Goal: Task Accomplishment & Management: Use online tool/utility

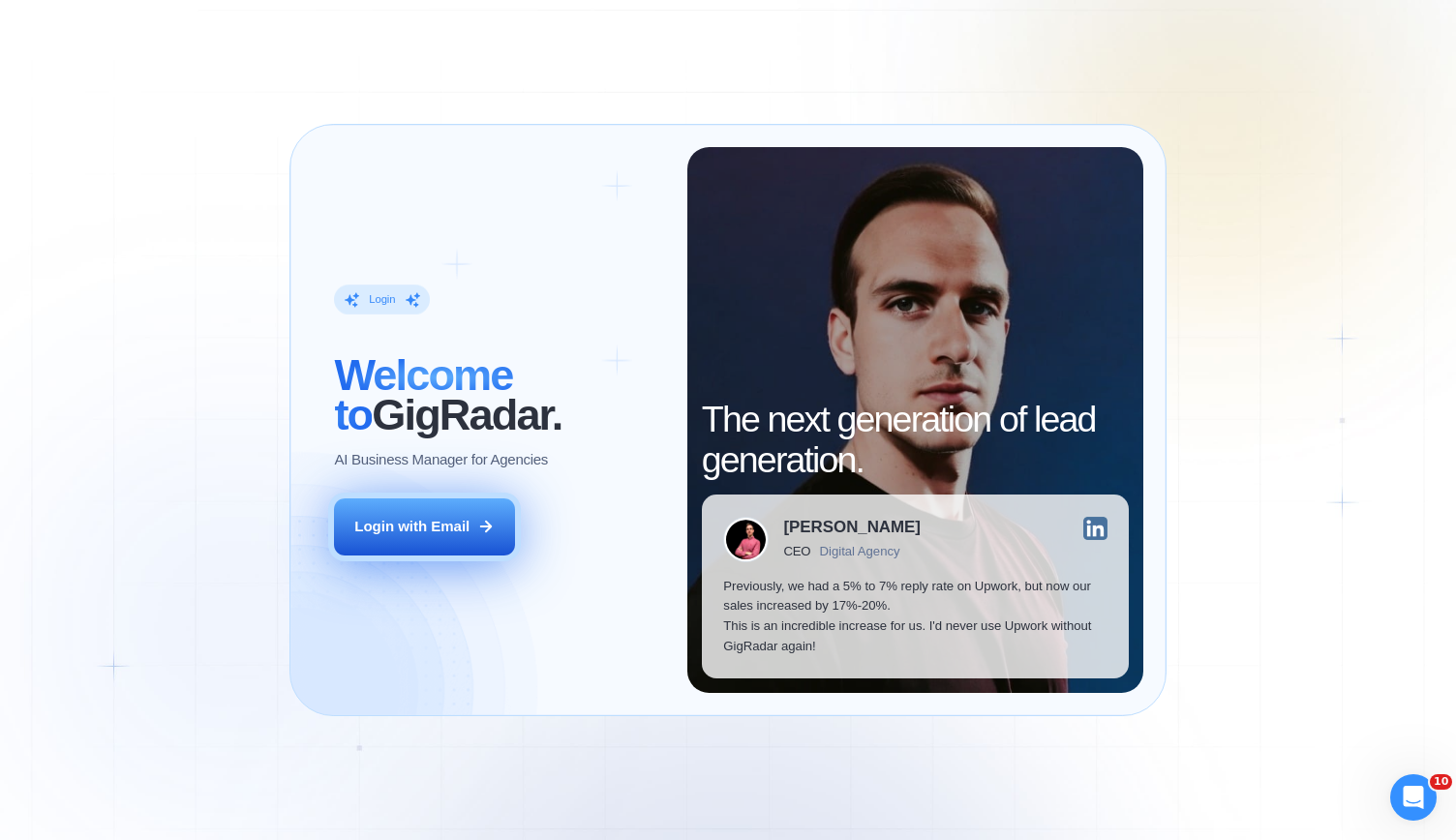
click at [468, 508] on button "Login with Email" at bounding box center [424, 526] width 180 height 56
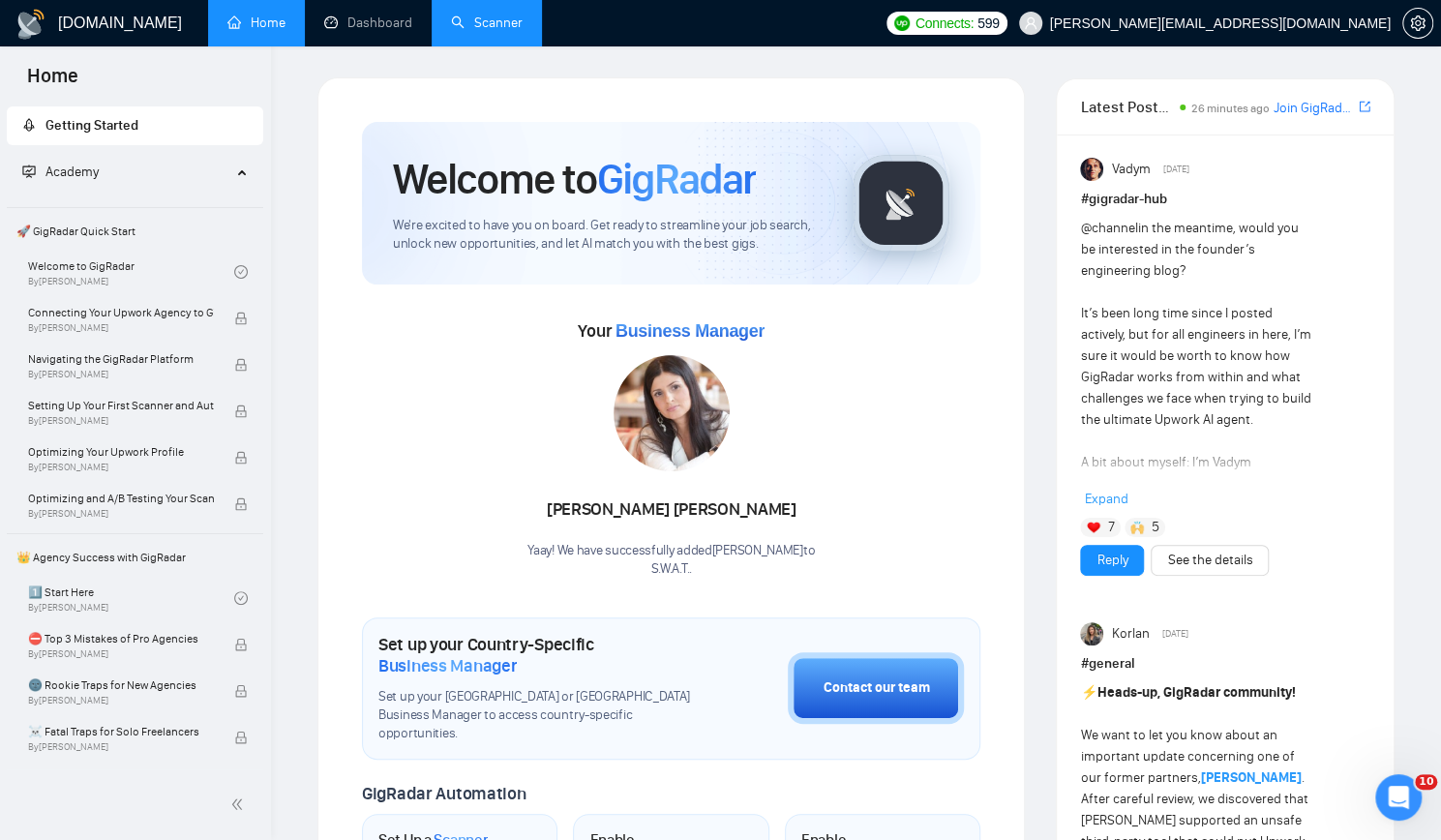
click at [483, 20] on link "Scanner" at bounding box center [486, 22] width 72 height 16
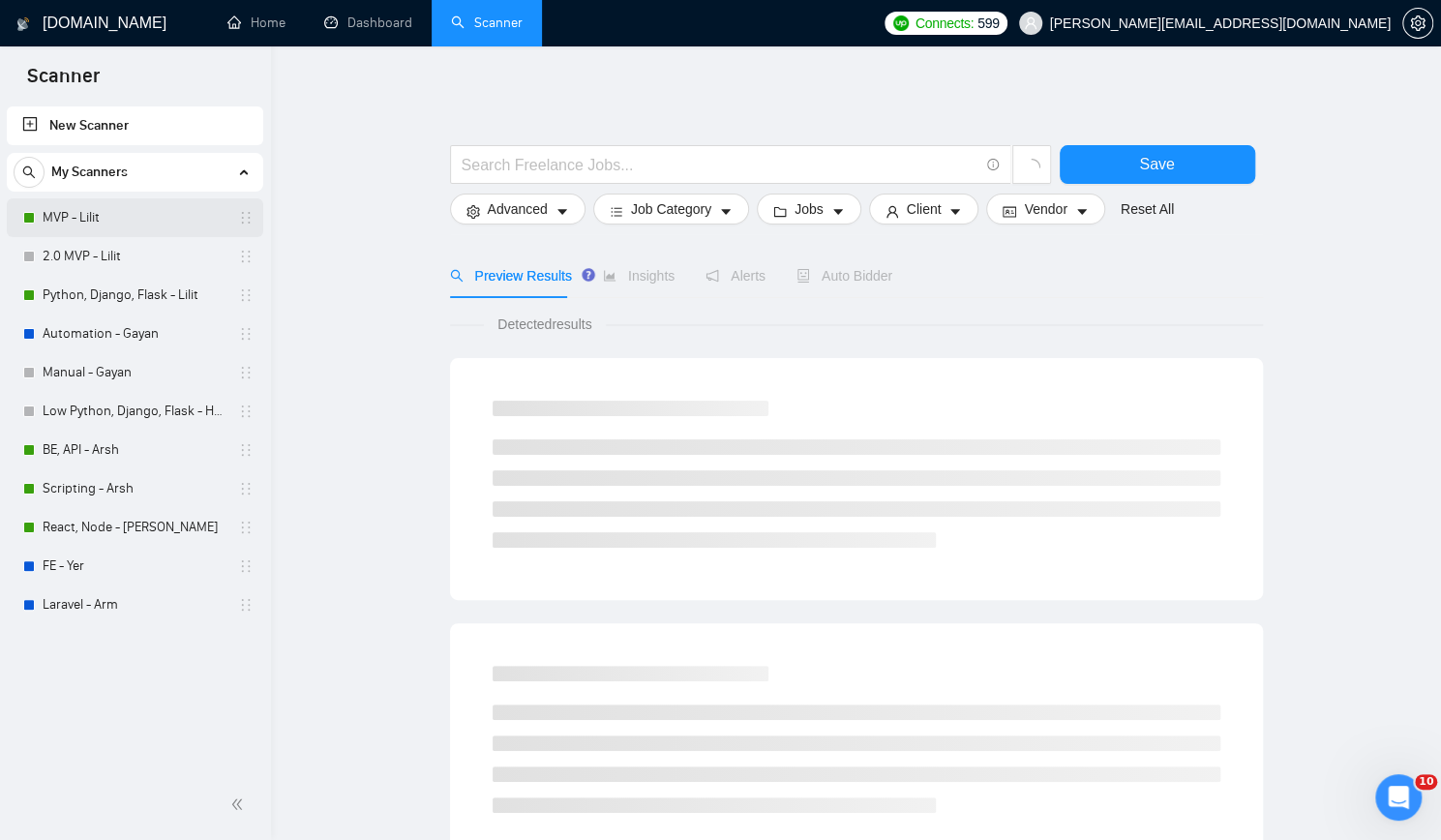
click at [144, 213] on link "MVP - Lilit" at bounding box center [135, 218] width 184 height 39
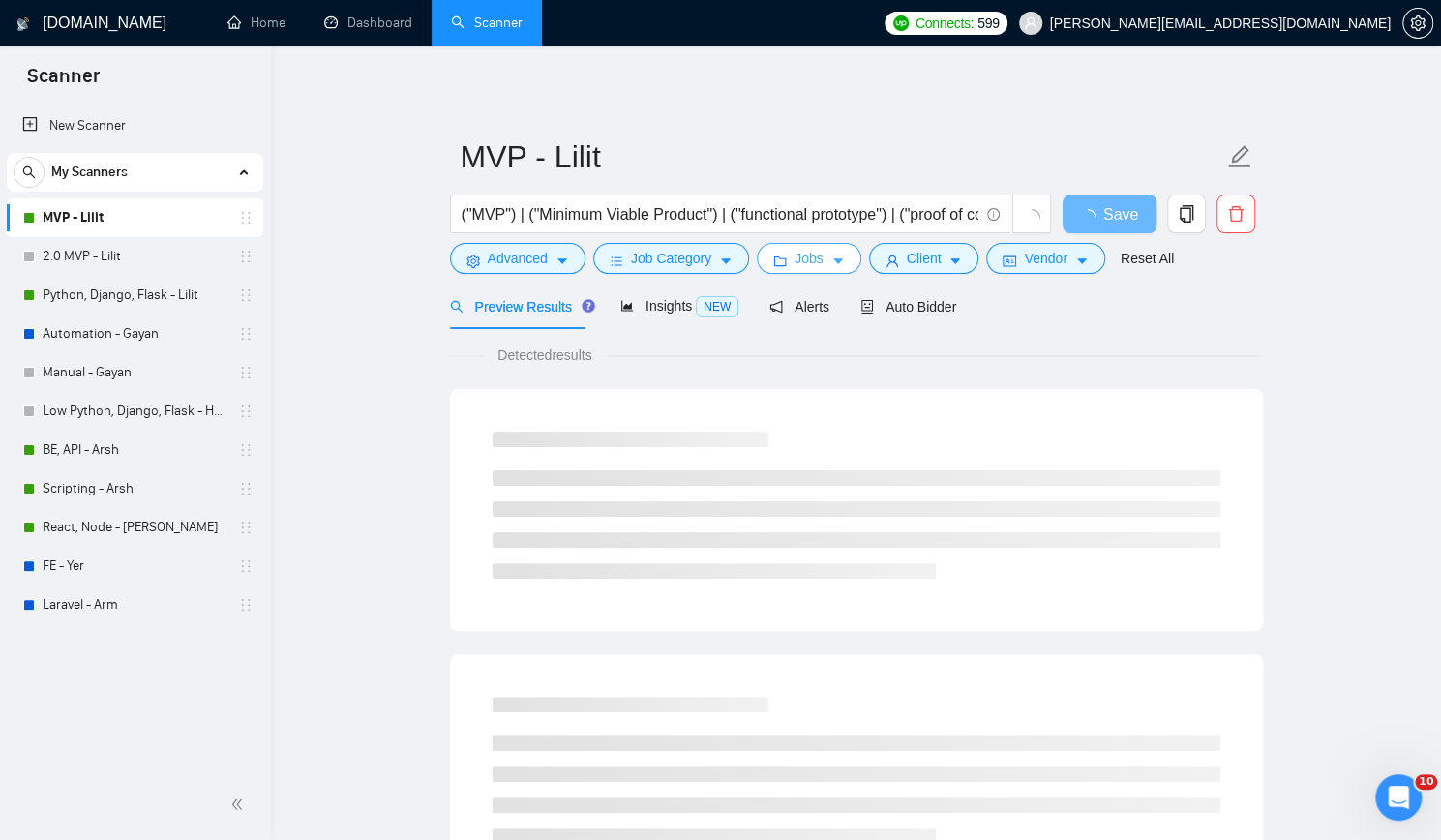
click at [784, 264] on button "Jobs" at bounding box center [809, 259] width 105 height 31
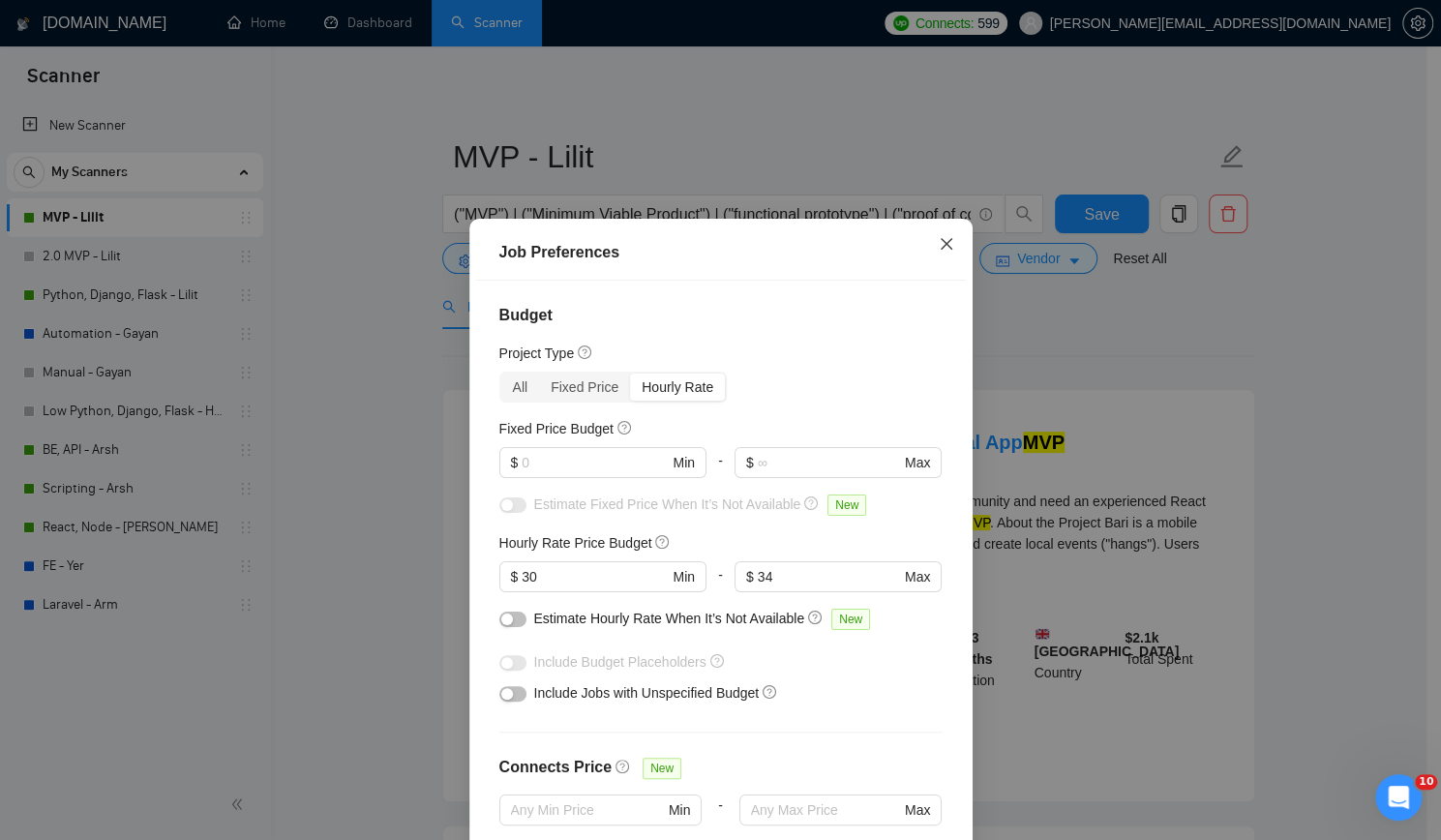
click at [939, 245] on icon "close" at bounding box center [945, 244] width 12 height 12
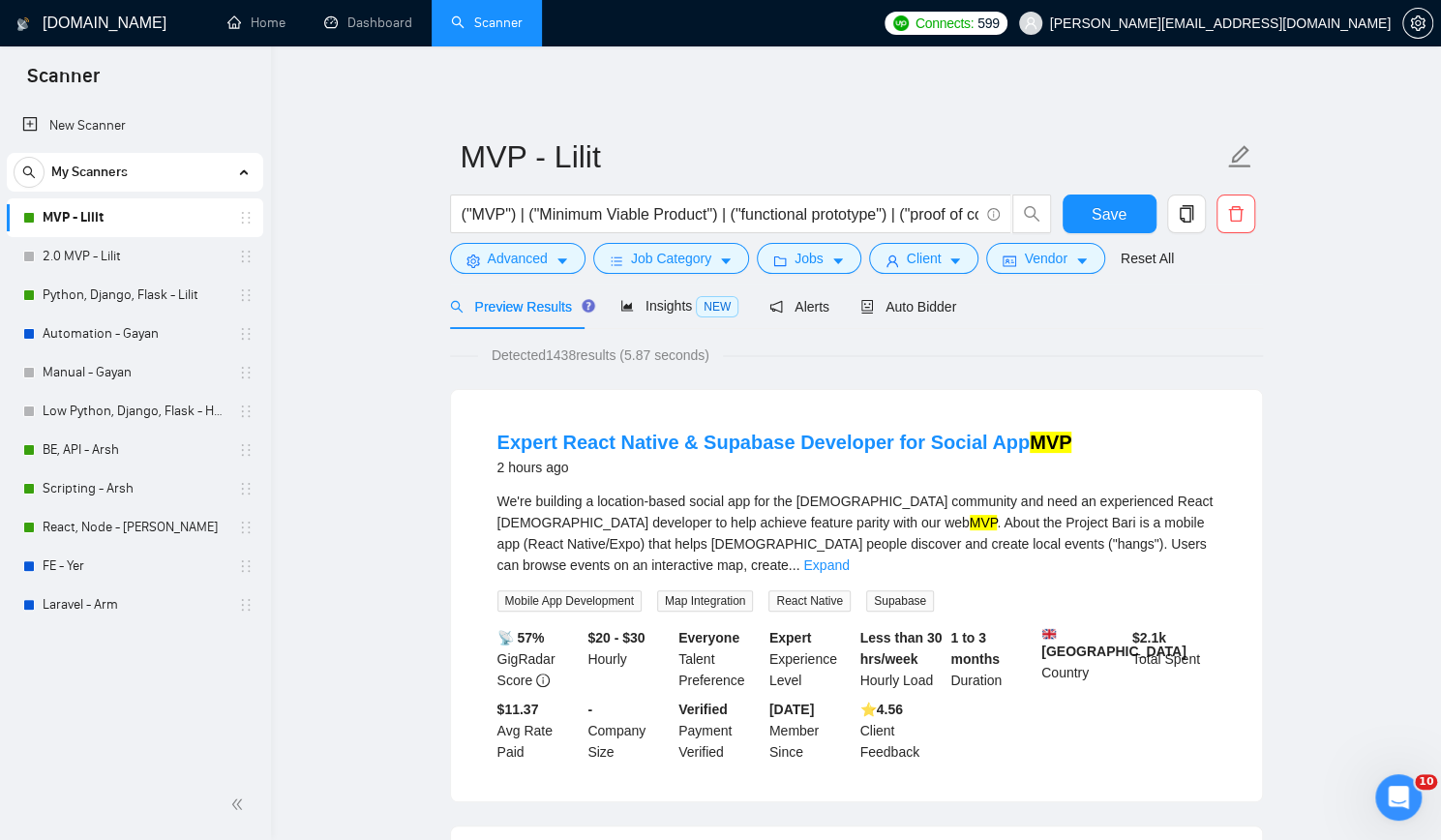
click at [783, 250] on button "Jobs" at bounding box center [809, 259] width 105 height 31
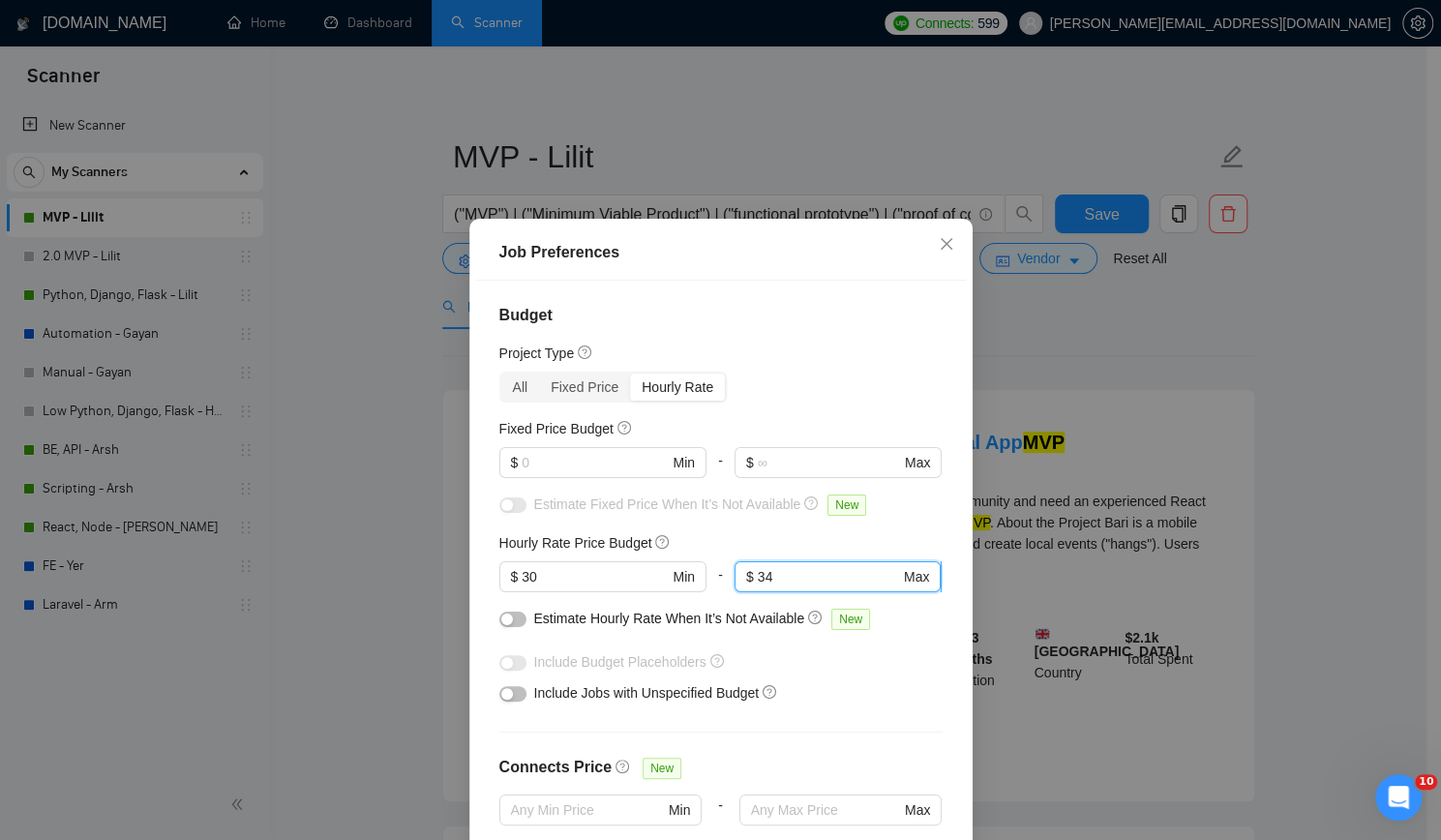
click at [827, 572] on input "34" at bounding box center [829, 576] width 142 height 21
click at [826, 573] on input "34" at bounding box center [829, 576] width 142 height 21
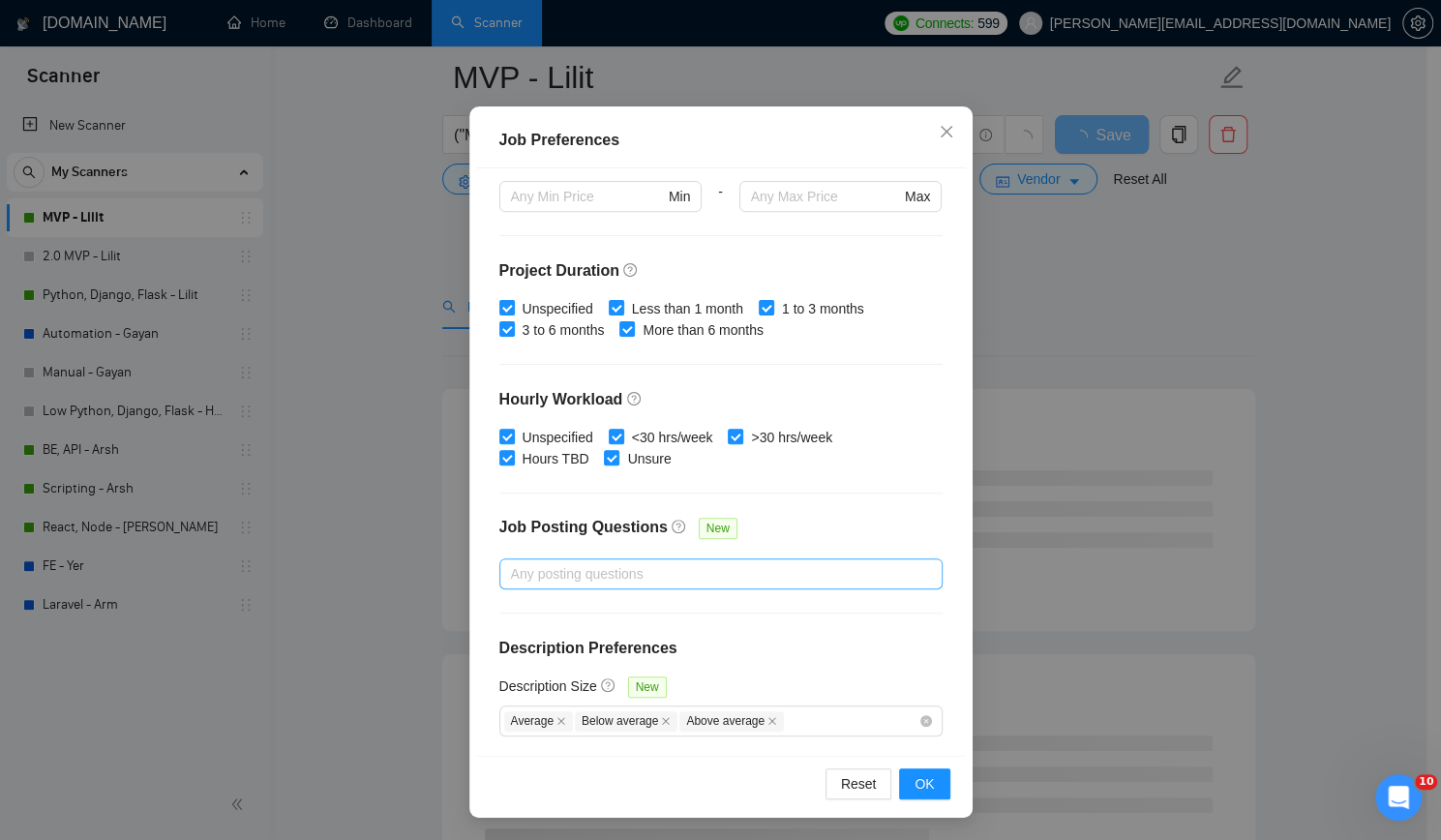
scroll to position [291, 0]
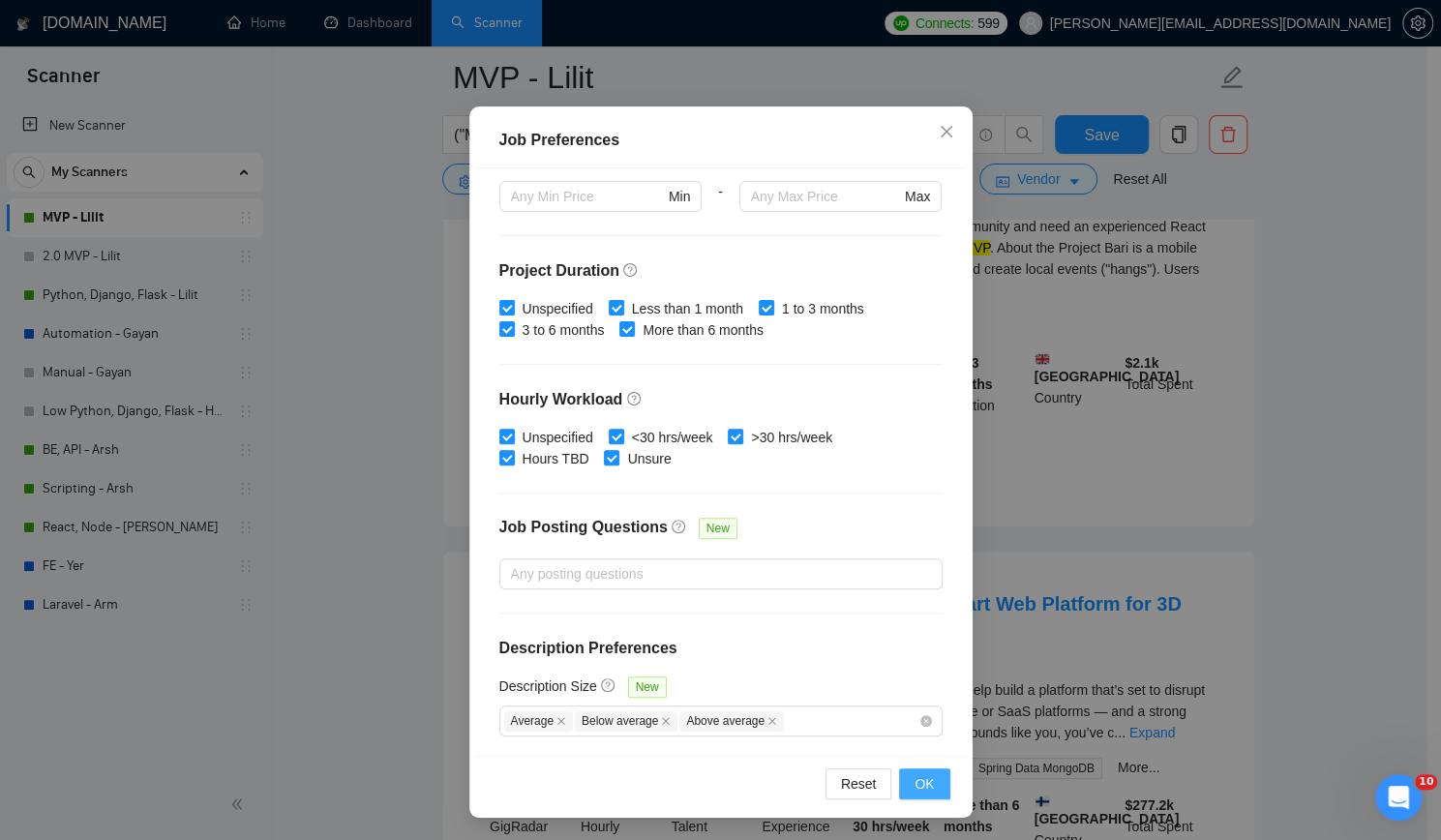
type input "35"
click at [914, 786] on span "OK" at bounding box center [924, 784] width 19 height 21
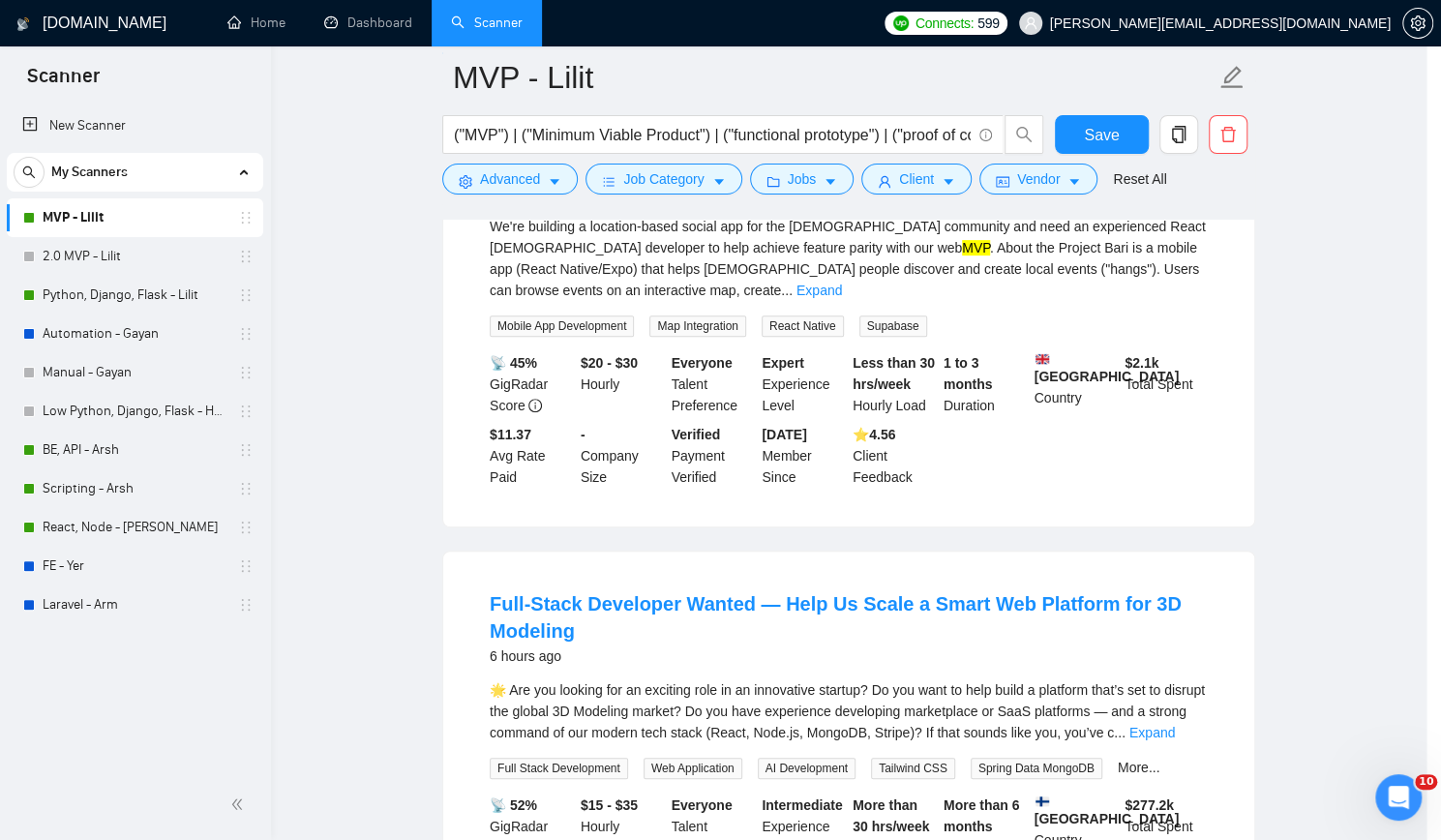
scroll to position [10, 0]
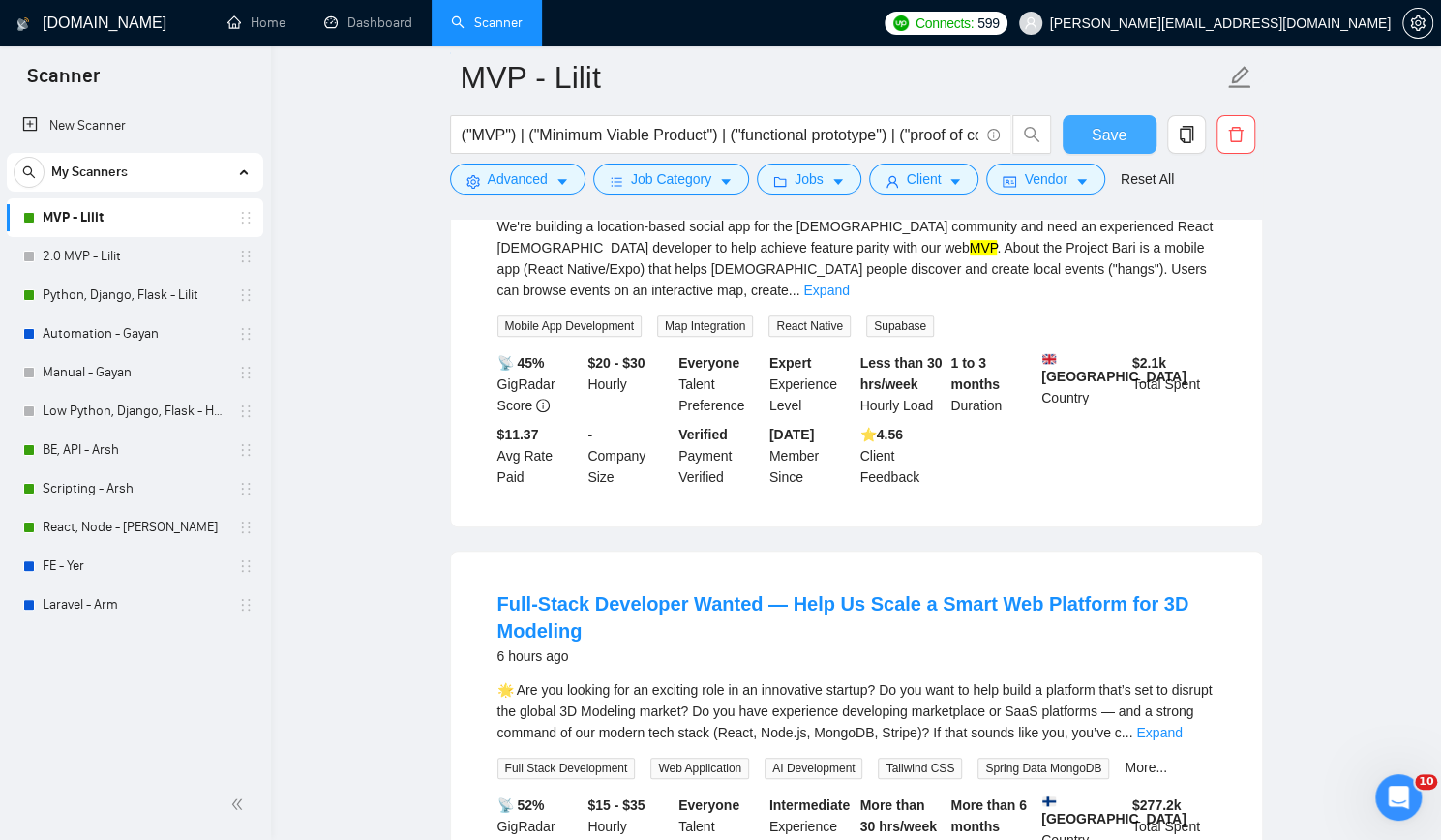
click at [1096, 135] on span "Save" at bounding box center [1109, 135] width 35 height 24
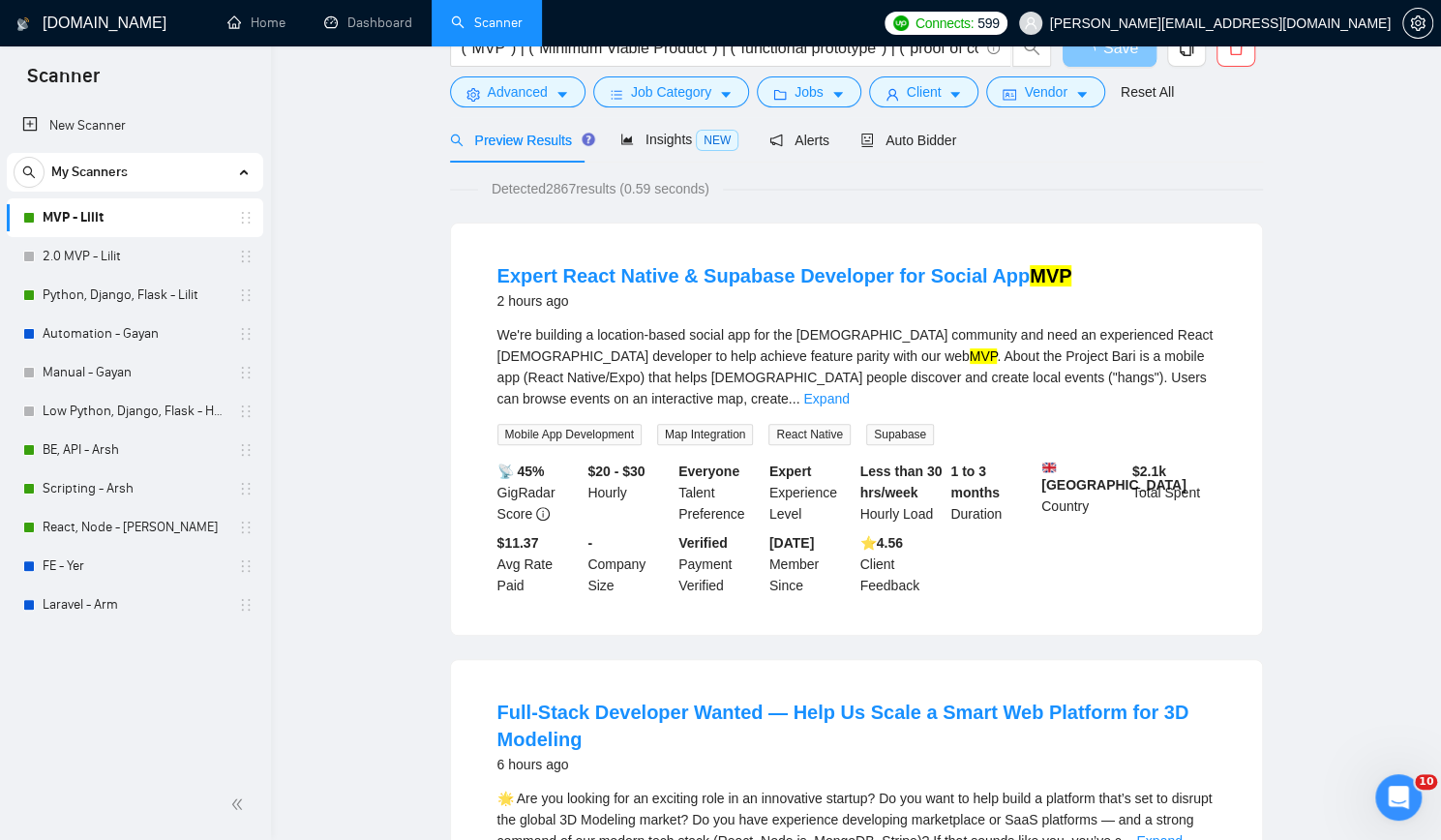
scroll to position [0, 0]
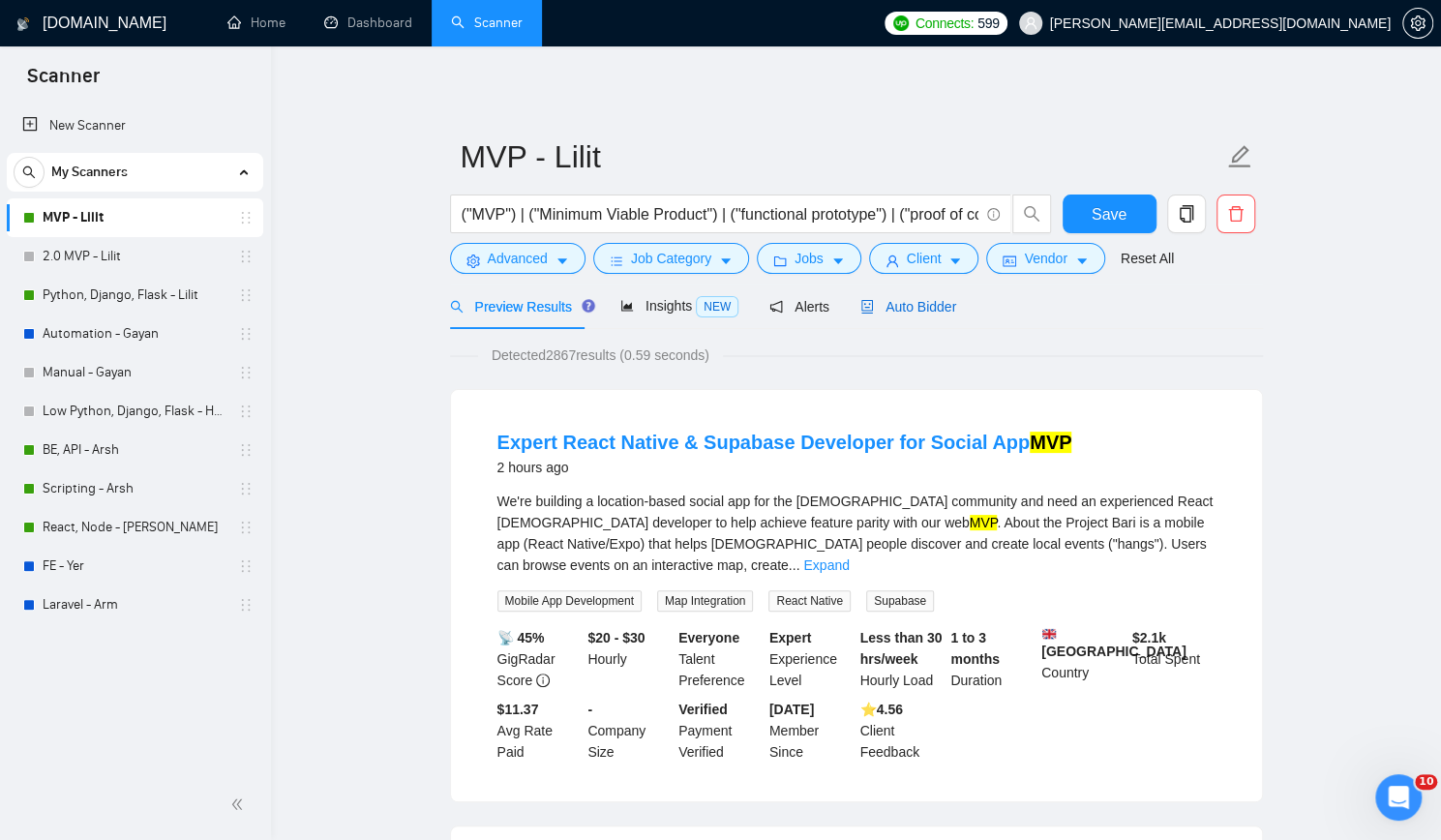
click at [893, 307] on span "Auto Bidder" at bounding box center [908, 306] width 96 height 16
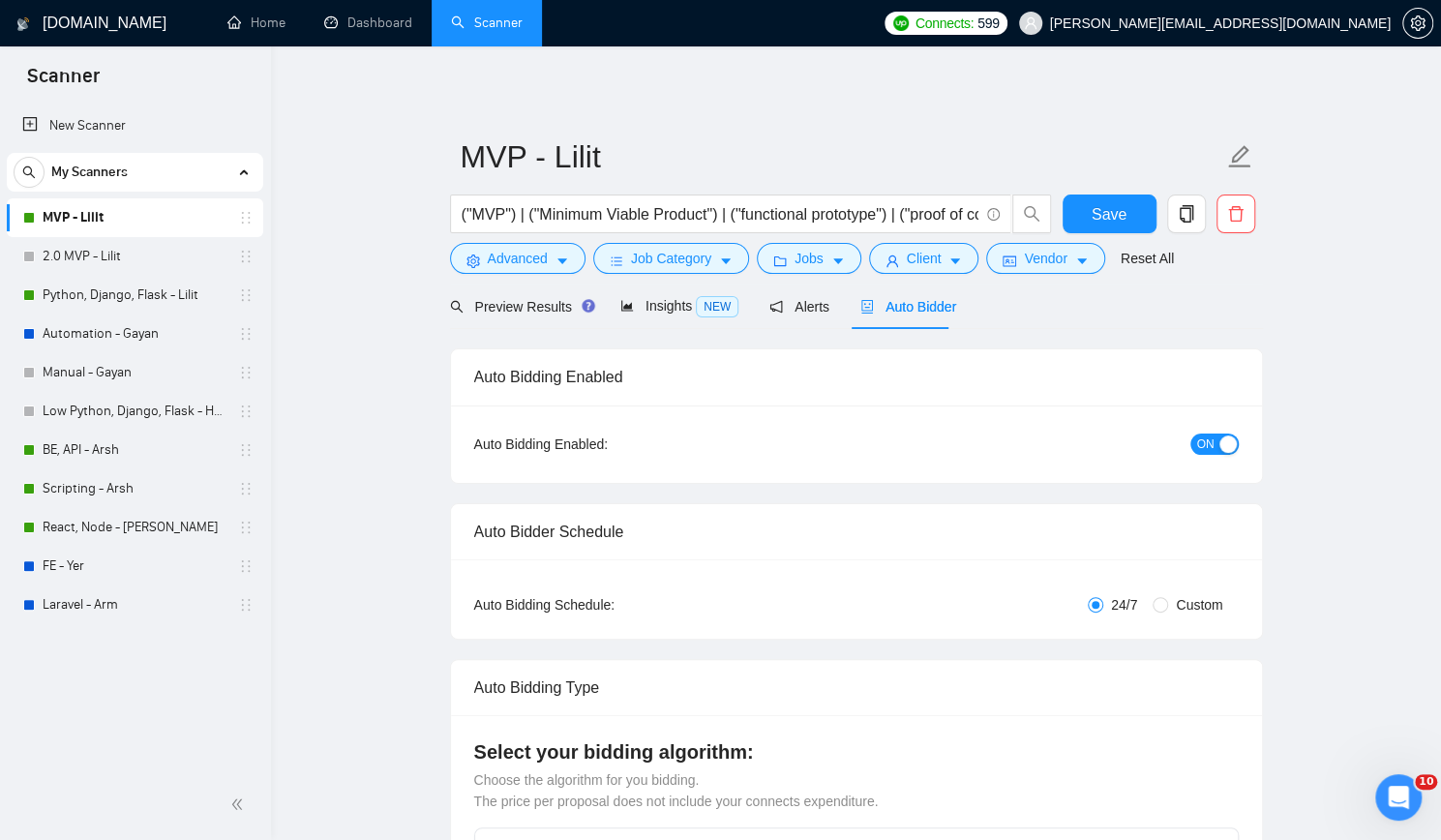
checkbox input "true"
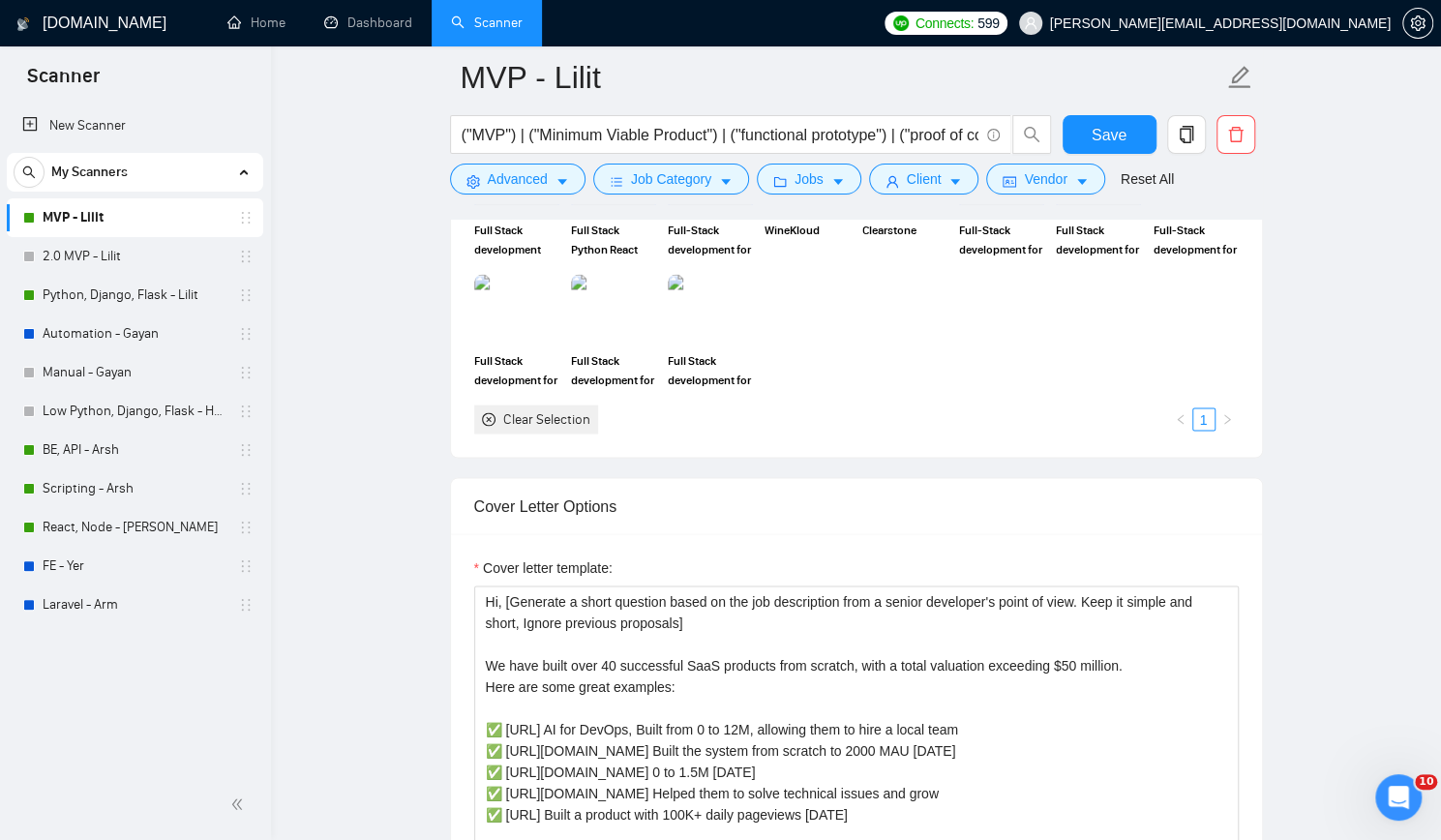
scroll to position [2032, 0]
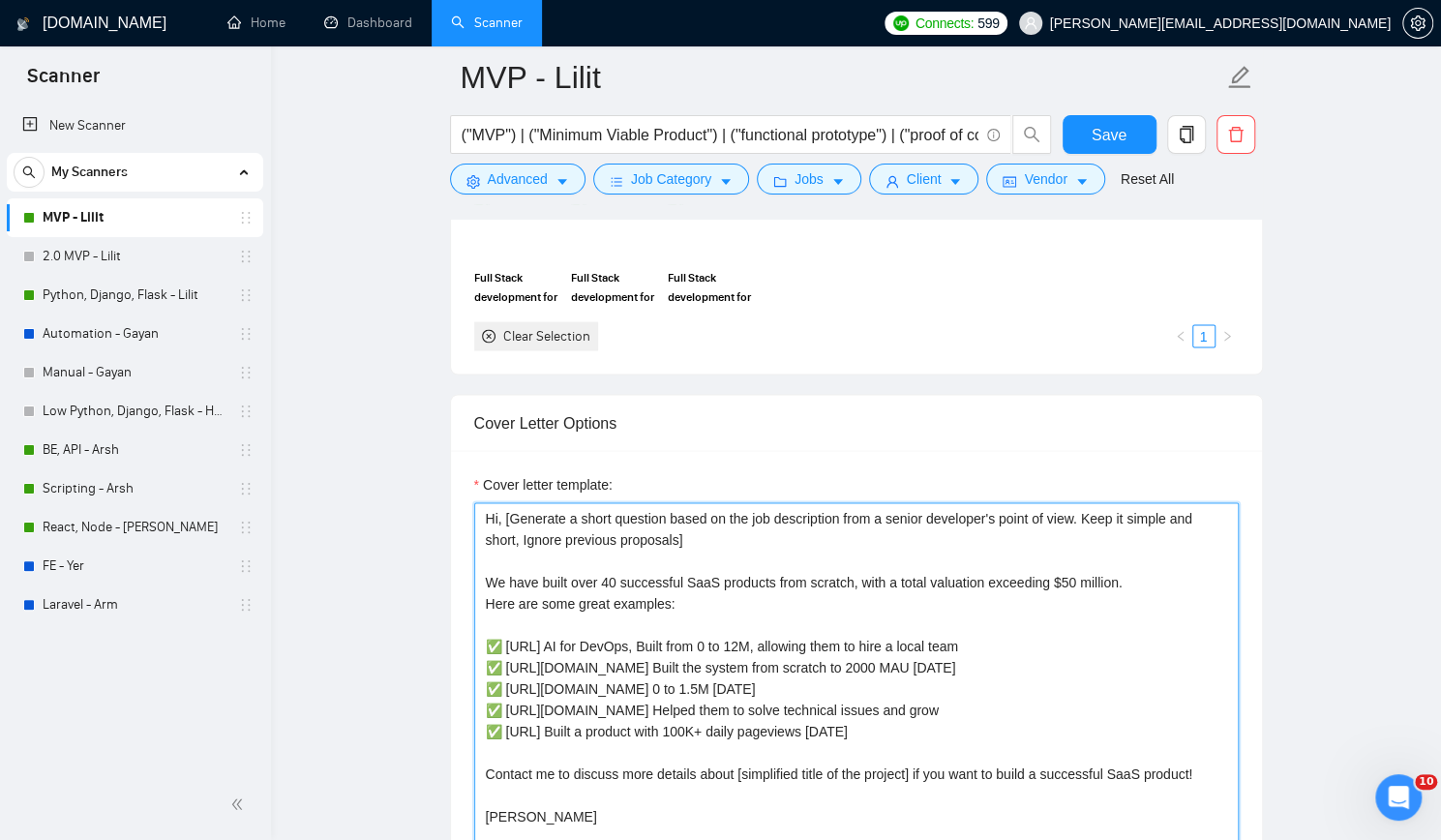
click at [633, 552] on textarea "Hi, [Generate a short question based on the job description from a senior devel…" at bounding box center [856, 719] width 765 height 435
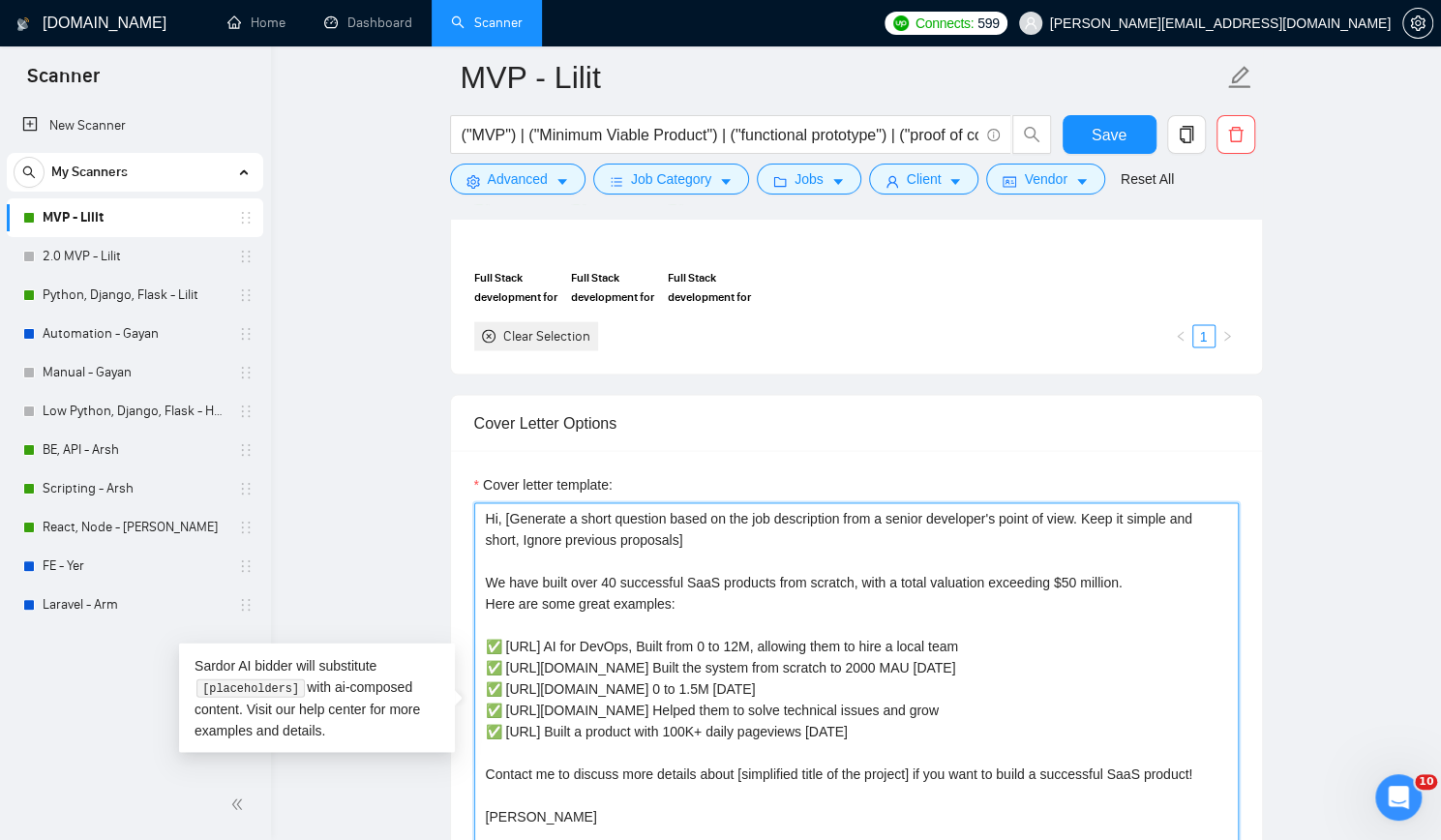
click at [734, 593] on textarea "Hi, [Generate a short question based on the job description from a senior devel…" at bounding box center [856, 719] width 765 height 435
click at [679, 574] on textarea "Hi, [Generate a short question based on the job description from a senior devel…" at bounding box center [856, 719] width 765 height 435
click at [880, 590] on textarea "Hi, [Generate a short question based on the job description from a senior devel…" at bounding box center [856, 719] width 765 height 435
click at [551, 614] on textarea "Hi, [Generate a short question based on the job description from a senior devel…" at bounding box center [856, 719] width 765 height 435
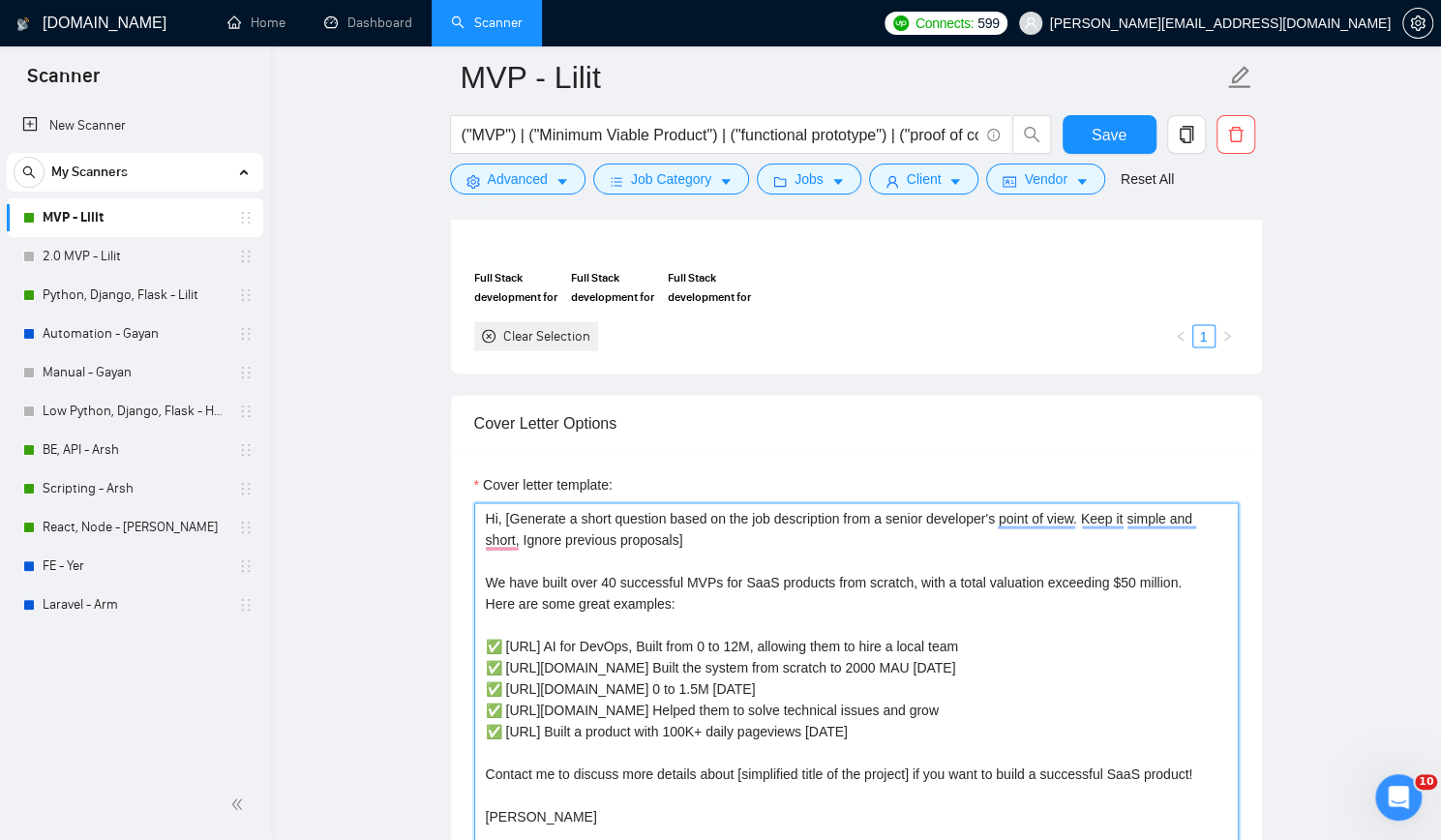
scroll to position [2224, 0]
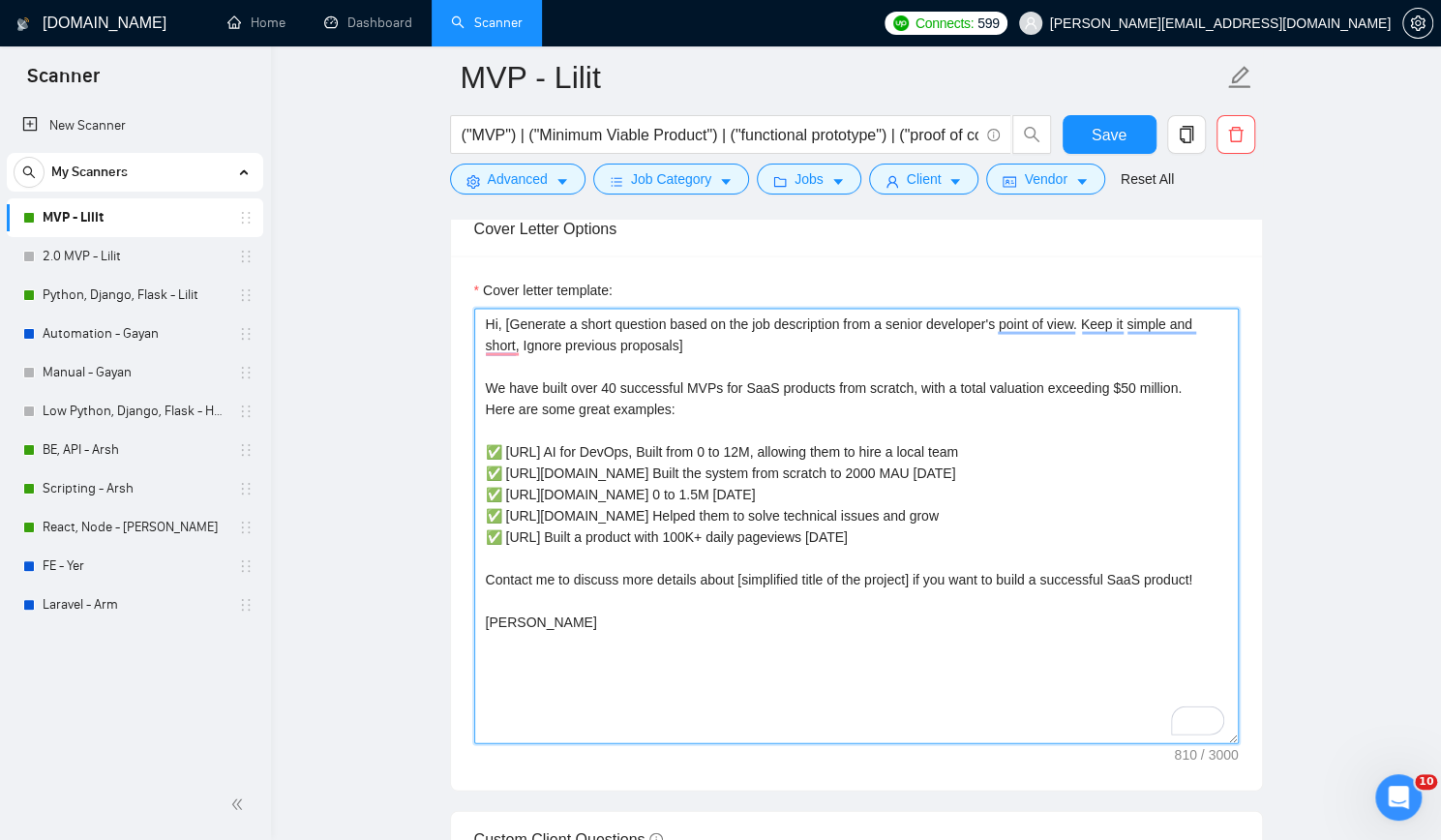
click at [525, 594] on textarea "Hi, [Generate a short question based on the job description from a senior devel…" at bounding box center [856, 525] width 765 height 435
type textarea "Hi, [Generate a short question based on the job description from a senior devel…"
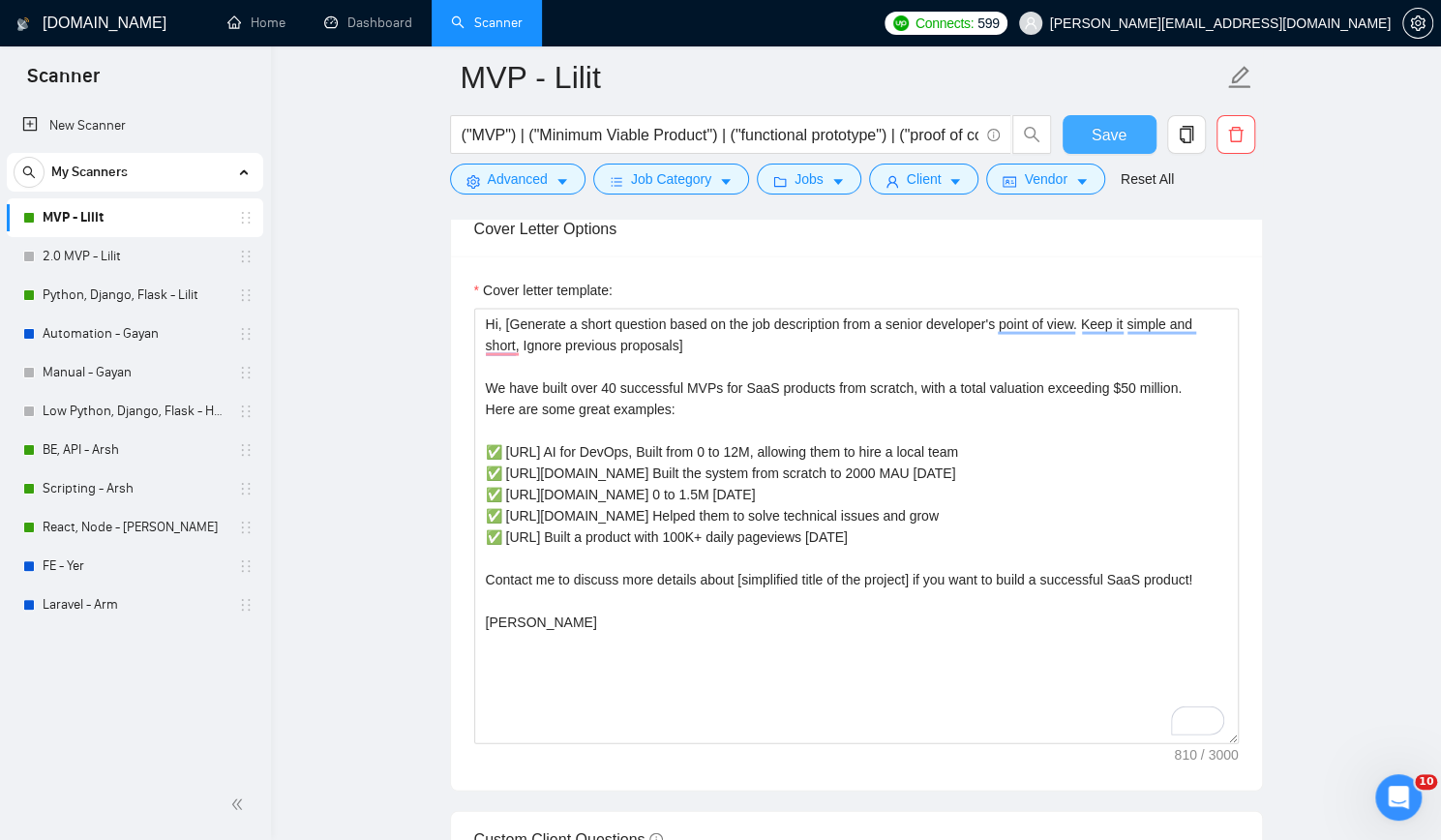
click at [1124, 125] on button "Save" at bounding box center [1109, 135] width 94 height 39
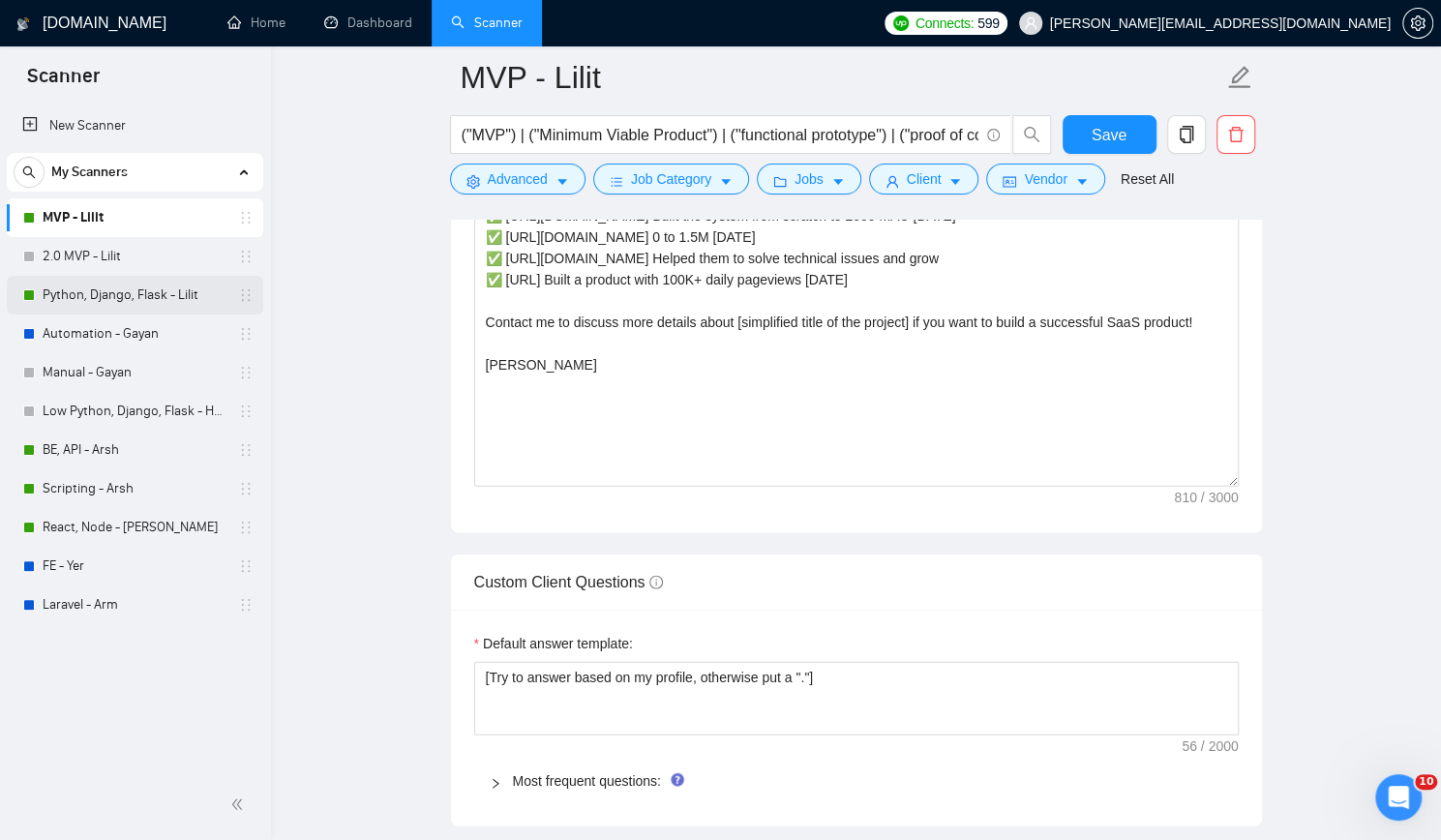
click at [155, 294] on link "Python, Django, Flask - Lilit" at bounding box center [135, 296] width 184 height 39
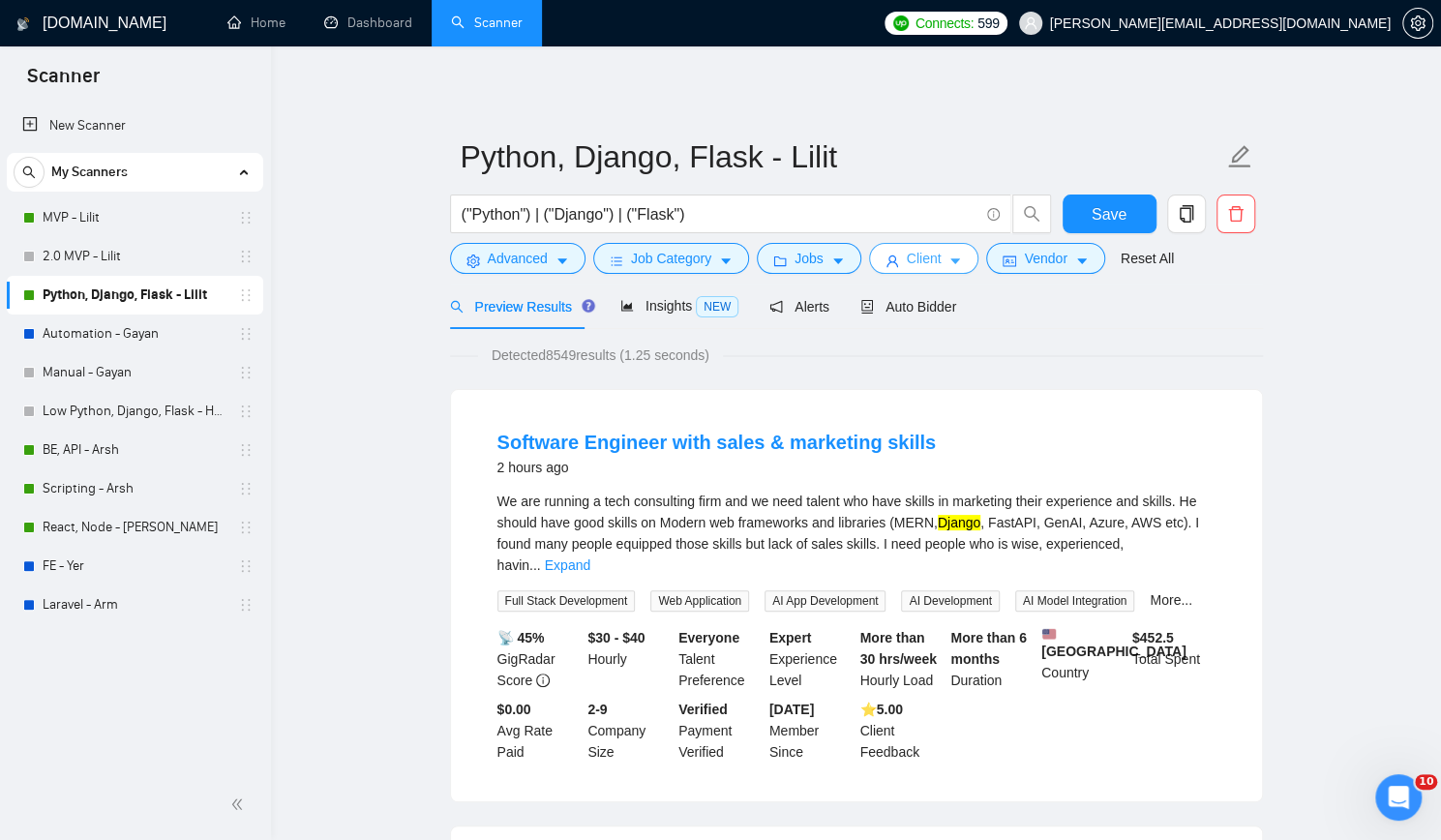
click at [906, 265] on span "Client" at bounding box center [924, 259] width 35 height 21
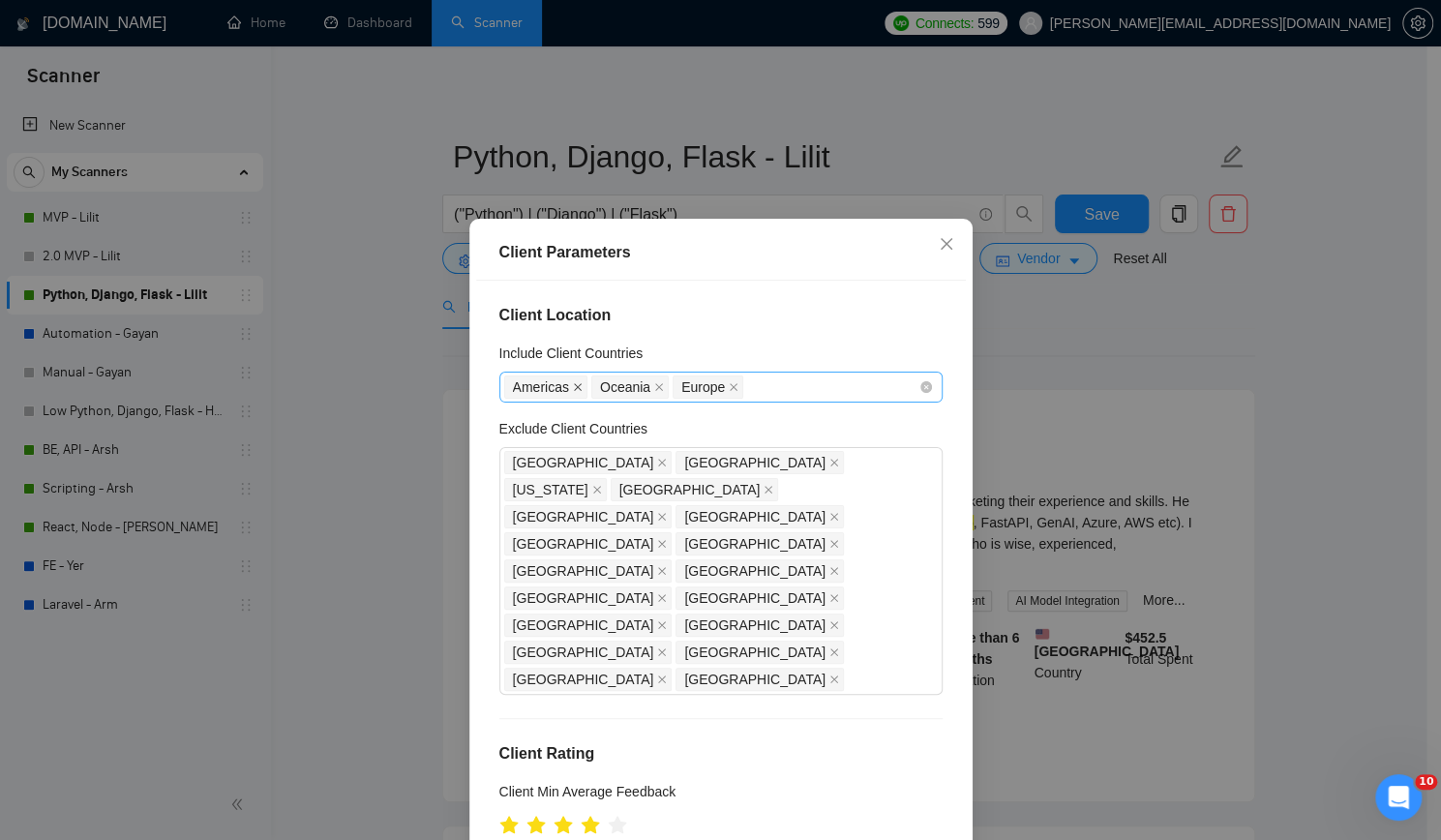
click at [573, 384] on icon "close" at bounding box center [578, 387] width 10 height 10
click at [567, 384] on icon "close" at bounding box center [572, 387] width 10 height 10
click at [597, 384] on div "Europe" at bounding box center [710, 387] width 414 height 27
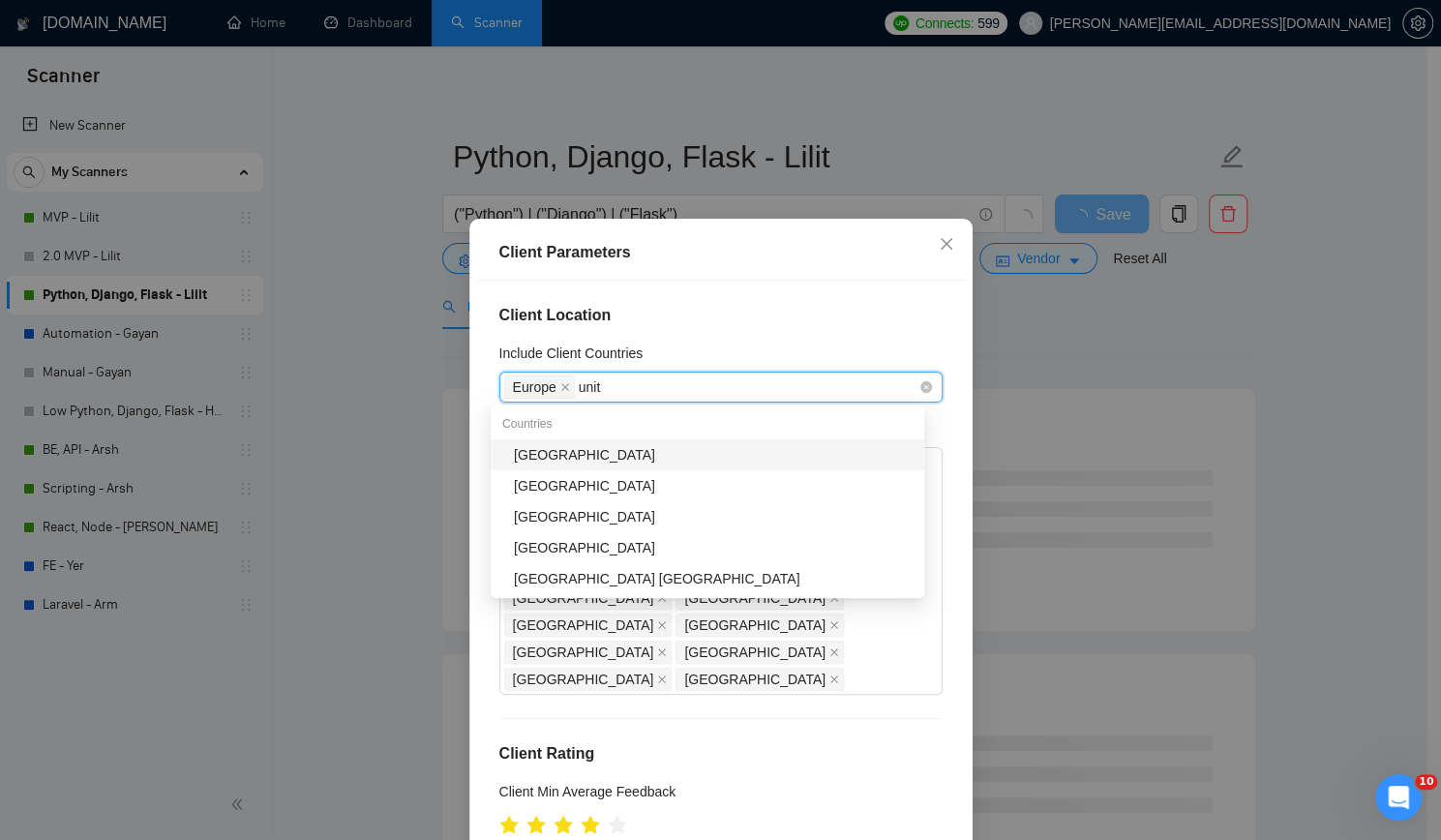
type input "unite"
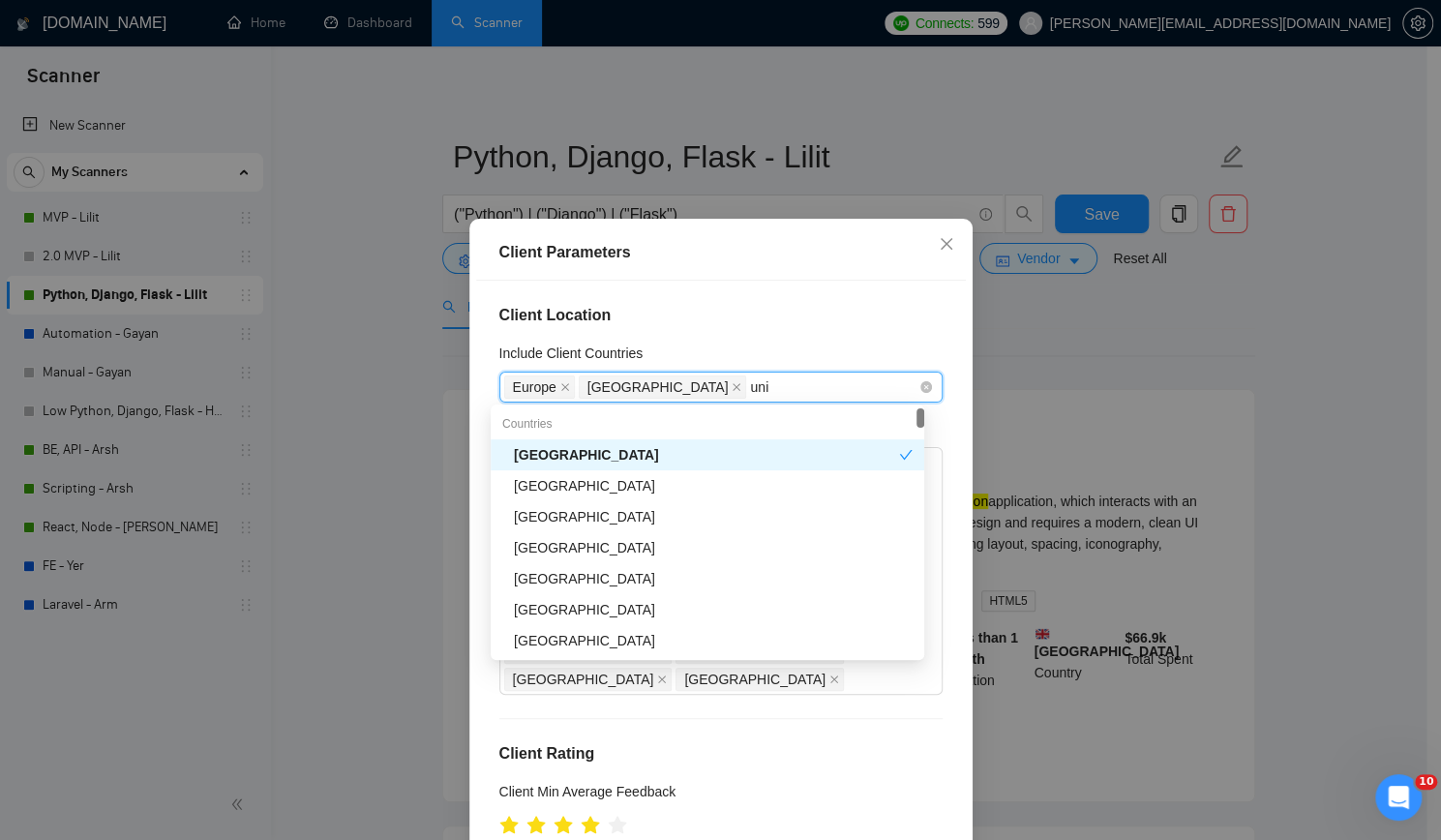
type input "unit"
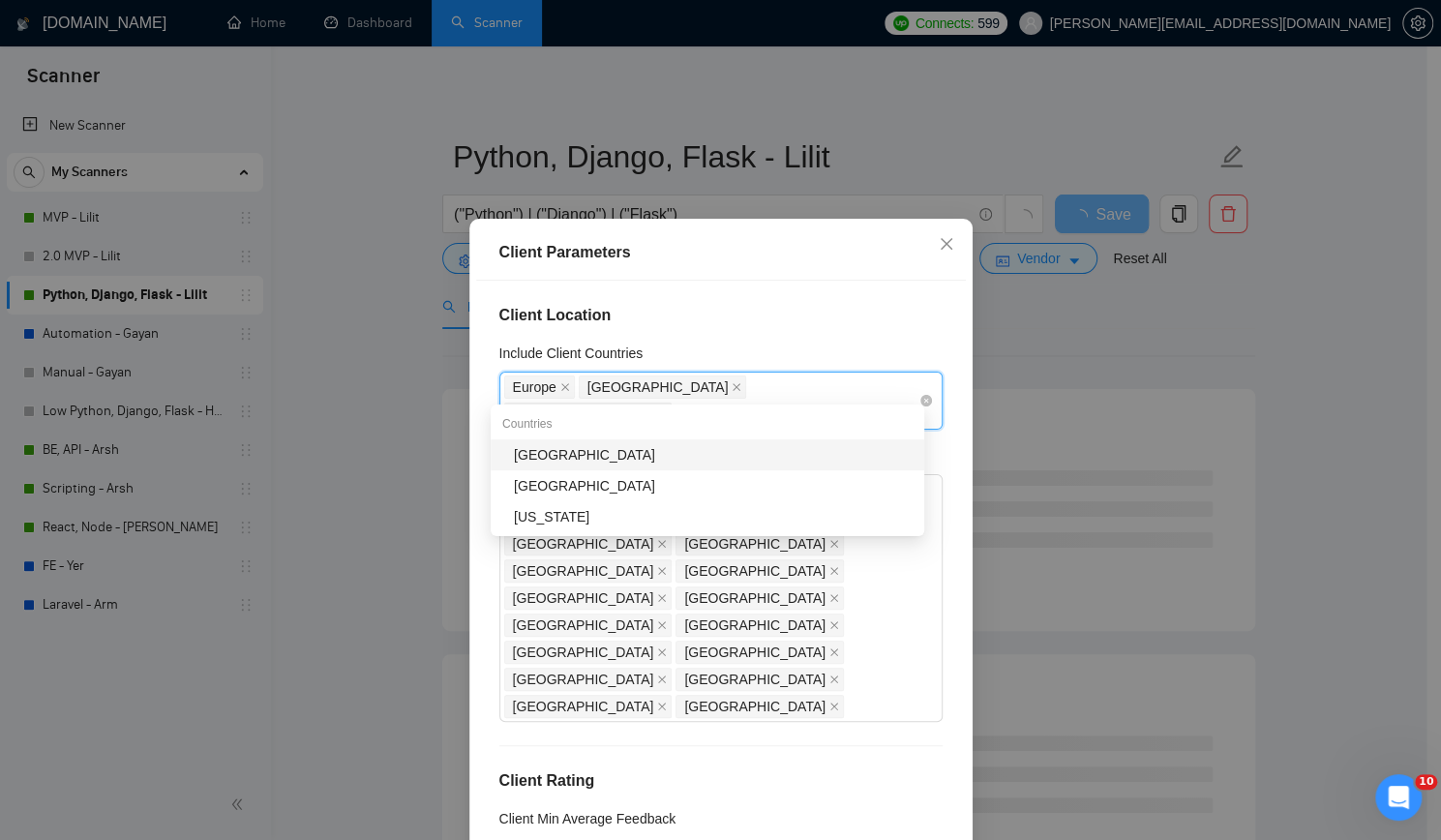
type input "cana"
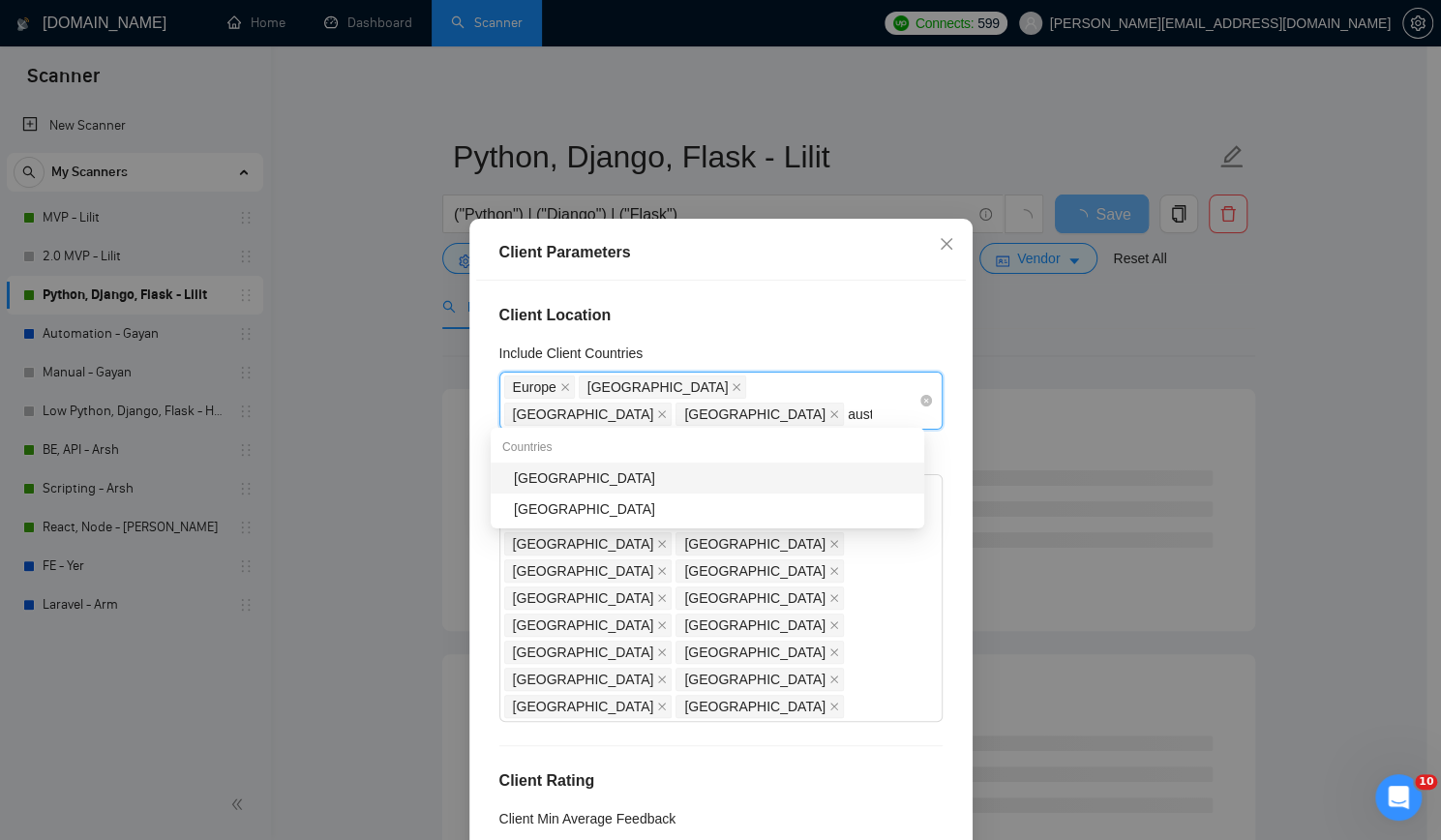
type input "austr"
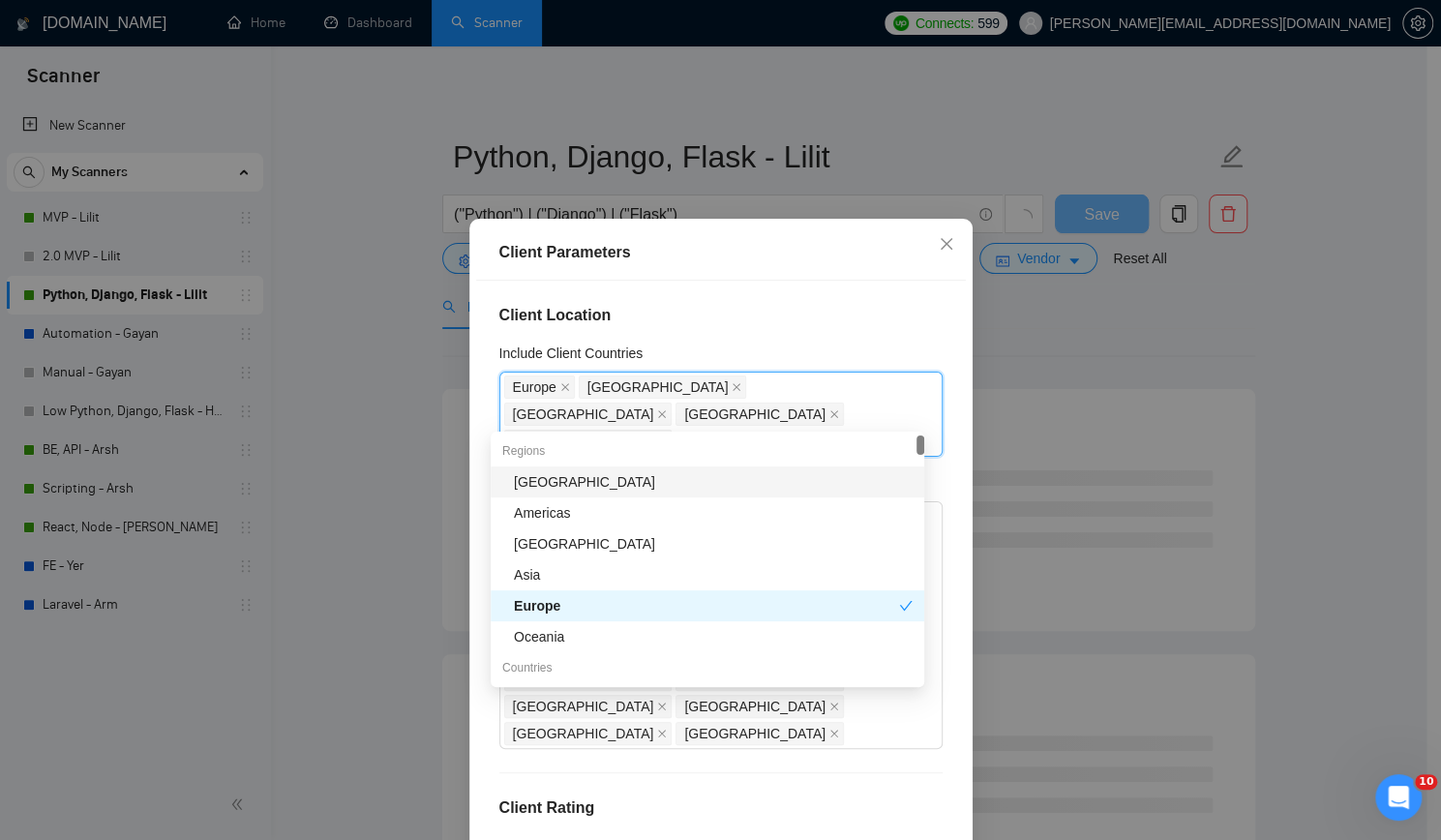
click at [668, 290] on div "Client Location Include Client Countries [GEOGRAPHIC_DATA] [GEOGRAPHIC_DATA] [G…" at bounding box center [720, 575] width 489 height 588
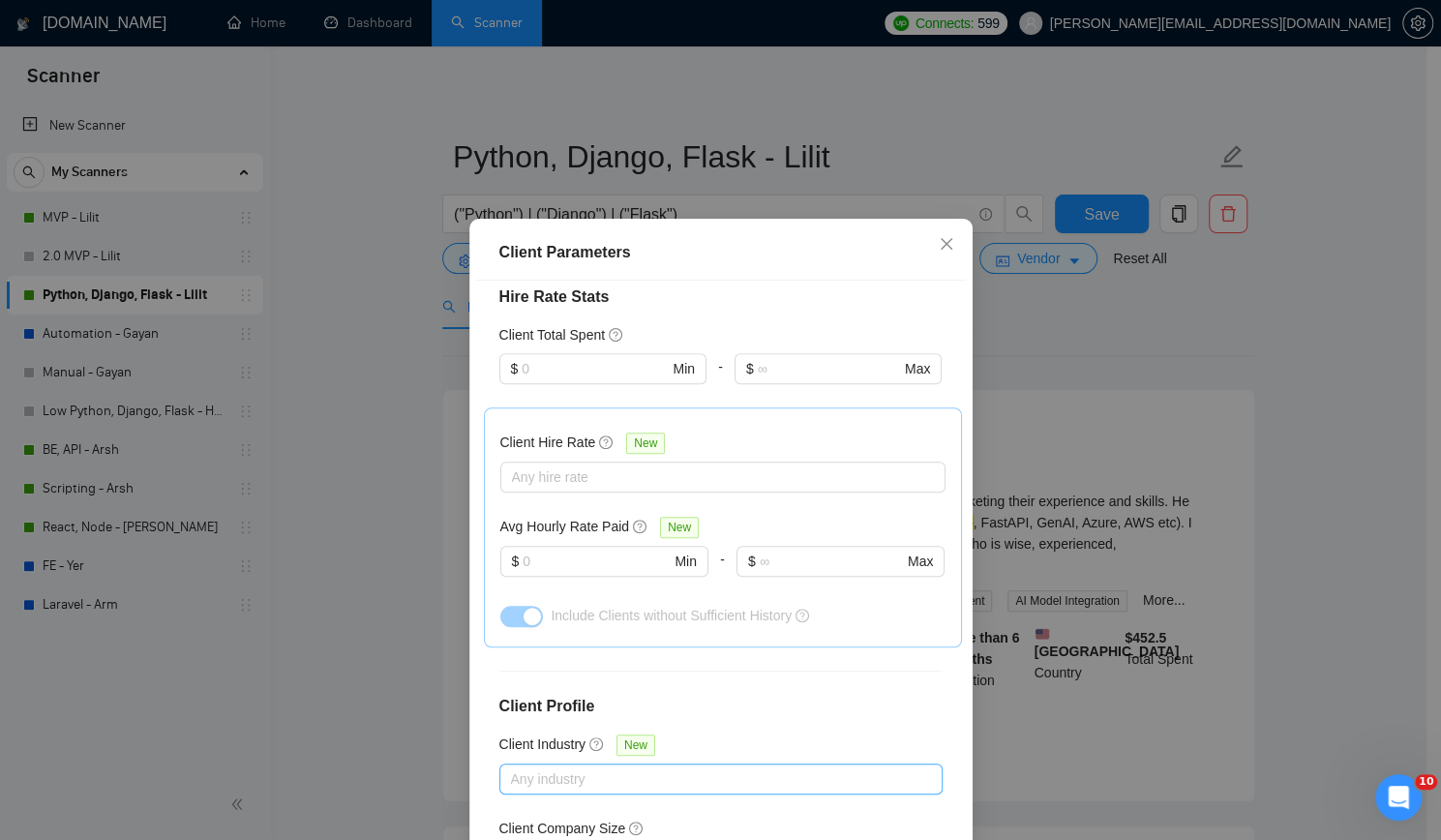
scroll to position [112, 0]
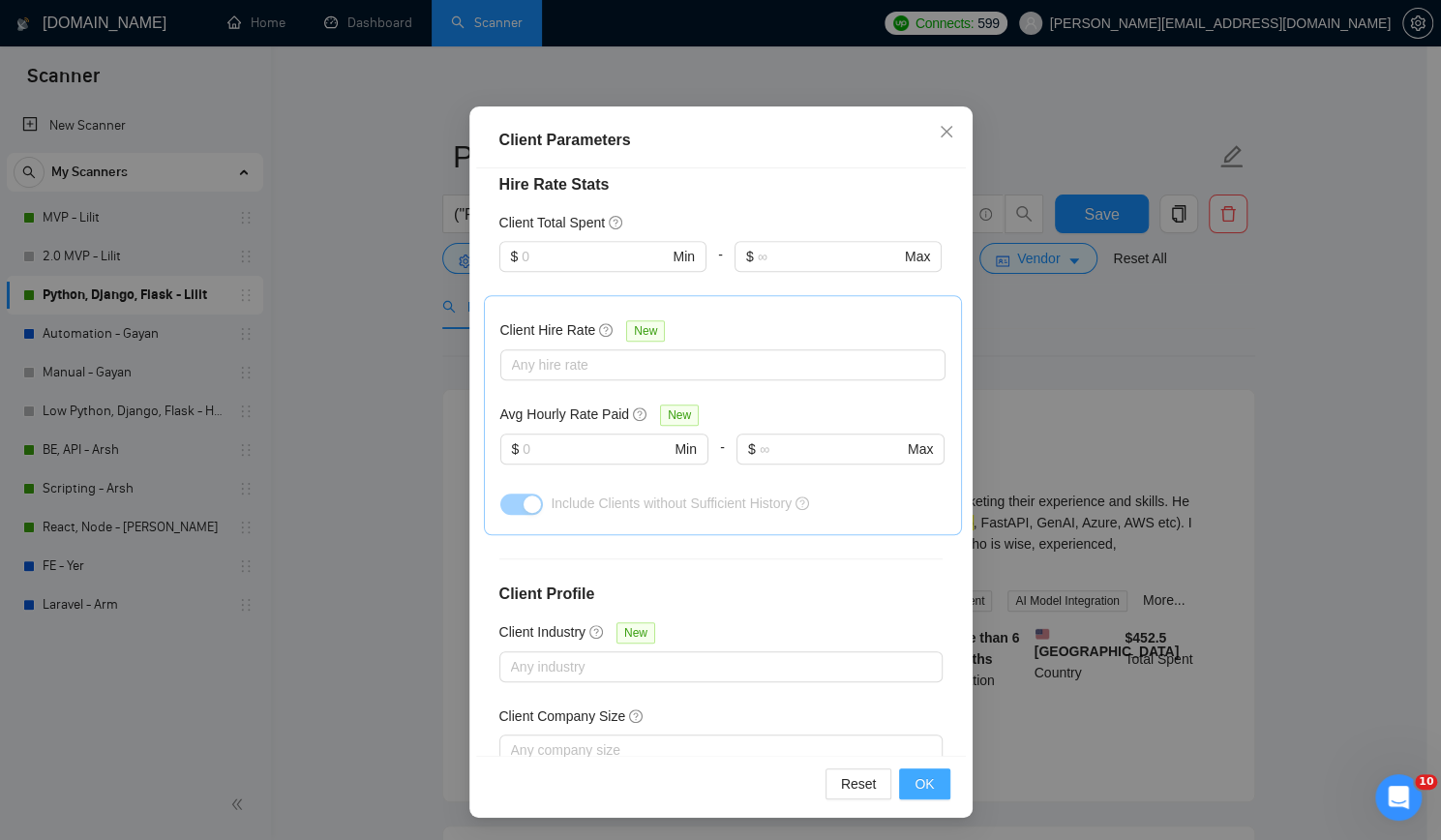
click at [915, 790] on span "OK" at bounding box center [924, 784] width 19 height 21
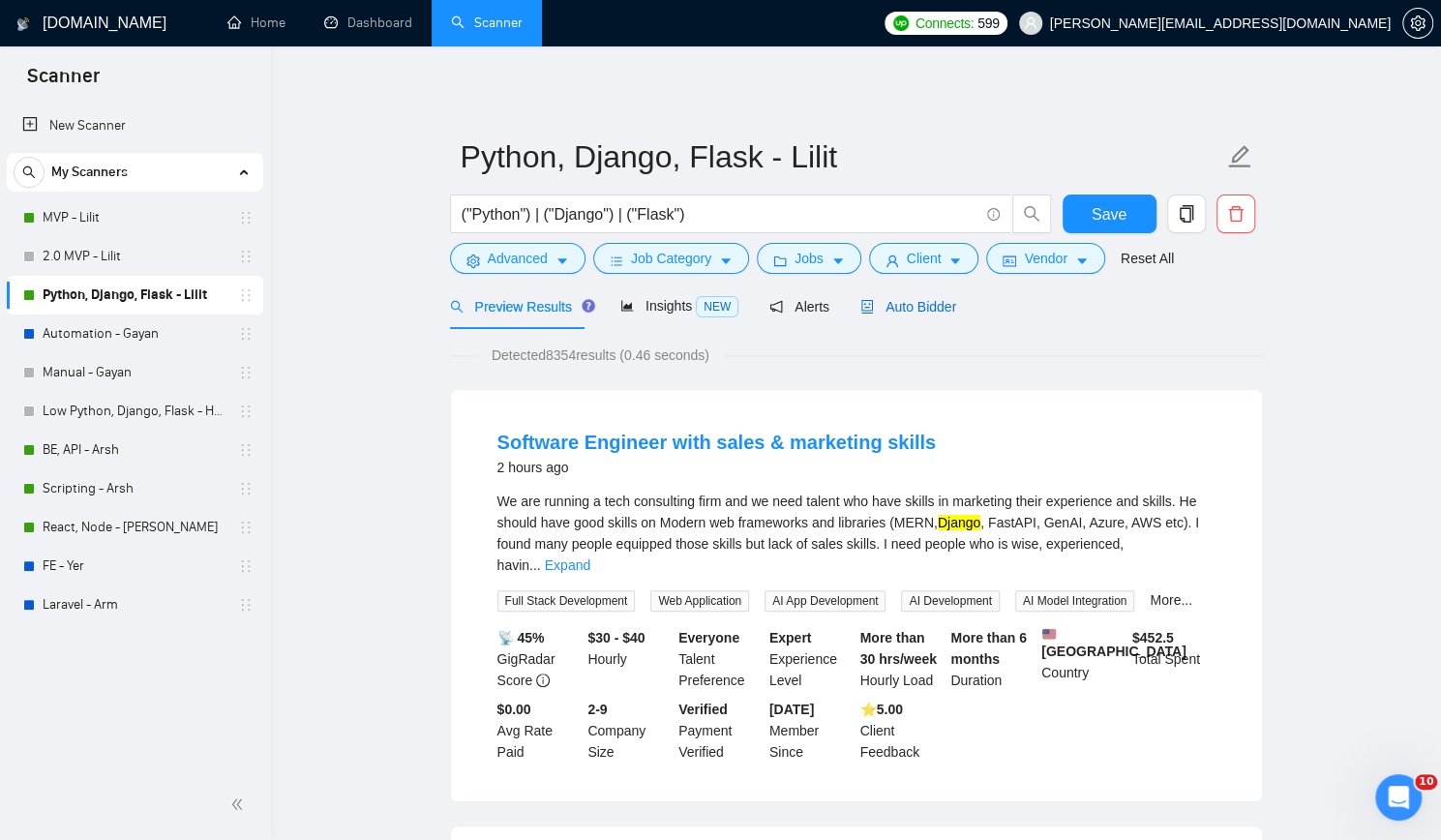
click at [915, 310] on span "Auto Bidder" at bounding box center [908, 306] width 96 height 16
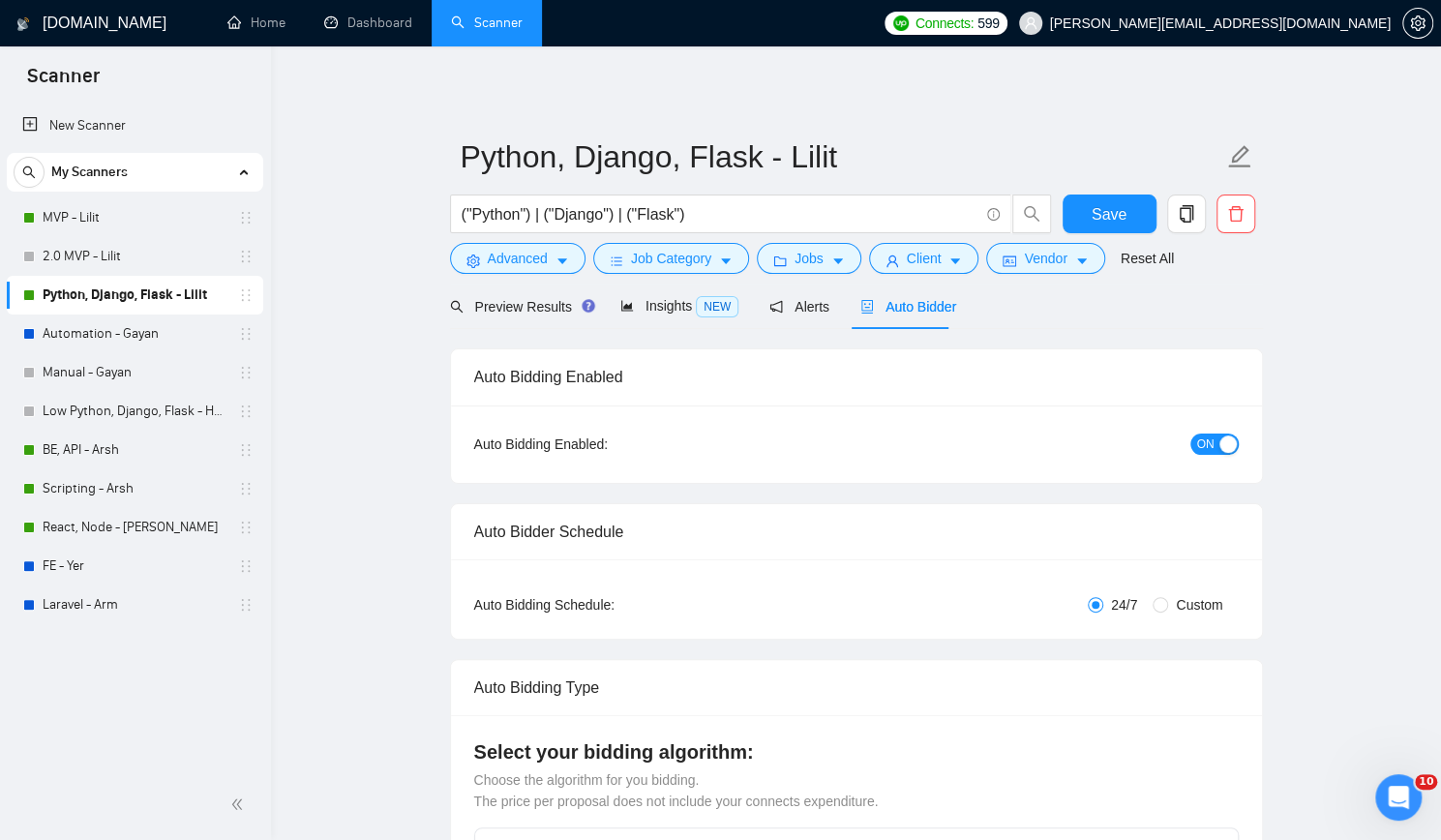
checkbox input "true"
click at [1113, 207] on span "Save" at bounding box center [1109, 214] width 35 height 24
click at [130, 212] on link "MVP - Lilit" at bounding box center [135, 218] width 184 height 39
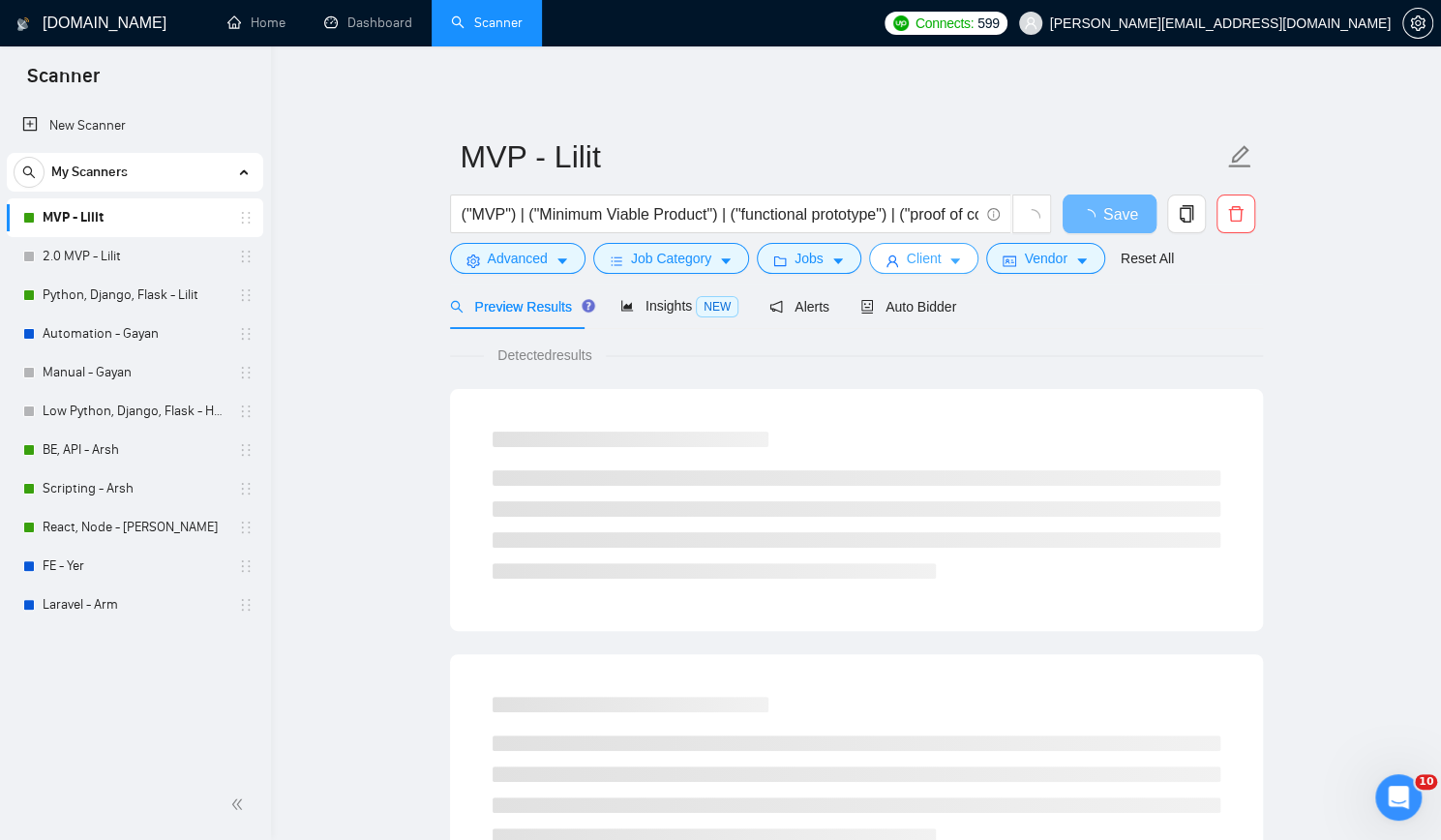
click at [906, 256] on span "Client" at bounding box center [924, 259] width 35 height 21
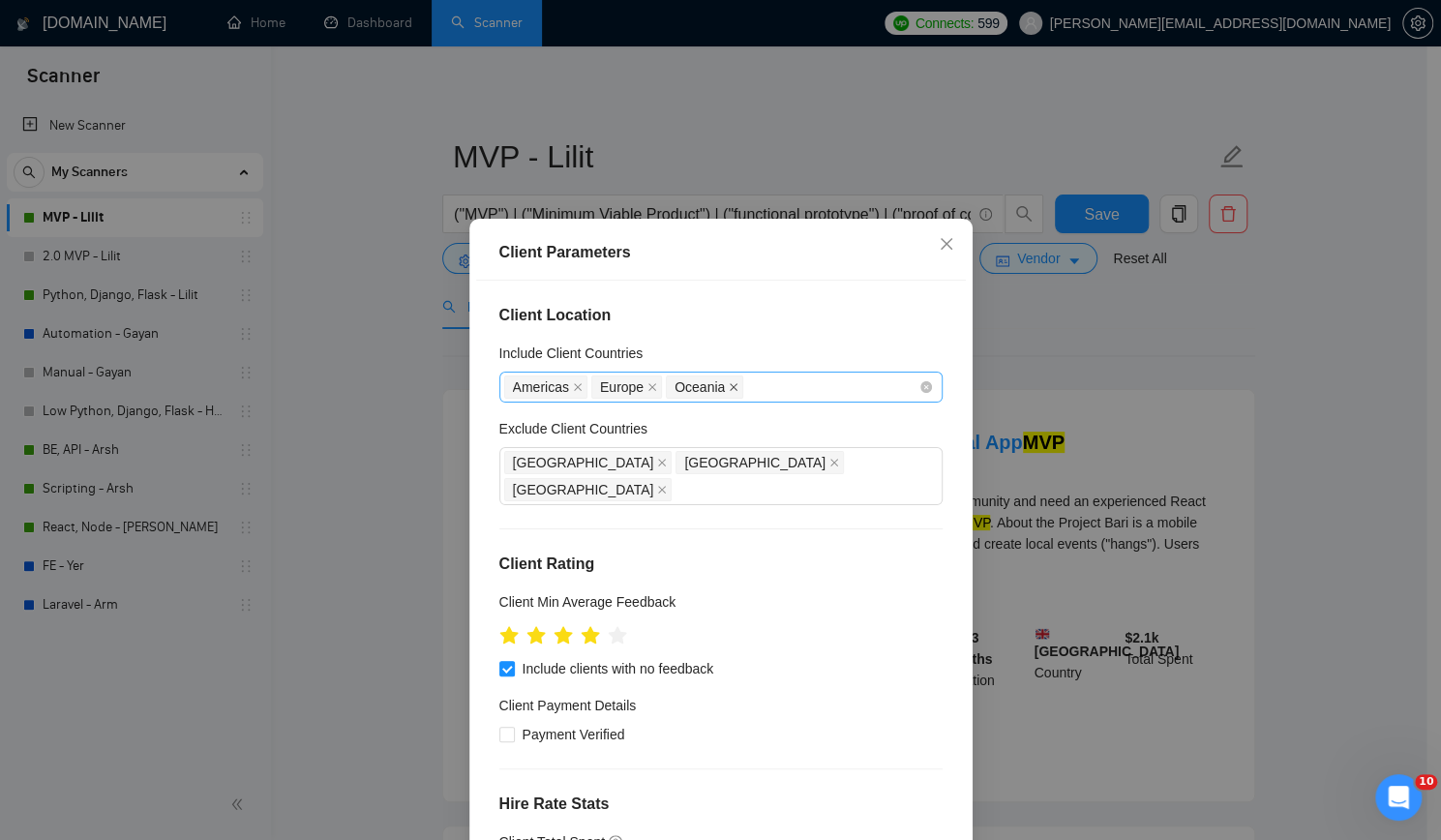
click at [730, 387] on icon "close" at bounding box center [734, 387] width 8 height 8
click at [573, 384] on icon "close" at bounding box center [578, 387] width 10 height 10
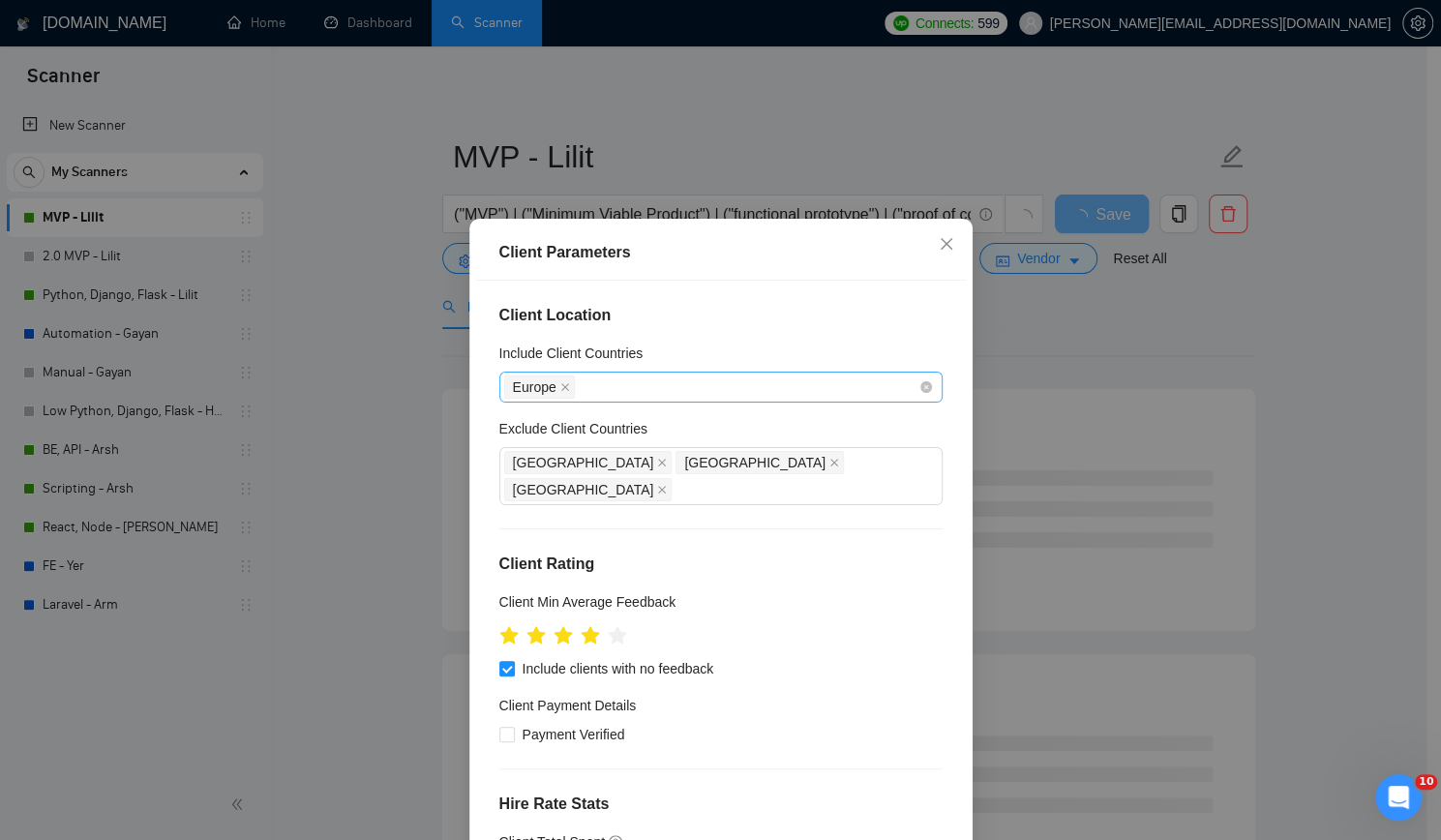
click at [584, 386] on div "Europe" at bounding box center [710, 387] width 414 height 27
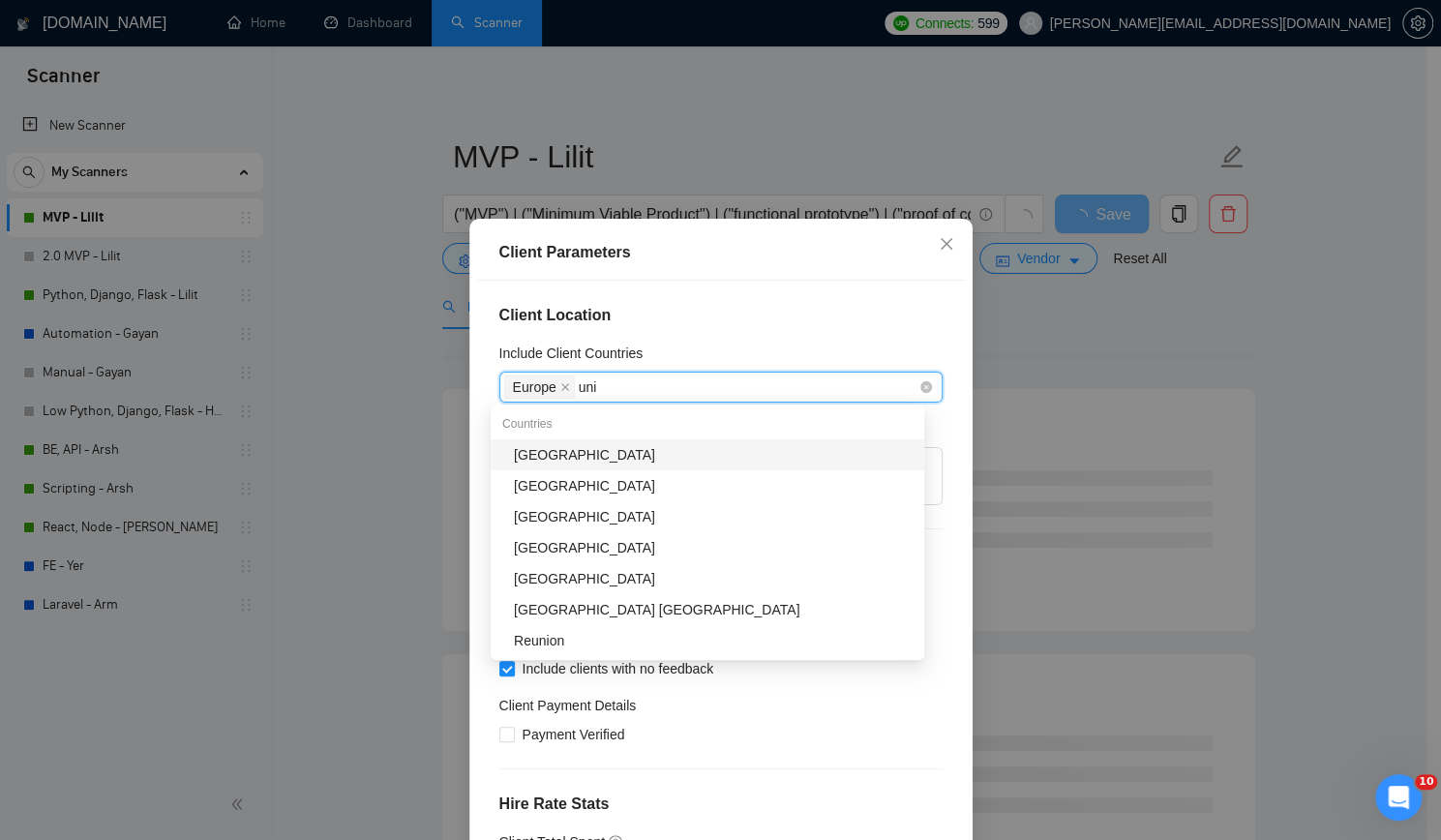
type input "unit"
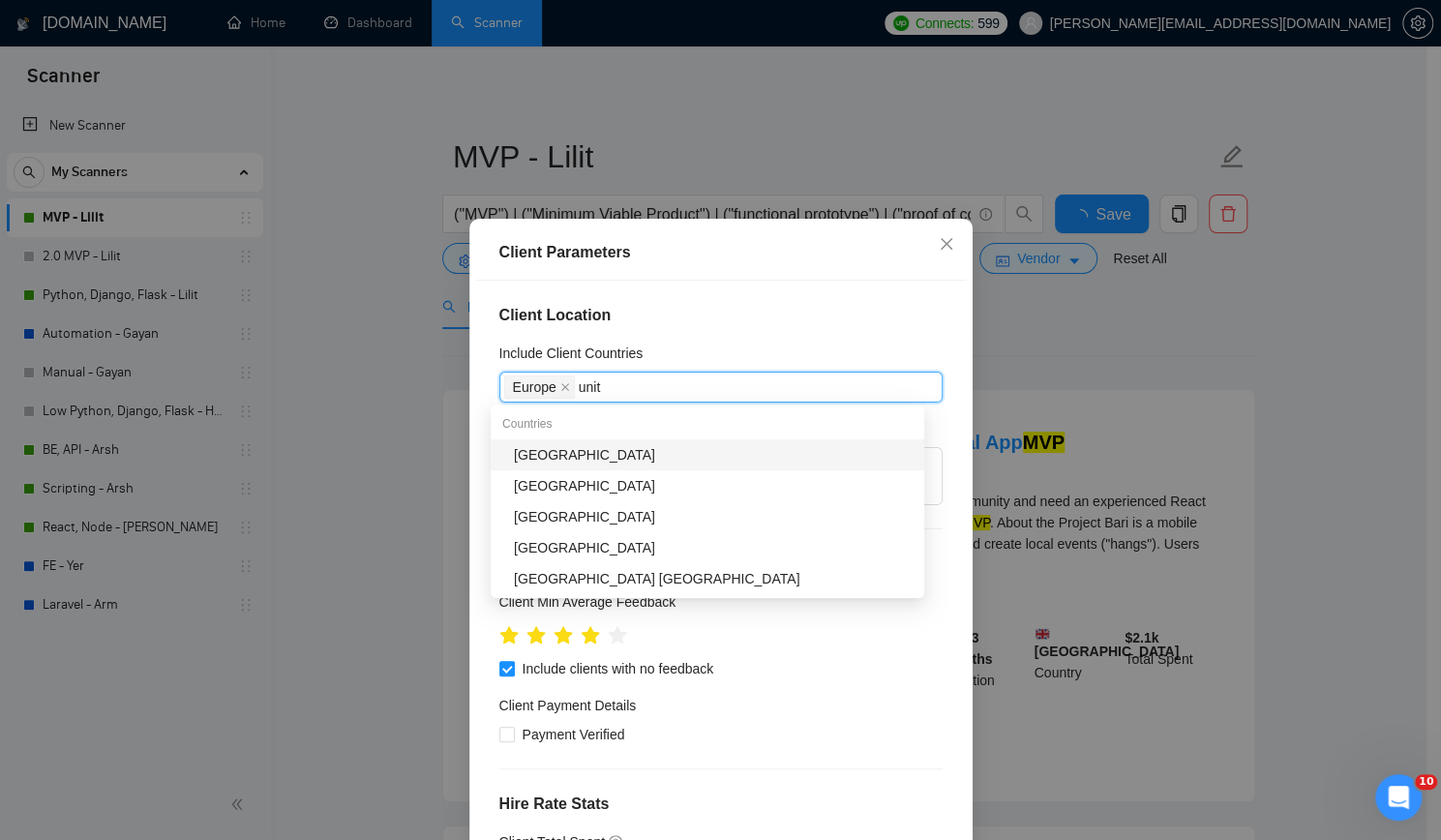
click at [626, 449] on div "[GEOGRAPHIC_DATA]" at bounding box center [712, 454] width 398 height 21
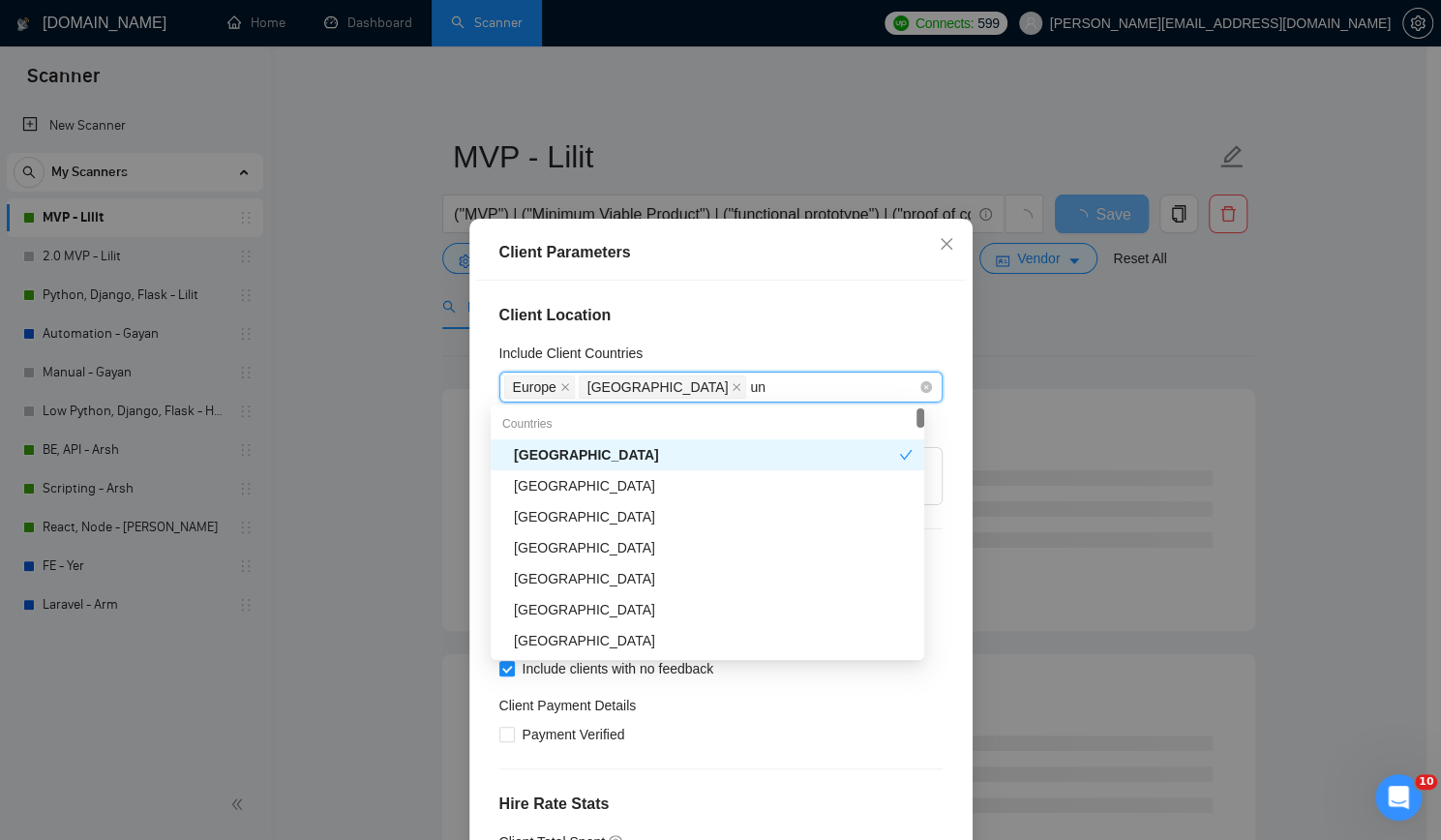
type input "uni"
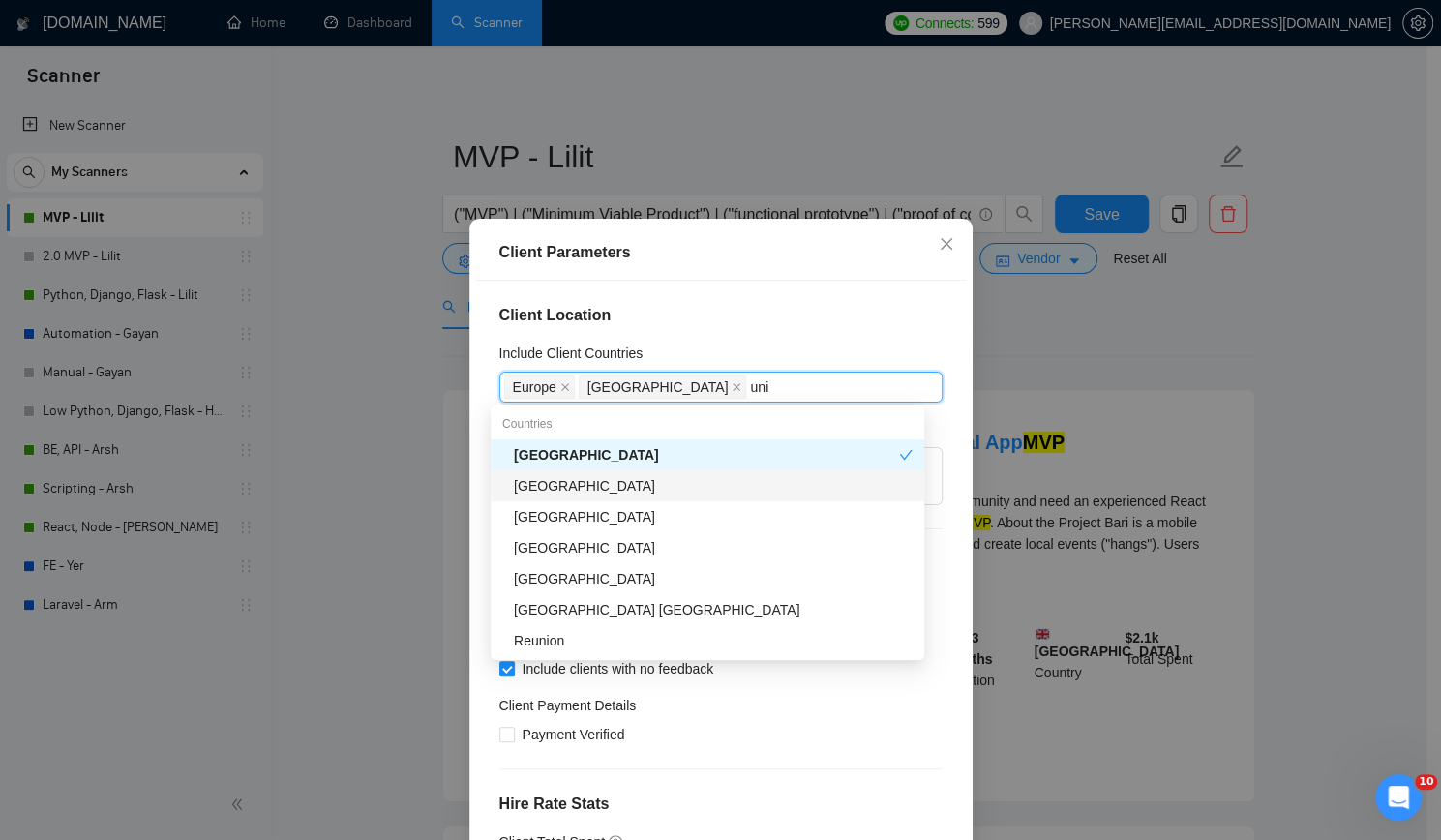
click at [652, 488] on div "[GEOGRAPHIC_DATA]" at bounding box center [712, 485] width 398 height 21
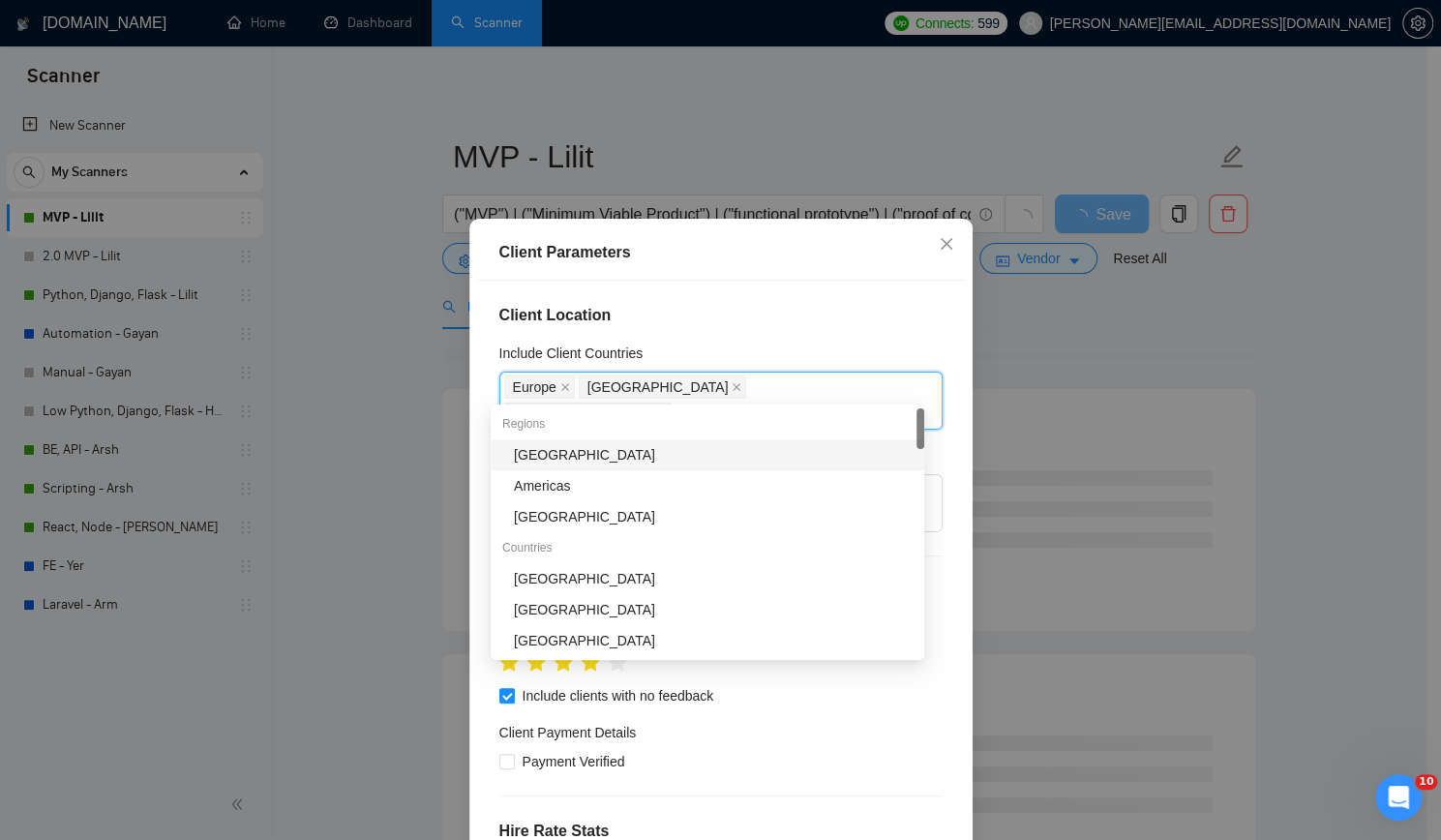
type input "can"
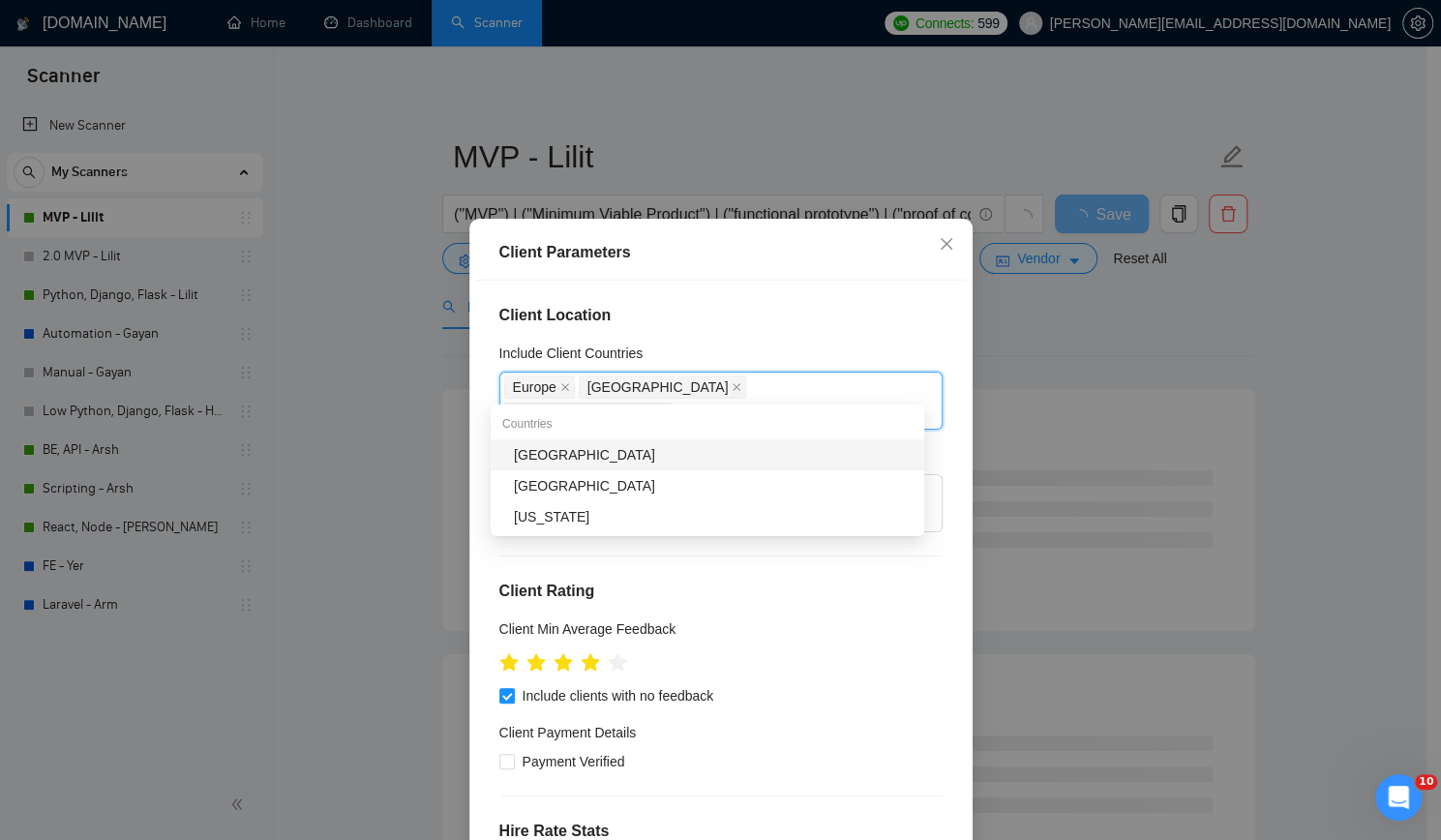
click at [679, 452] on div "[GEOGRAPHIC_DATA]" at bounding box center [712, 454] width 398 height 21
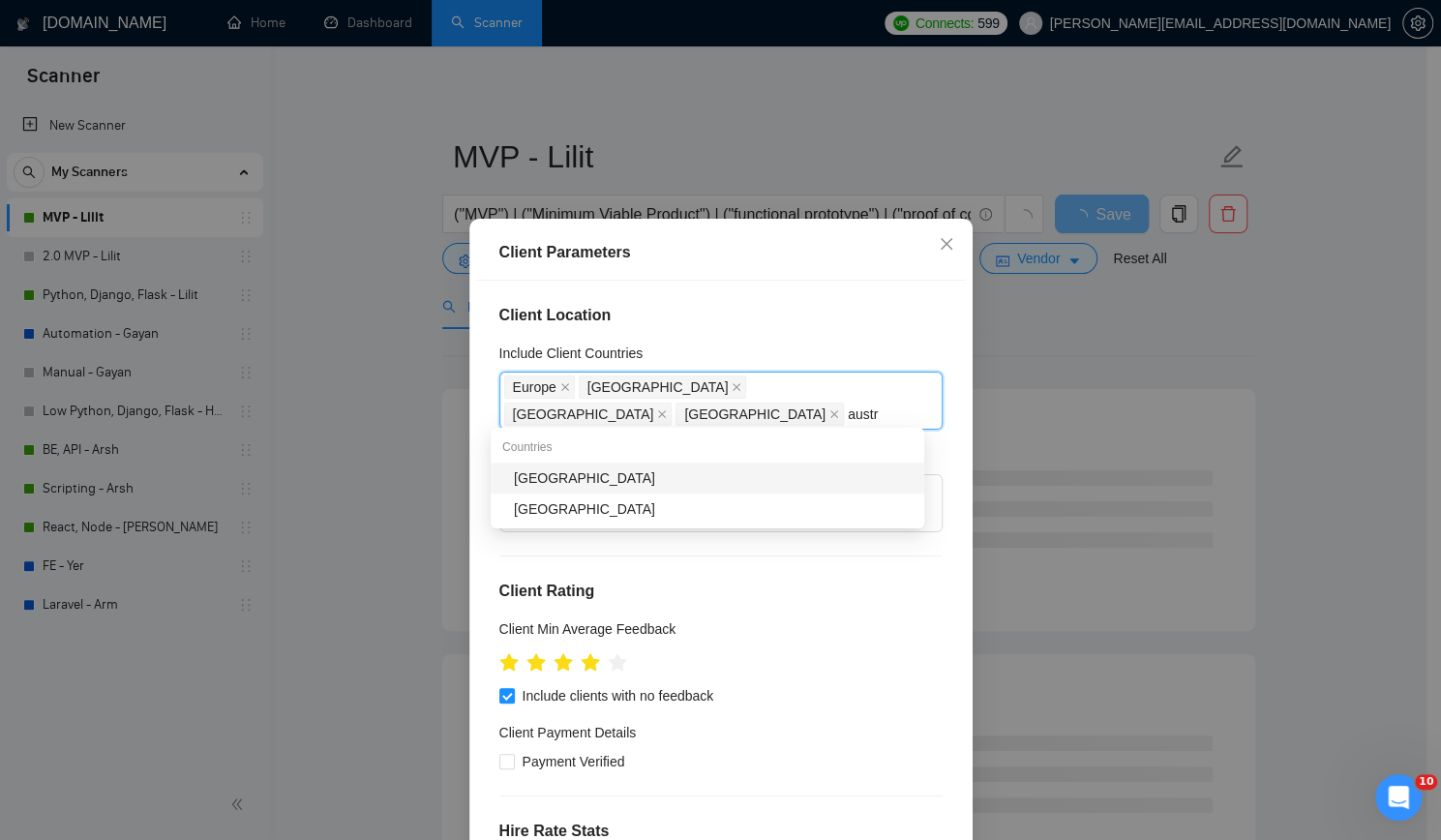
type input "austra"
click at [652, 479] on div "[GEOGRAPHIC_DATA]" at bounding box center [712, 478] width 398 height 21
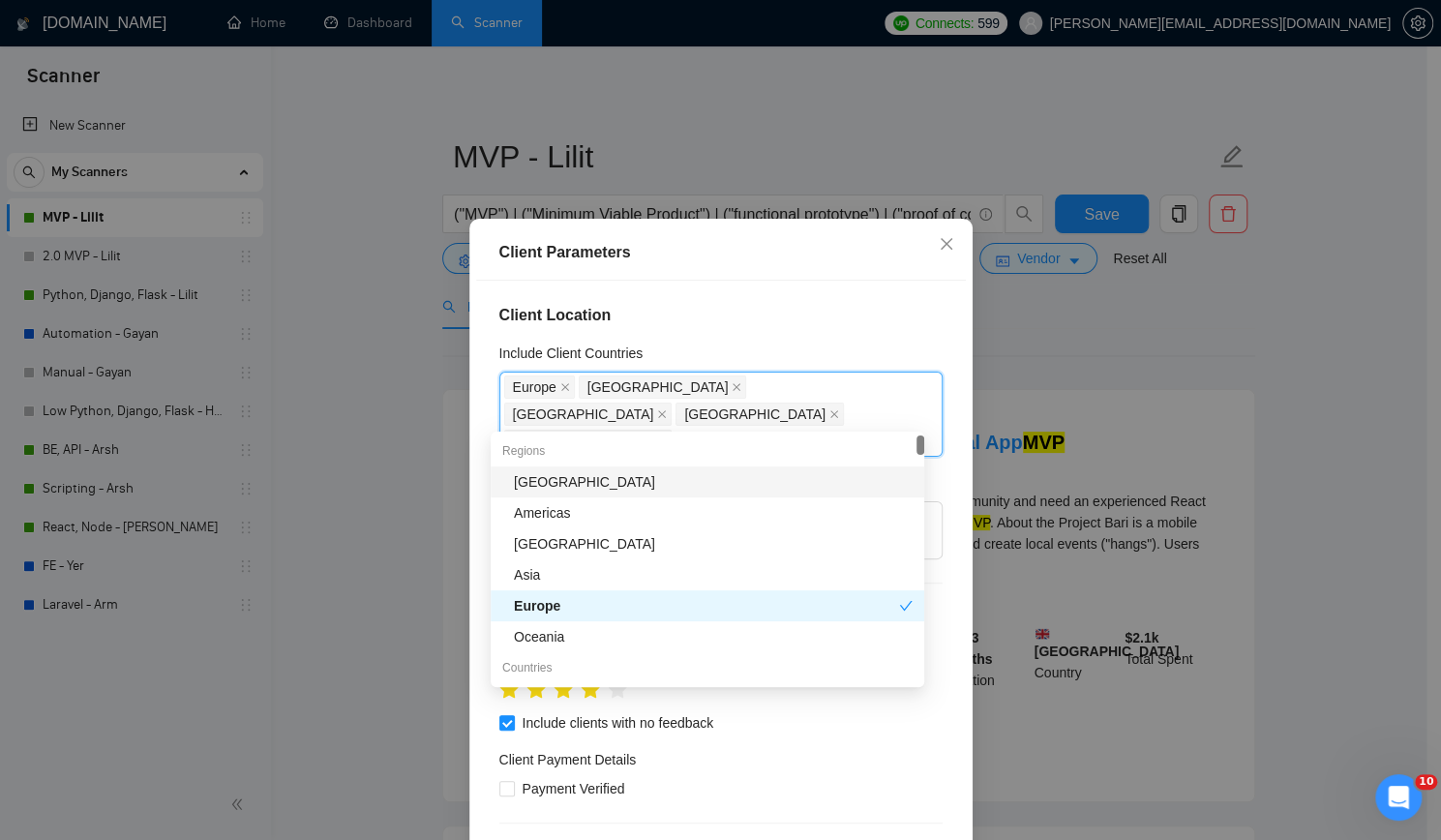
click at [750, 299] on div "Client Location Include Client Countries [GEOGRAPHIC_DATA] [GEOGRAPHIC_DATA] [G…" at bounding box center [720, 575] width 489 height 588
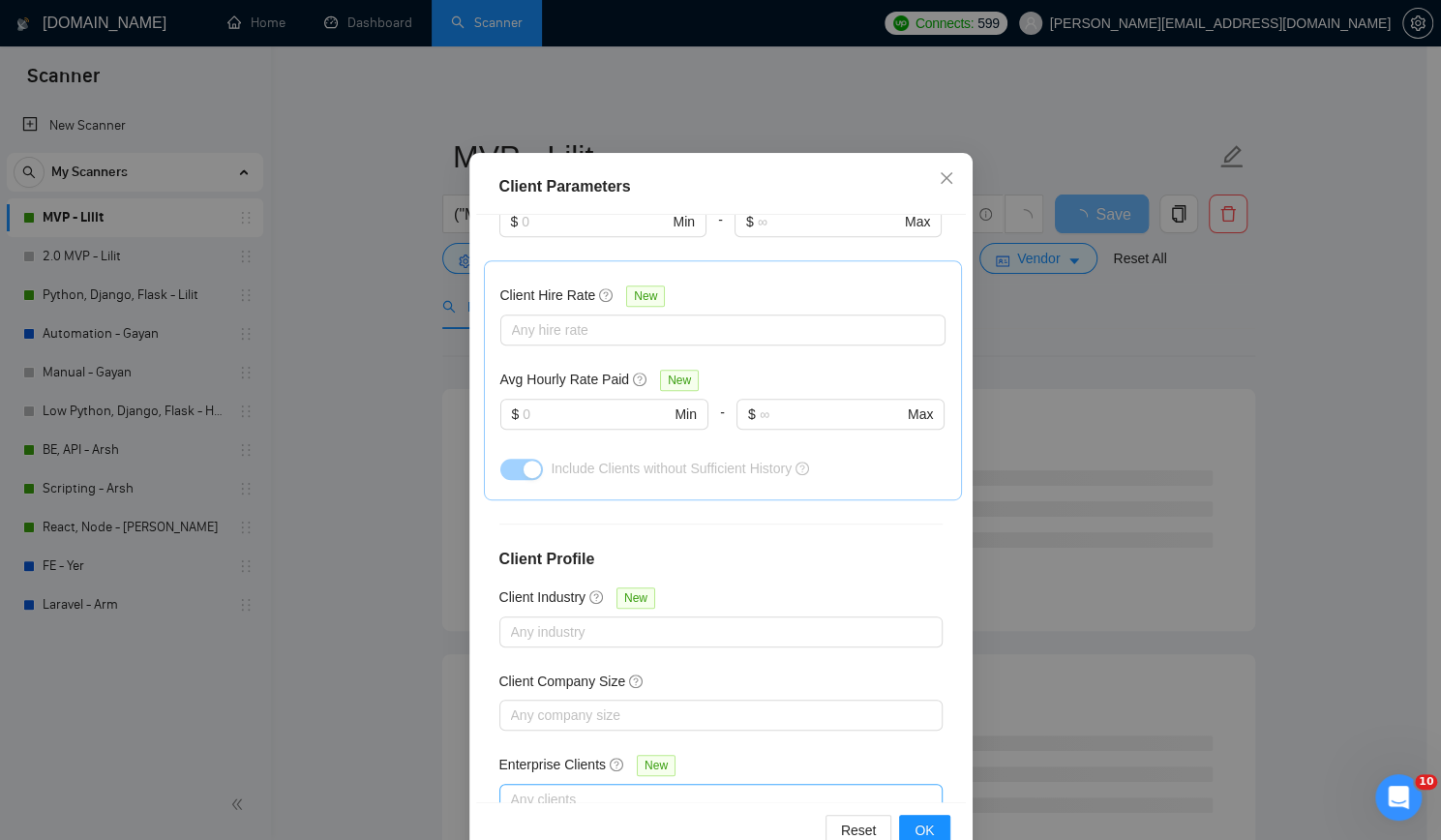
scroll to position [112, 0]
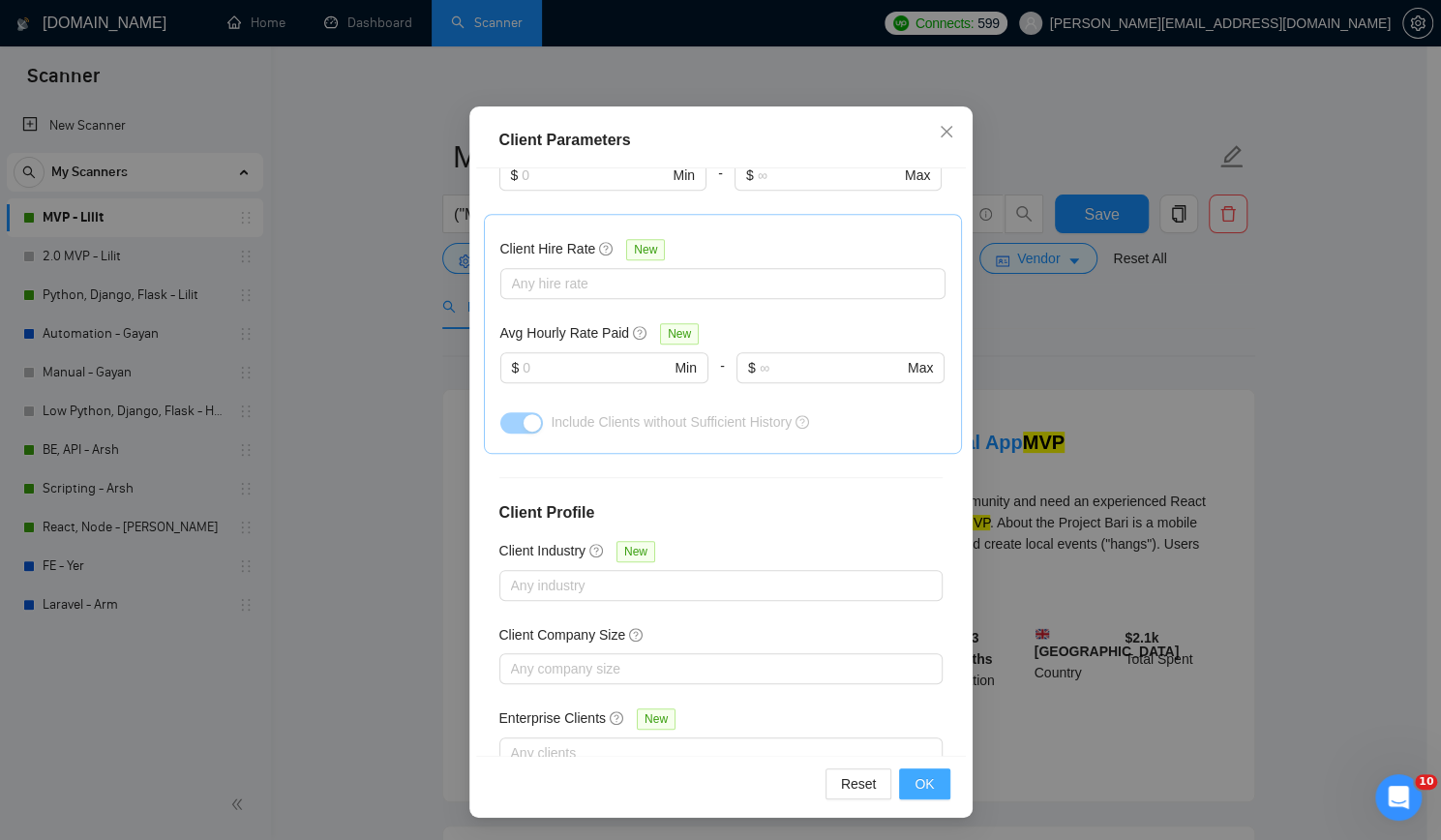
click at [921, 779] on span "OK" at bounding box center [924, 784] width 19 height 21
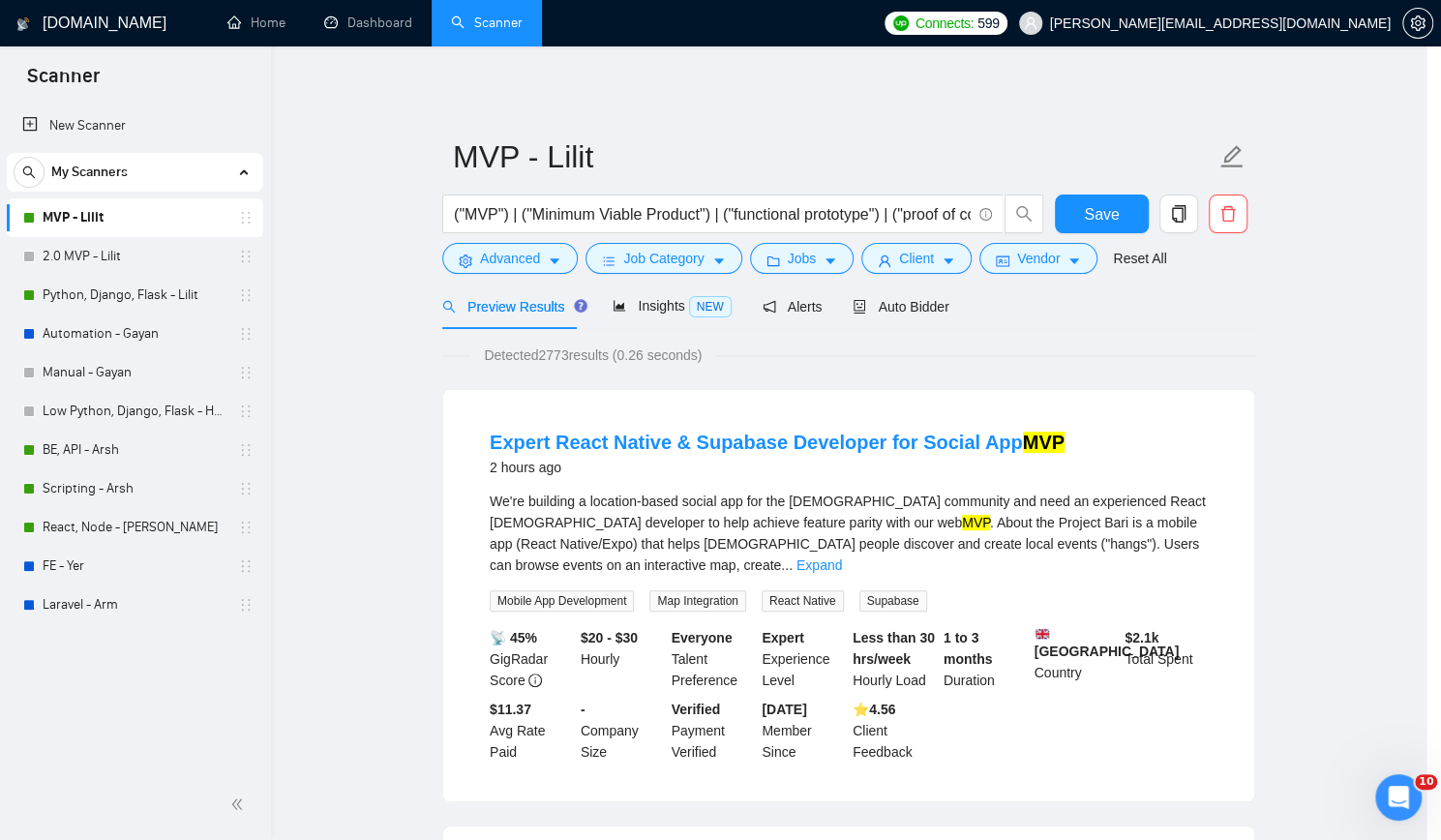
scroll to position [10, 0]
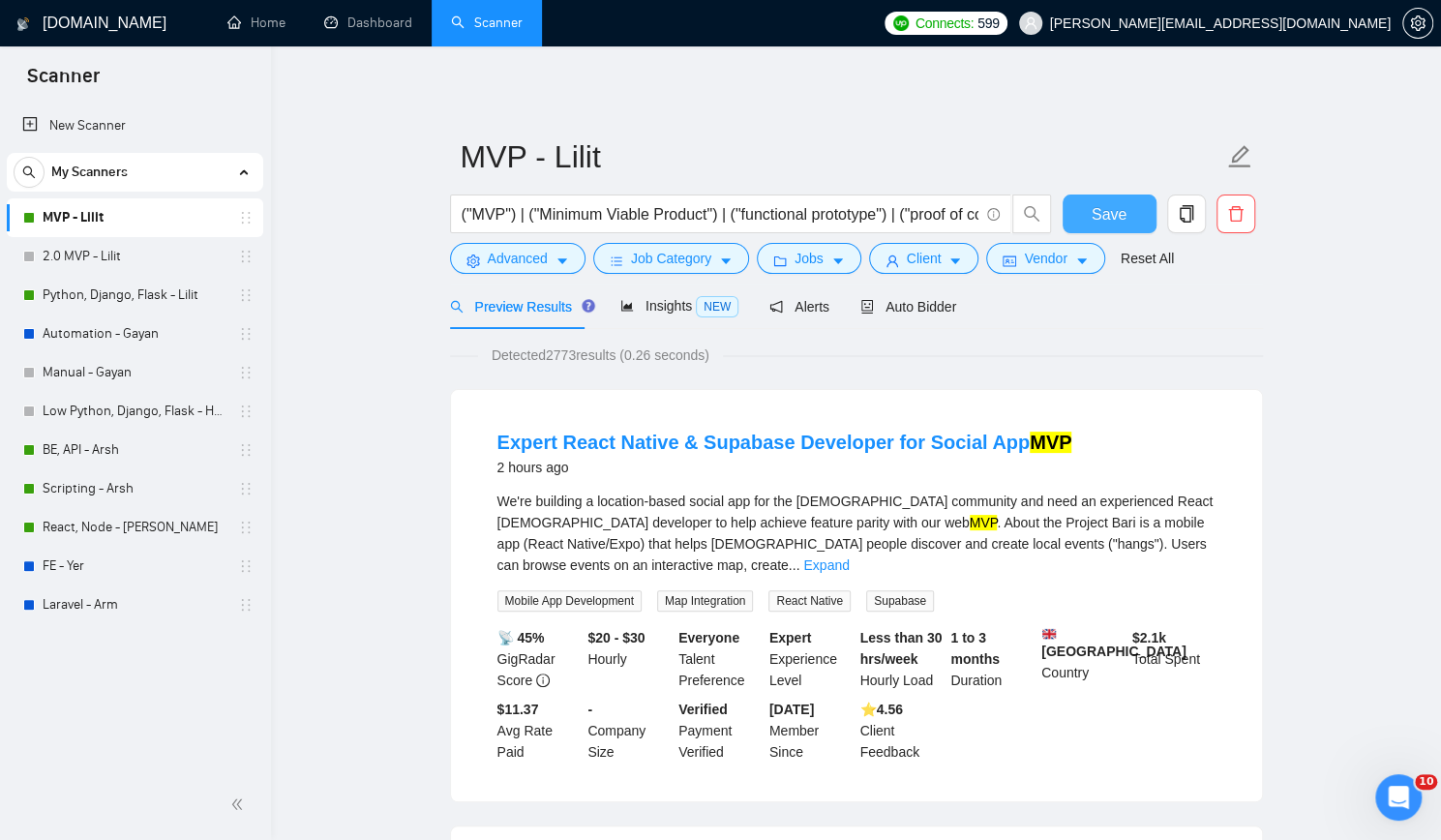
click at [1121, 206] on span "Save" at bounding box center [1109, 214] width 35 height 24
click at [148, 334] on link "Automation - Gayan" at bounding box center [135, 333] width 184 height 39
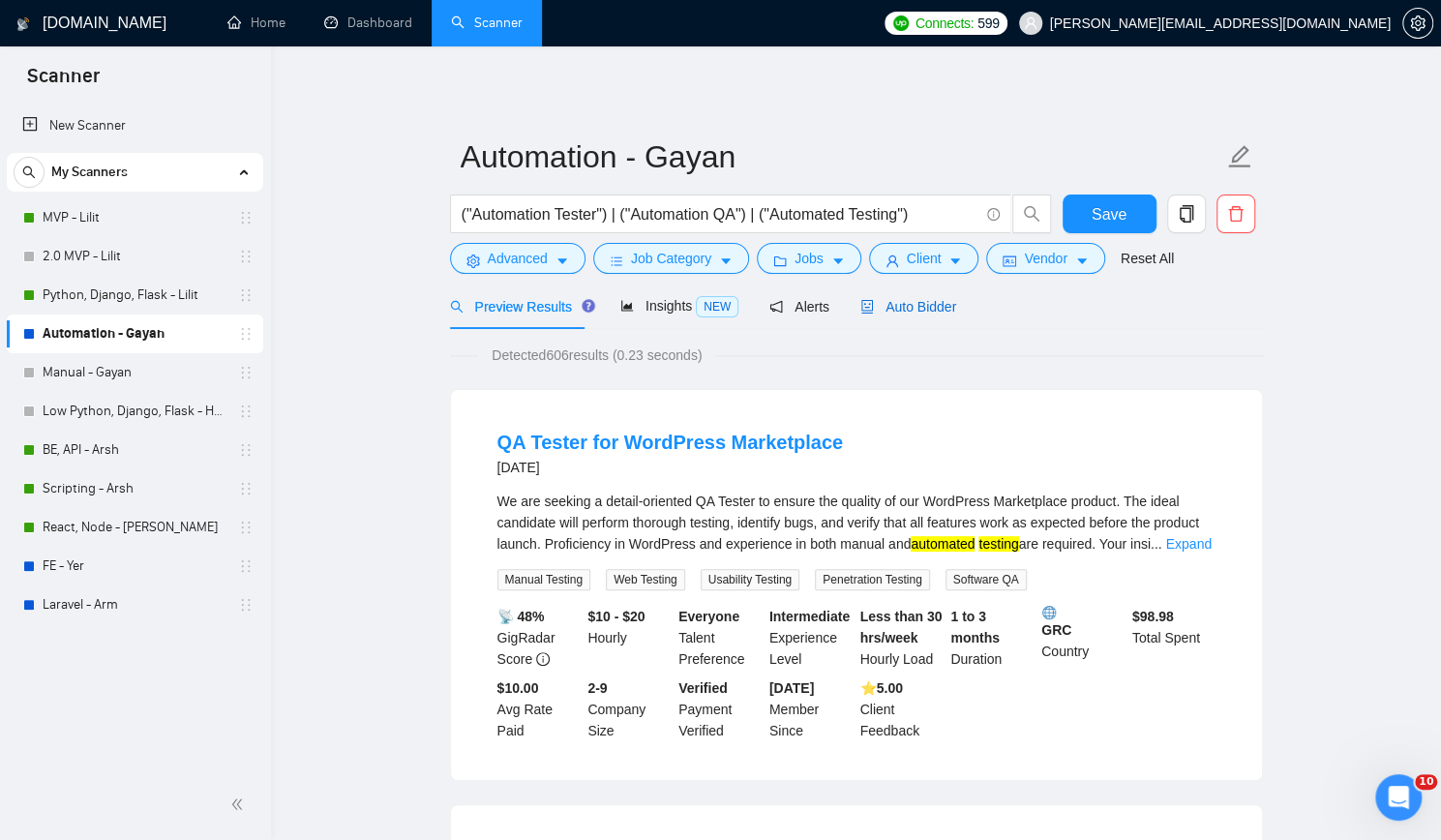
click at [909, 308] on span "Auto Bidder" at bounding box center [908, 306] width 96 height 16
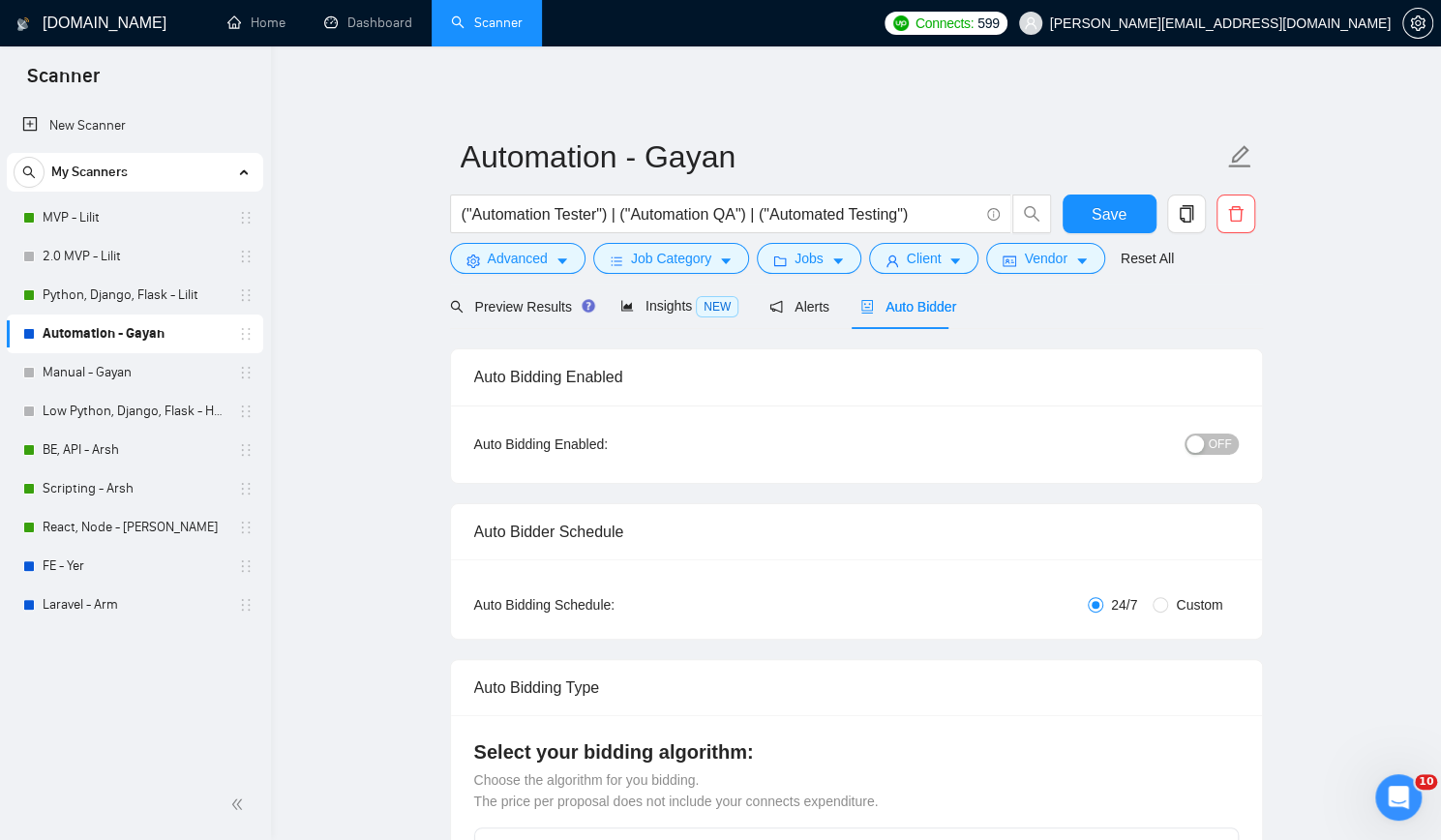
click at [1217, 445] on span "OFF" at bounding box center [1220, 444] width 23 height 21
click at [1120, 213] on span "Save" at bounding box center [1109, 214] width 35 height 24
checkbox input "true"
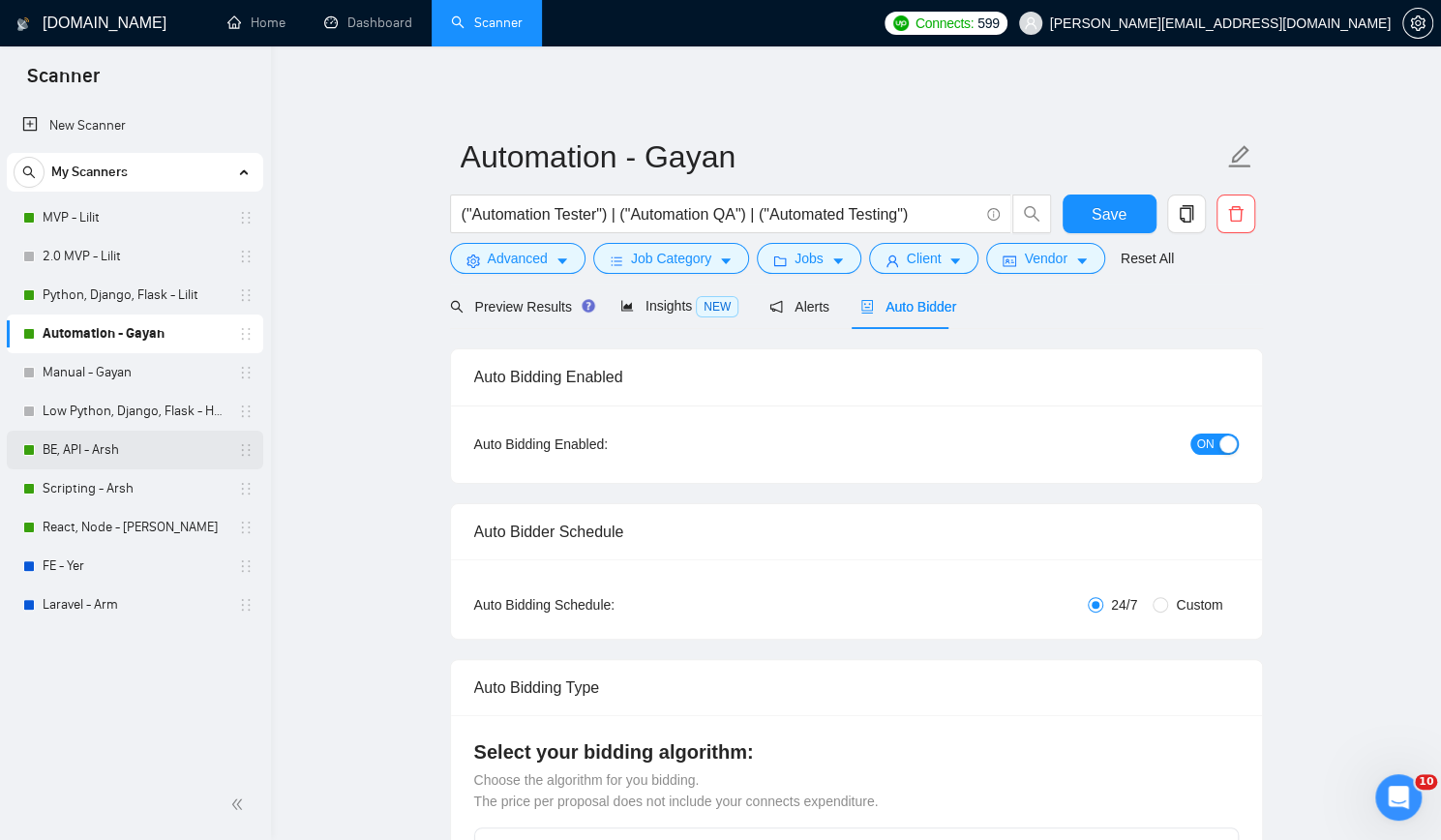
click at [84, 449] on link "BE, API - Arsh" at bounding box center [135, 450] width 184 height 39
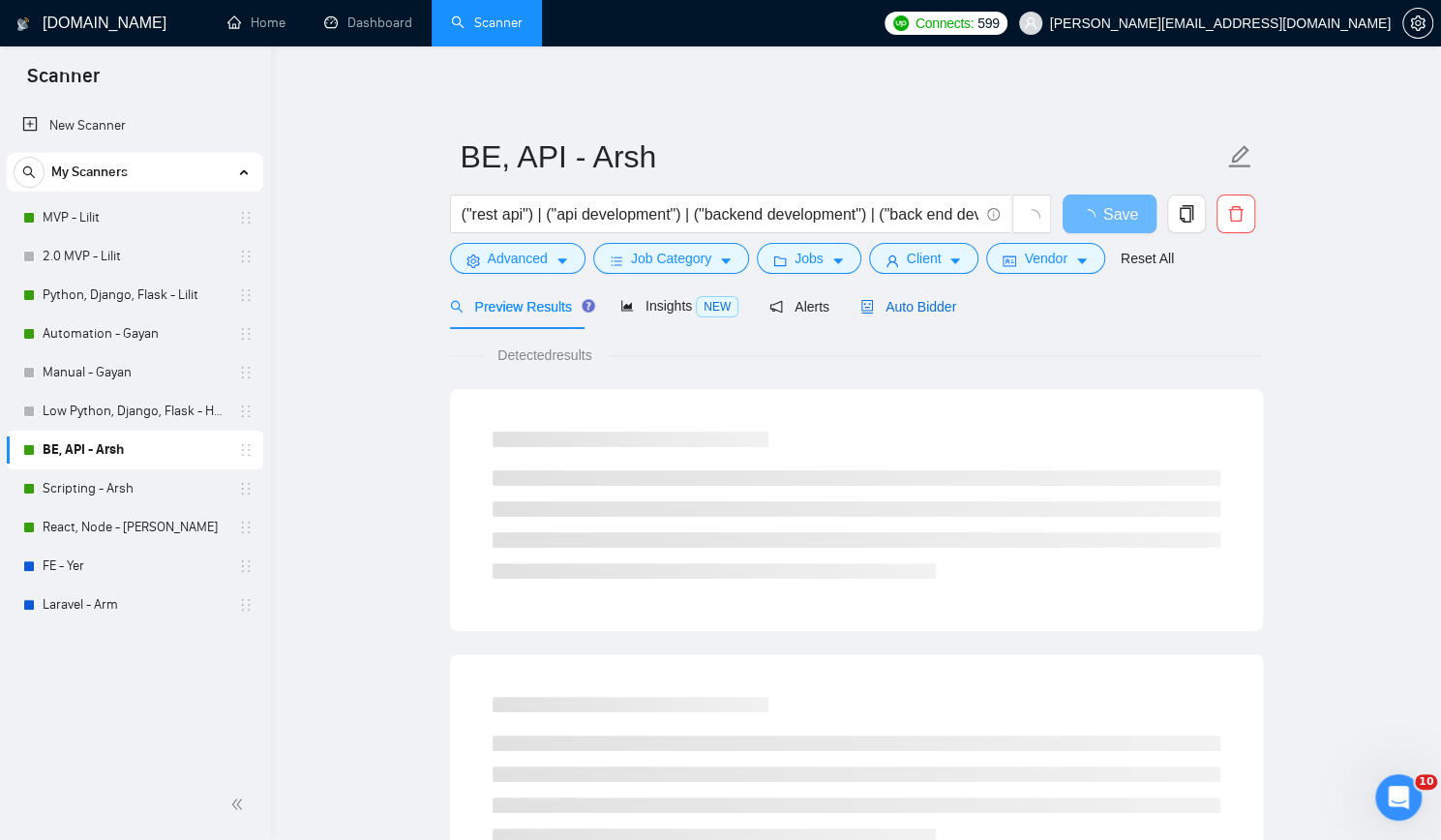
click at [893, 305] on span "Auto Bidder" at bounding box center [908, 306] width 96 height 16
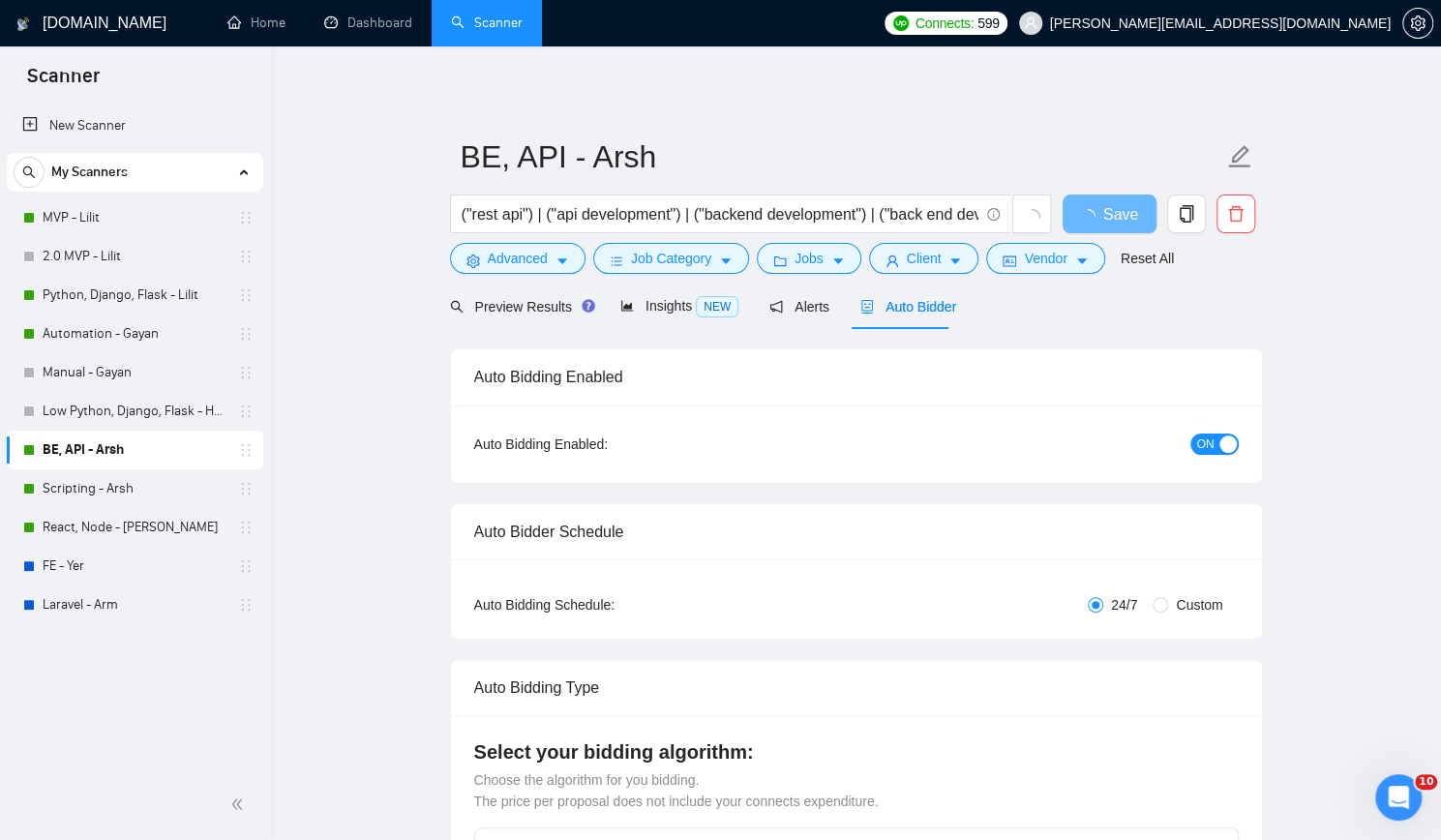
checkbox input "true"
click at [795, 256] on span "Jobs" at bounding box center [809, 259] width 29 height 21
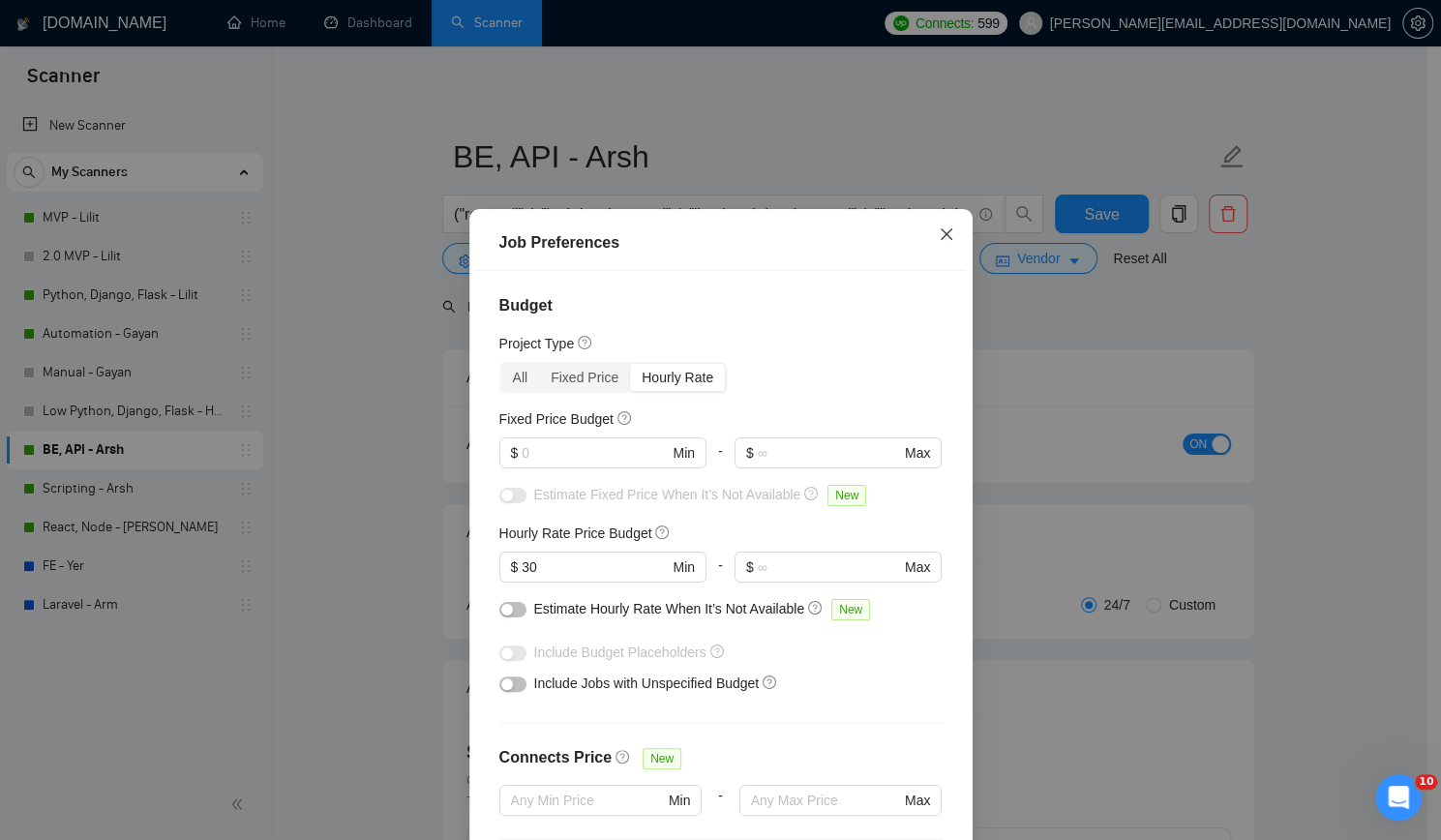
click at [938, 242] on icon "close" at bounding box center [946, 234] width 16 height 16
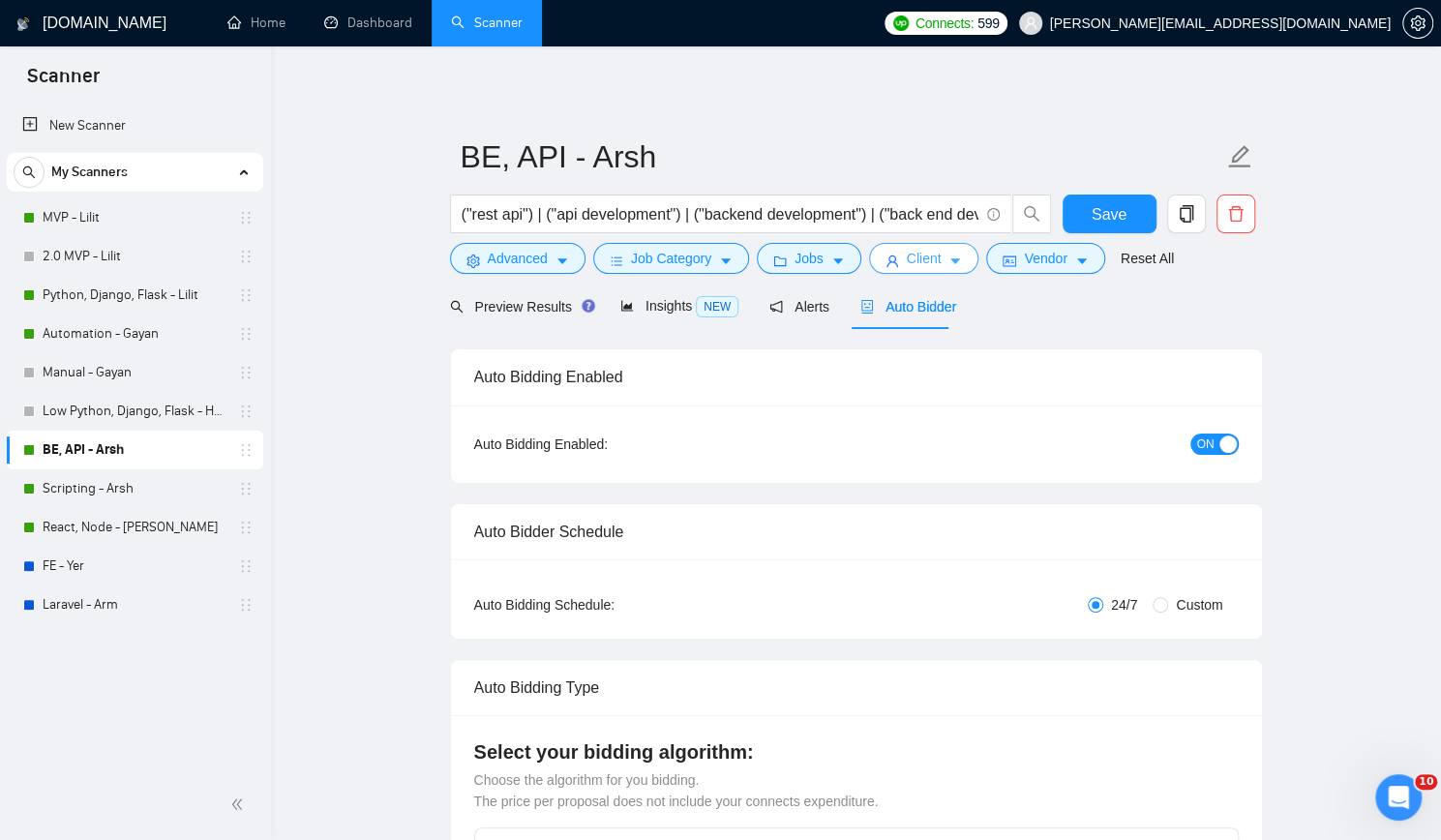
click at [911, 262] on span "Client" at bounding box center [924, 259] width 35 height 21
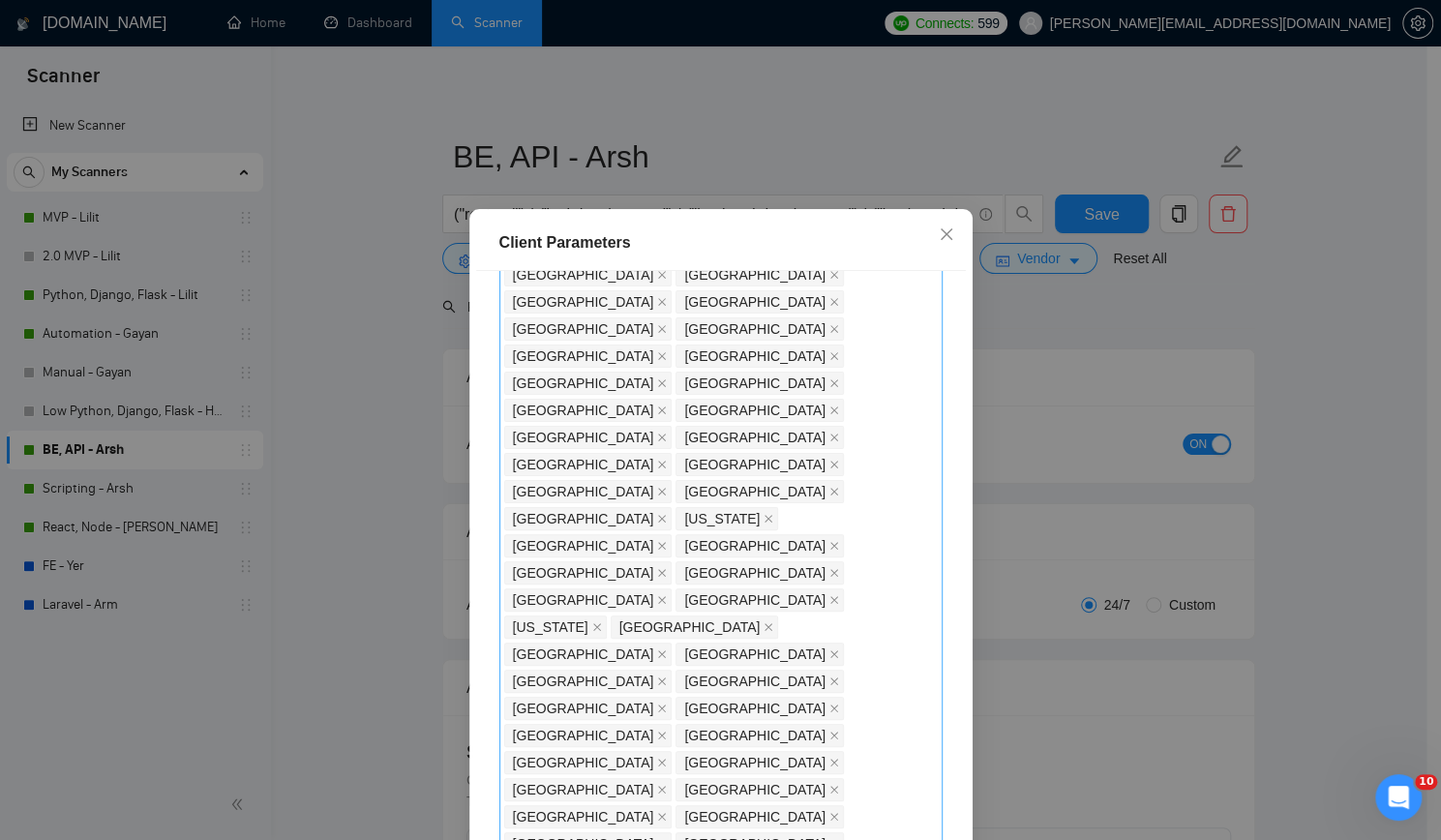
scroll to position [62, 0]
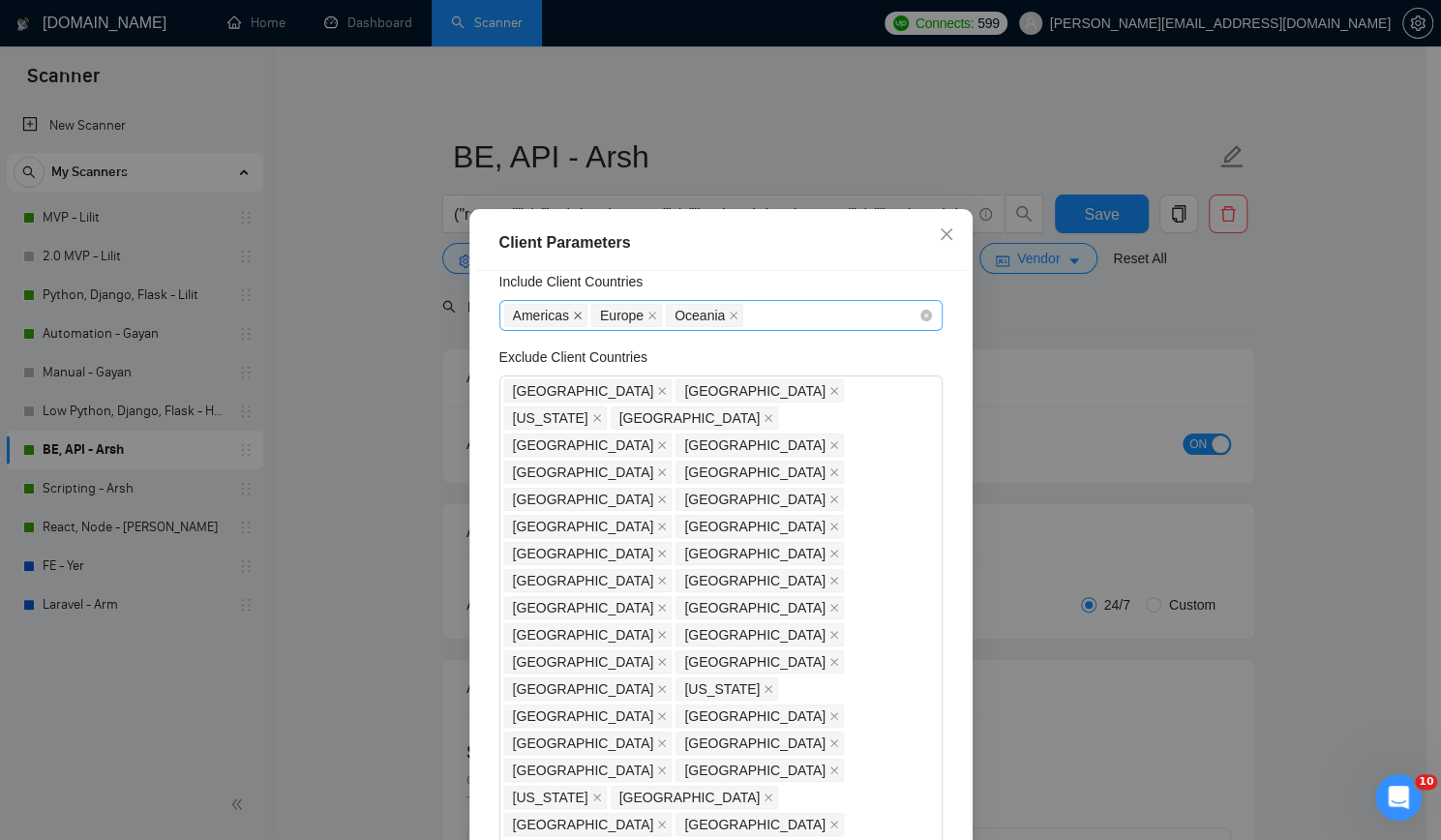
click at [573, 320] on icon "close" at bounding box center [578, 315] width 10 height 10
click at [642, 320] on icon "close" at bounding box center [646, 315] width 10 height 10
click at [661, 318] on div "Europe" at bounding box center [710, 315] width 414 height 27
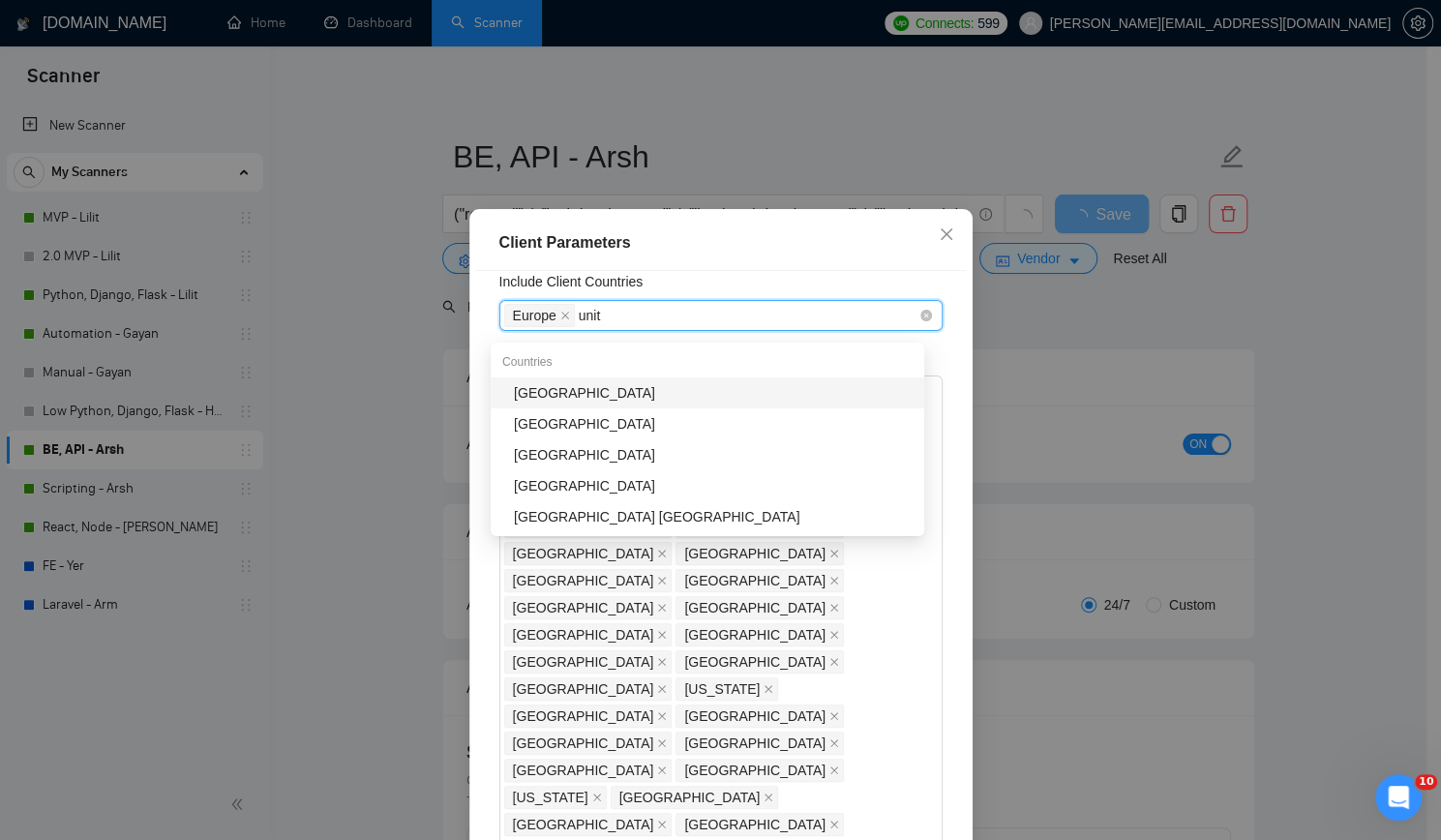
type input "unite"
click at [589, 397] on div "[GEOGRAPHIC_DATA]" at bounding box center [712, 392] width 398 height 21
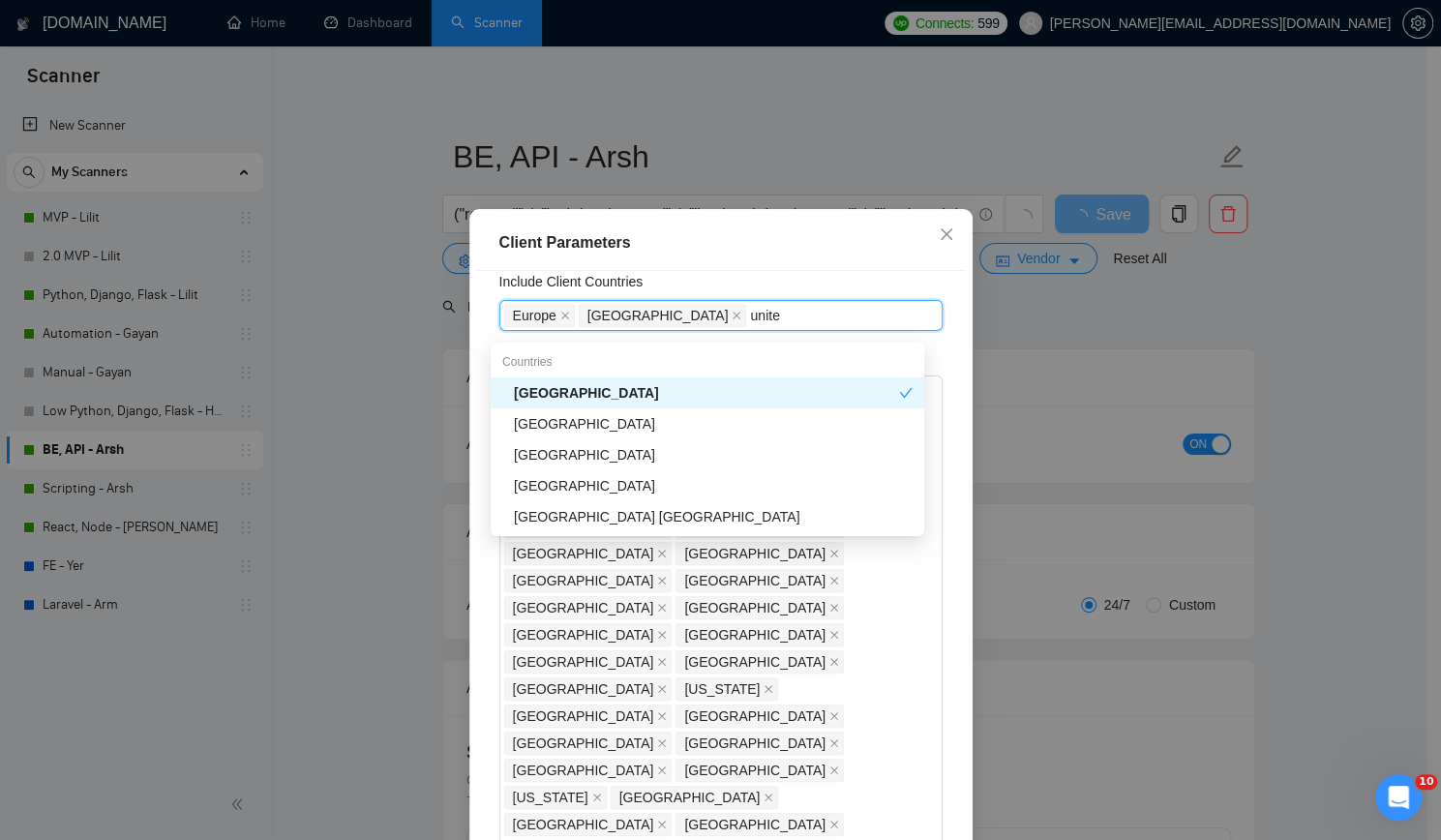
type input "united"
click at [628, 423] on div "[GEOGRAPHIC_DATA]" at bounding box center [712, 423] width 398 height 21
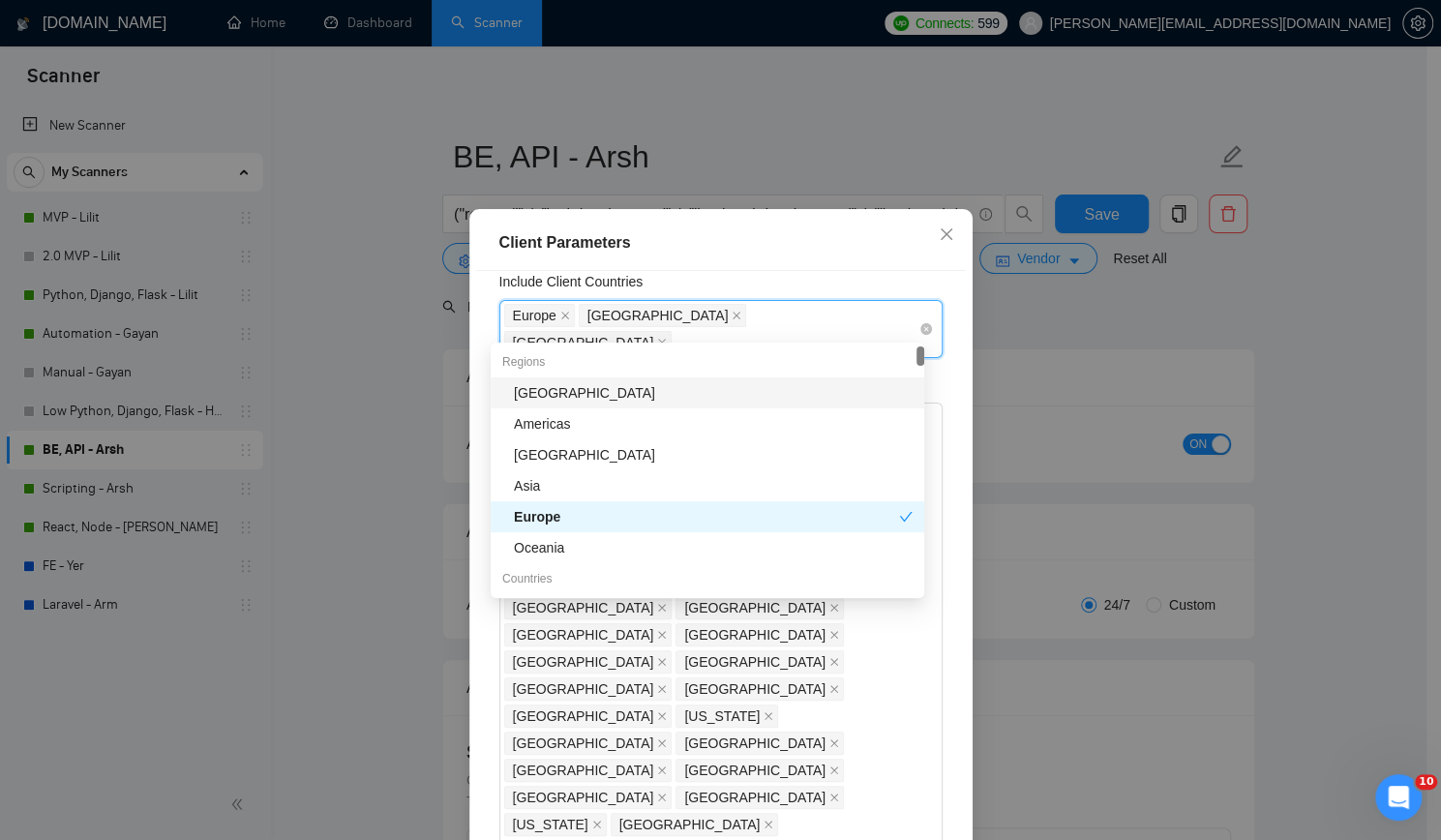
click at [850, 318] on div "[GEOGRAPHIC_DATA] [GEOGRAPHIC_DATA] [GEOGRAPHIC_DATA]" at bounding box center [710, 328] width 414 height 54
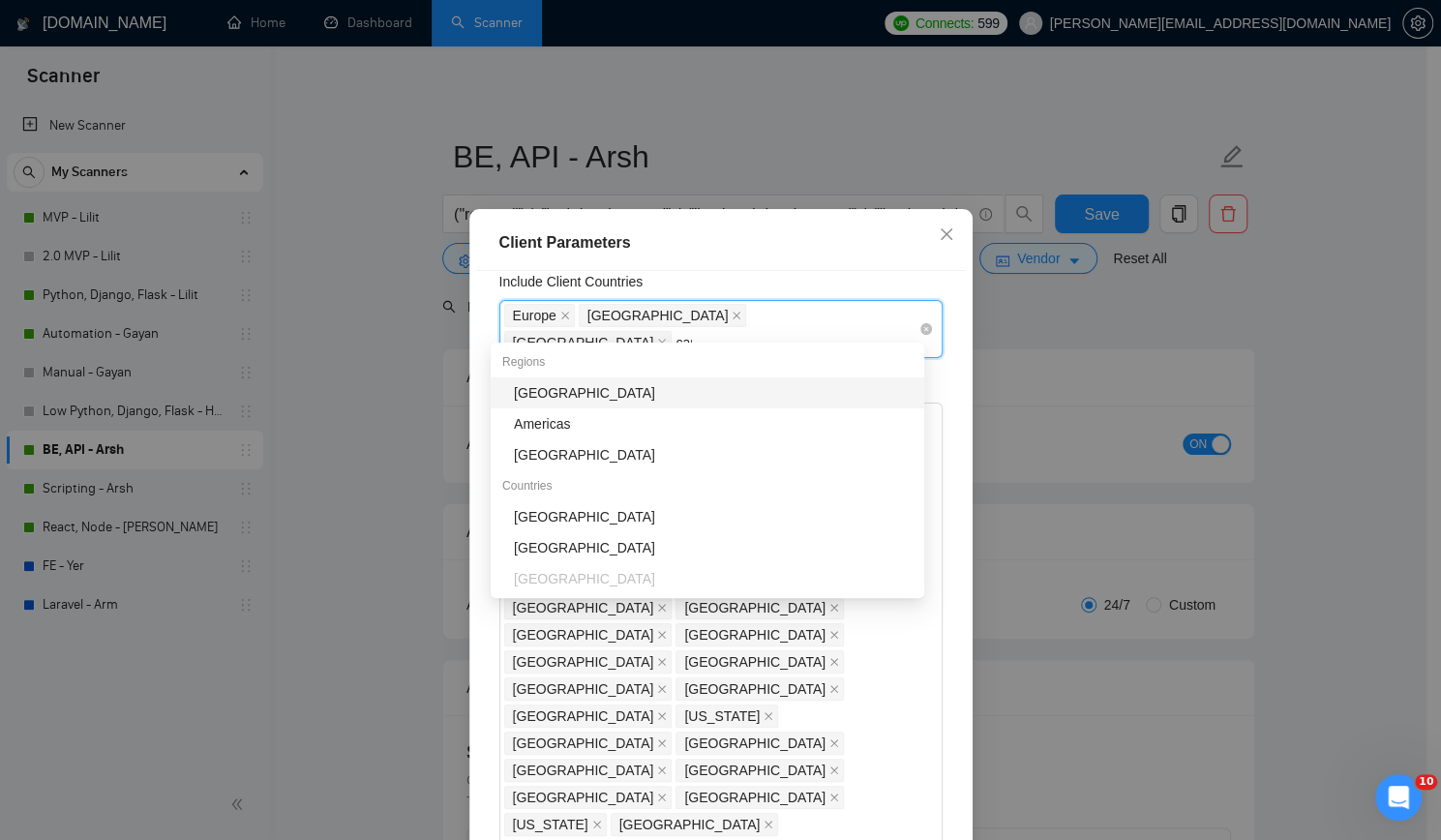
type input "cana"
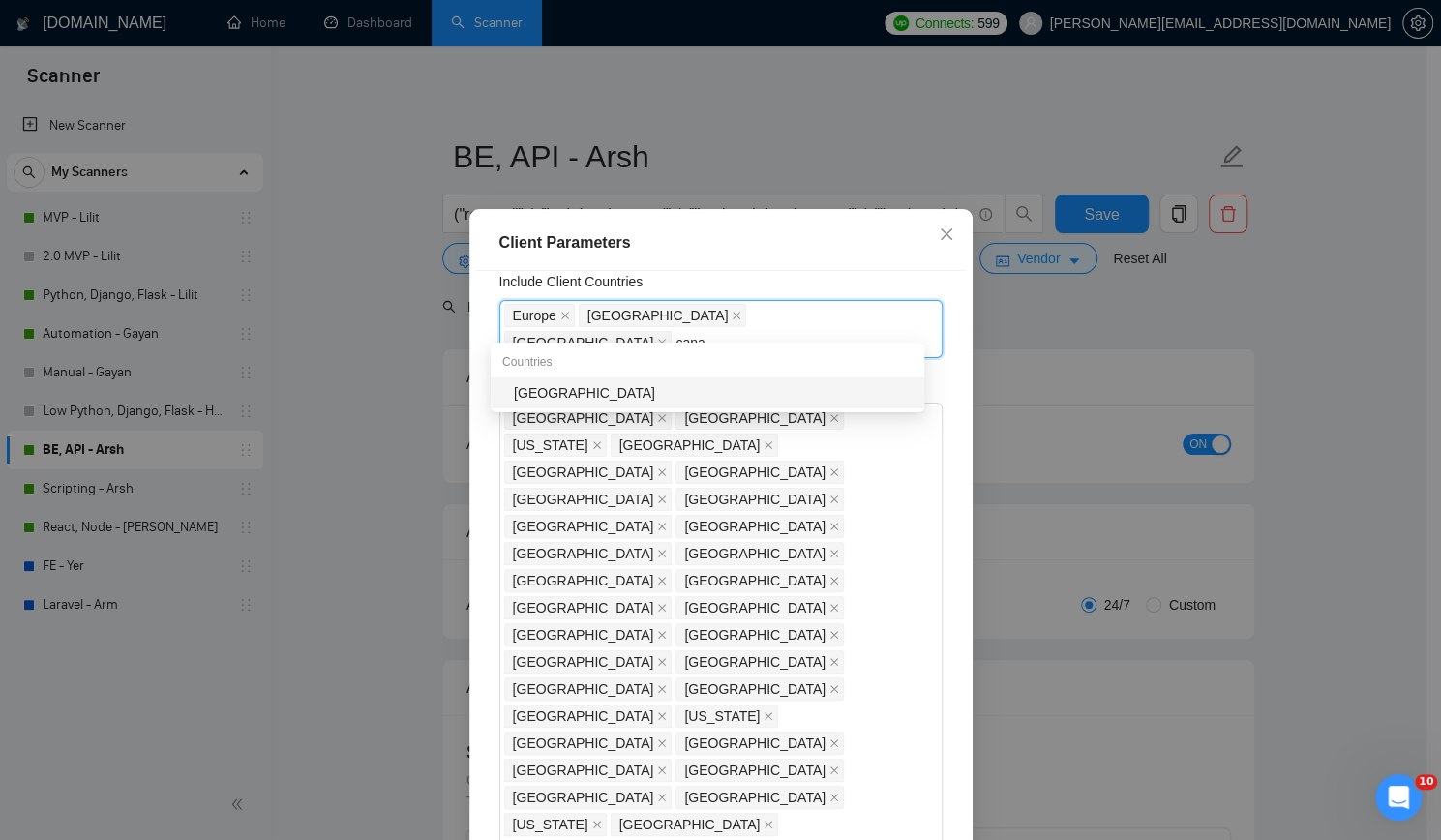
click at [644, 389] on div "[GEOGRAPHIC_DATA]" at bounding box center [712, 392] width 398 height 21
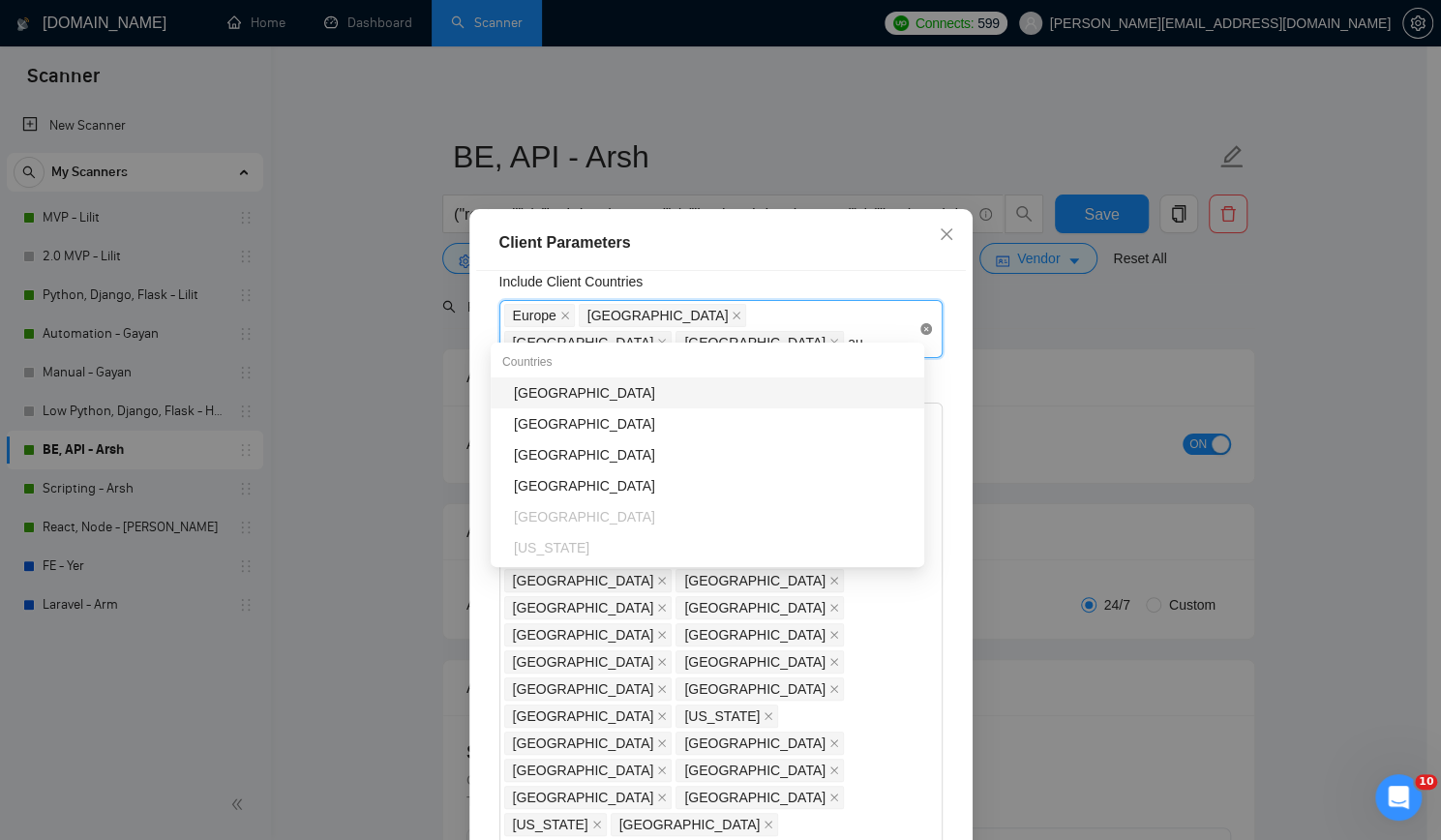
type input "aus"
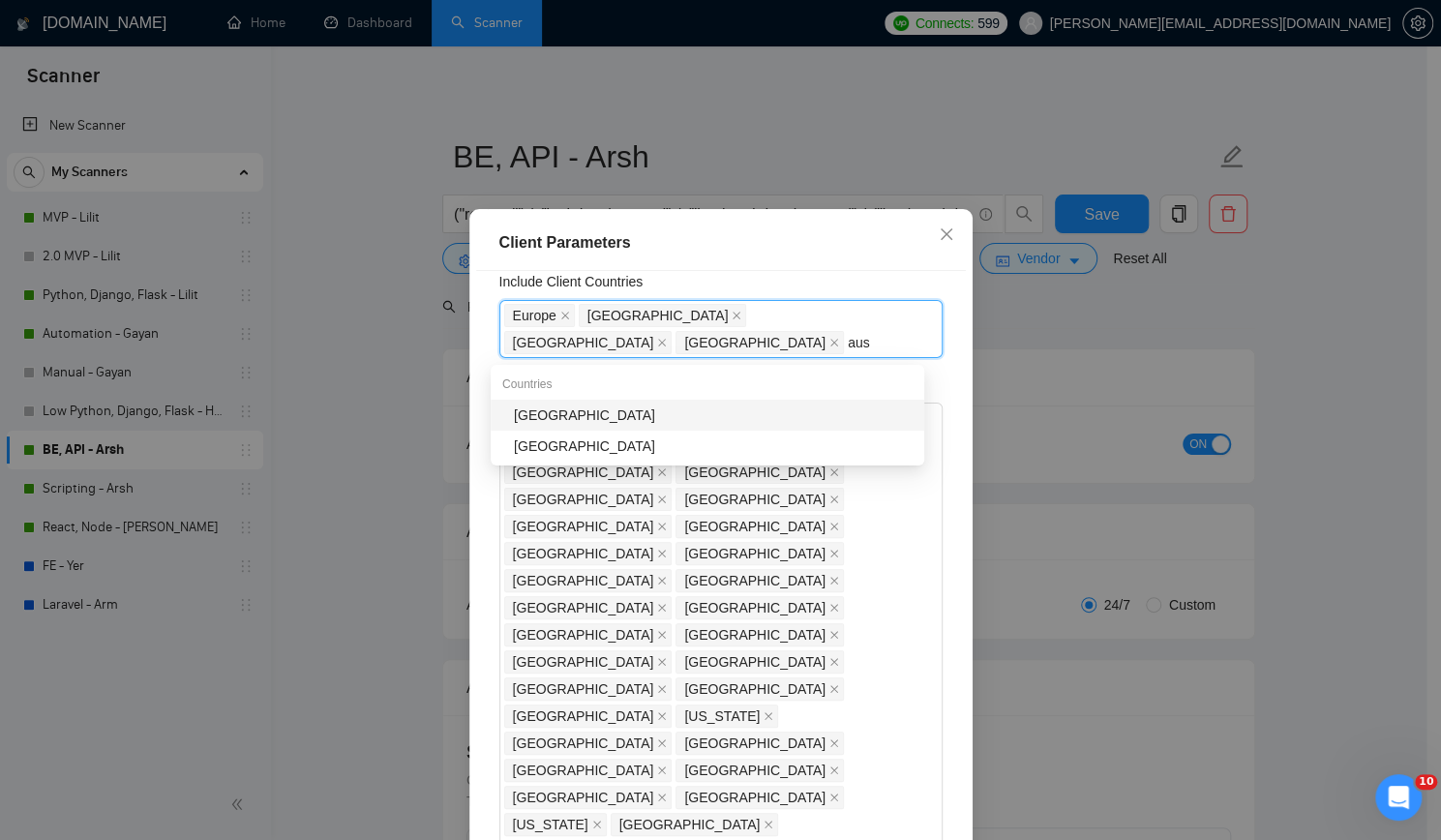
click at [673, 411] on div "[GEOGRAPHIC_DATA]" at bounding box center [712, 415] width 398 height 21
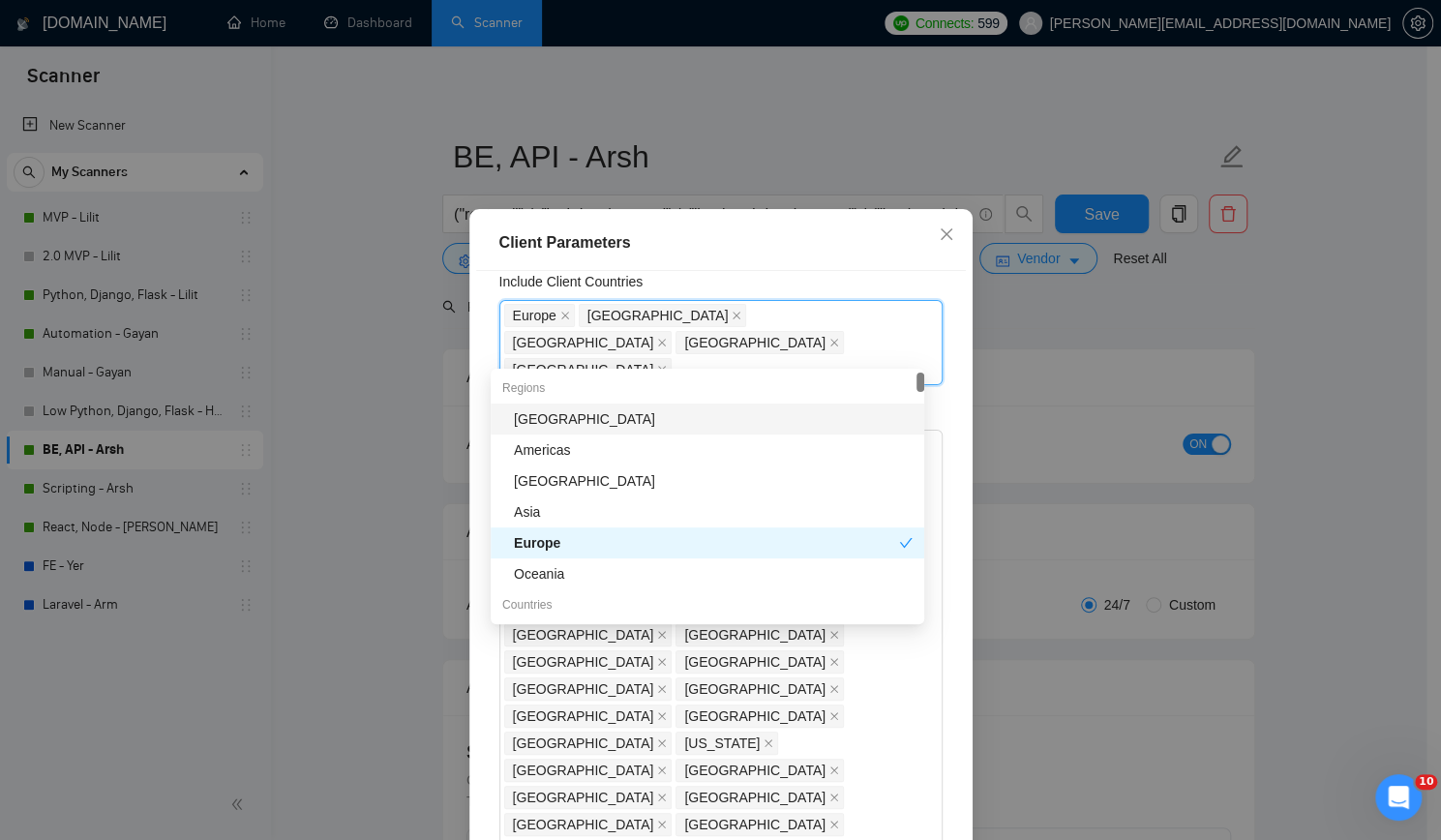
click at [740, 255] on div "Client Parameters" at bounding box center [720, 243] width 443 height 23
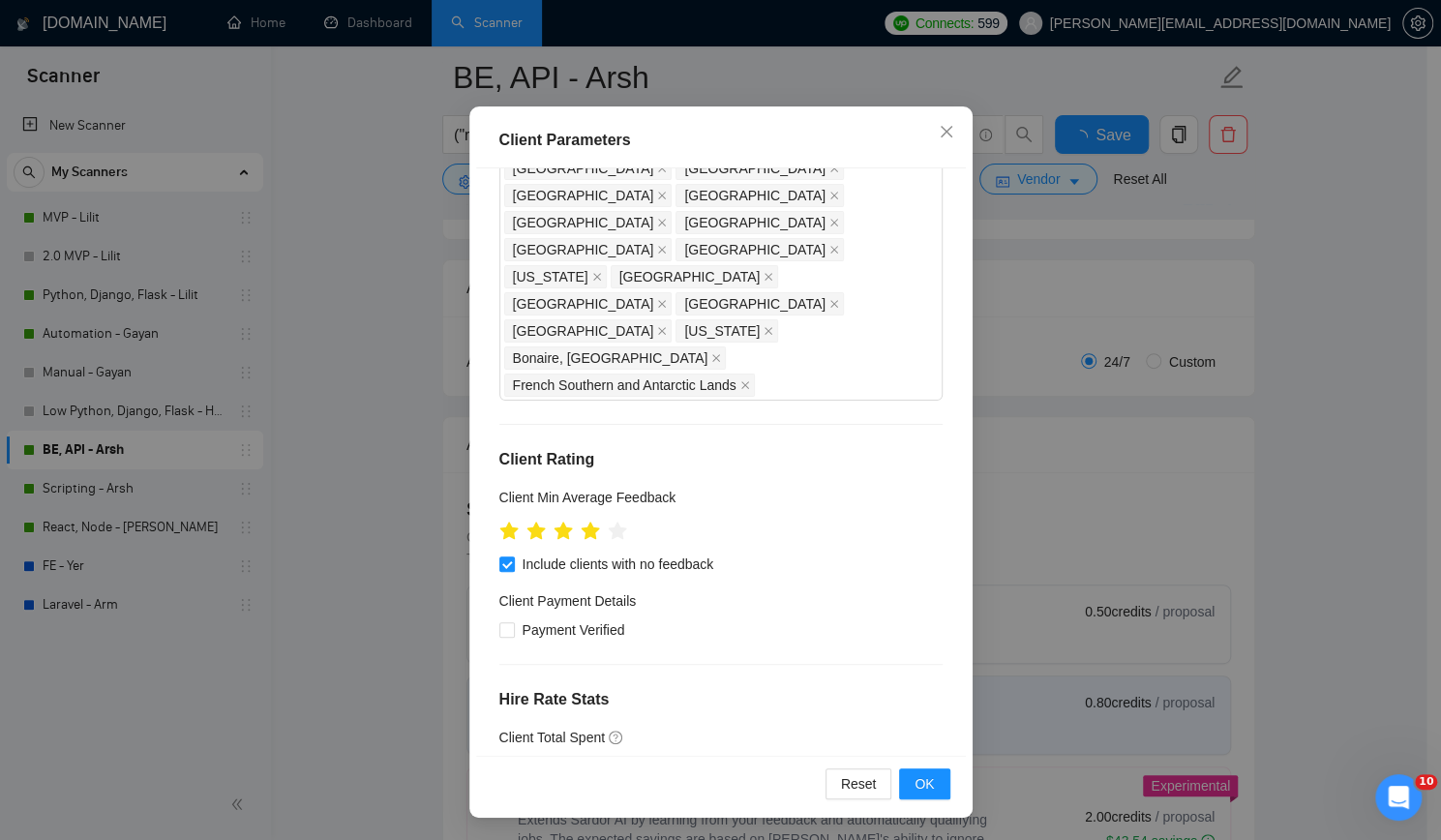
scroll to position [580, 0]
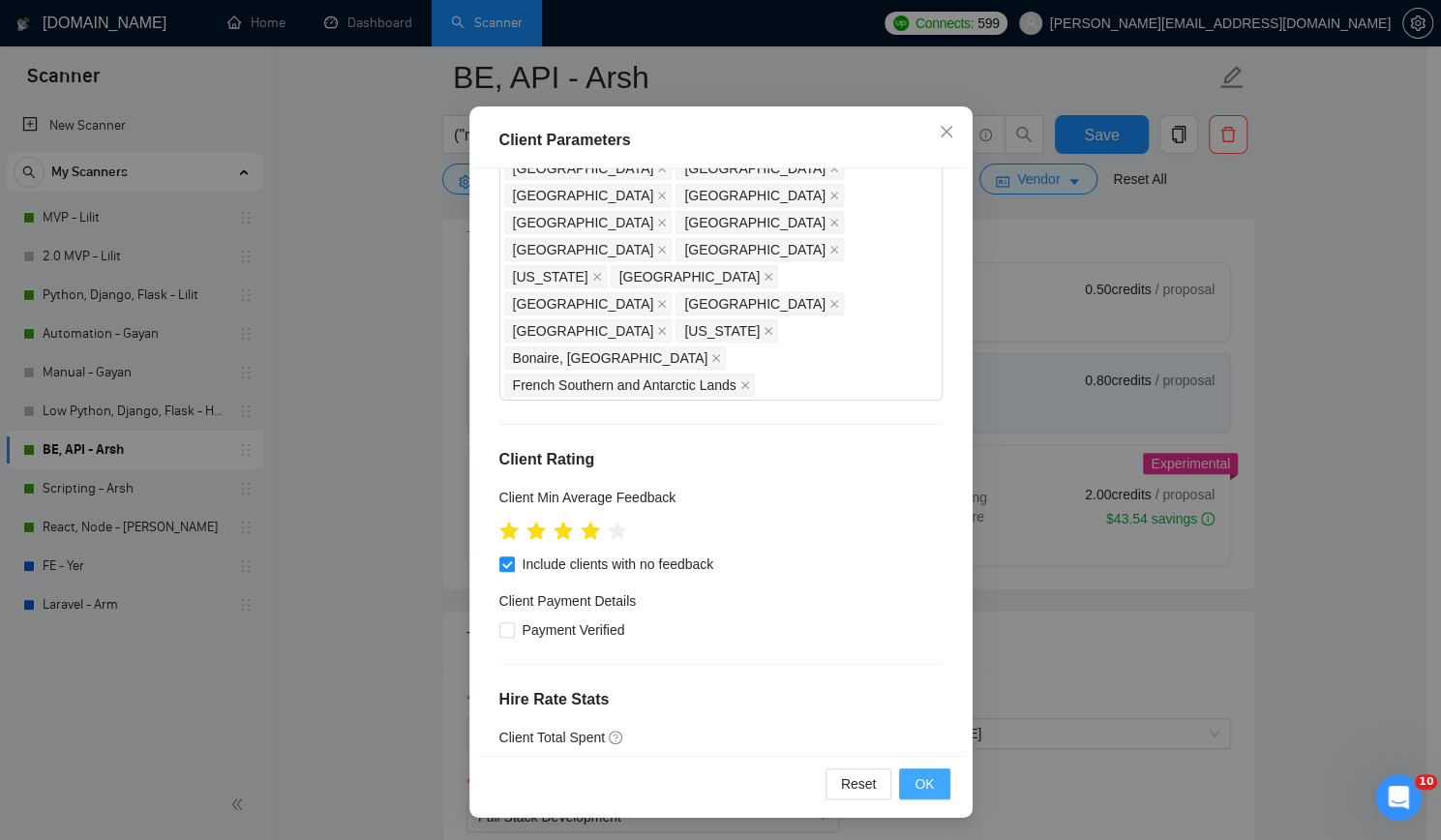
click at [916, 775] on span "OK" at bounding box center [924, 784] width 19 height 21
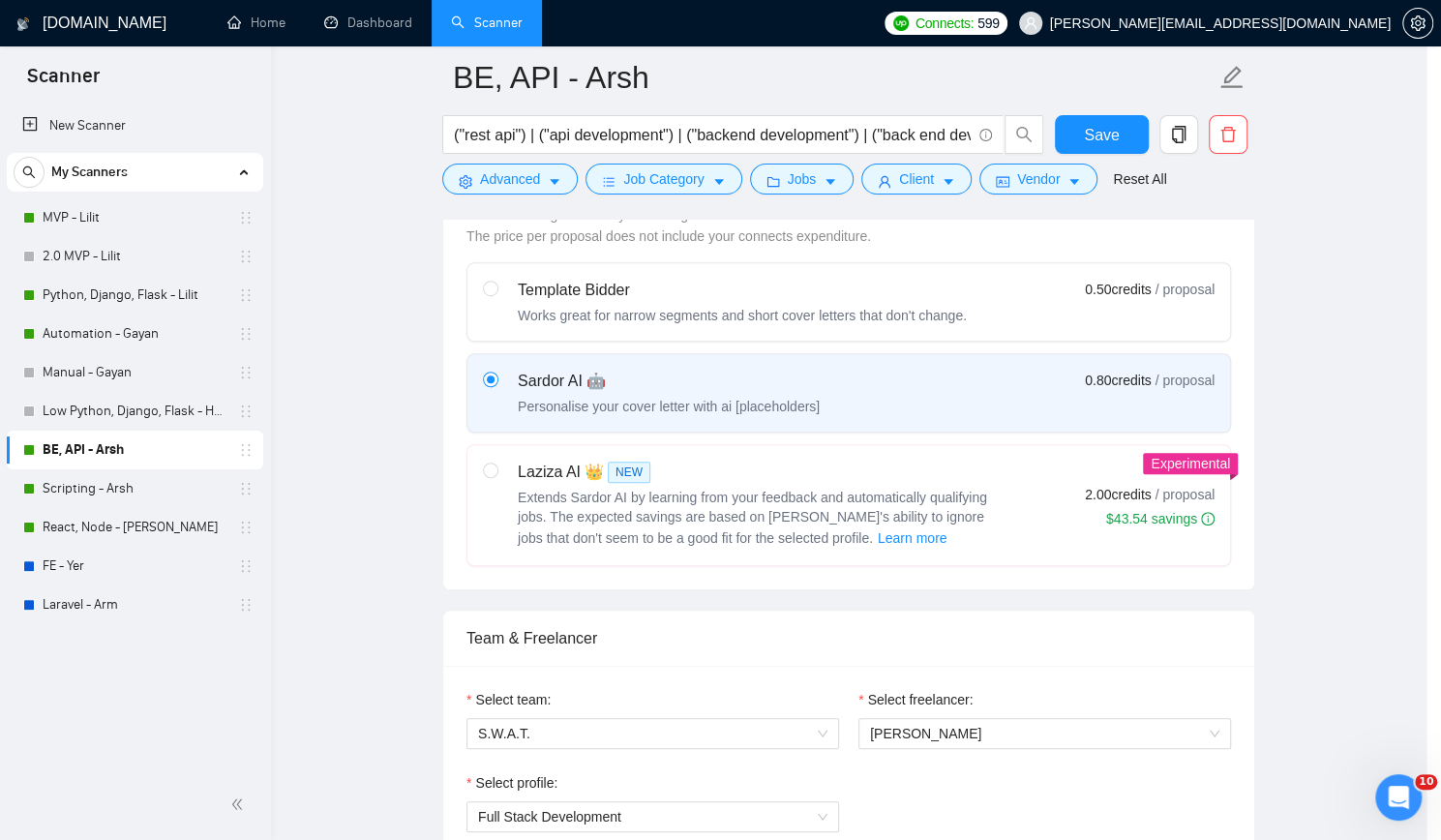
scroll to position [10, 0]
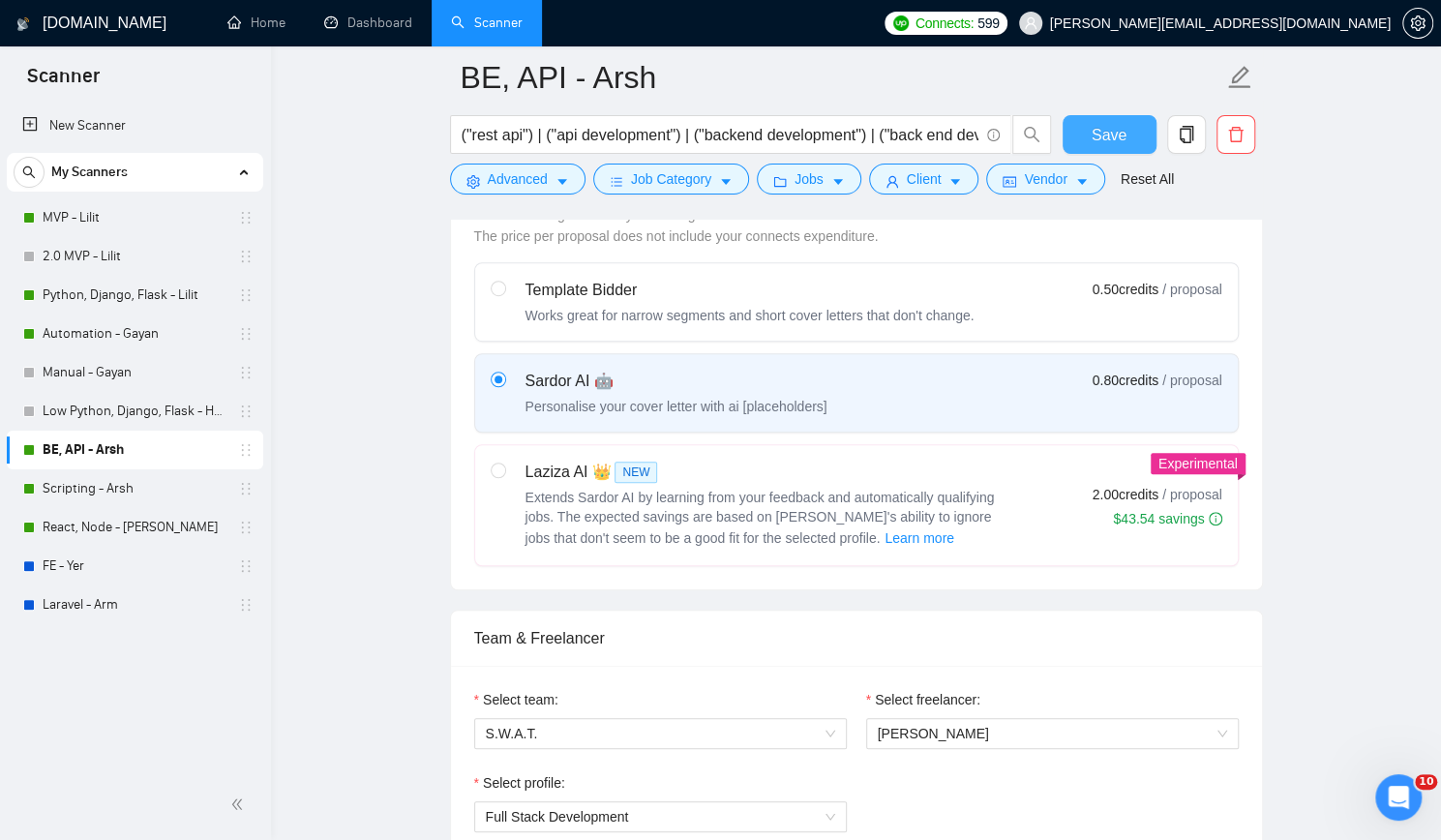
click at [1122, 133] on span "Save" at bounding box center [1109, 135] width 35 height 24
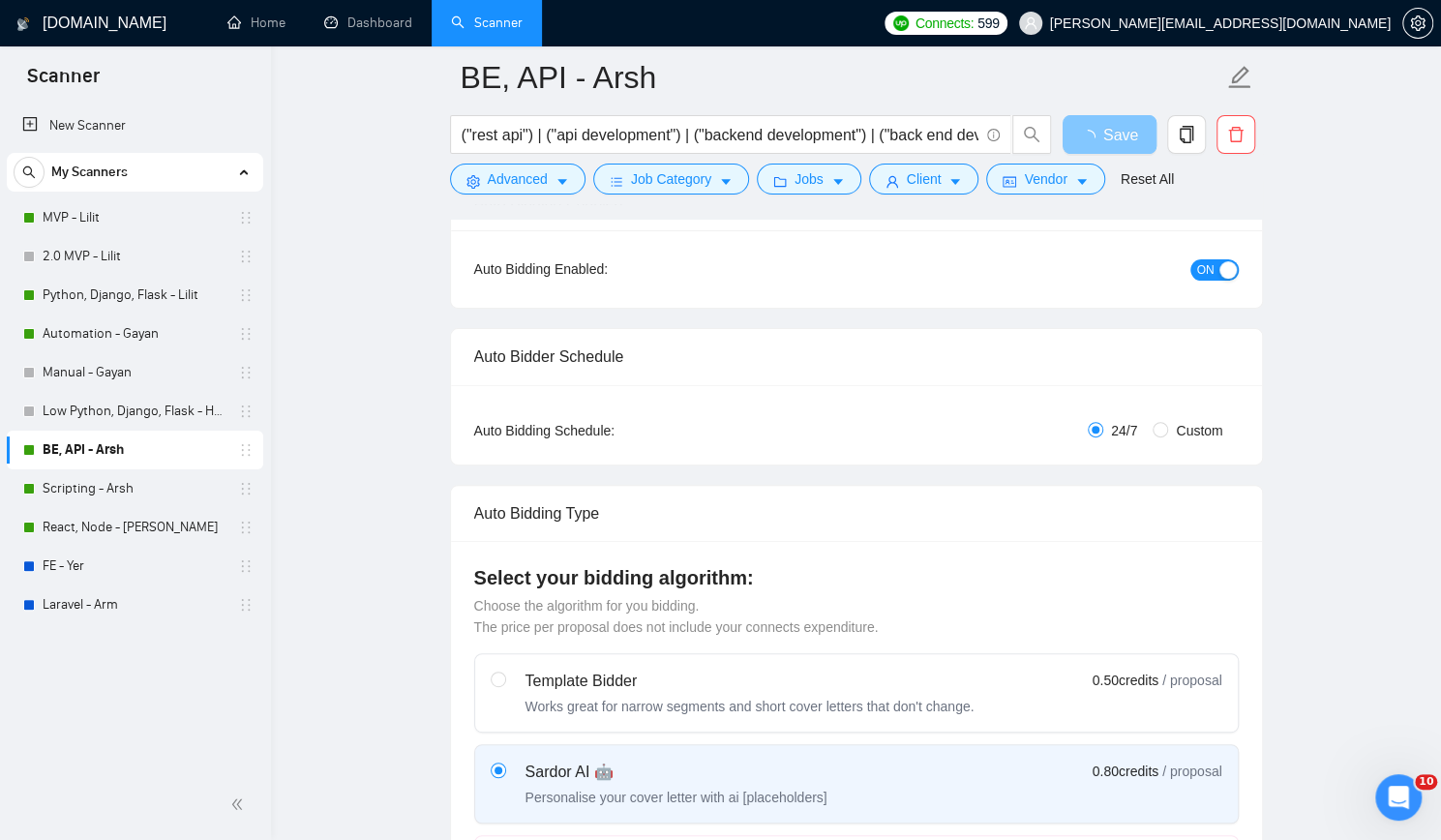
scroll to position [0, 0]
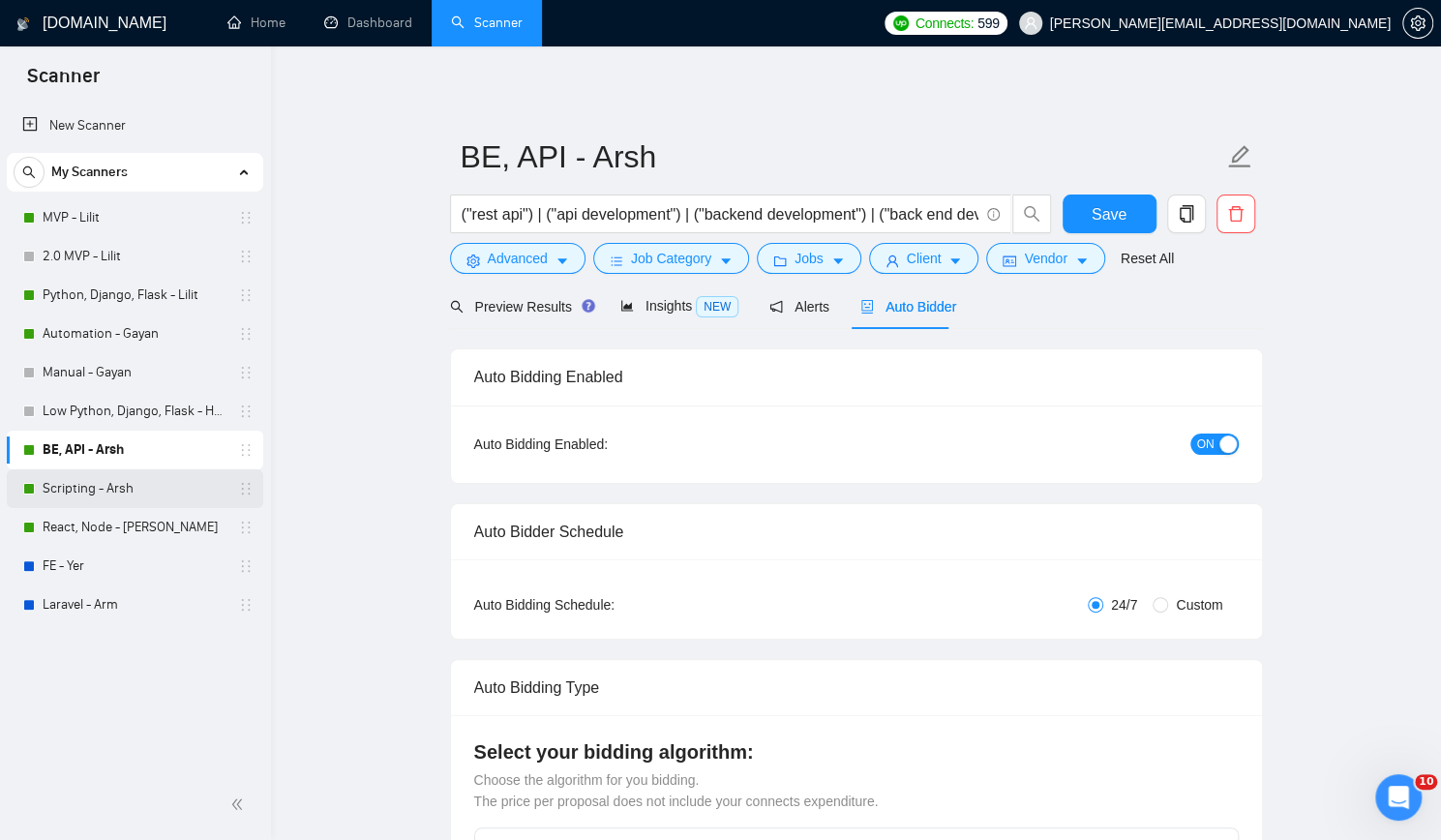
click at [99, 486] on link "Scripting - Arsh" at bounding box center [135, 488] width 184 height 39
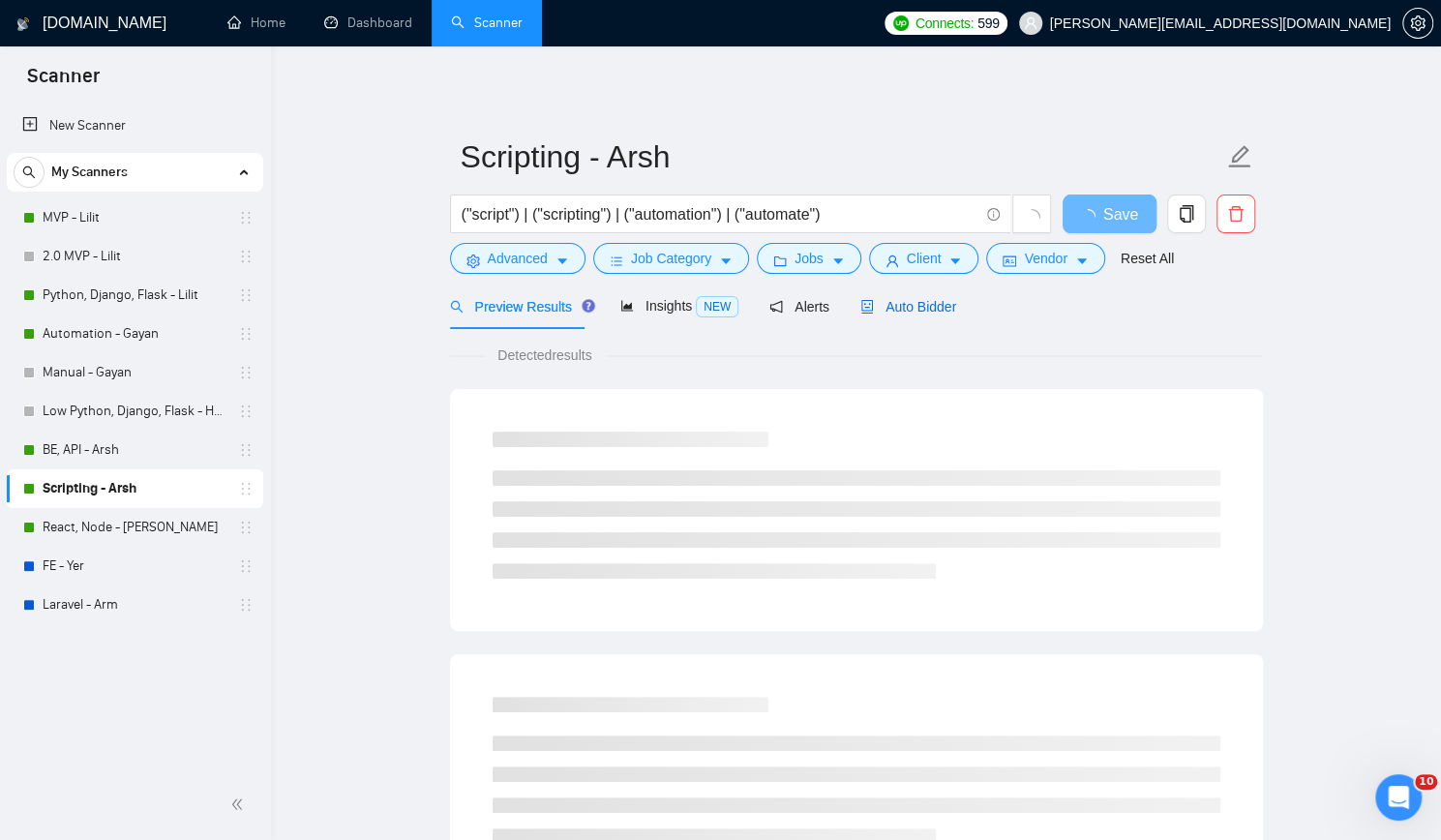
click at [900, 307] on span "Auto Bidder" at bounding box center [908, 306] width 96 height 16
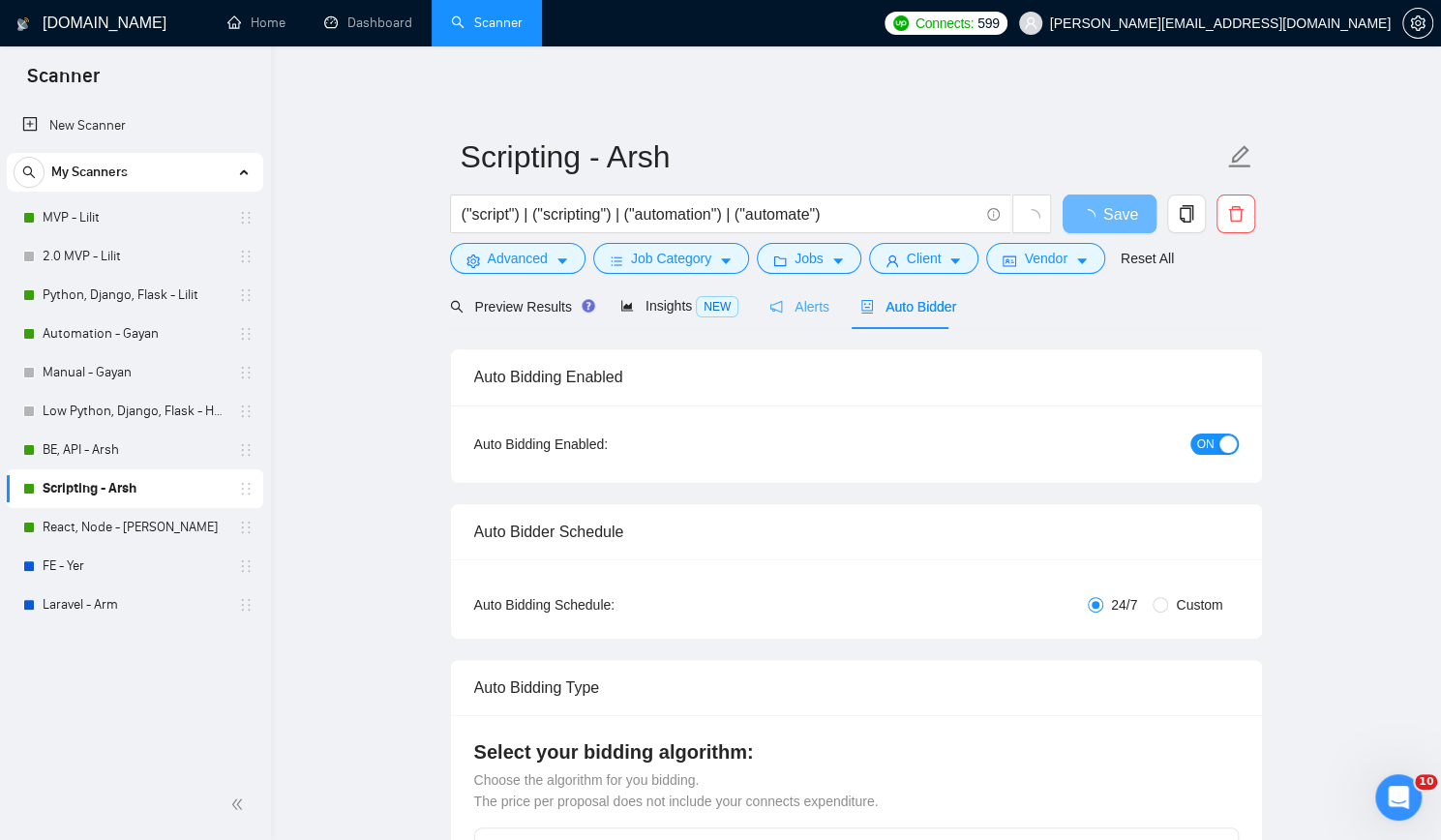
checkbox input "true"
click at [886, 257] on icon "user" at bounding box center [893, 262] width 14 height 14
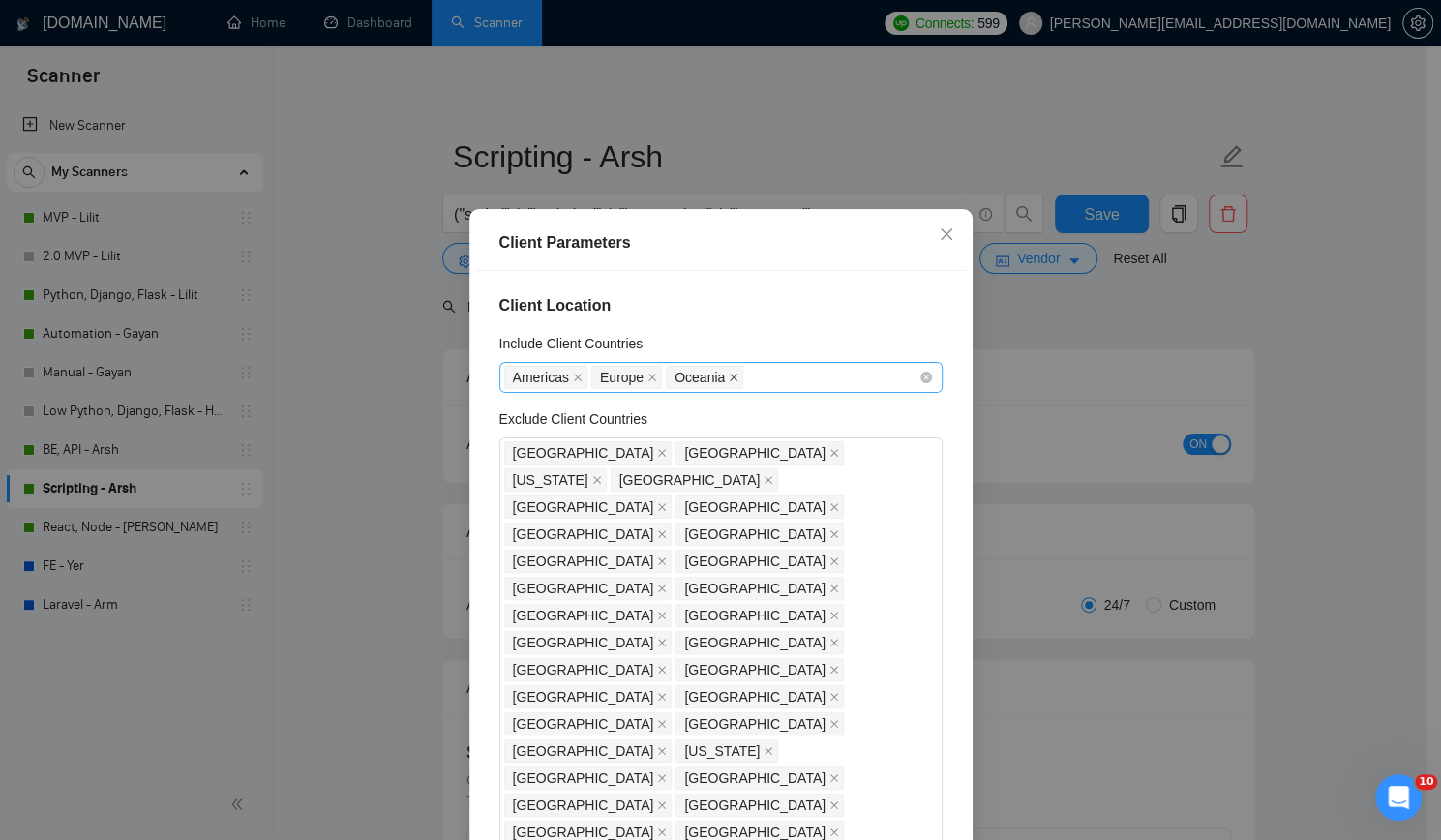
click at [729, 382] on icon "close" at bounding box center [734, 377] width 10 height 10
click at [573, 382] on icon "close" at bounding box center [578, 377] width 10 height 10
click at [644, 388] on div "Europe" at bounding box center [710, 377] width 414 height 27
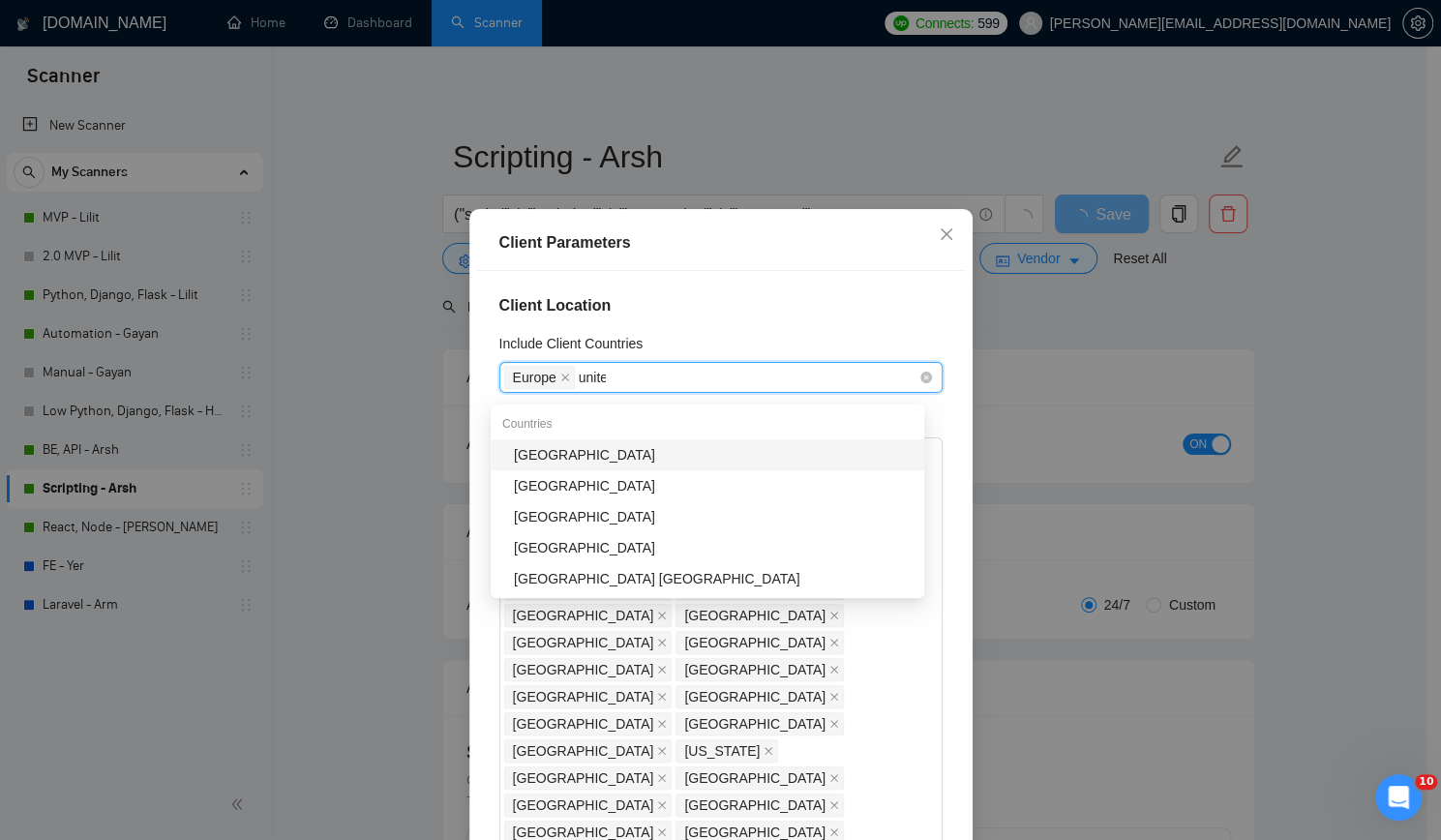
type input "united"
click at [592, 465] on div "[GEOGRAPHIC_DATA]" at bounding box center [706, 454] width 433 height 31
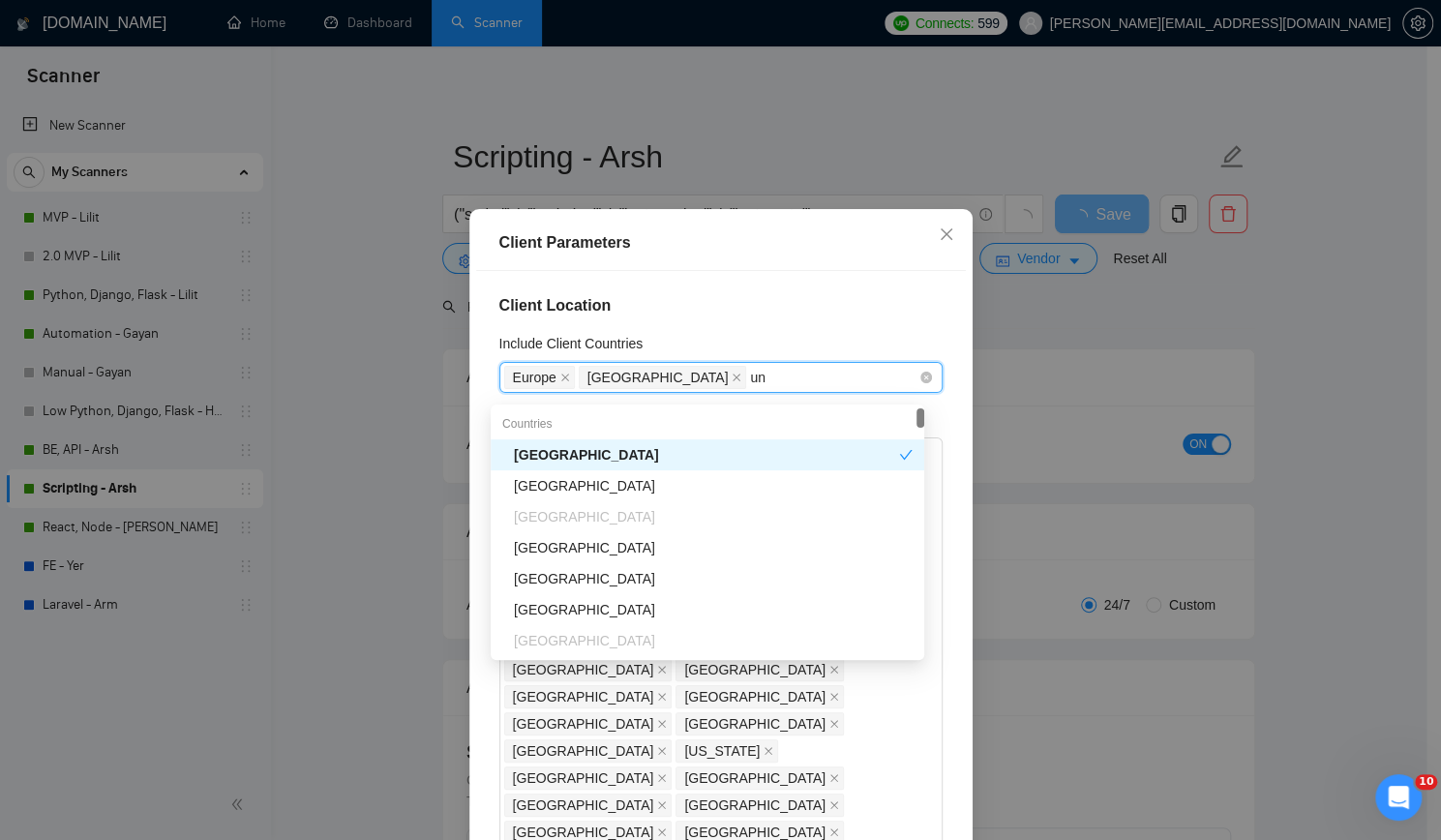
type input "uni"
click at [613, 480] on div "[GEOGRAPHIC_DATA]" at bounding box center [712, 485] width 398 height 21
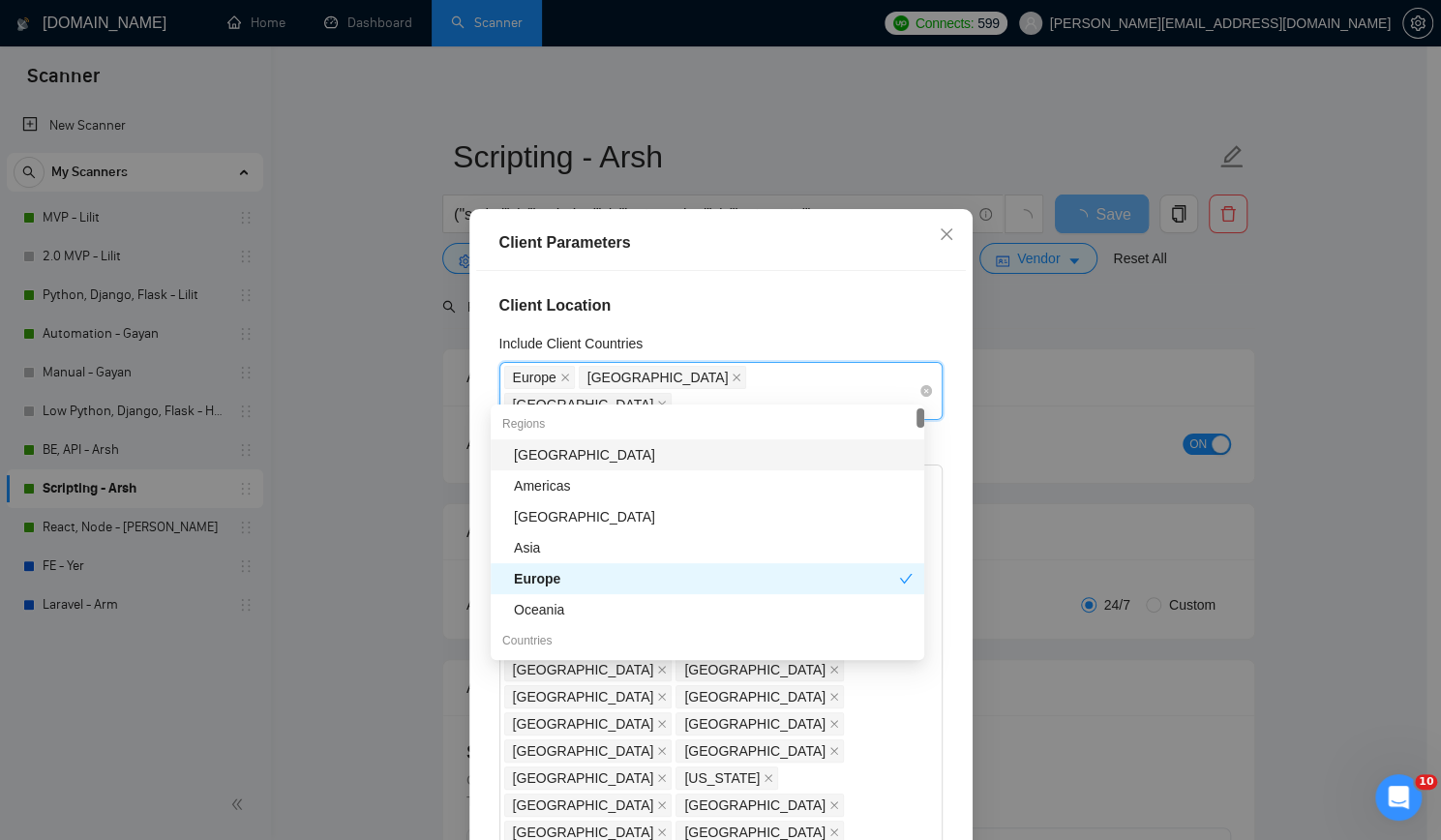
click at [676, 390] on div "[GEOGRAPHIC_DATA]" at bounding box center [590, 404] width 172 height 27
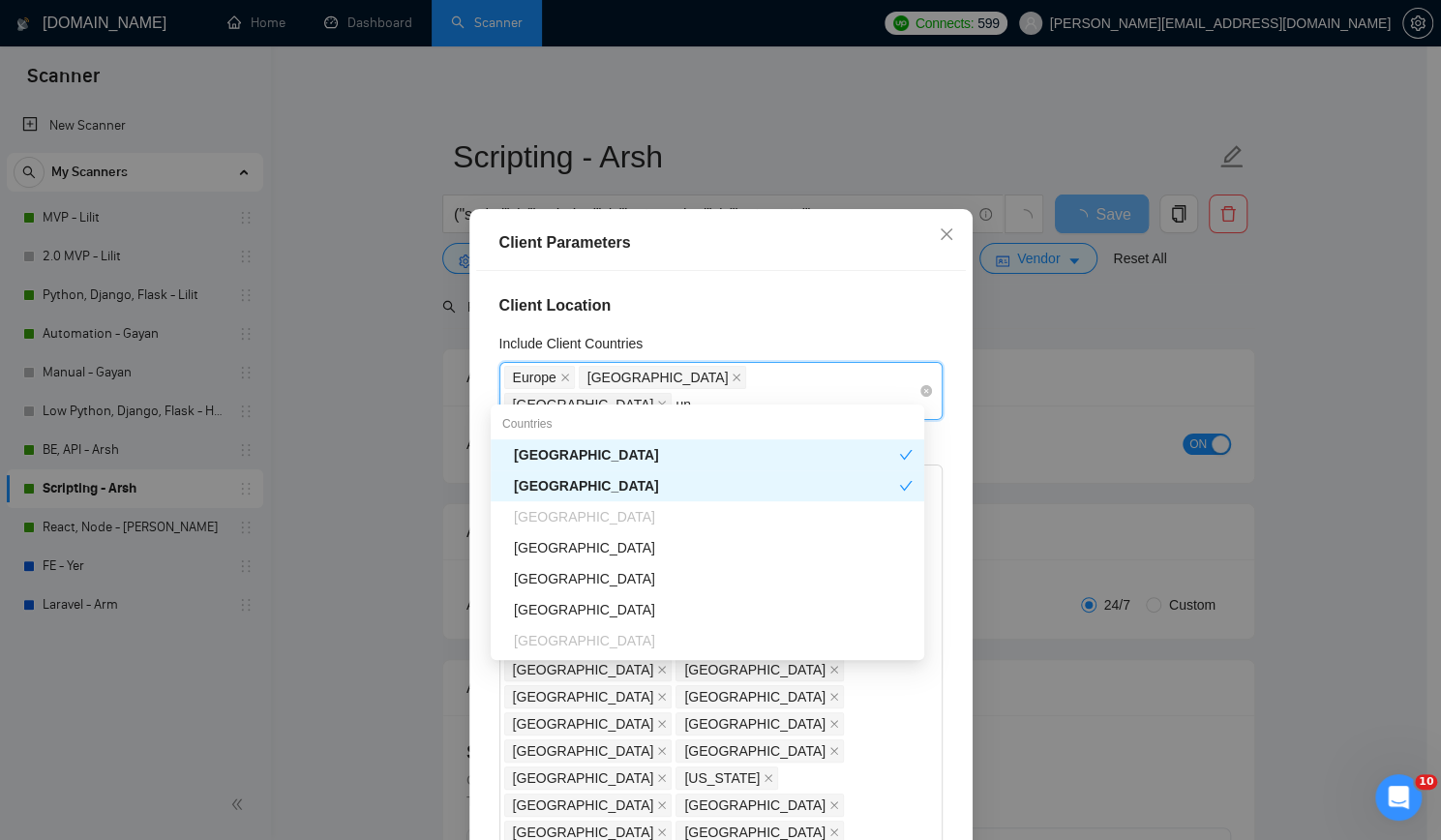
type input "uni"
click at [618, 514] on div "[GEOGRAPHIC_DATA]" at bounding box center [712, 516] width 398 height 21
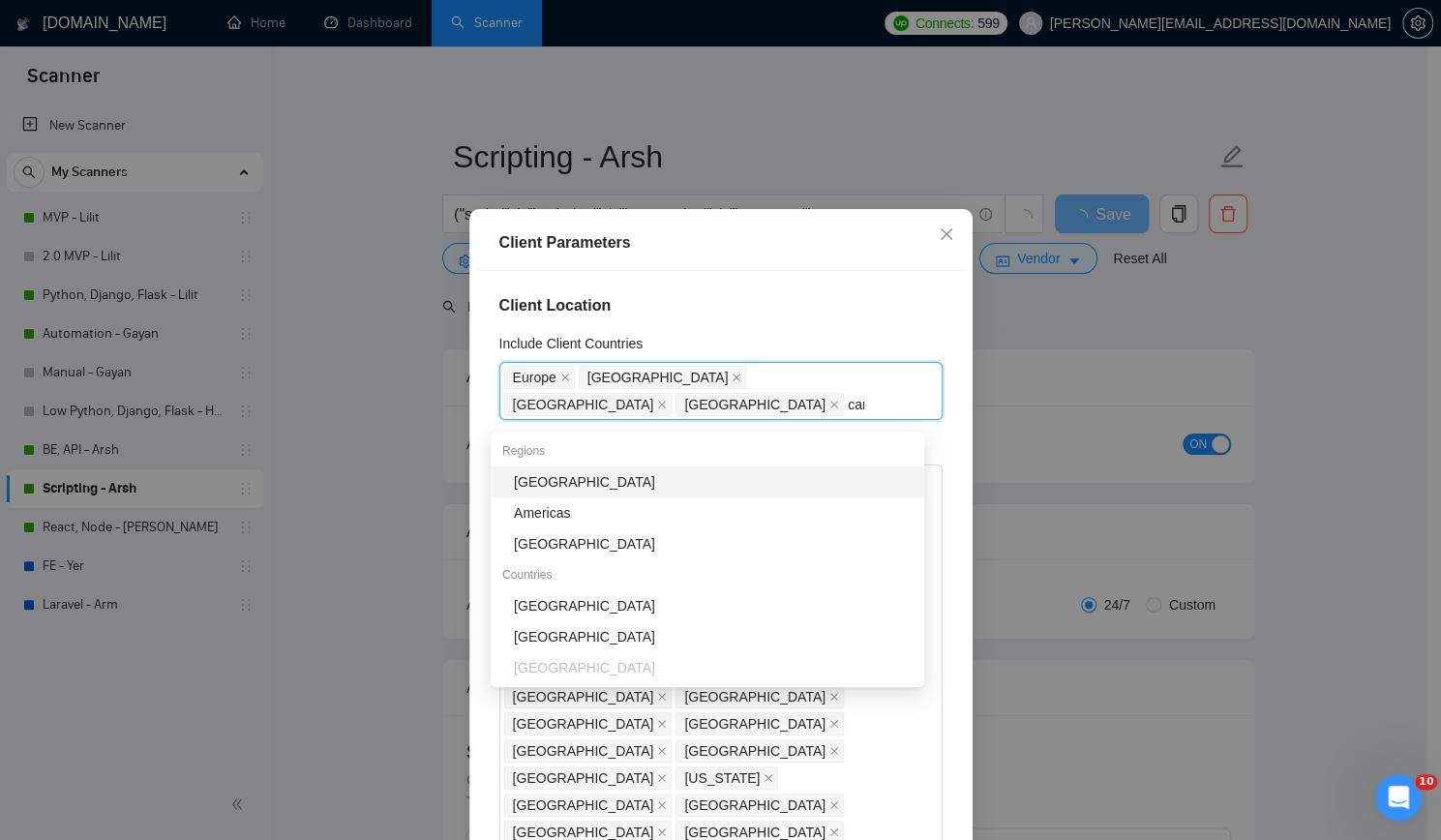
type input "cana"
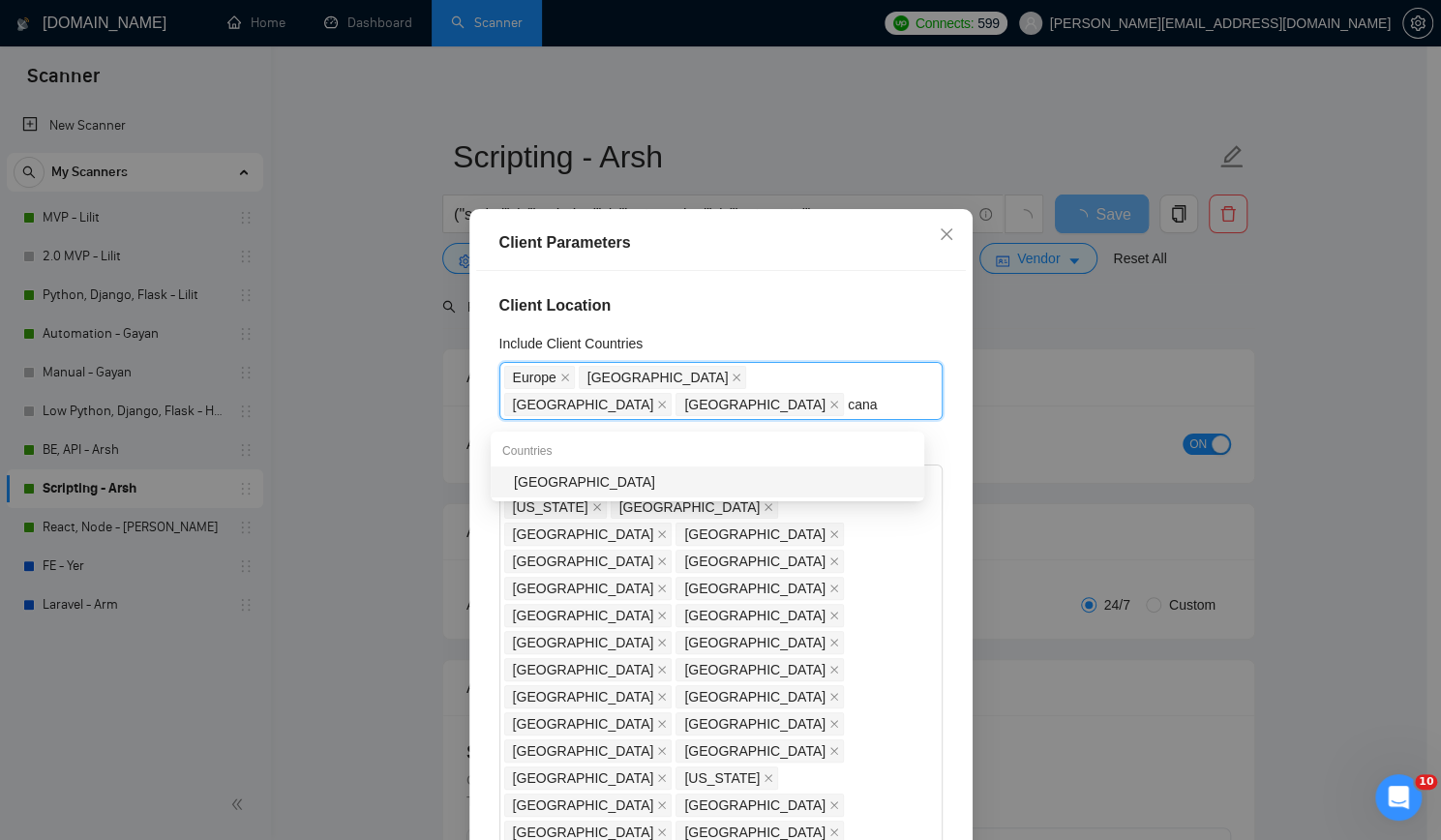
click at [647, 482] on div "[GEOGRAPHIC_DATA]" at bounding box center [712, 482] width 398 height 21
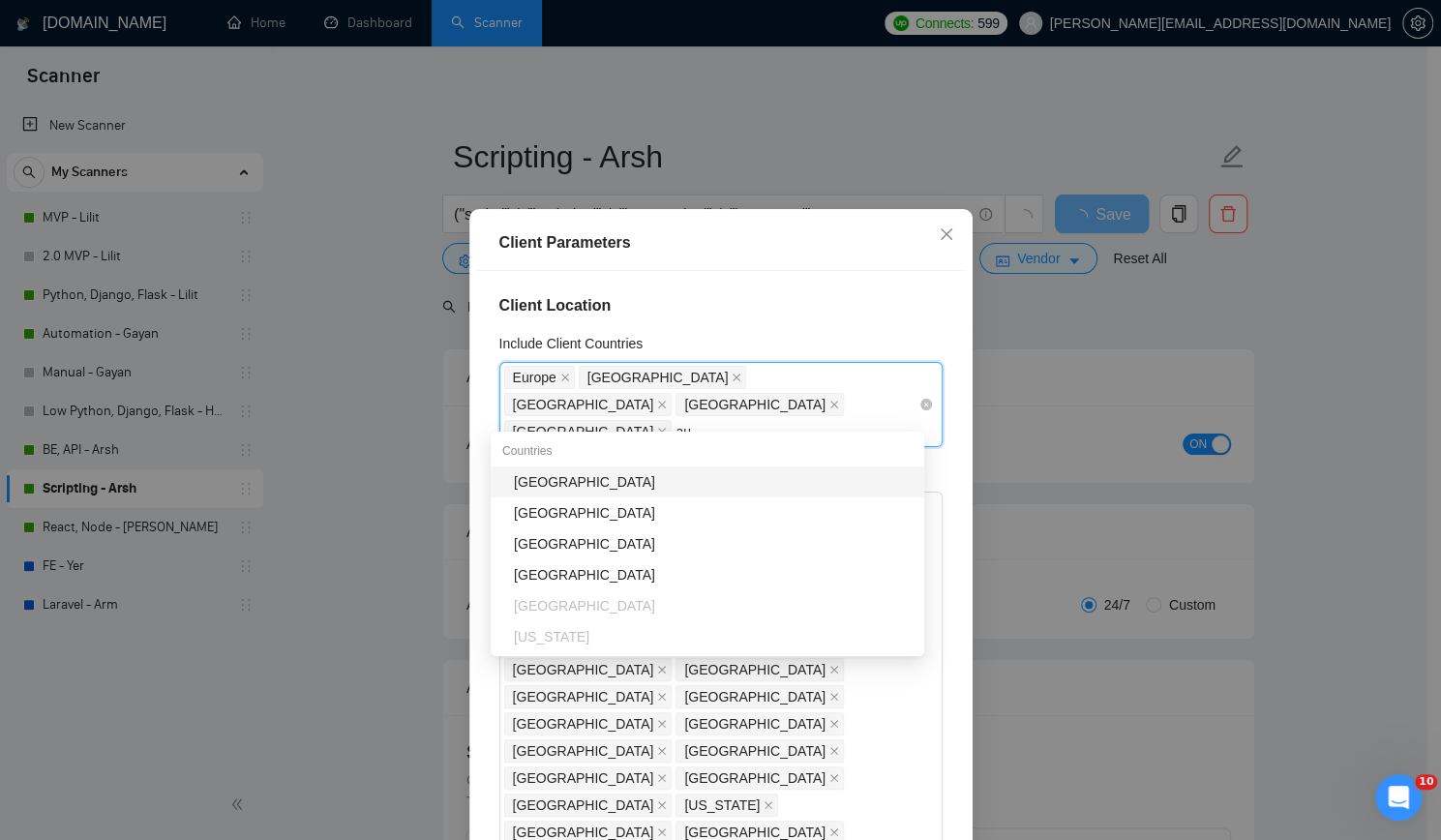
type input "aus"
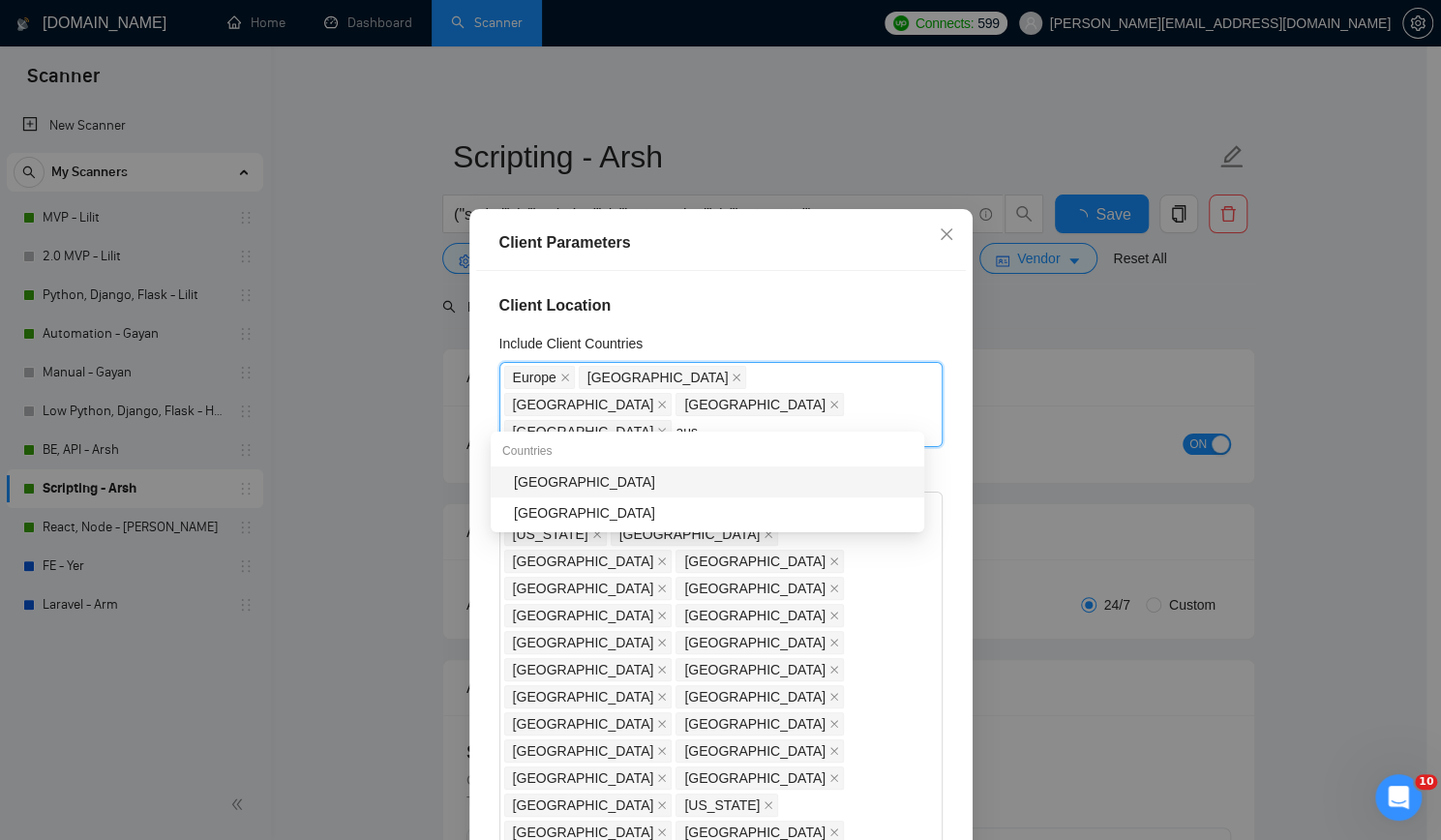
click at [556, 484] on div "[GEOGRAPHIC_DATA]" at bounding box center [712, 482] width 398 height 21
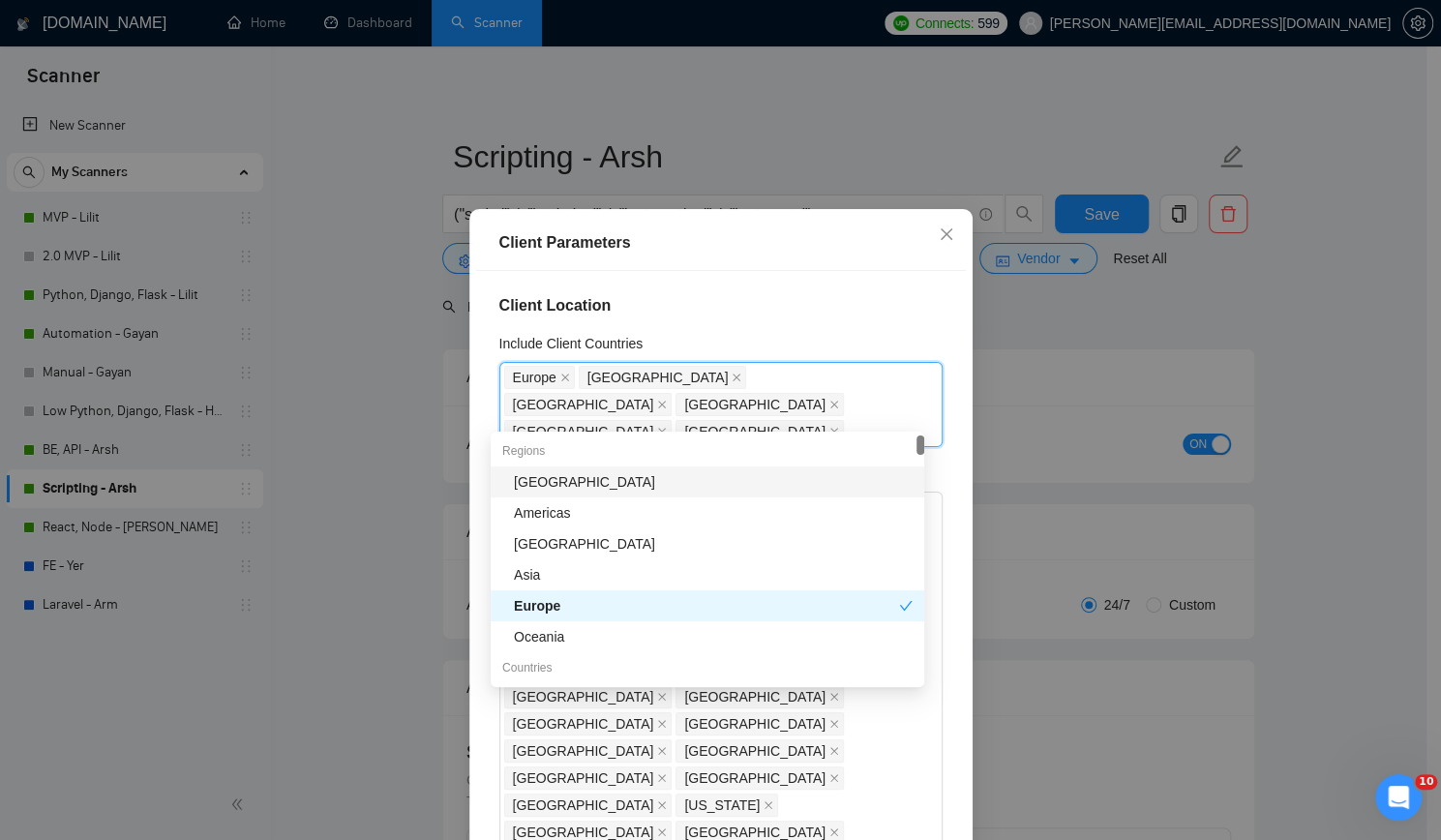
click at [739, 290] on div "Client Location Include Client Countries [GEOGRAPHIC_DATA] [GEOGRAPHIC_DATA] [G…" at bounding box center [720, 565] width 489 height 588
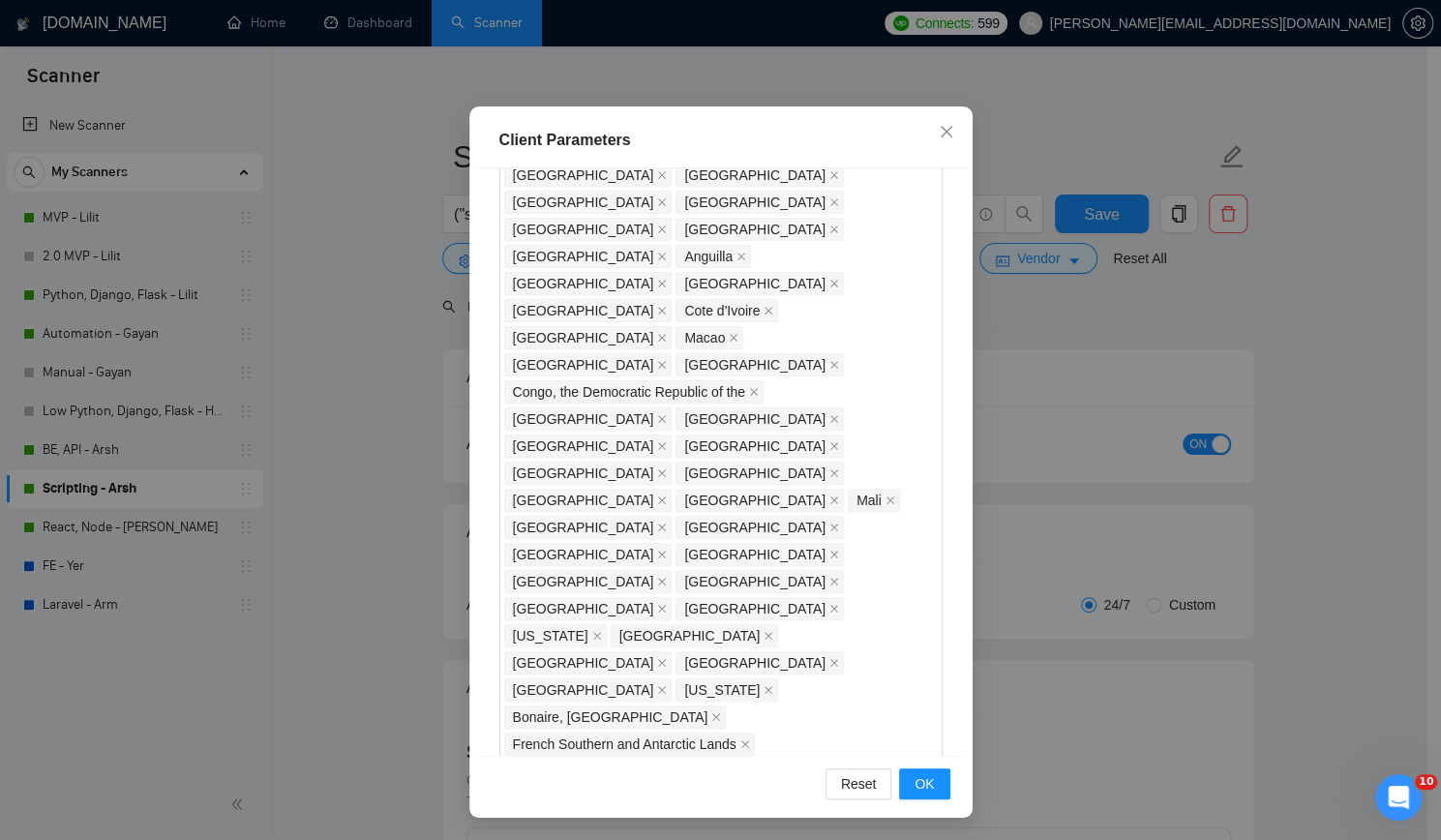
scroll to position [932, 0]
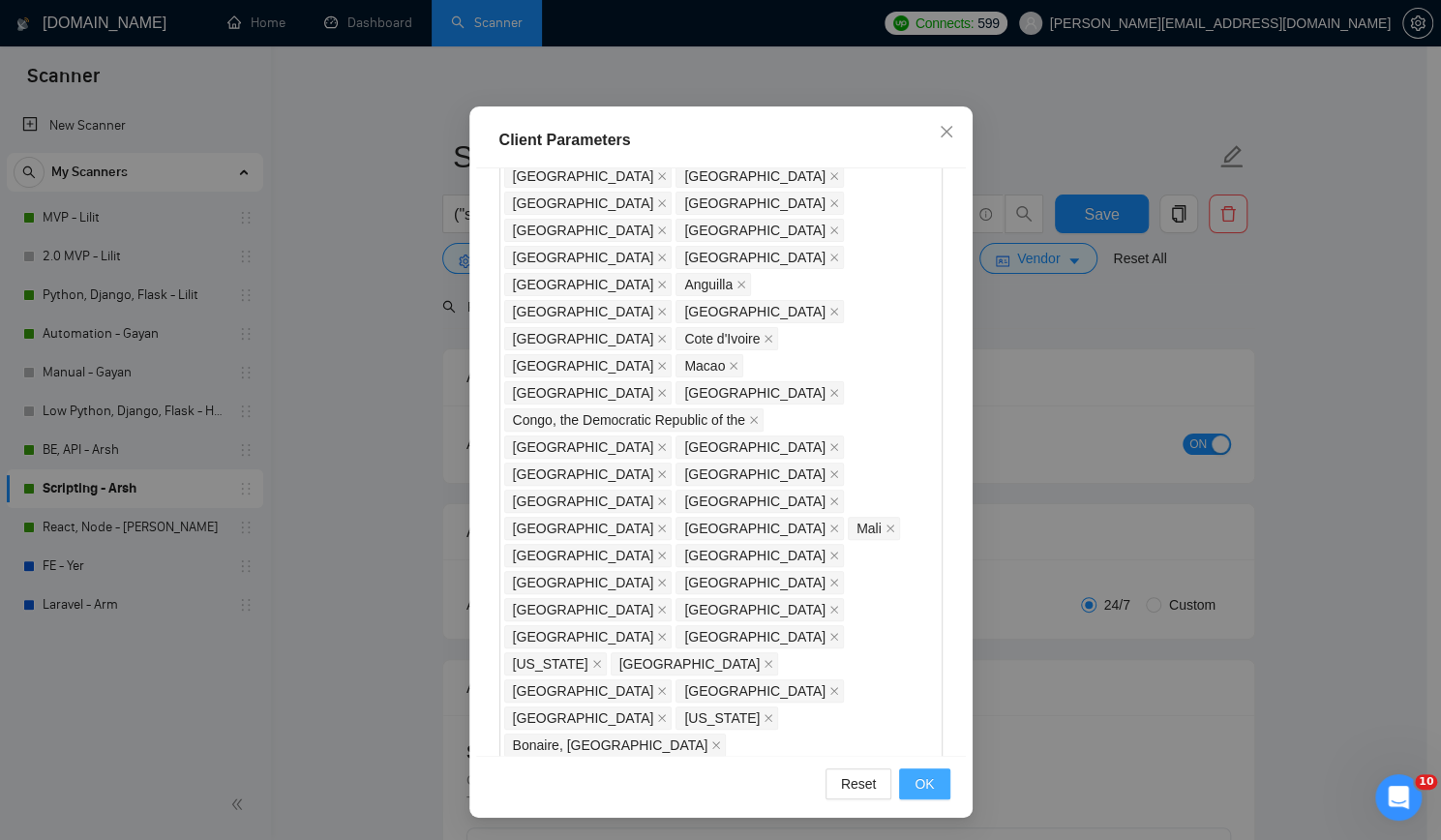
click at [920, 779] on span "OK" at bounding box center [924, 784] width 19 height 21
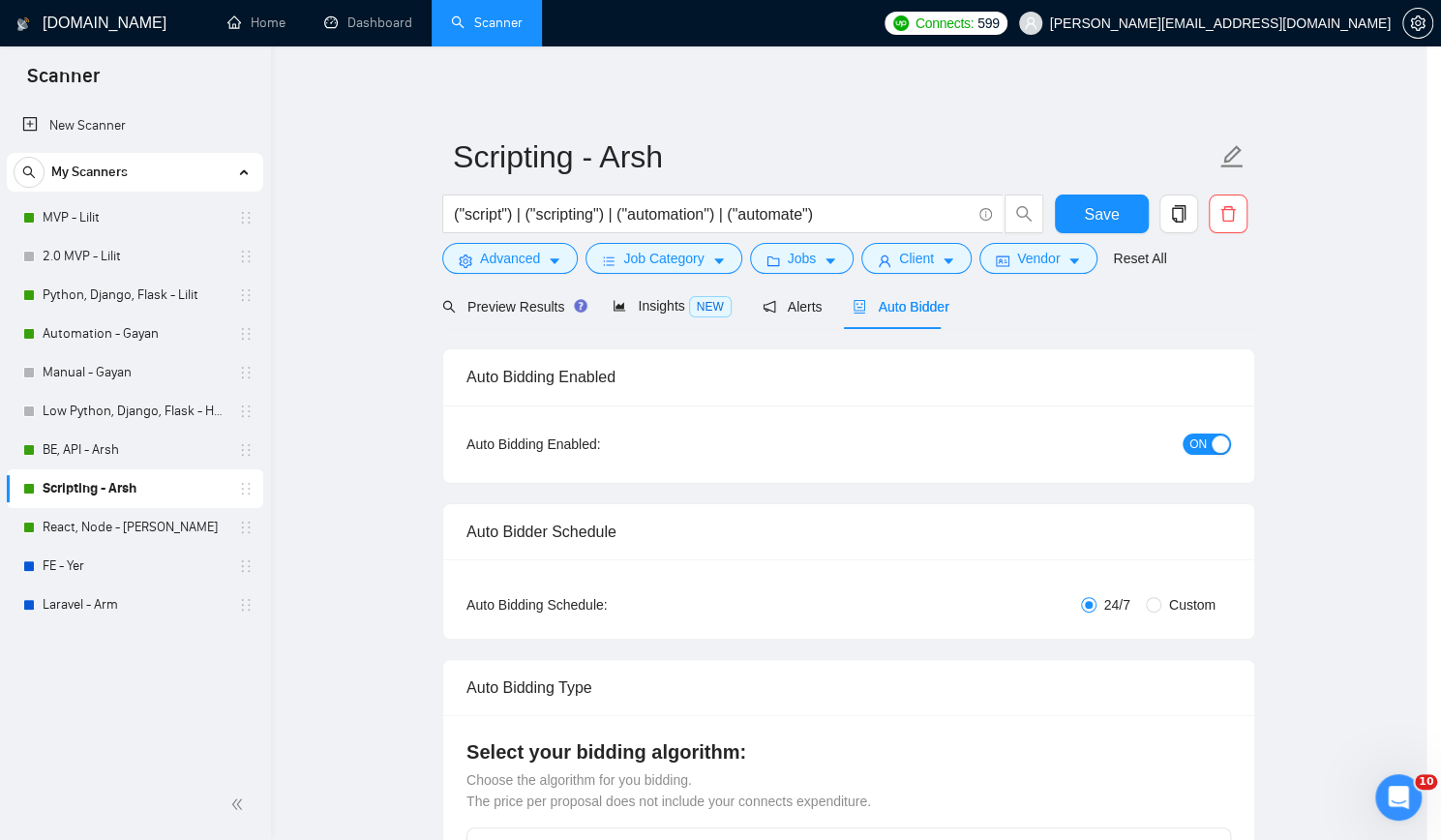
scroll to position [10, 0]
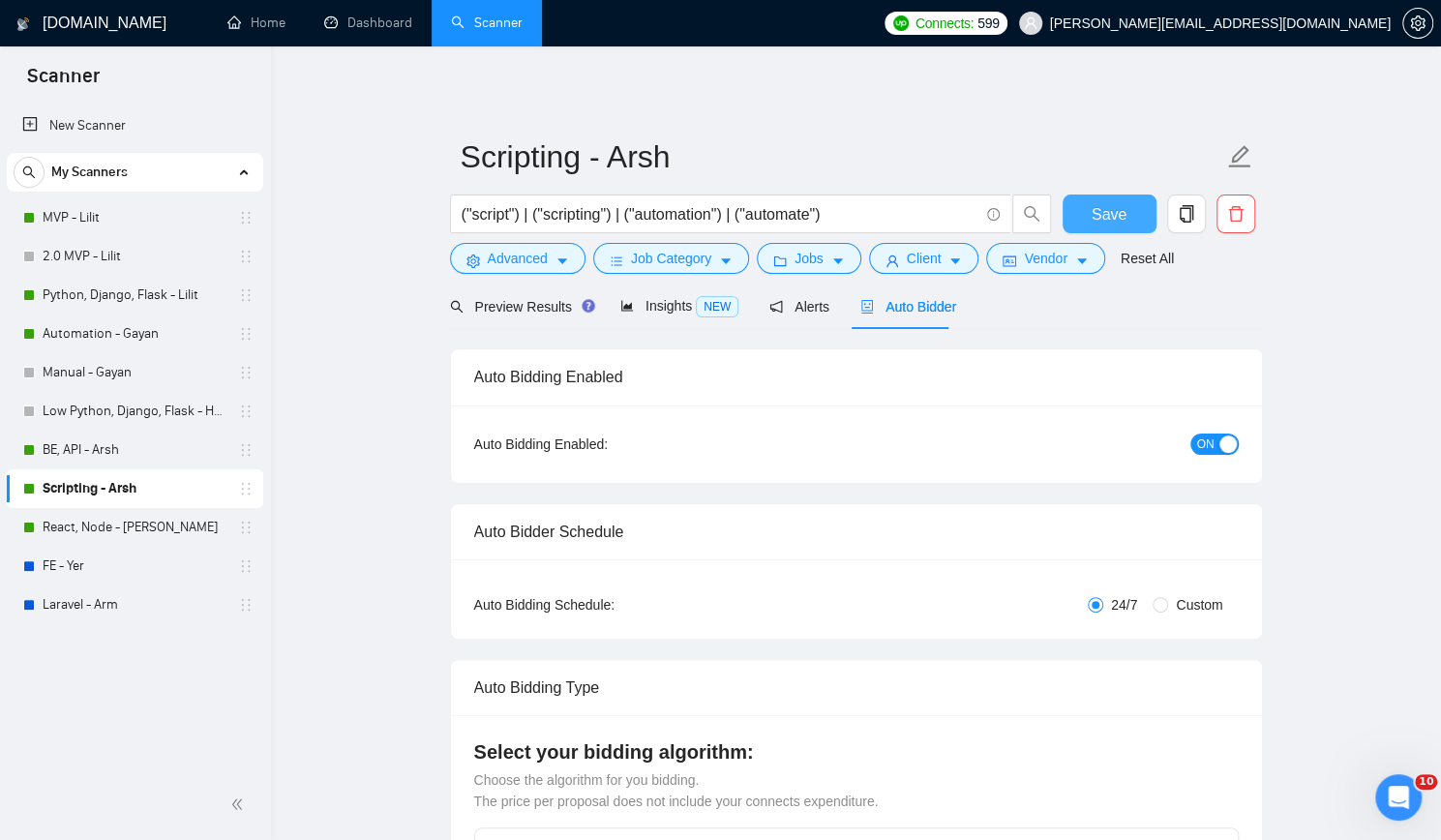
click at [1093, 216] on span "Save" at bounding box center [1109, 214] width 35 height 24
checkbox input "true"
click at [134, 523] on link "React, Node - [PERSON_NAME]" at bounding box center [135, 527] width 184 height 39
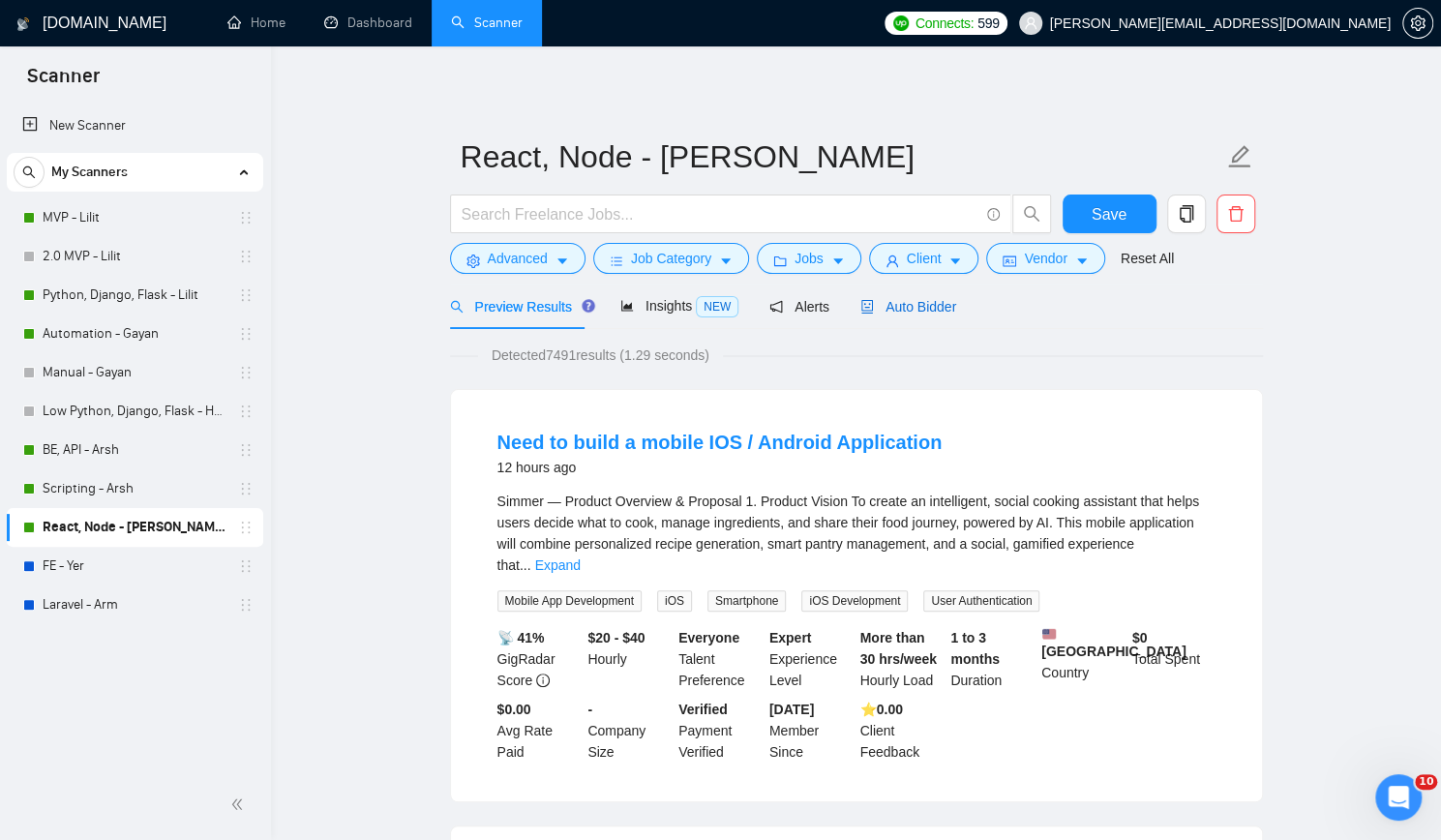
click at [915, 302] on span "Auto Bidder" at bounding box center [908, 306] width 96 height 16
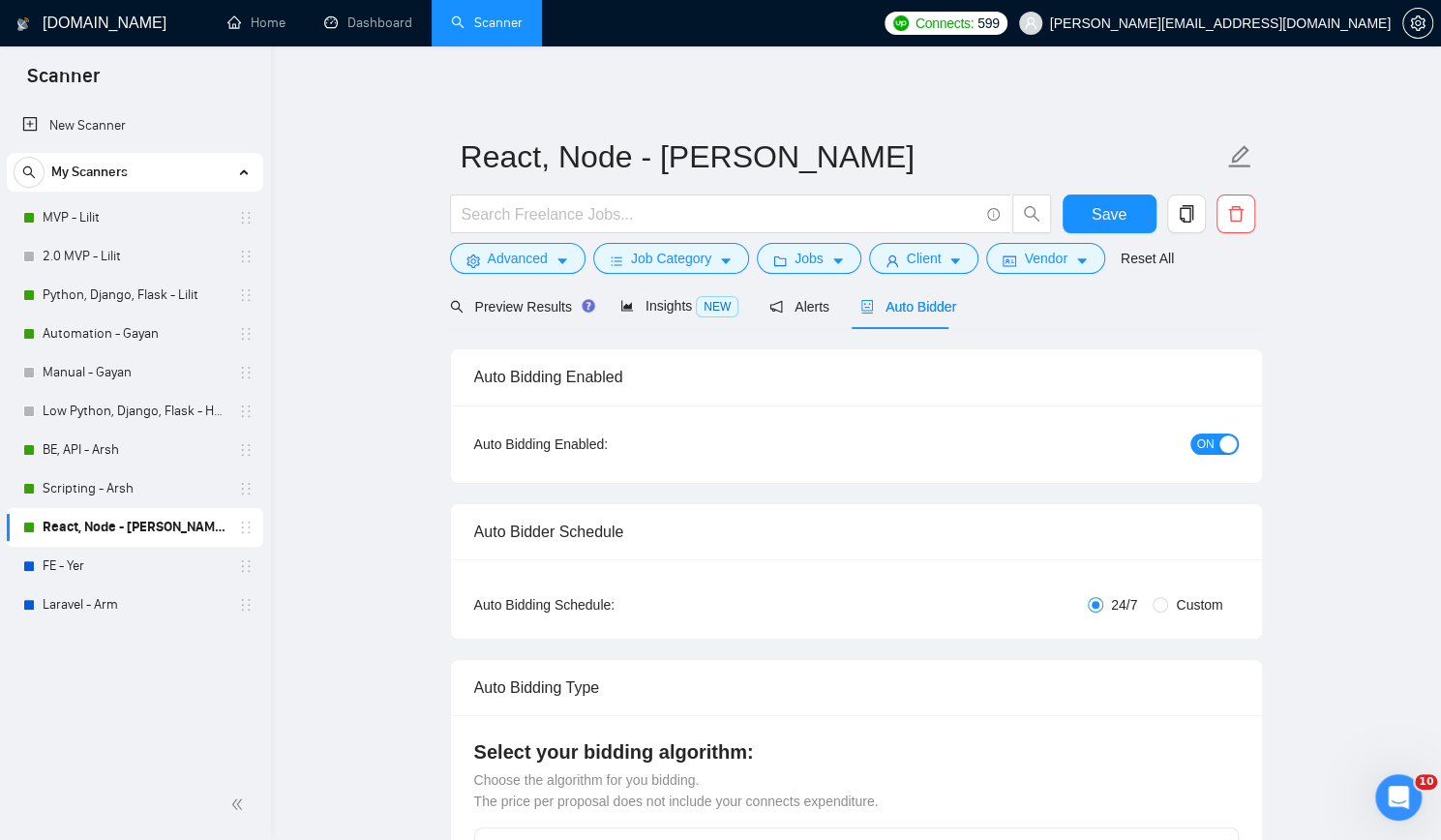
checkbox input "true"
click at [889, 257] on icon "user" at bounding box center [893, 262] width 14 height 14
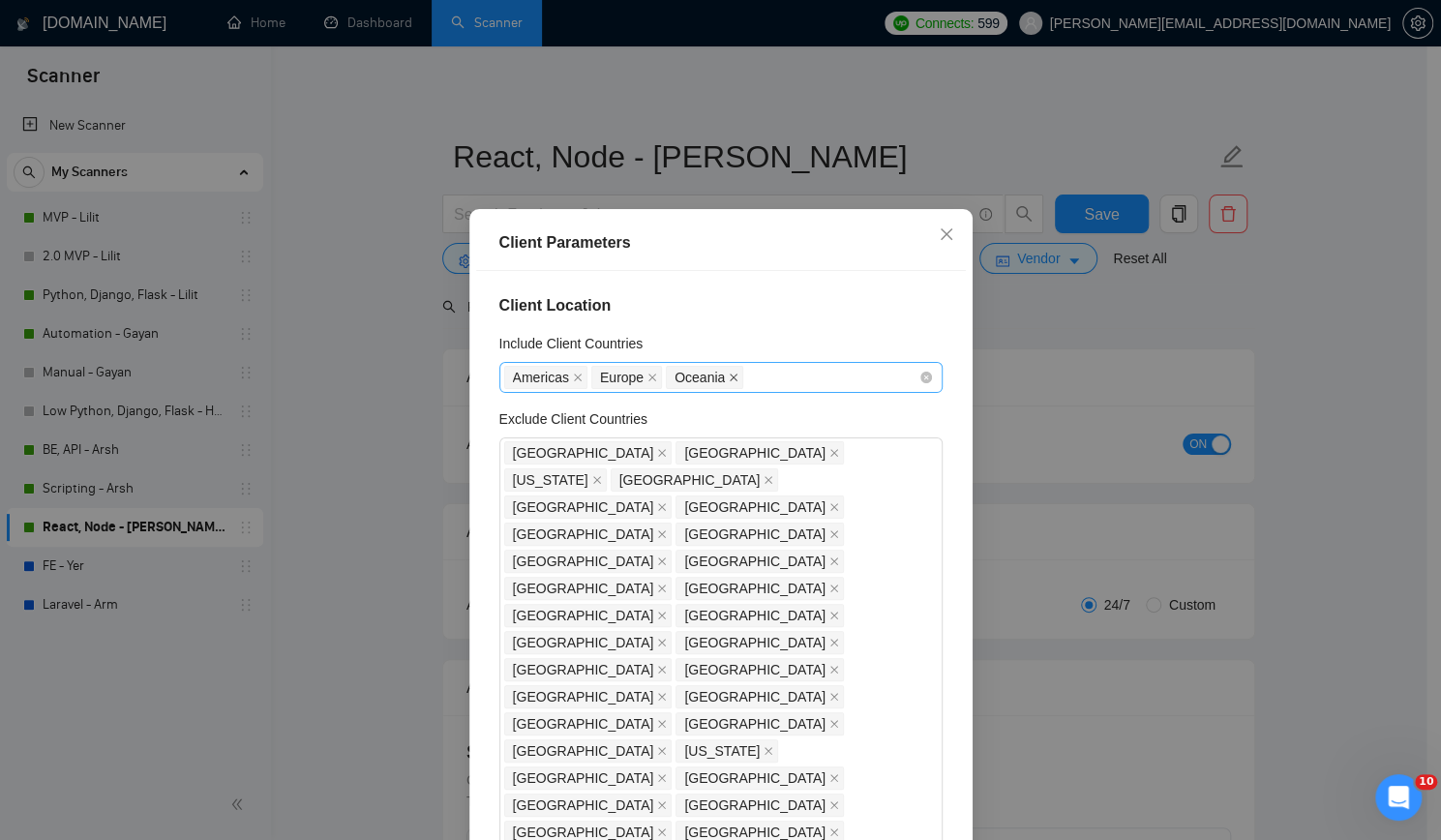
click at [729, 382] on icon "close" at bounding box center [734, 377] width 10 height 10
click at [574, 381] on icon "close" at bounding box center [578, 377] width 8 height 8
click at [674, 385] on div "Europe" at bounding box center [710, 377] width 414 height 27
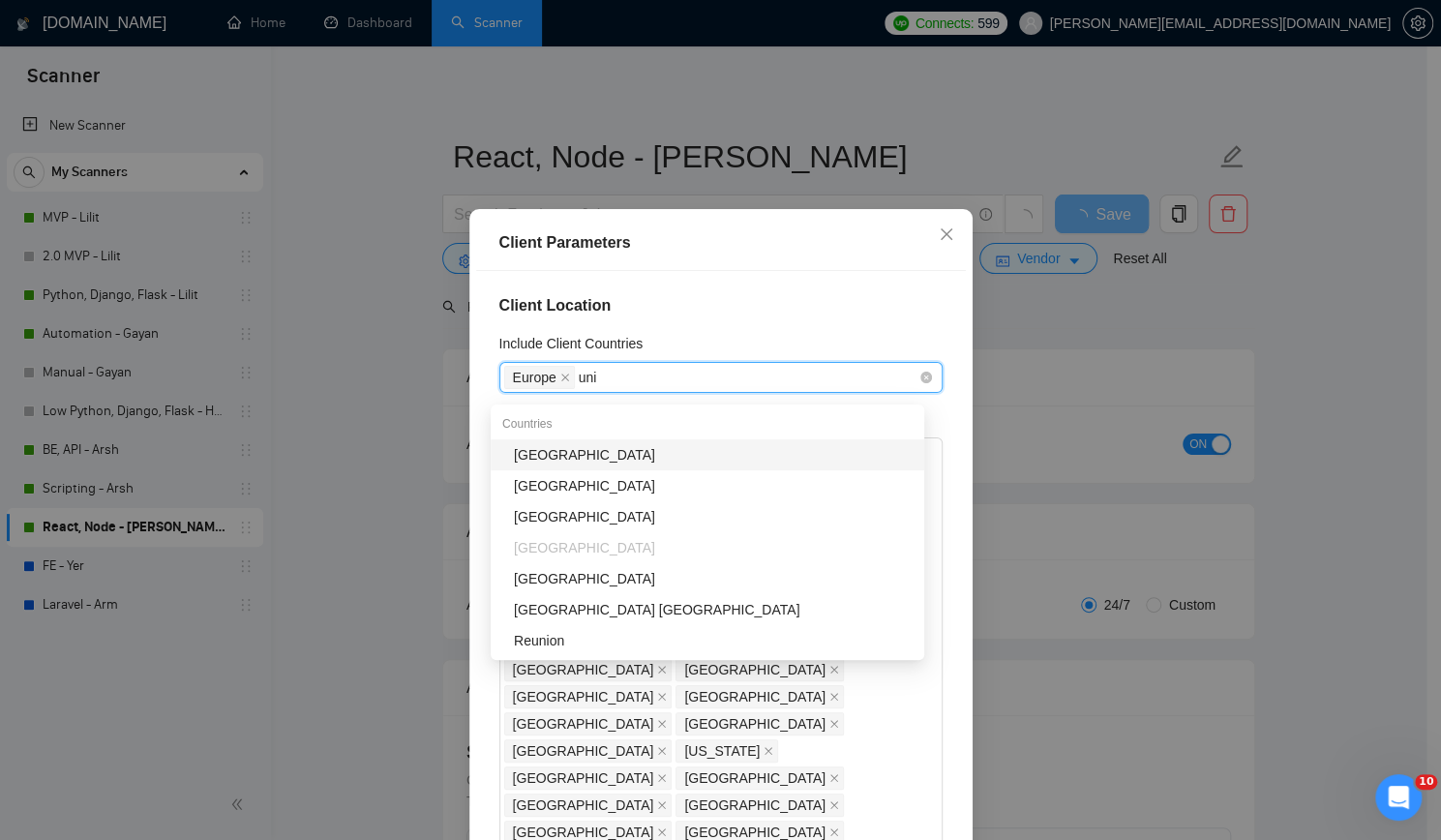
type input "unit"
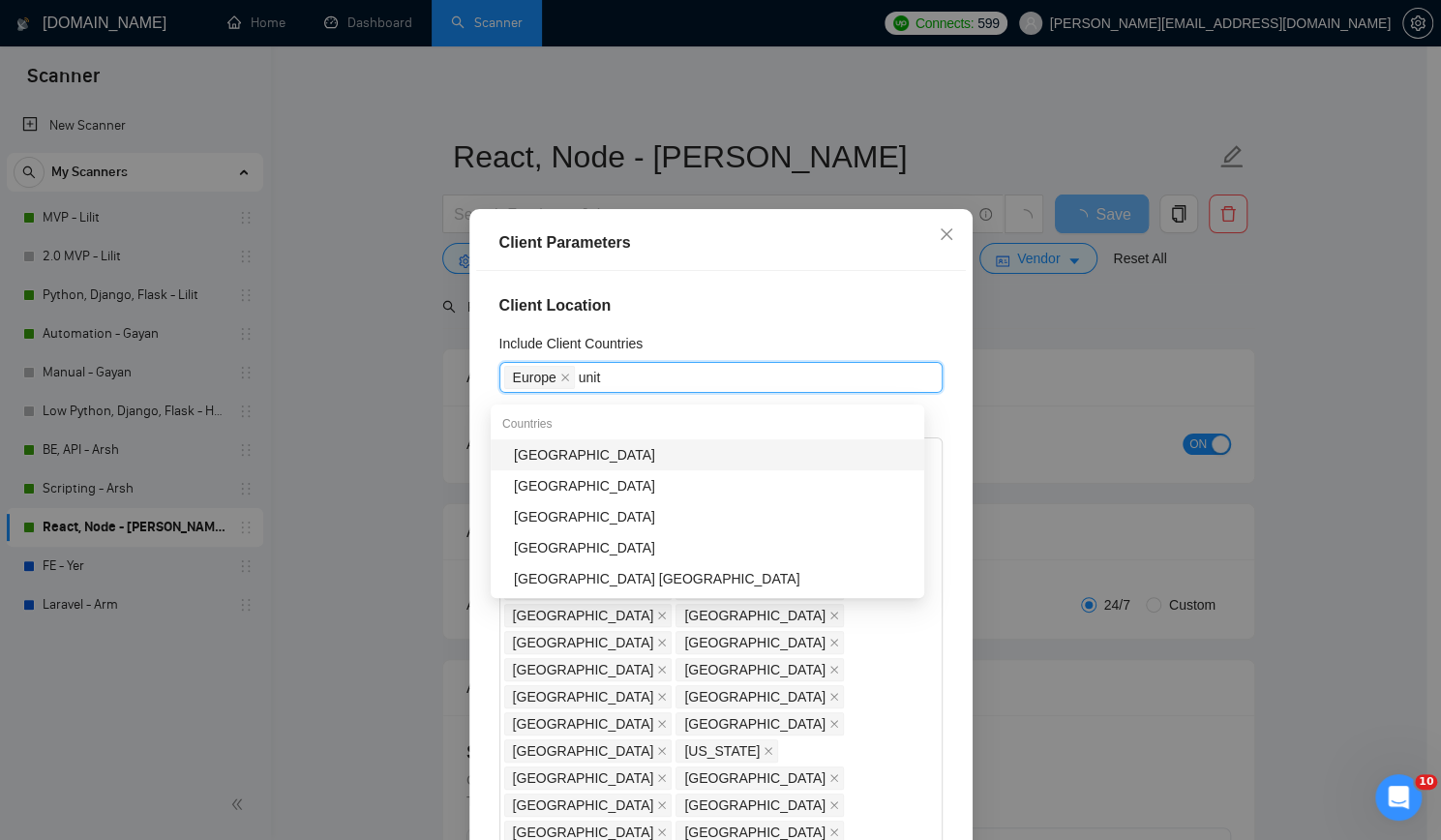
click at [631, 454] on div "[GEOGRAPHIC_DATA]" at bounding box center [712, 454] width 398 height 21
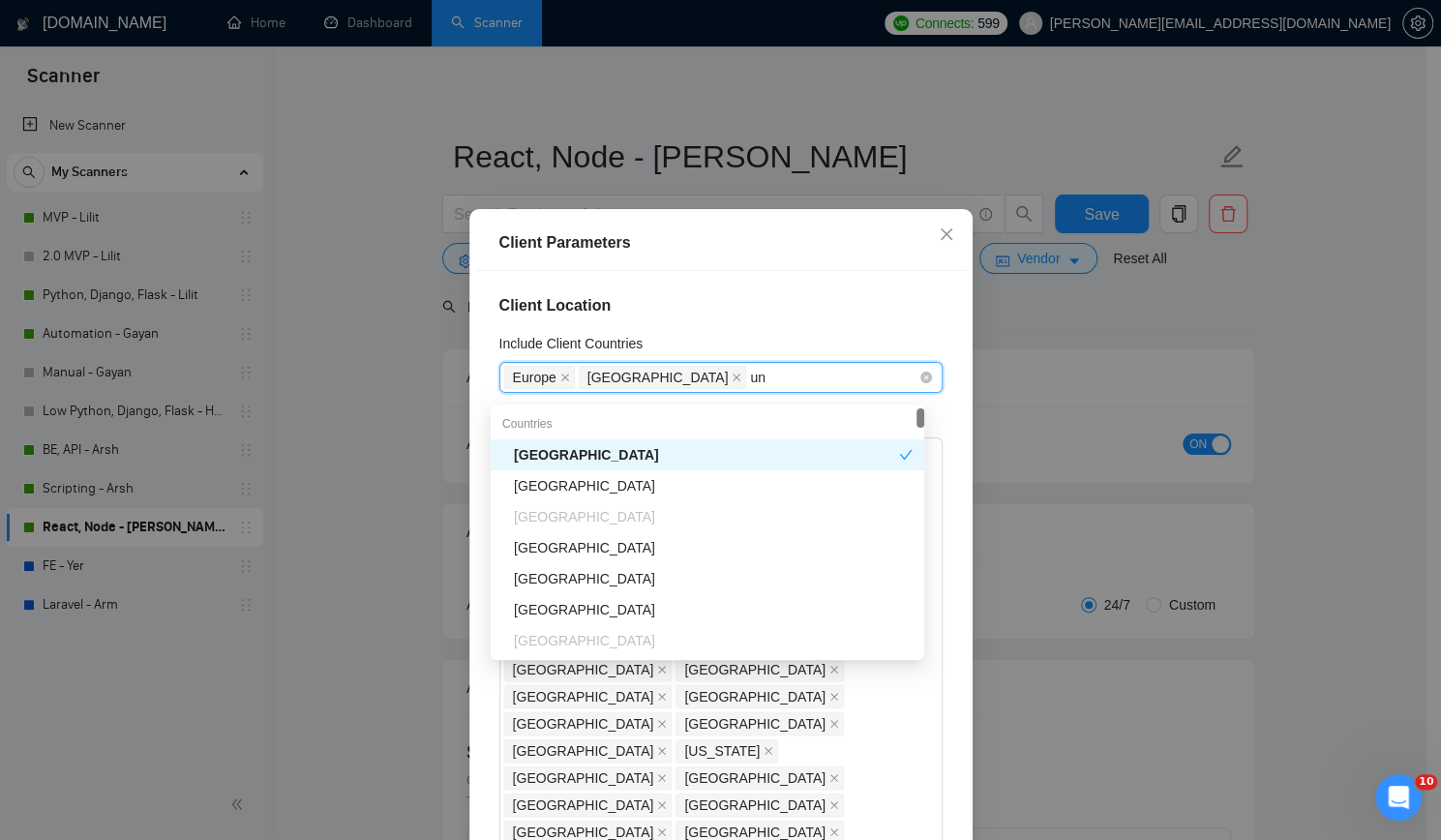
type input "uni"
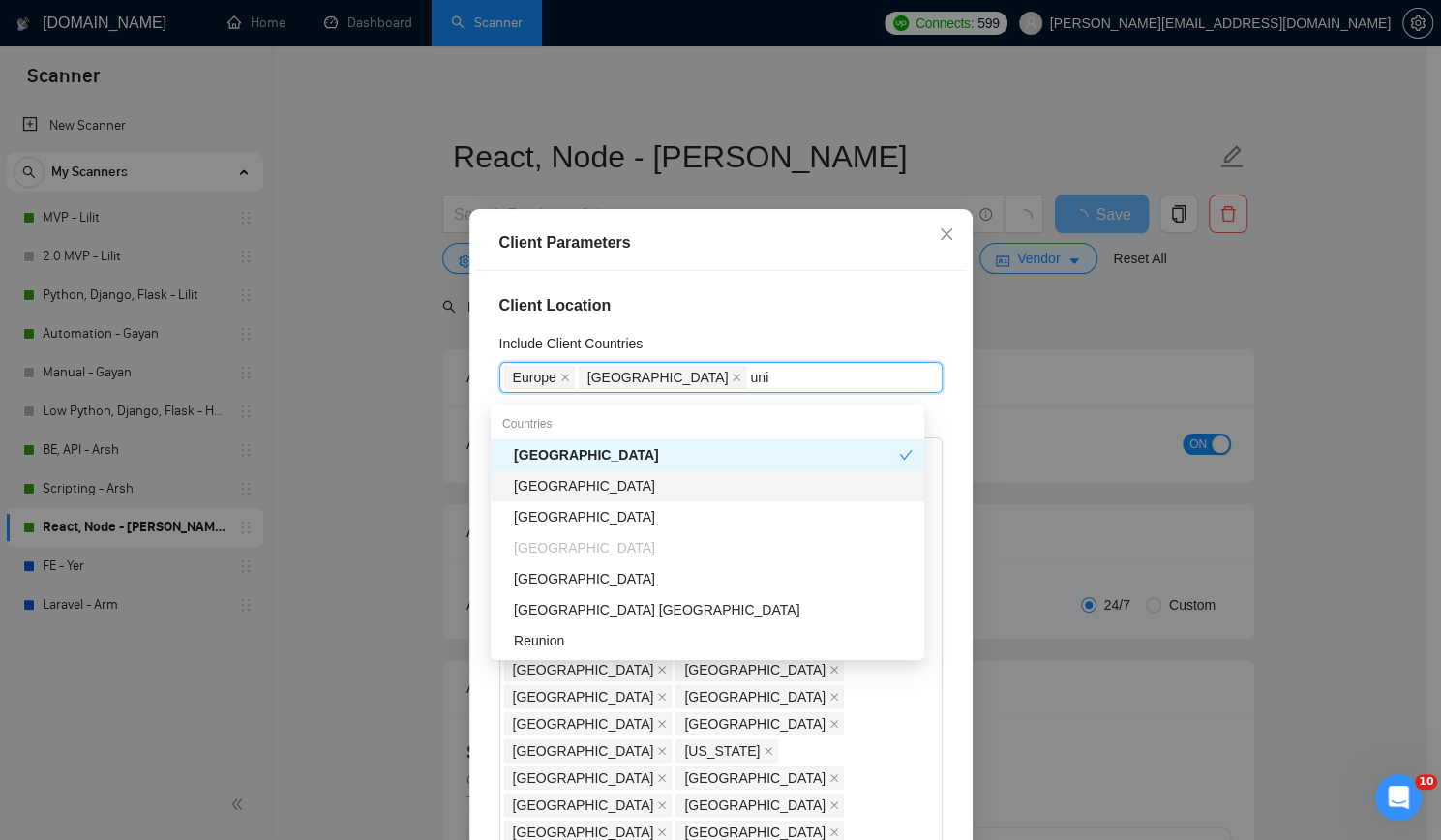
click at [639, 478] on div "[GEOGRAPHIC_DATA]" at bounding box center [712, 485] width 398 height 21
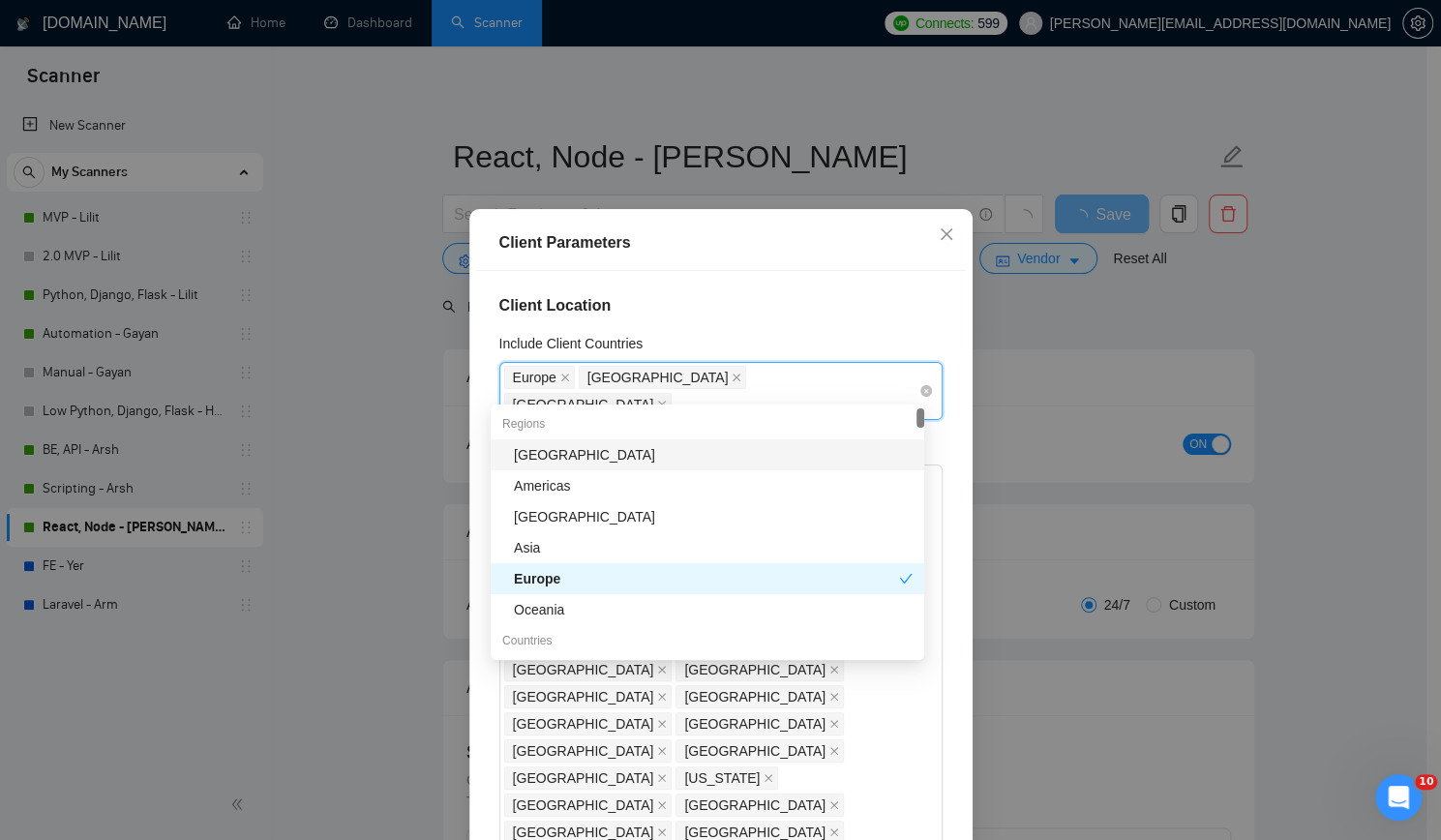
click at [832, 385] on div "[GEOGRAPHIC_DATA] [GEOGRAPHIC_DATA] [GEOGRAPHIC_DATA]" at bounding box center [710, 390] width 414 height 54
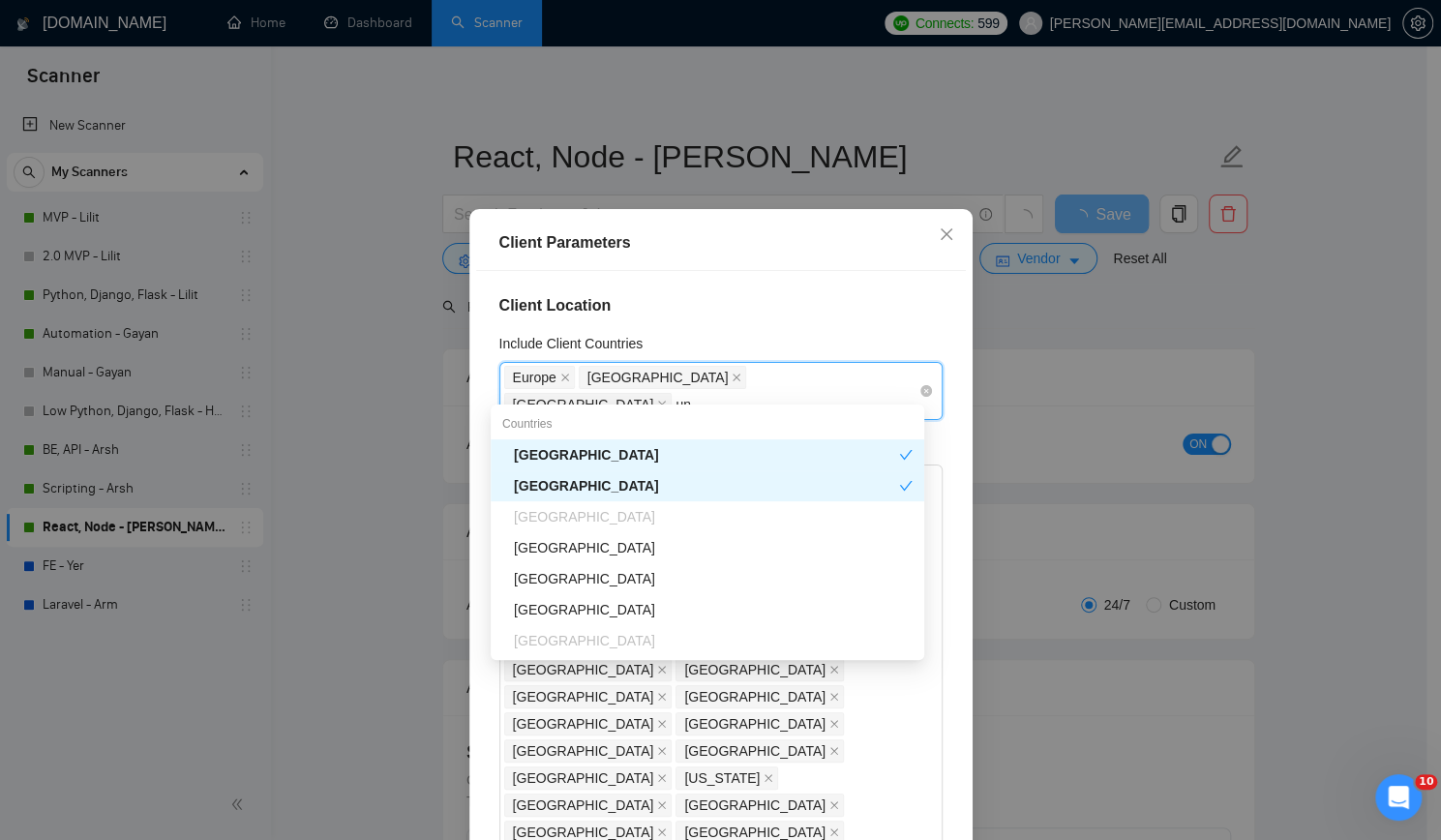
type input "uni"
click at [611, 513] on div "[GEOGRAPHIC_DATA]" at bounding box center [712, 516] width 398 height 21
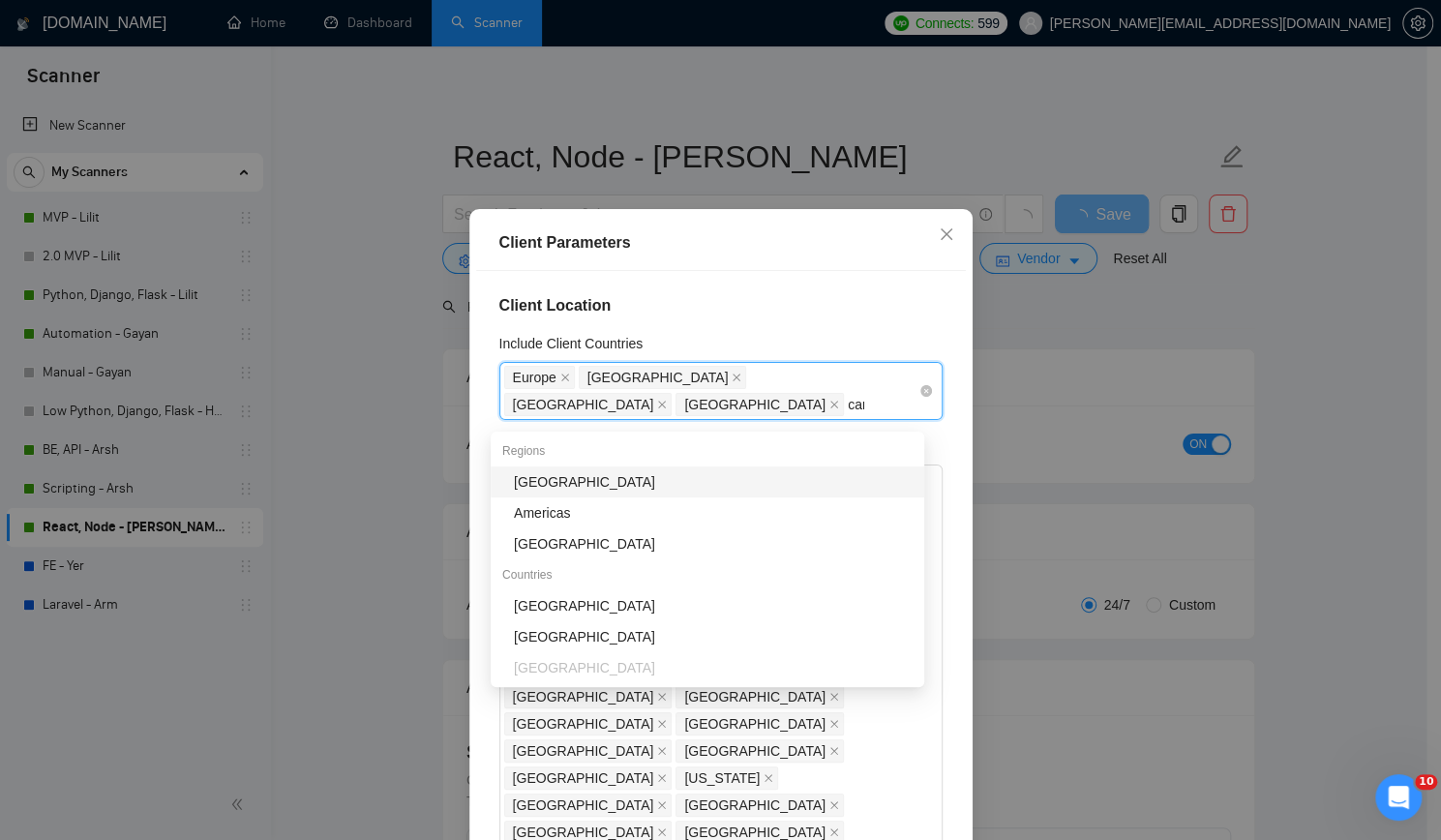
type input "cana"
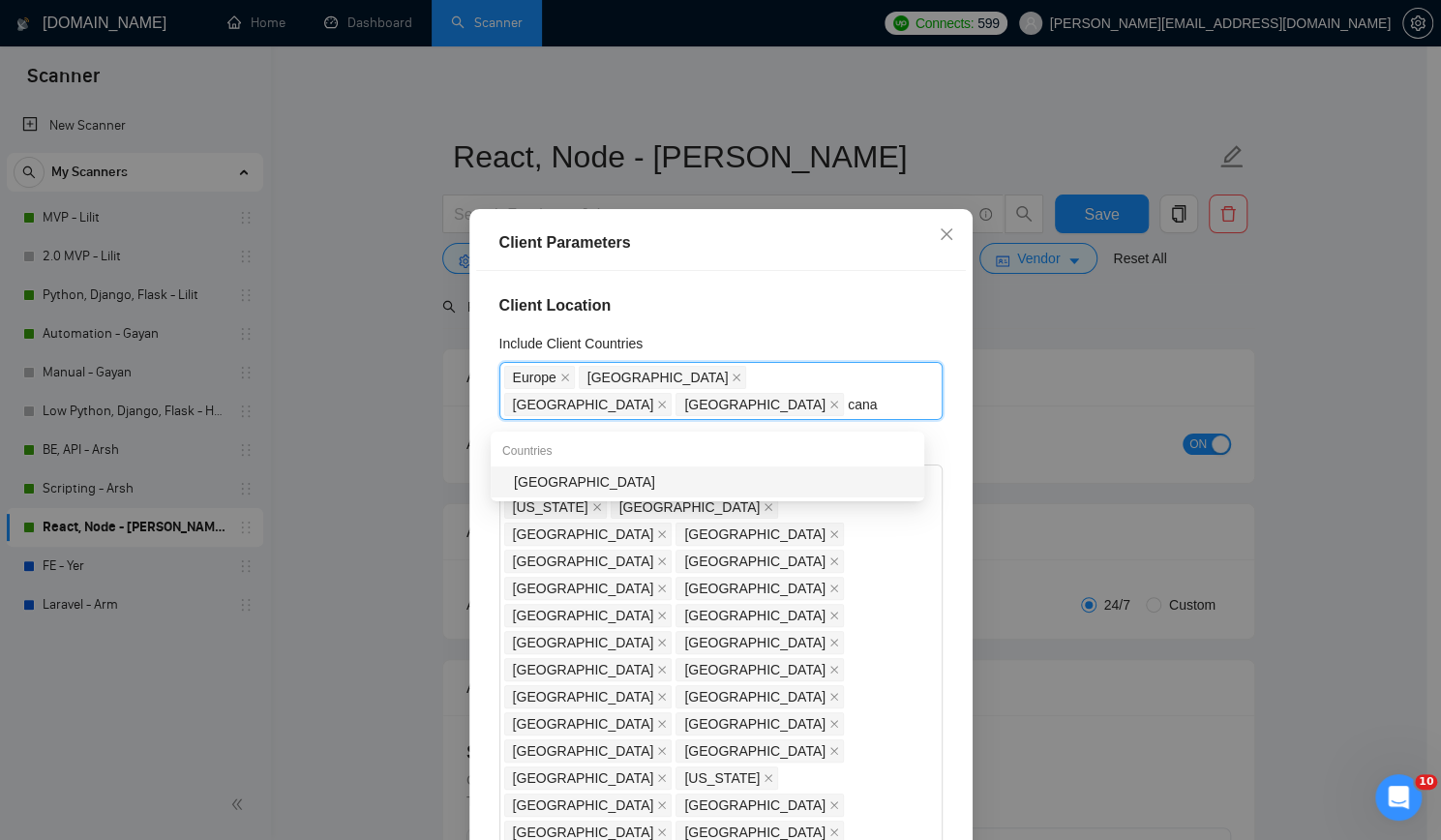
click at [695, 479] on div "[GEOGRAPHIC_DATA]" at bounding box center [712, 482] width 398 height 21
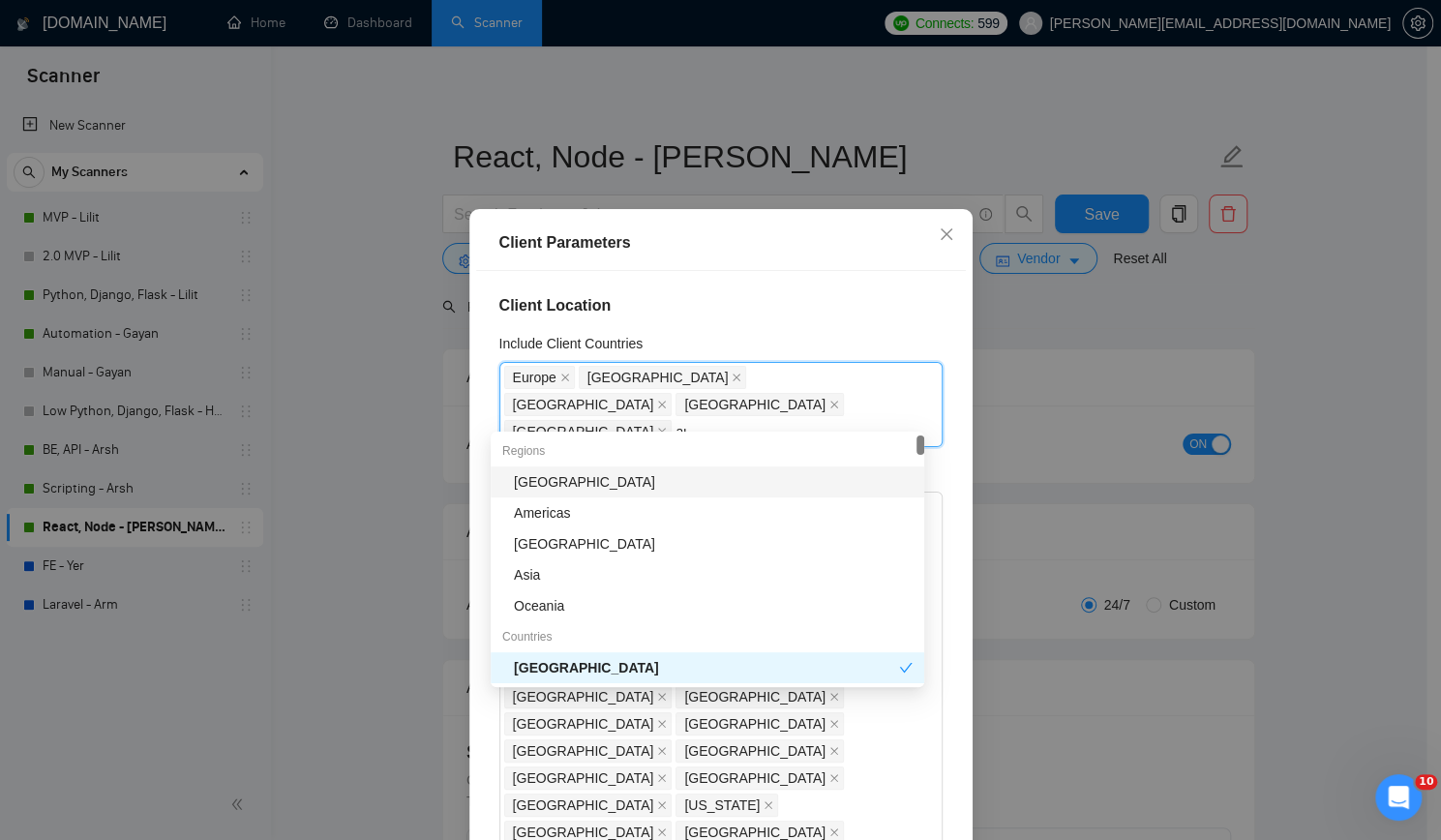
type input "aus"
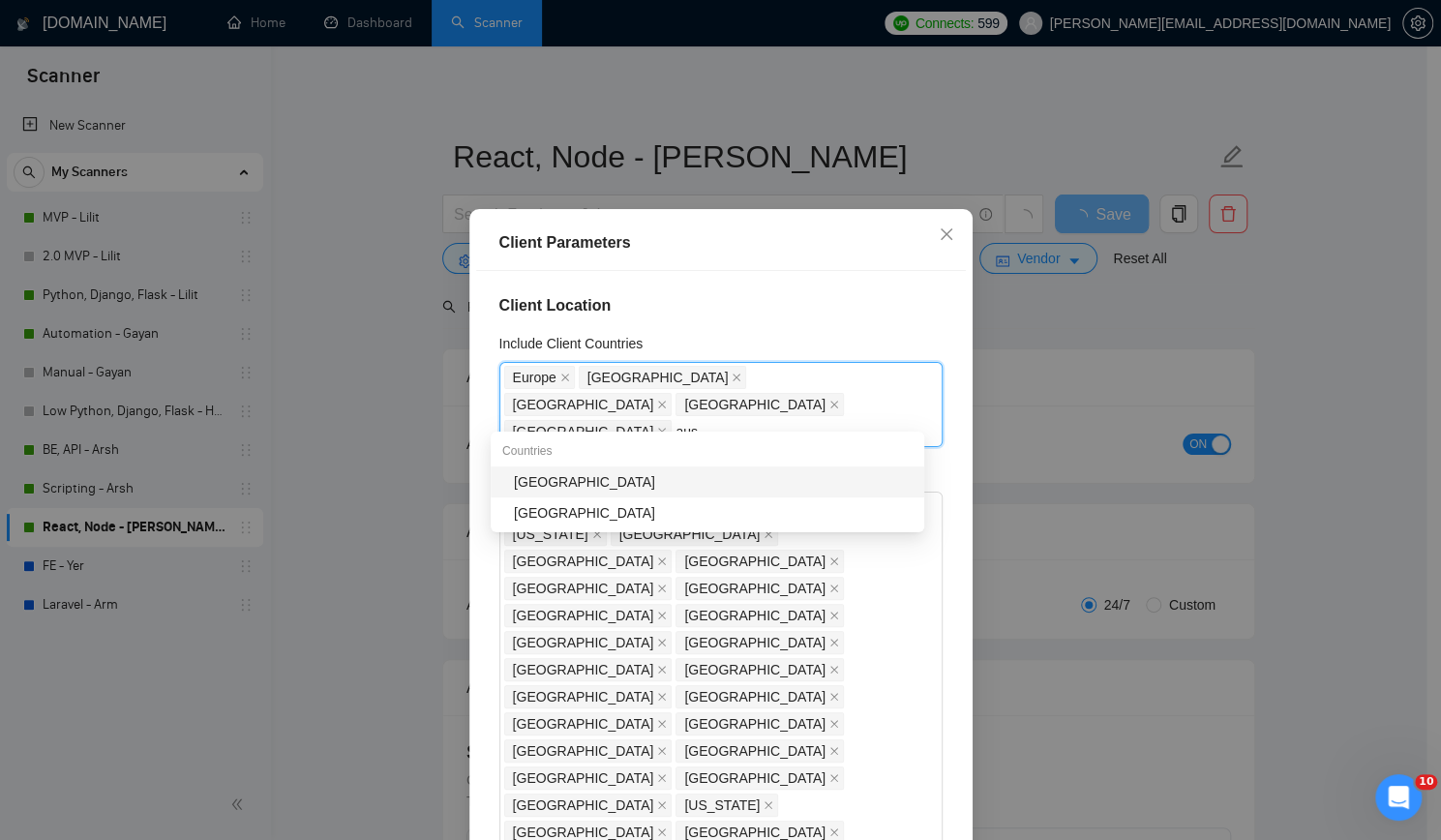
click at [695, 479] on div "[GEOGRAPHIC_DATA]" at bounding box center [712, 482] width 398 height 21
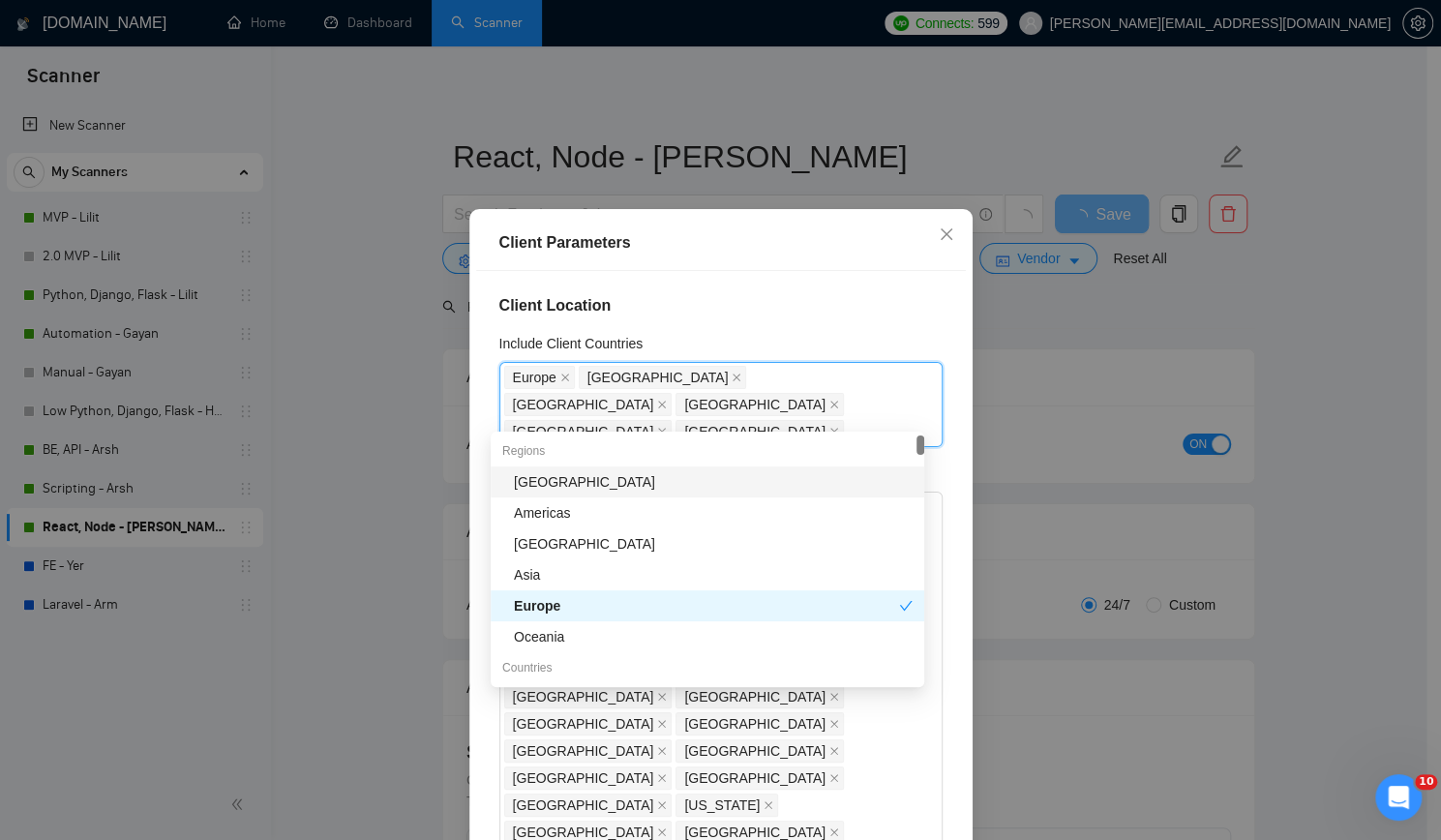
click at [756, 294] on div "Client Location Include Client Countries [GEOGRAPHIC_DATA] [GEOGRAPHIC_DATA] [G…" at bounding box center [720, 565] width 489 height 588
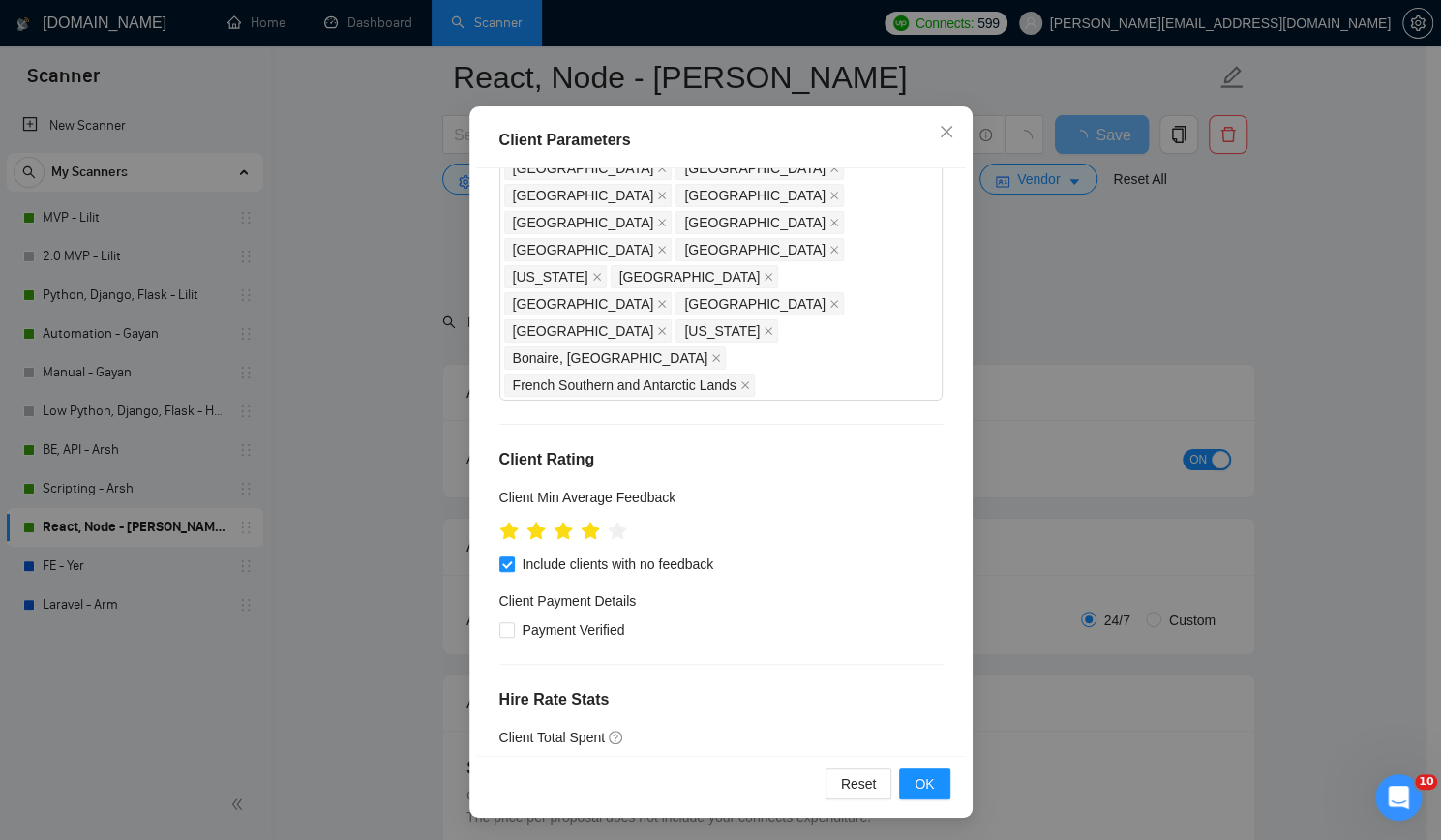
scroll to position [483, 0]
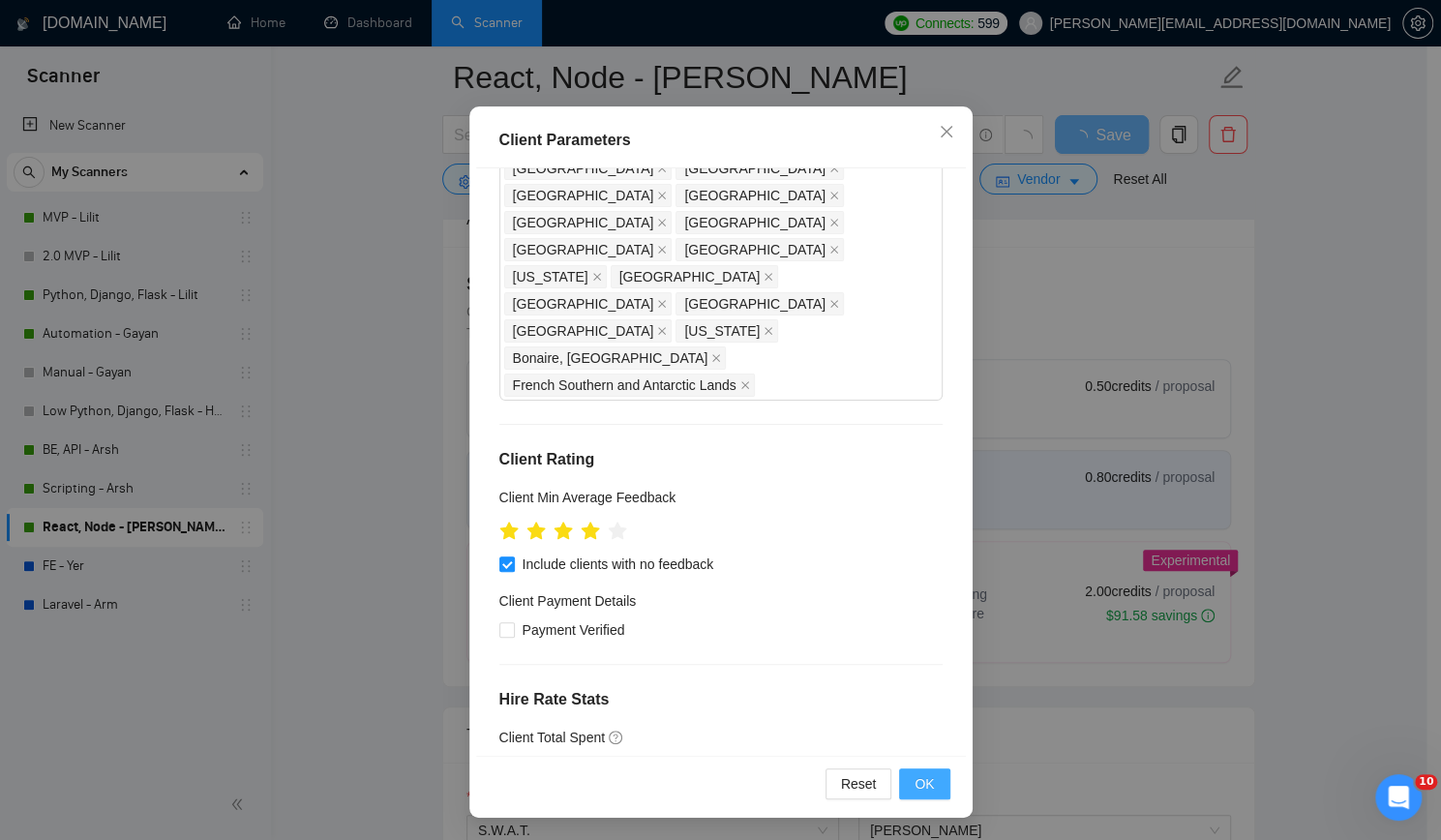
click at [914, 775] on span "OK" at bounding box center [924, 784] width 19 height 21
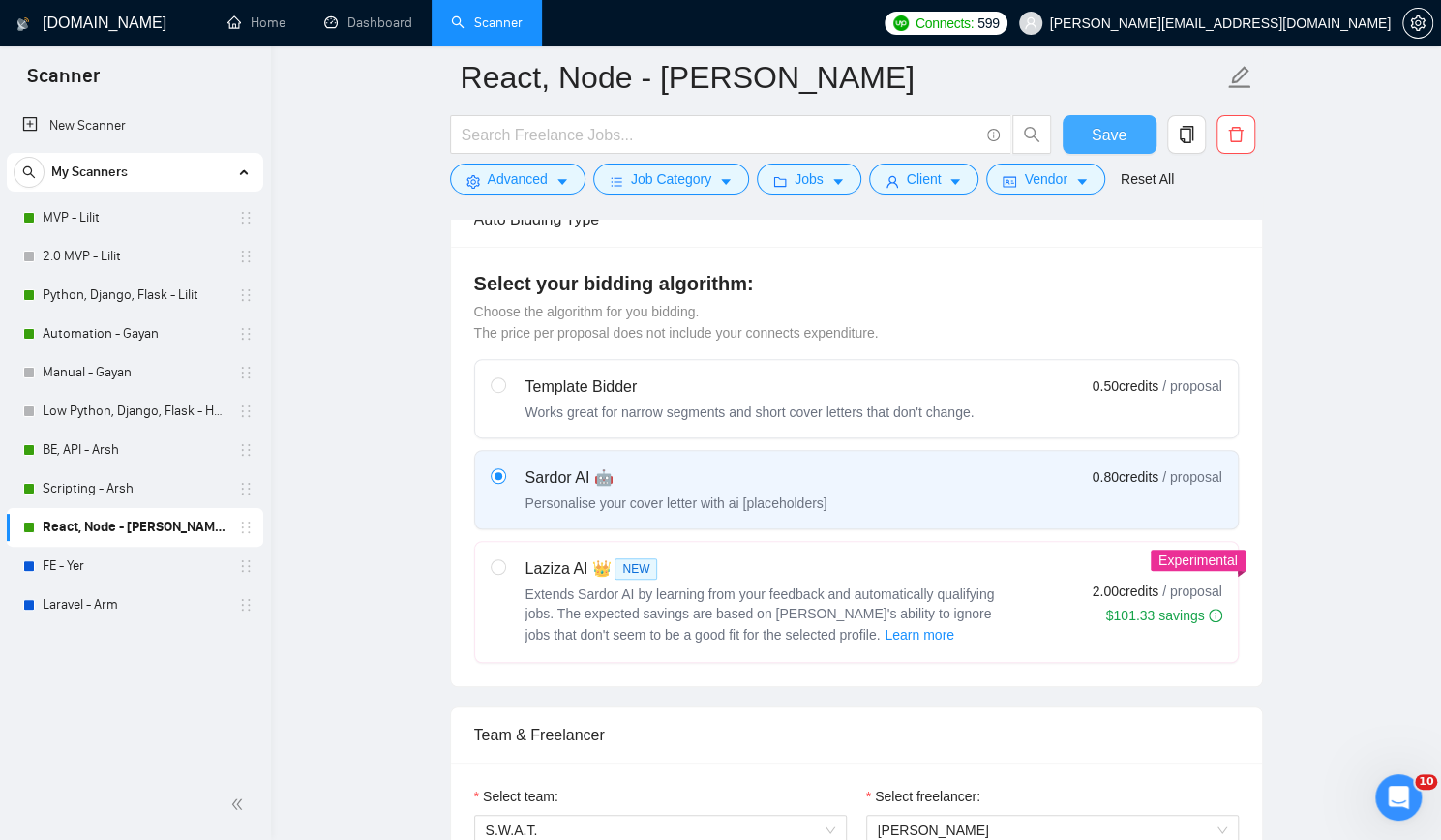
click at [1098, 127] on span "Save" at bounding box center [1109, 135] width 35 height 24
checkbox input "true"
click at [107, 562] on link "FE - Yer" at bounding box center [135, 566] width 184 height 39
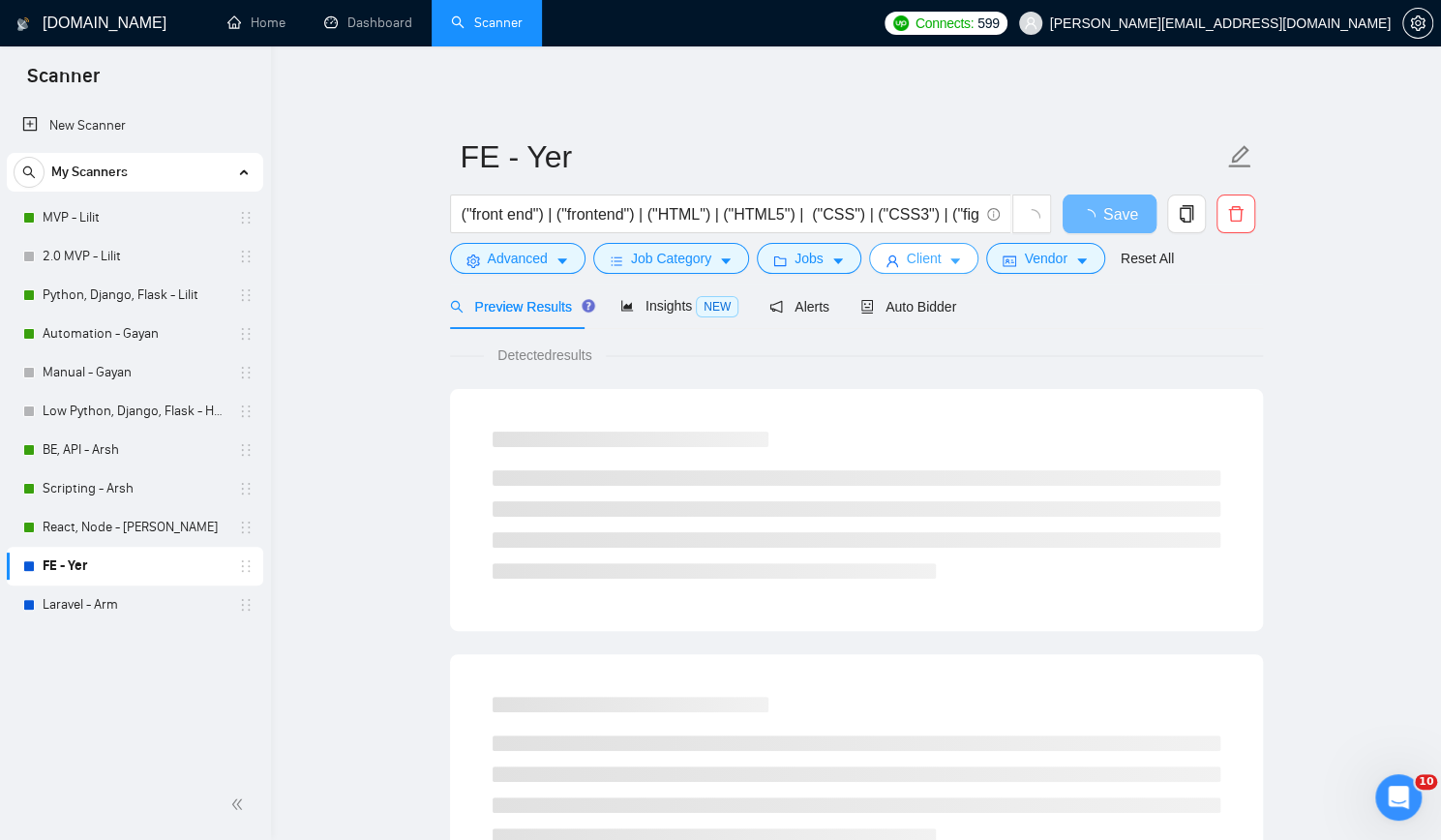
click at [906, 253] on span "Client" at bounding box center [924, 259] width 35 height 21
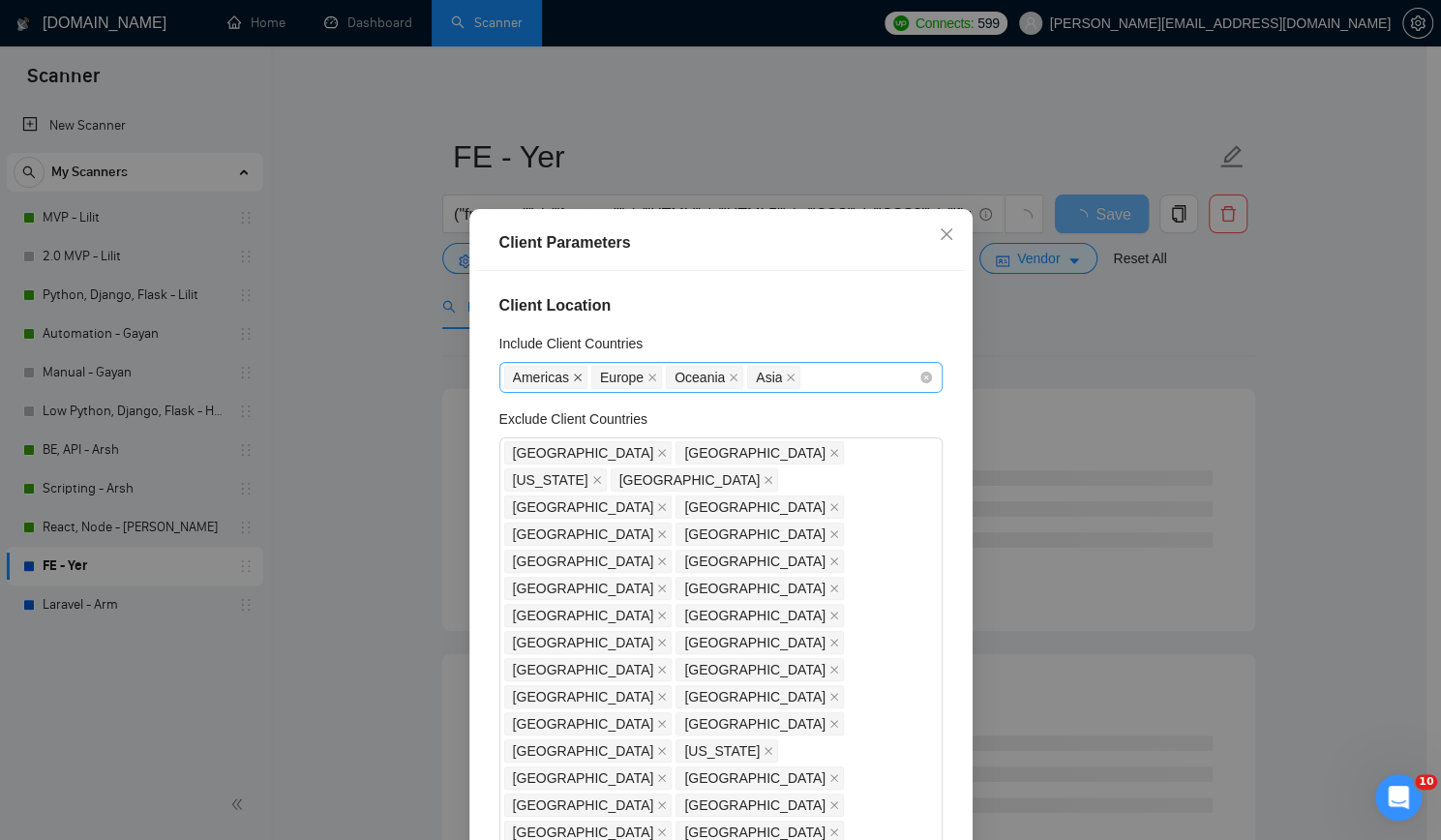
click at [574, 381] on icon "close" at bounding box center [578, 377] width 8 height 8
click at [642, 382] on icon "close" at bounding box center [646, 377] width 10 height 10
click at [618, 381] on icon "close" at bounding box center [622, 377] width 8 height 8
click at [638, 384] on div "Europe" at bounding box center [710, 377] width 414 height 27
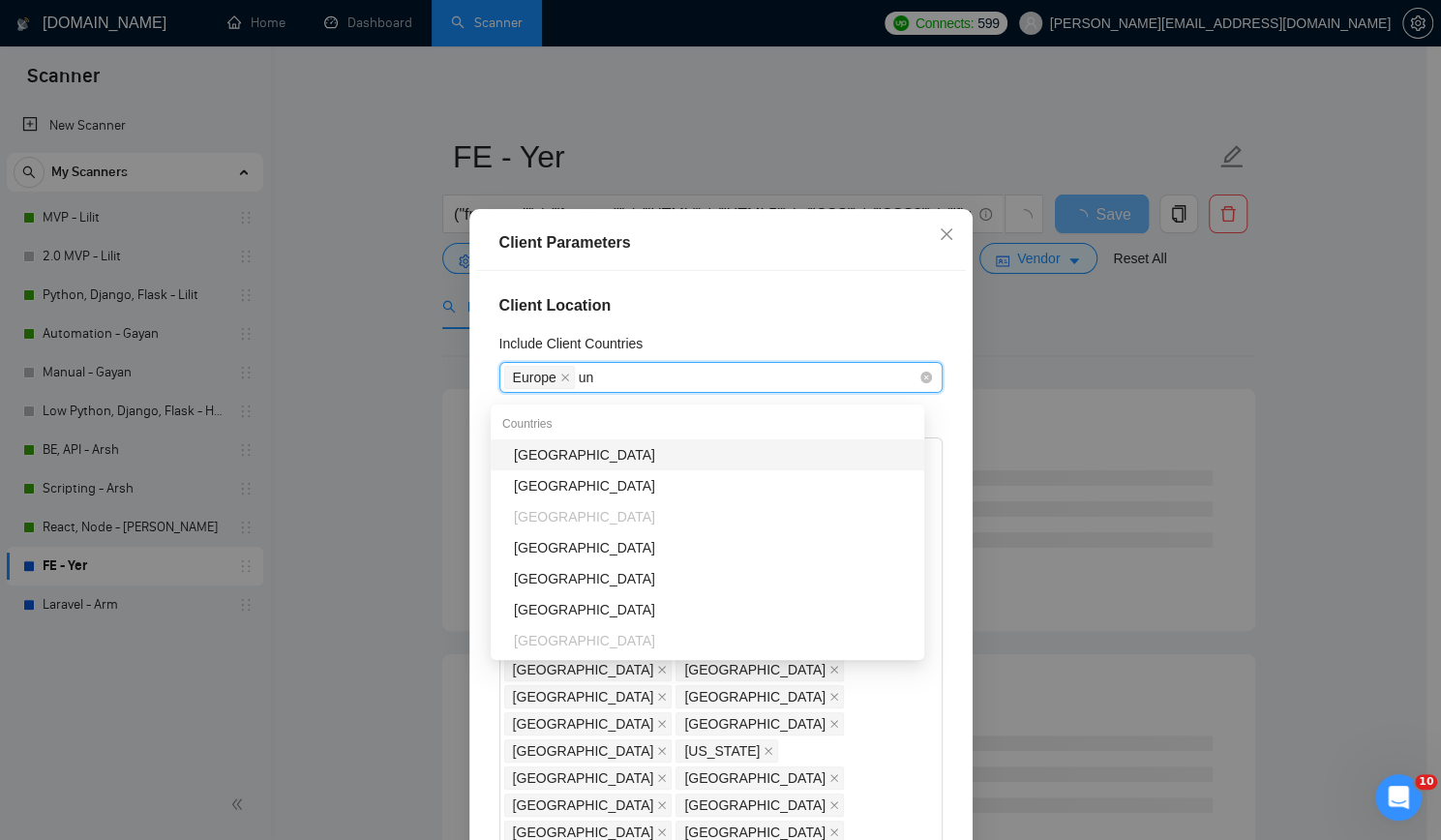
type input "uni"
click at [628, 451] on div "[GEOGRAPHIC_DATA]" at bounding box center [712, 454] width 398 height 21
type input "uni"
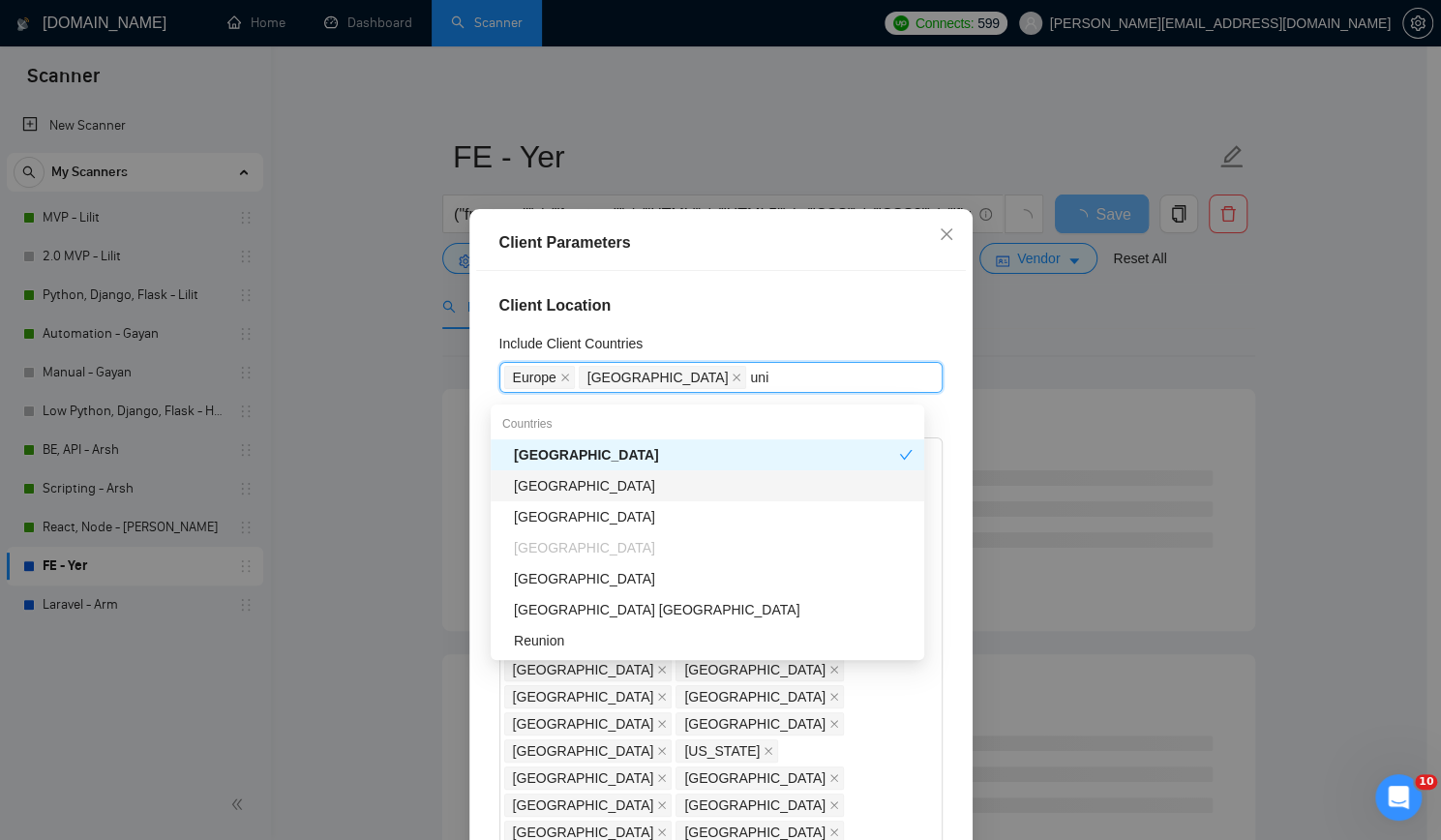
click at [602, 481] on div "[GEOGRAPHIC_DATA]" at bounding box center [712, 485] width 398 height 21
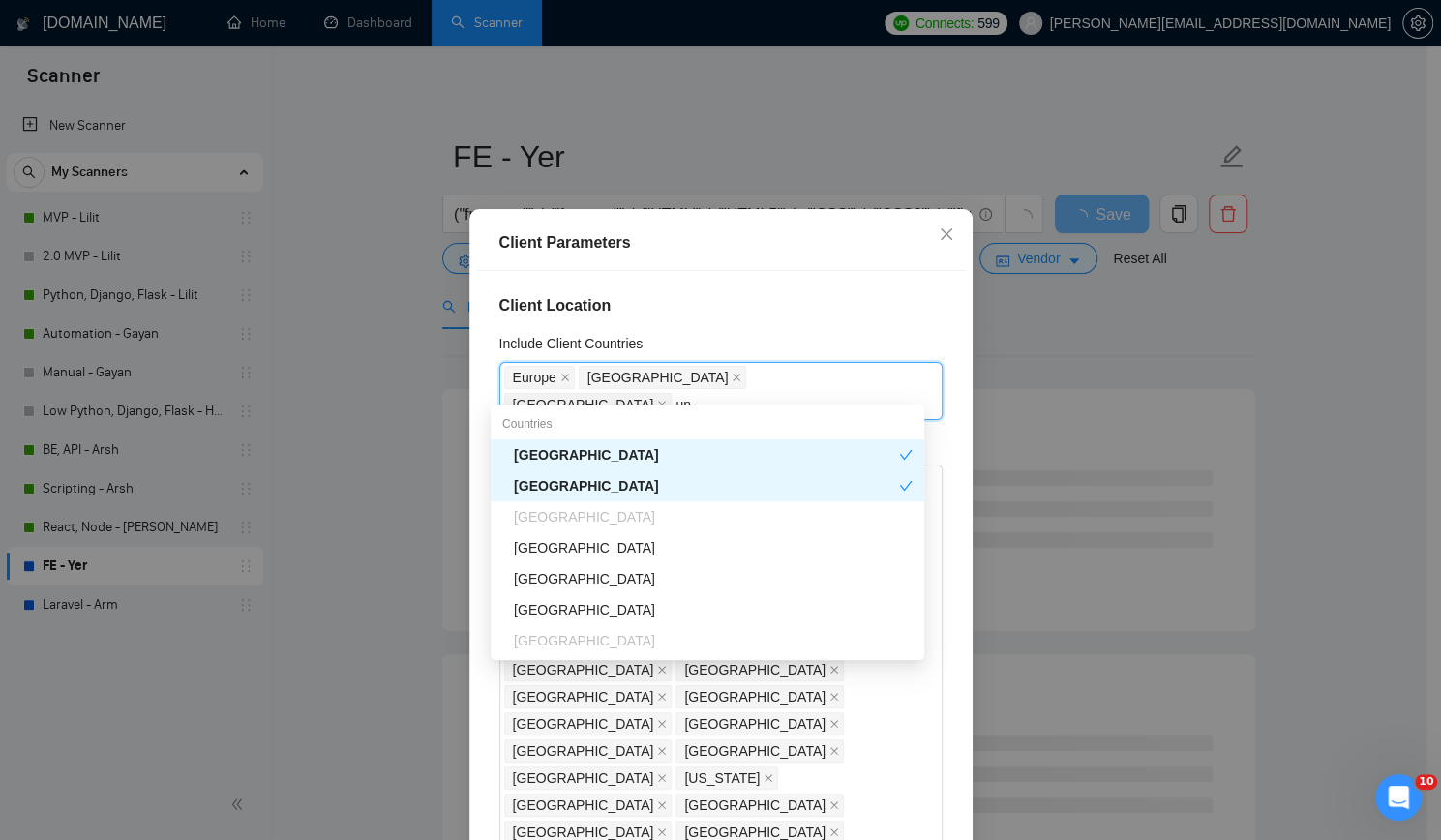
type input "uni"
click at [623, 508] on div "[GEOGRAPHIC_DATA]" at bounding box center [712, 516] width 398 height 21
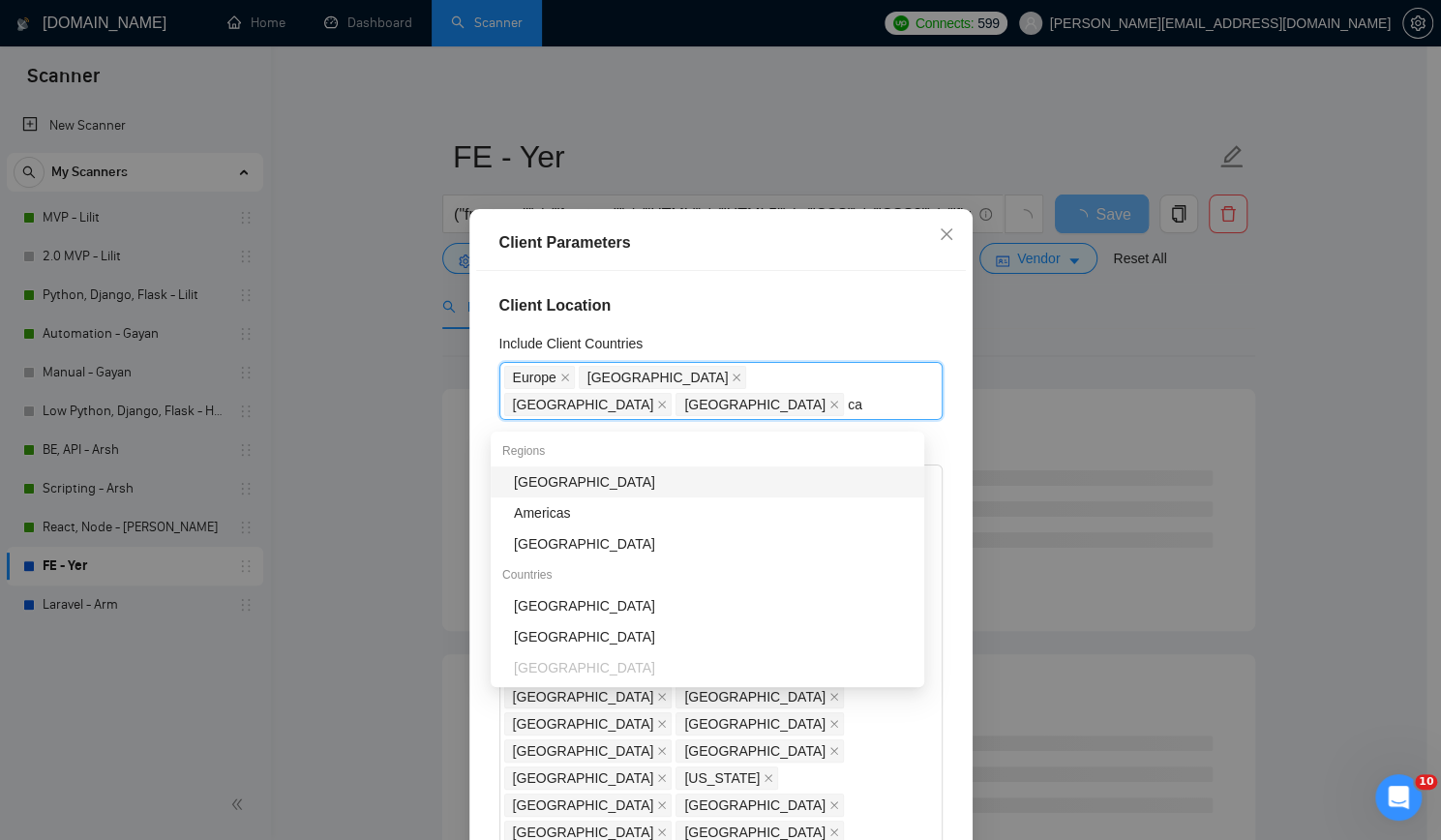
type input "can"
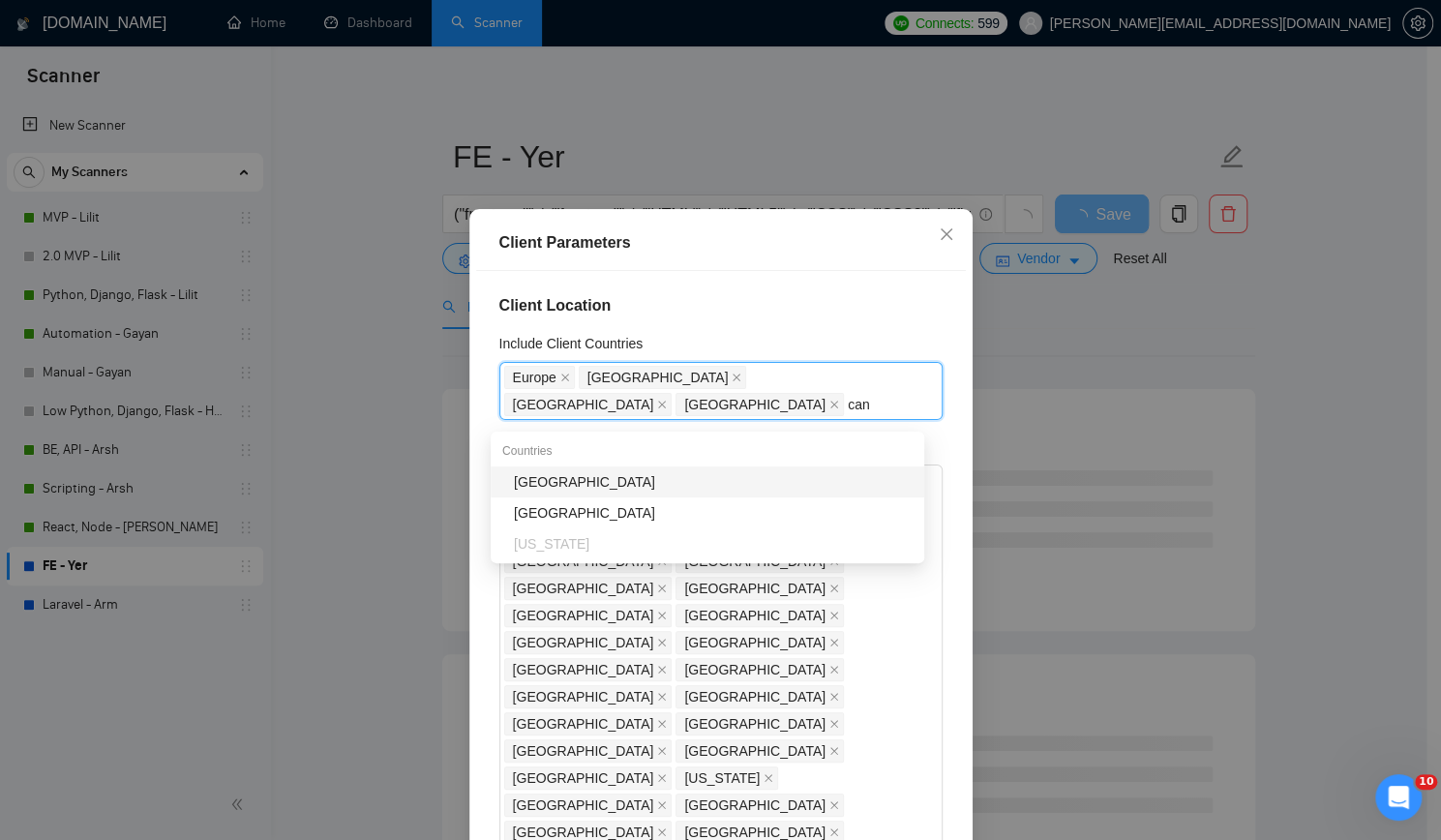
click at [623, 479] on div "[GEOGRAPHIC_DATA]" at bounding box center [712, 482] width 398 height 21
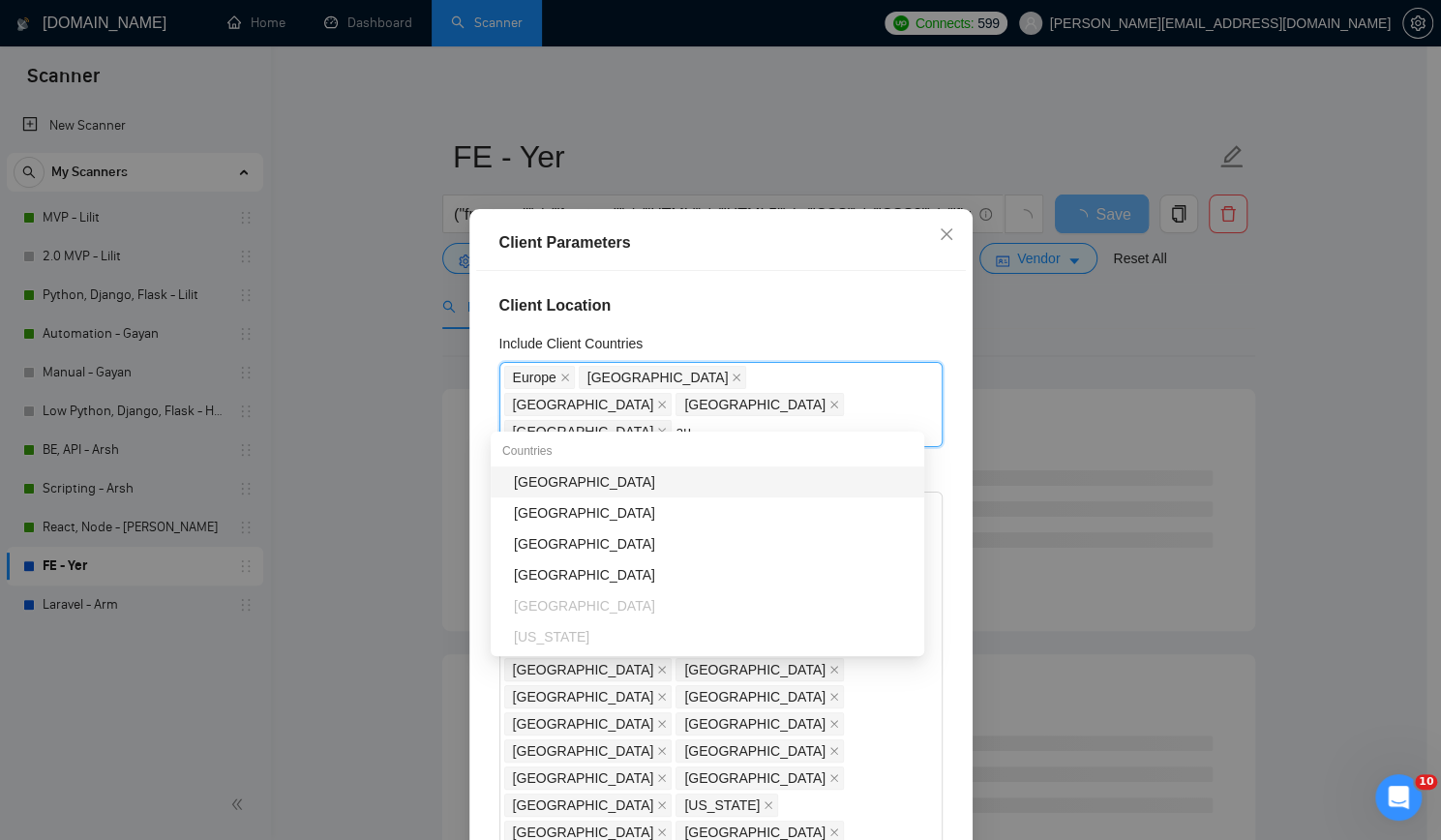
type input "aus"
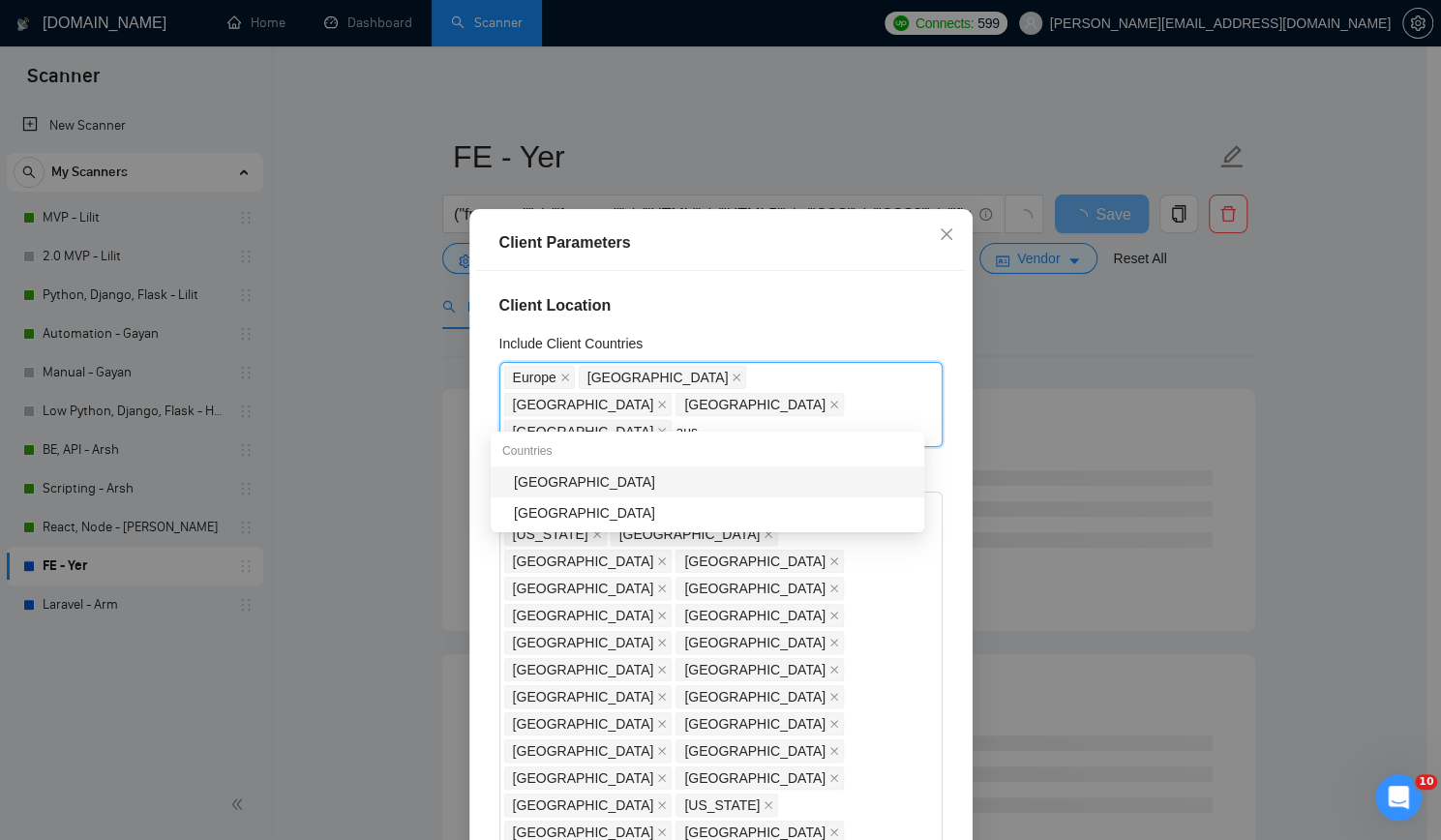
click at [666, 480] on div "[GEOGRAPHIC_DATA]" at bounding box center [712, 482] width 398 height 21
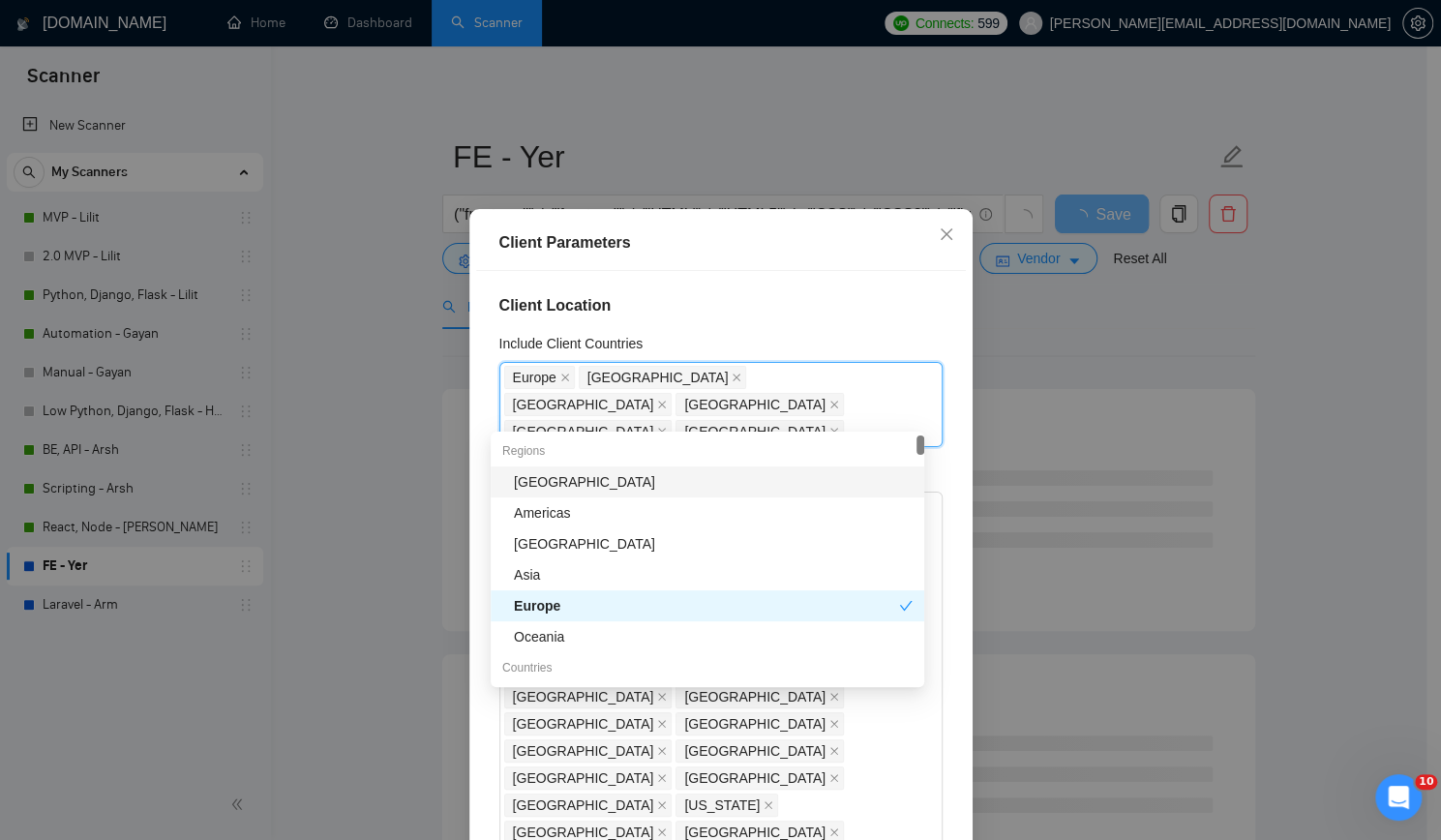
click at [858, 309] on h4 "Client Location" at bounding box center [720, 306] width 443 height 23
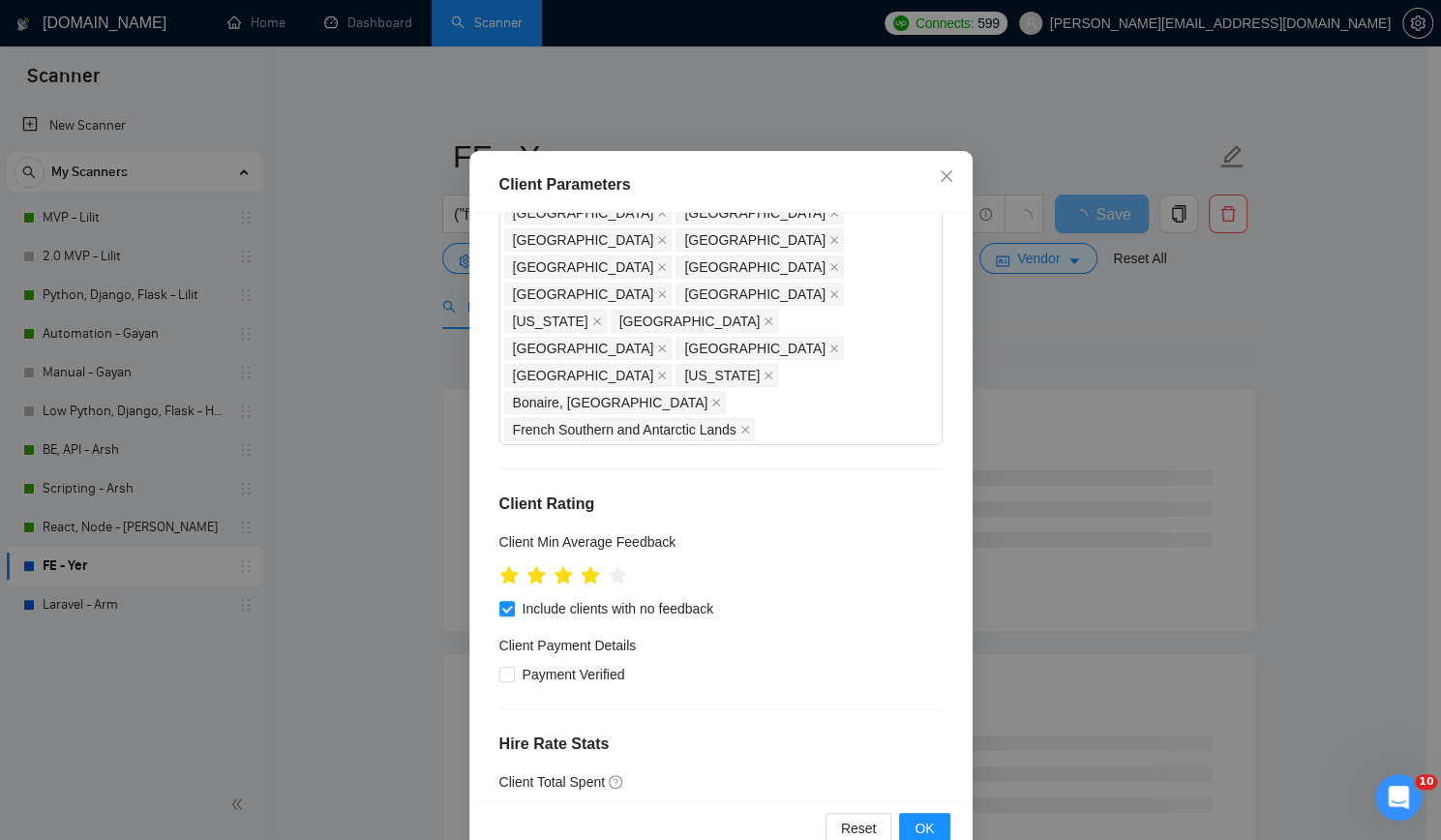
scroll to position [112, 0]
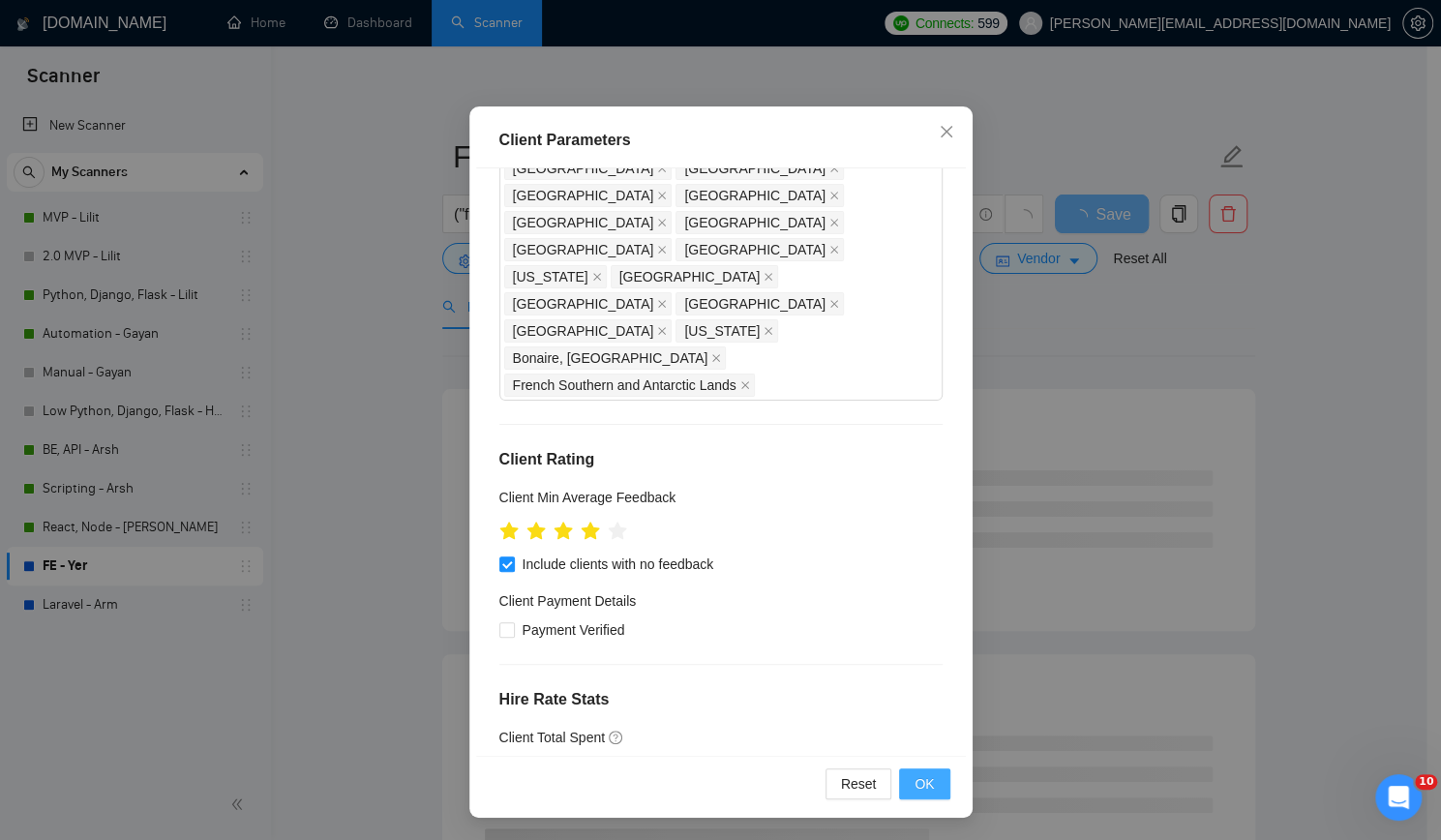
click at [914, 783] on span "OK" at bounding box center [924, 784] width 19 height 21
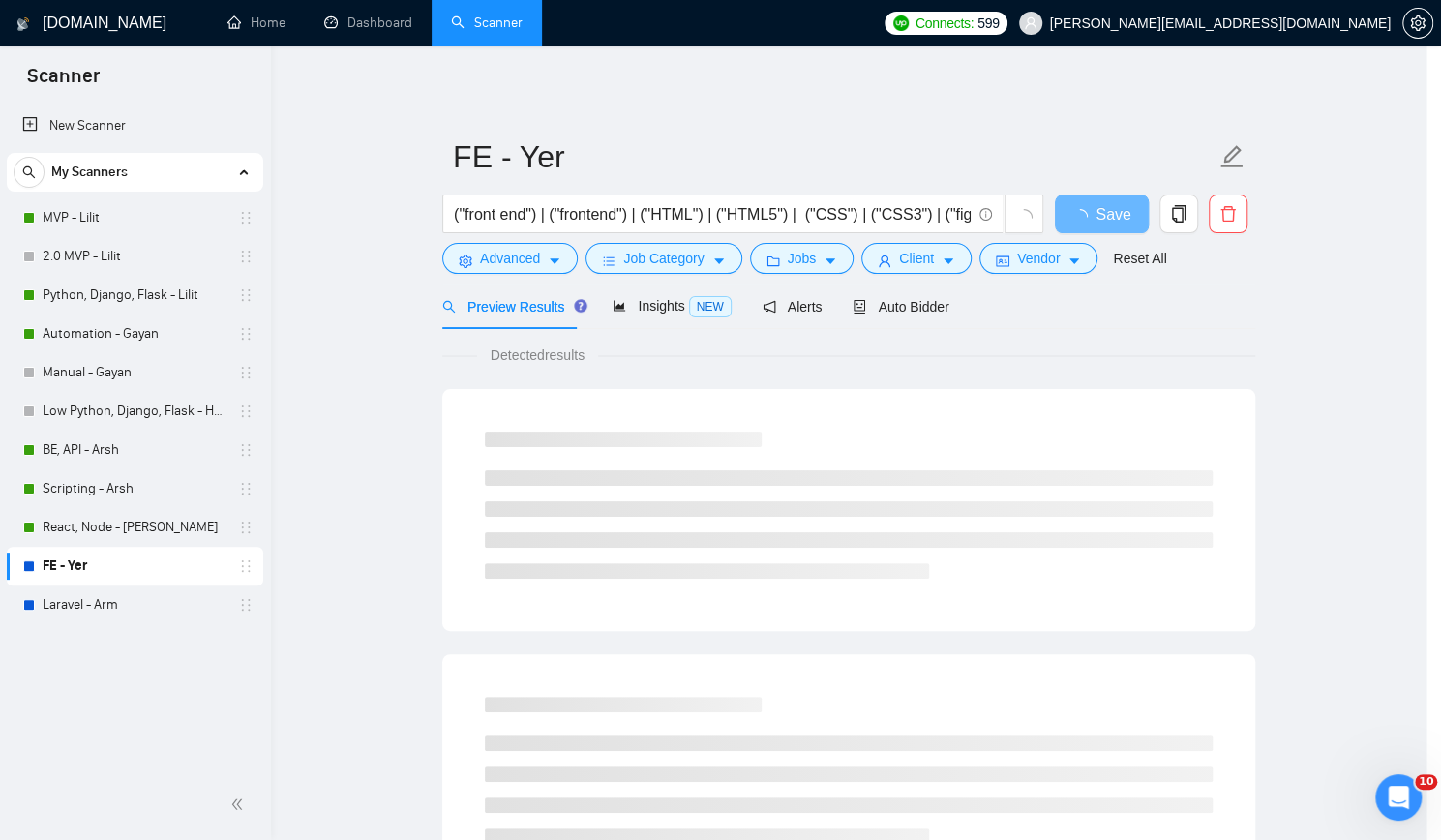
scroll to position [10, 0]
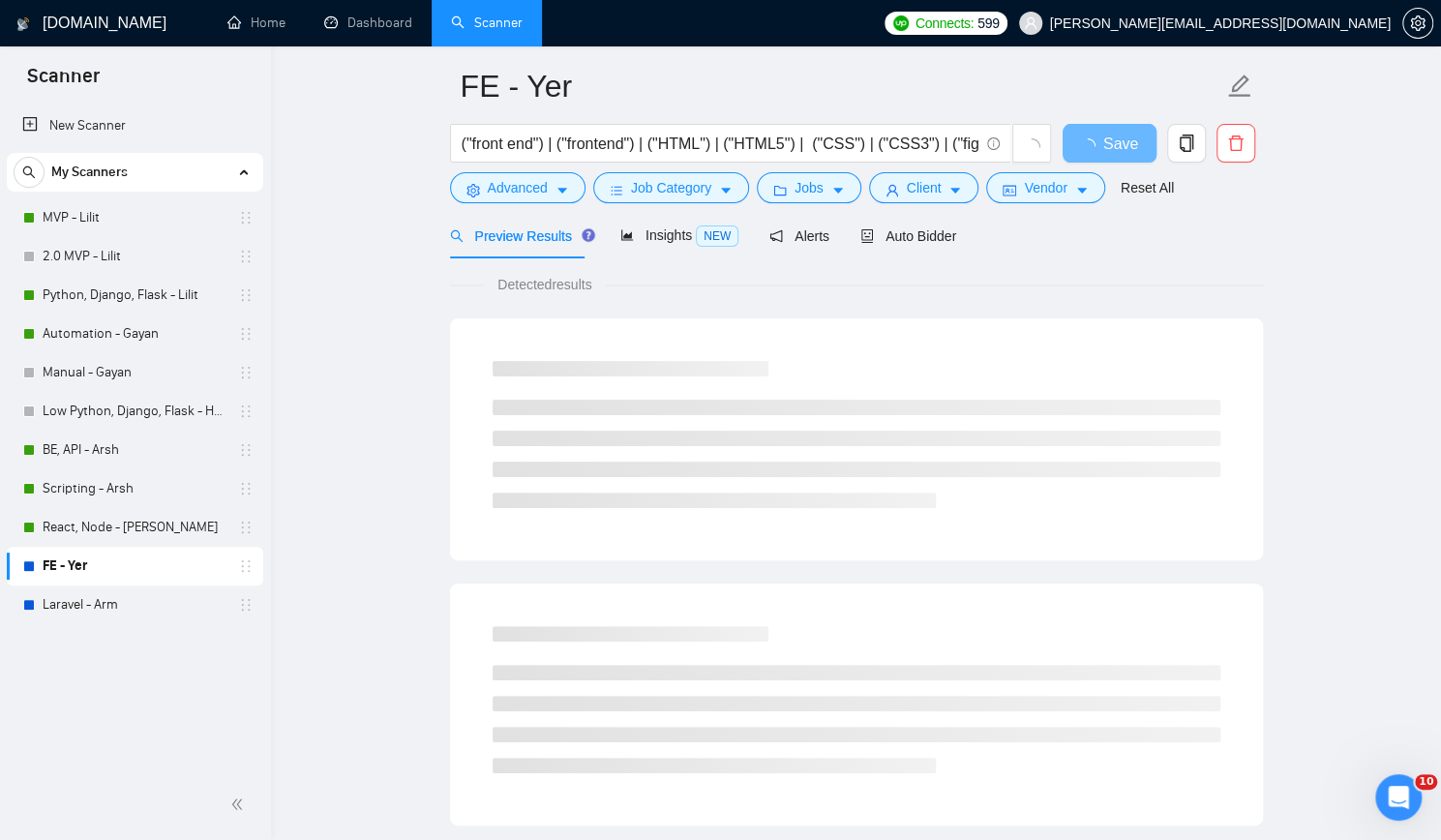
scroll to position [0, 0]
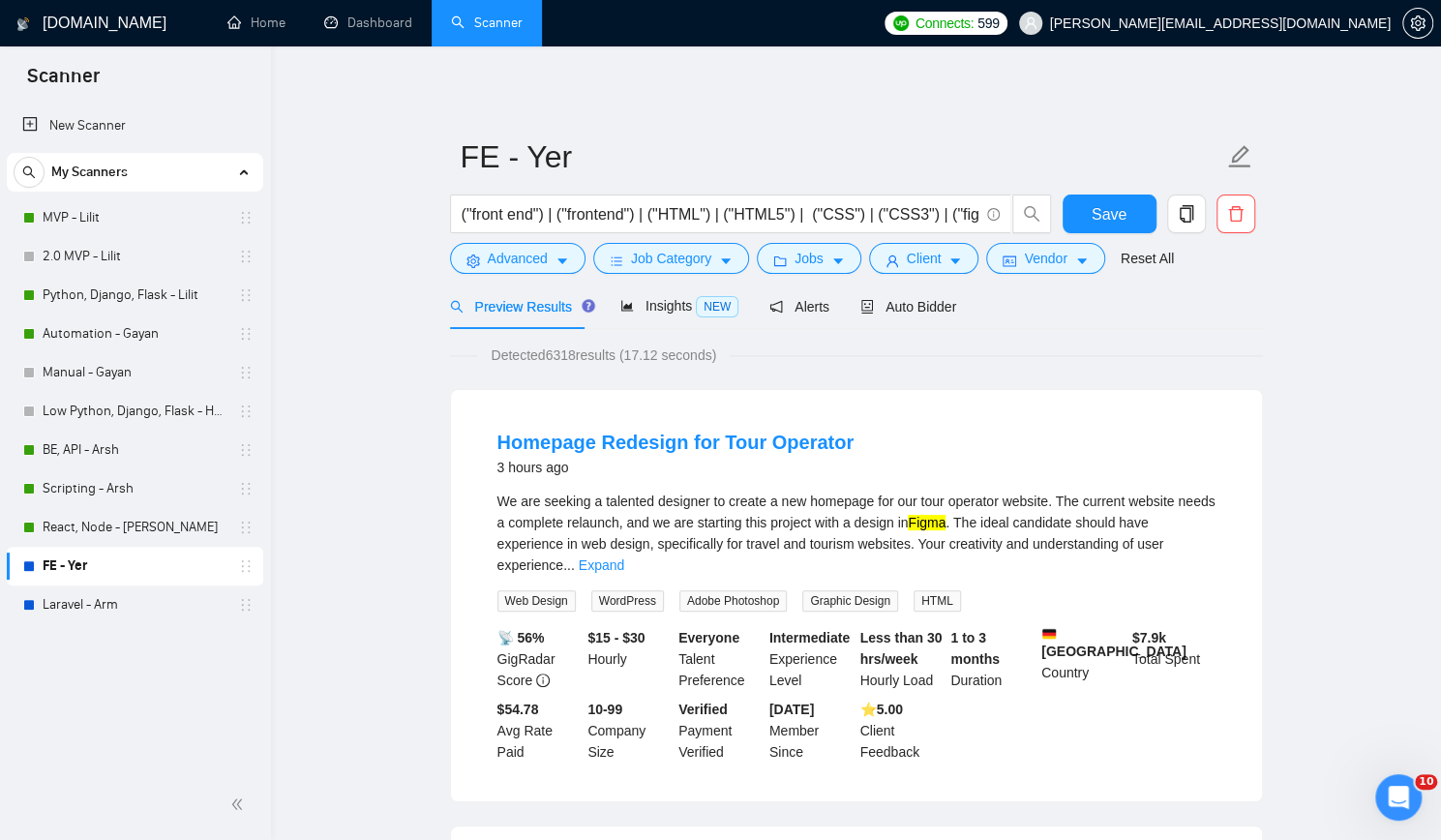
click at [75, 612] on link "Laravel - Arm" at bounding box center [135, 605] width 184 height 39
click at [1097, 229] on button "Save" at bounding box center [1109, 214] width 94 height 39
click at [103, 601] on link "Laravel - Arm" at bounding box center [135, 605] width 184 height 39
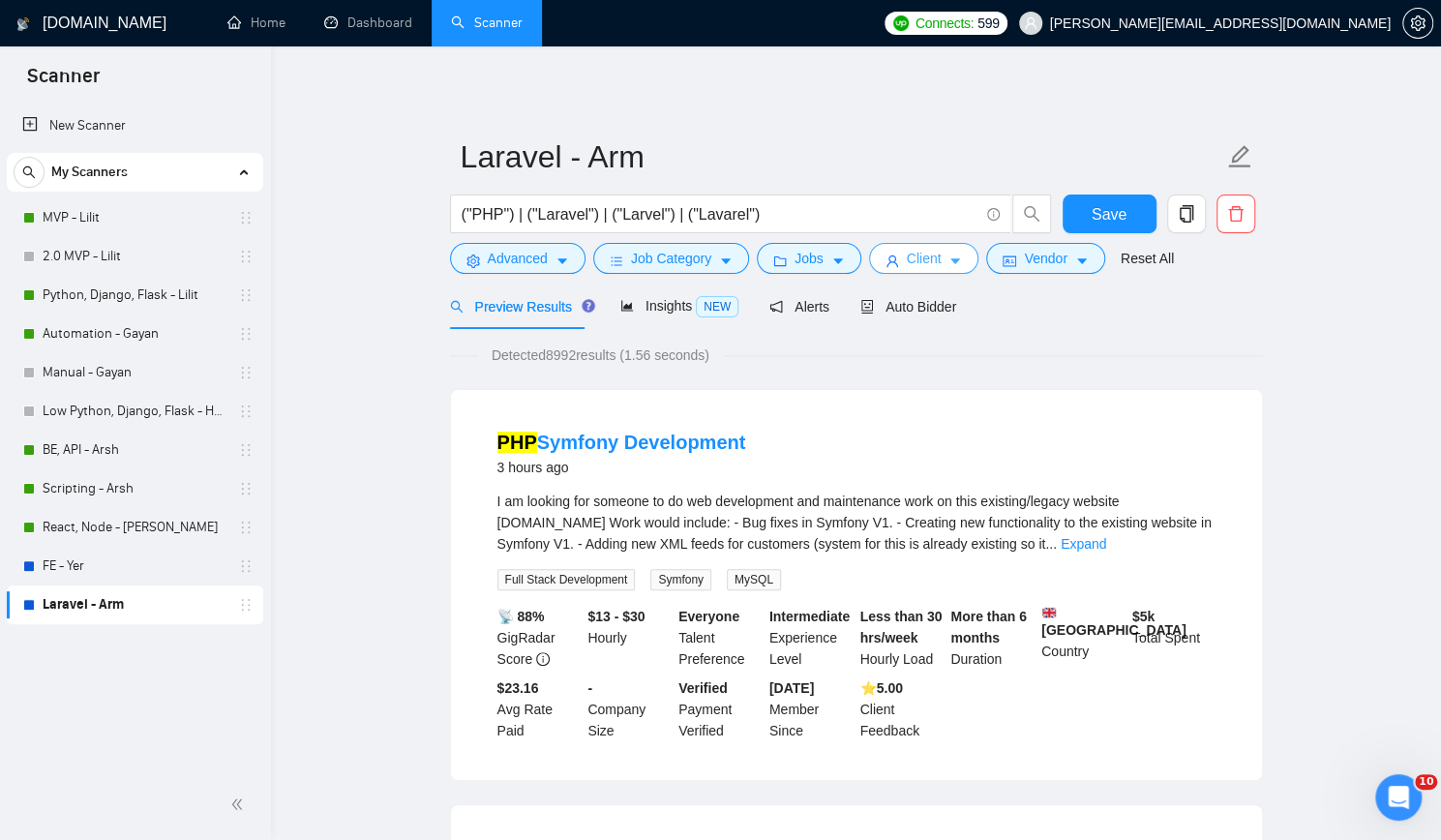
click at [906, 249] on span "Client" at bounding box center [924, 259] width 35 height 21
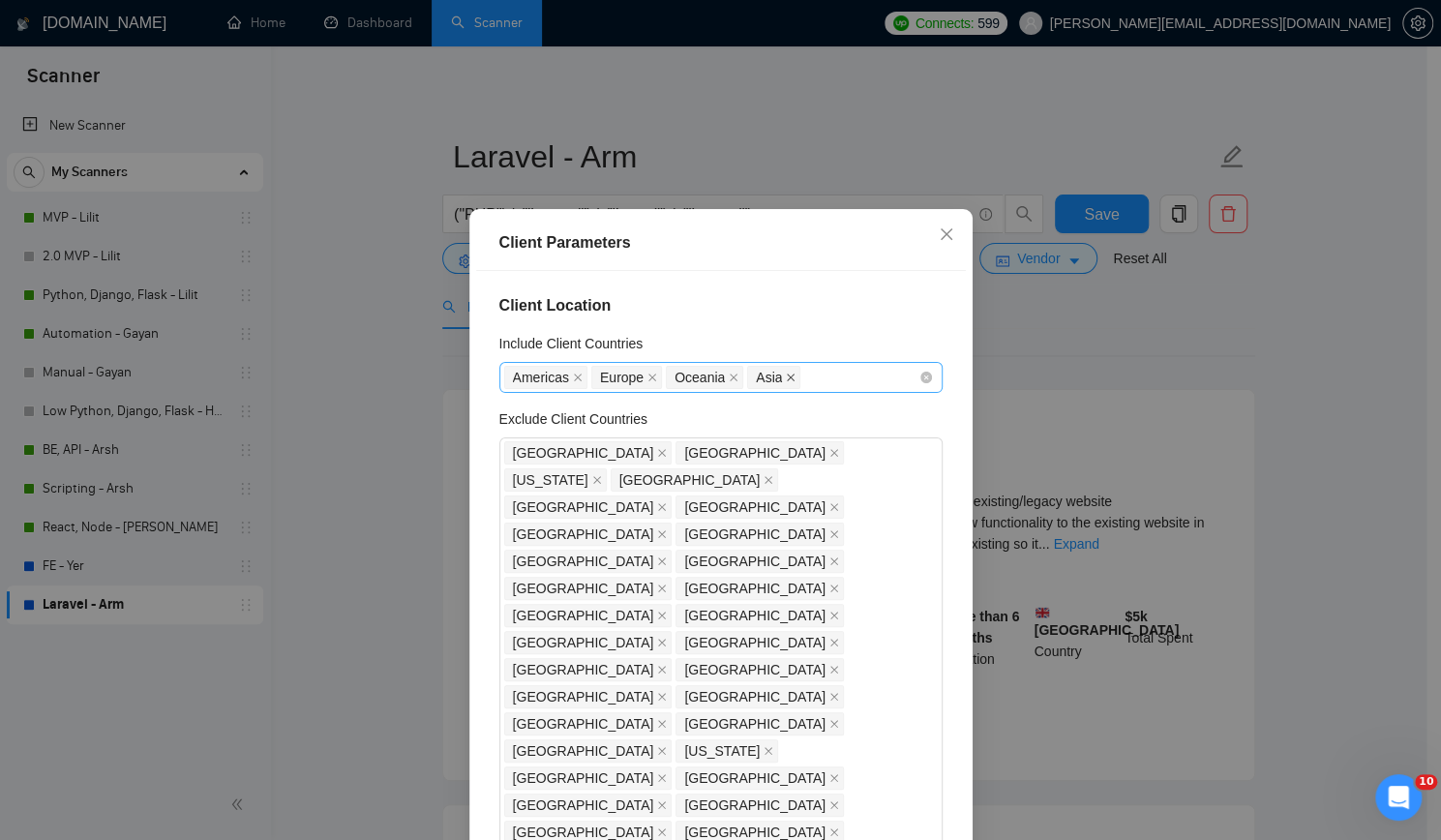
click at [788, 381] on icon "close" at bounding box center [792, 377] width 8 height 8
click at [712, 388] on span "Oceania" at bounding box center [705, 377] width 78 height 23
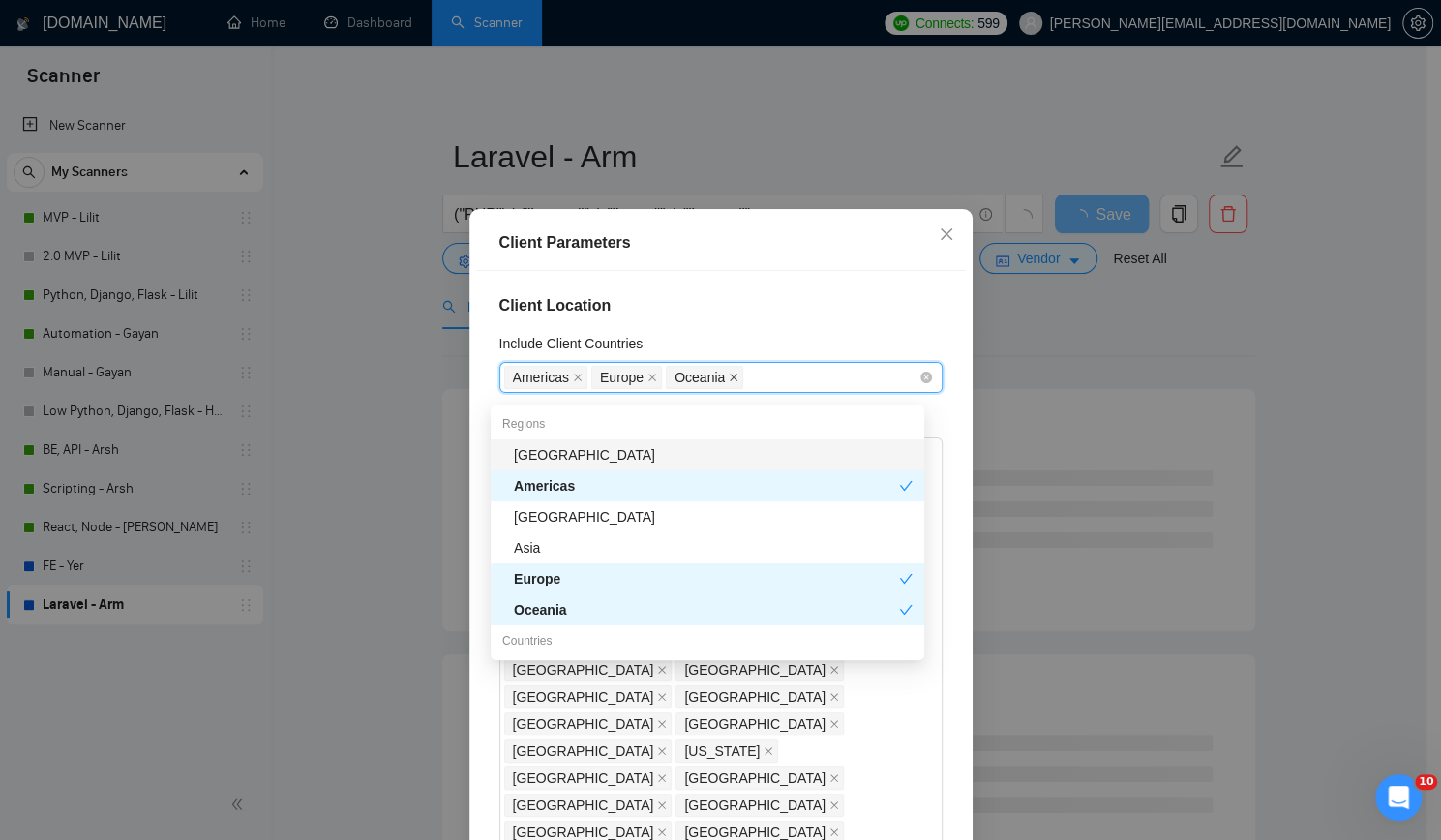
click at [729, 382] on icon "close" at bounding box center [734, 377] width 10 height 10
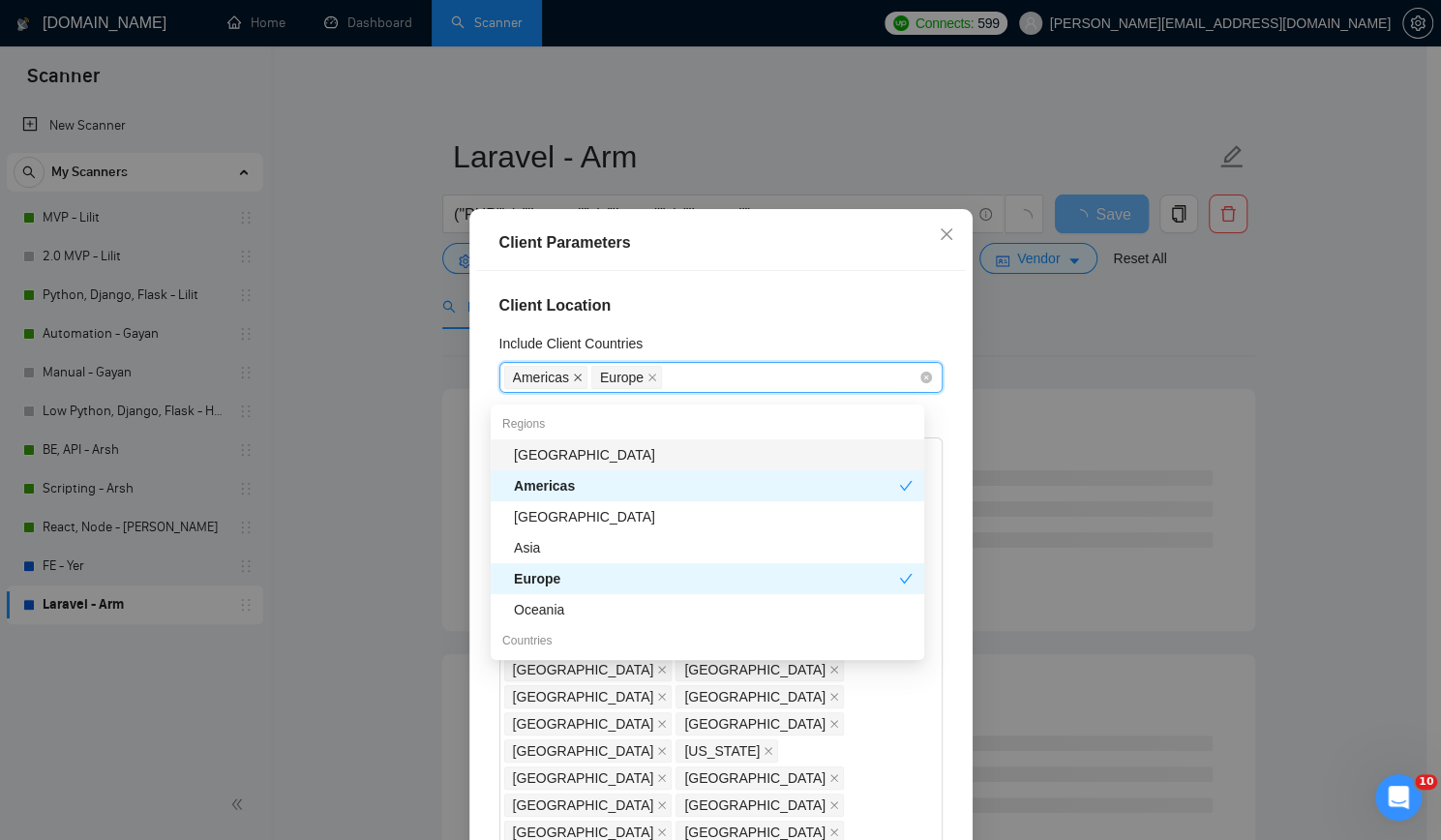
click at [573, 382] on icon "close" at bounding box center [578, 377] width 10 height 10
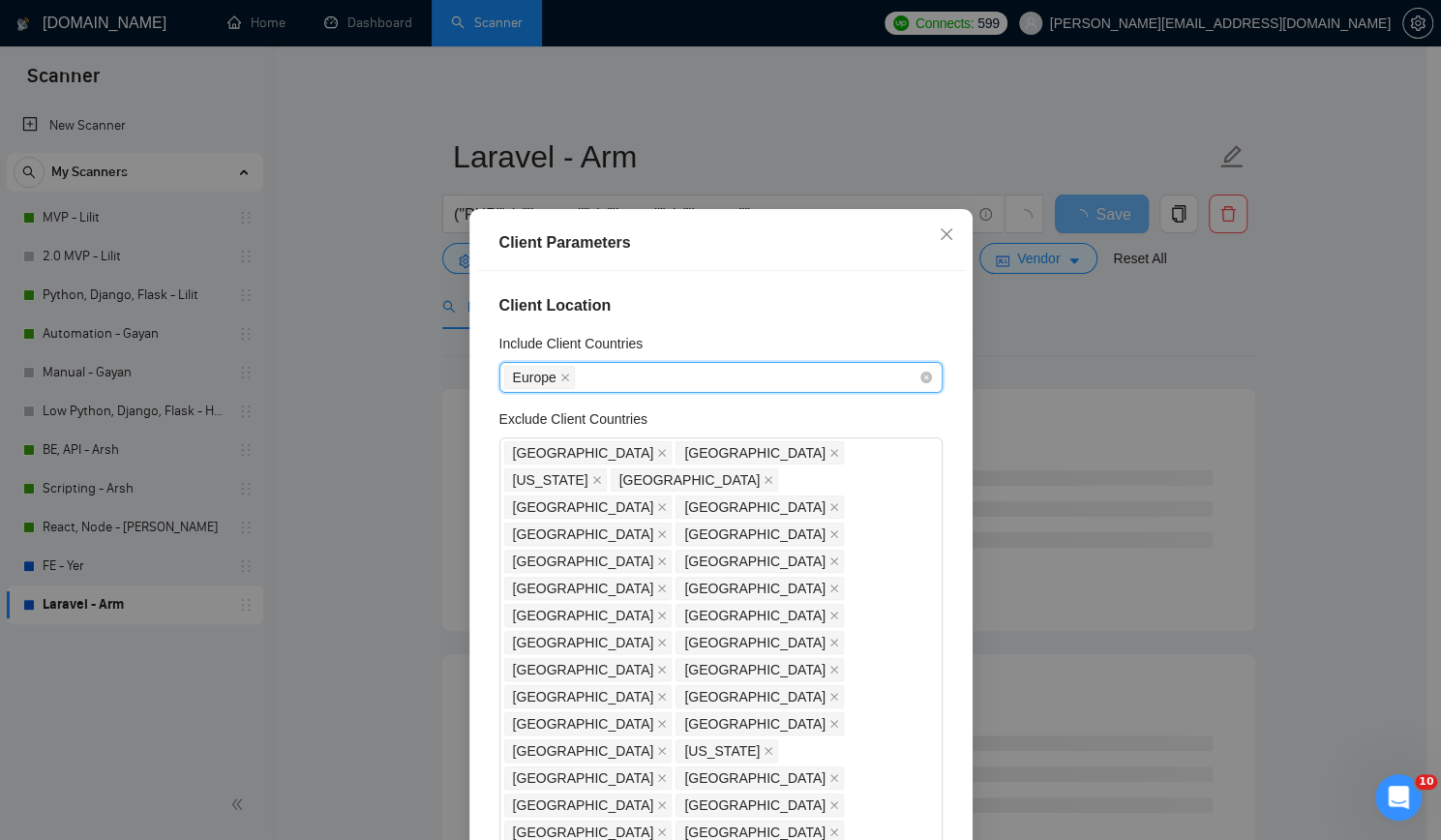
click at [629, 387] on div "Europe" at bounding box center [710, 377] width 414 height 27
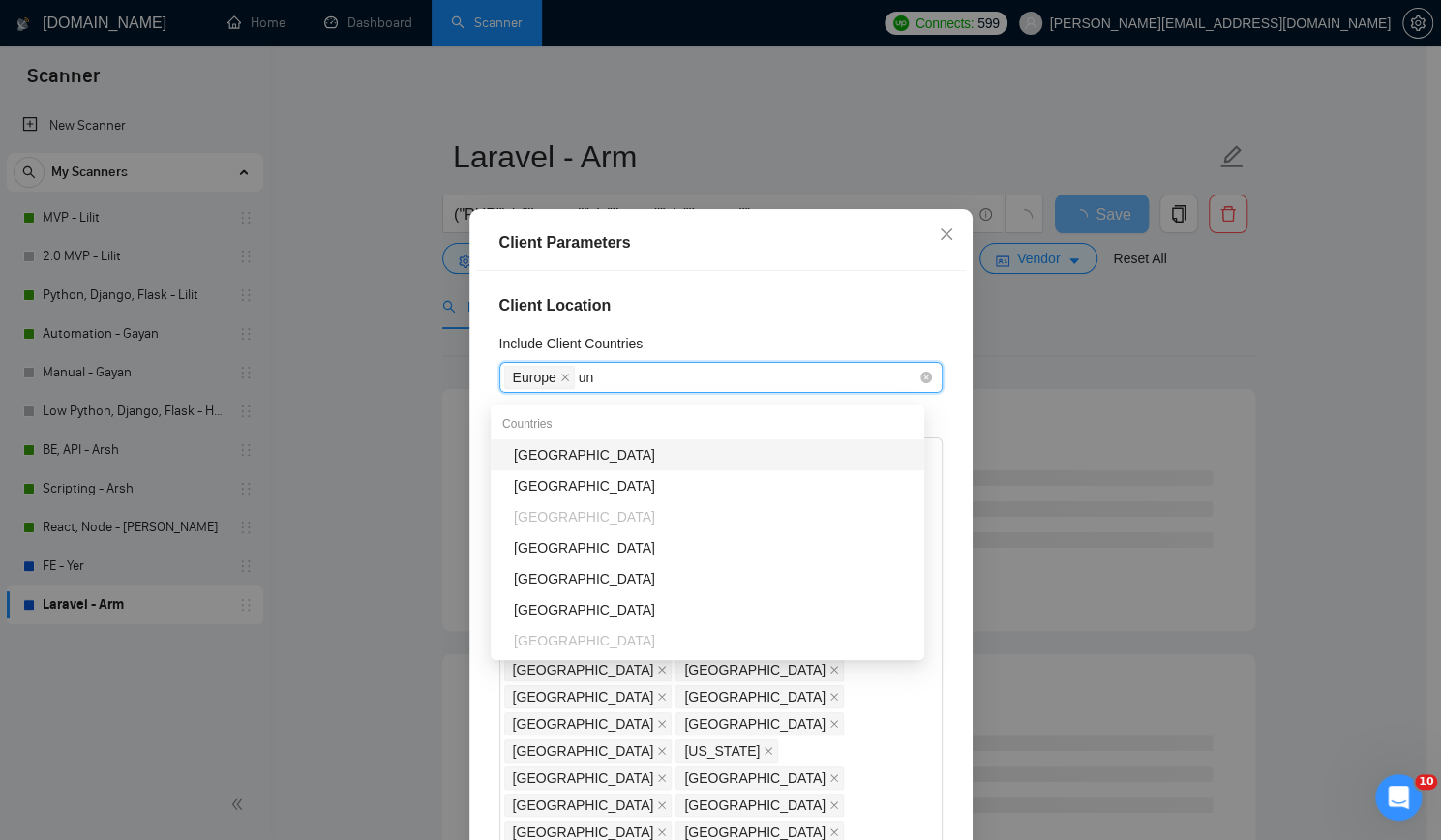
type input "uni"
click at [609, 455] on div "[GEOGRAPHIC_DATA]" at bounding box center [712, 454] width 398 height 21
type input "uni"
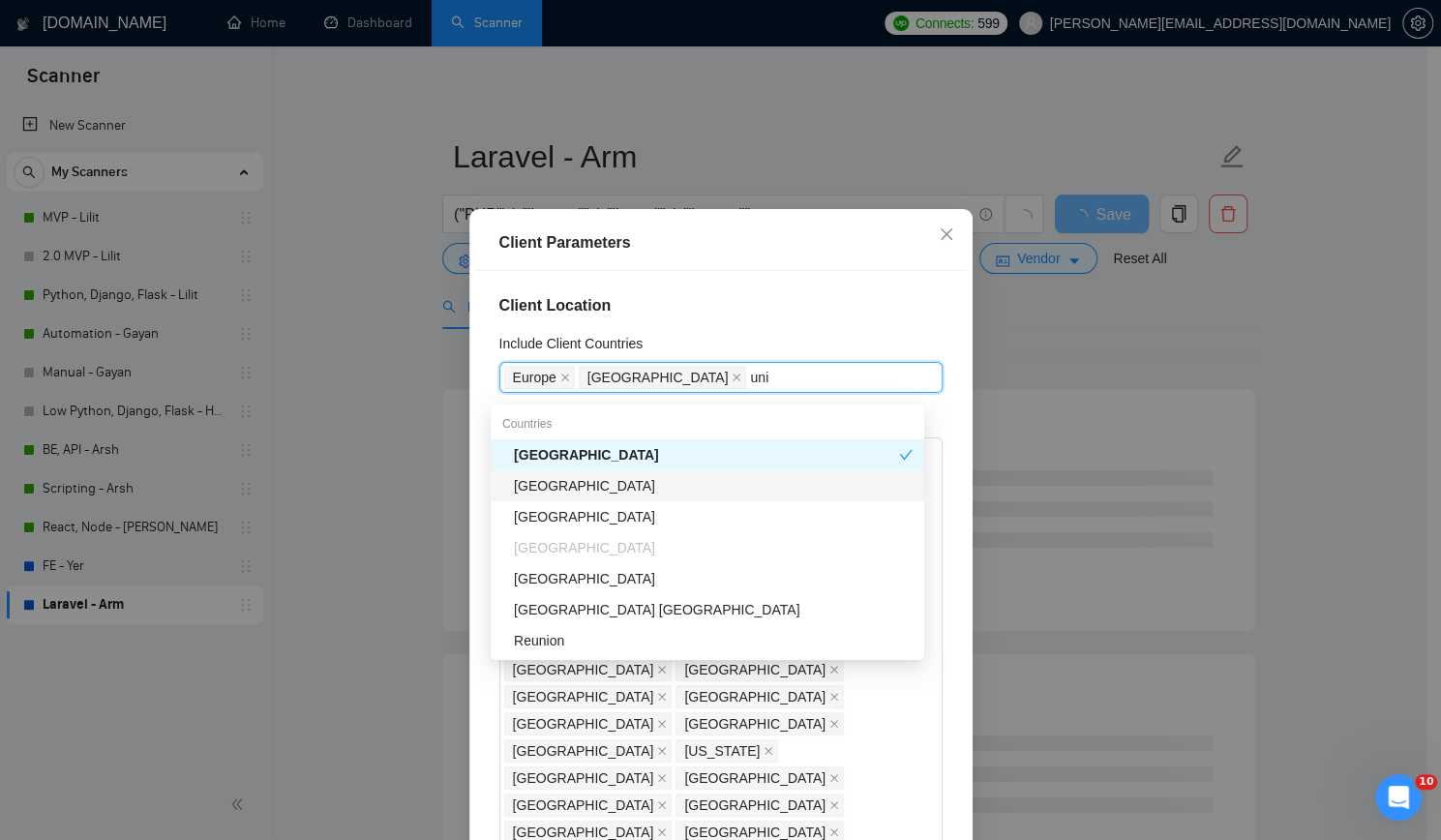
click at [635, 482] on div "[GEOGRAPHIC_DATA]" at bounding box center [712, 485] width 398 height 21
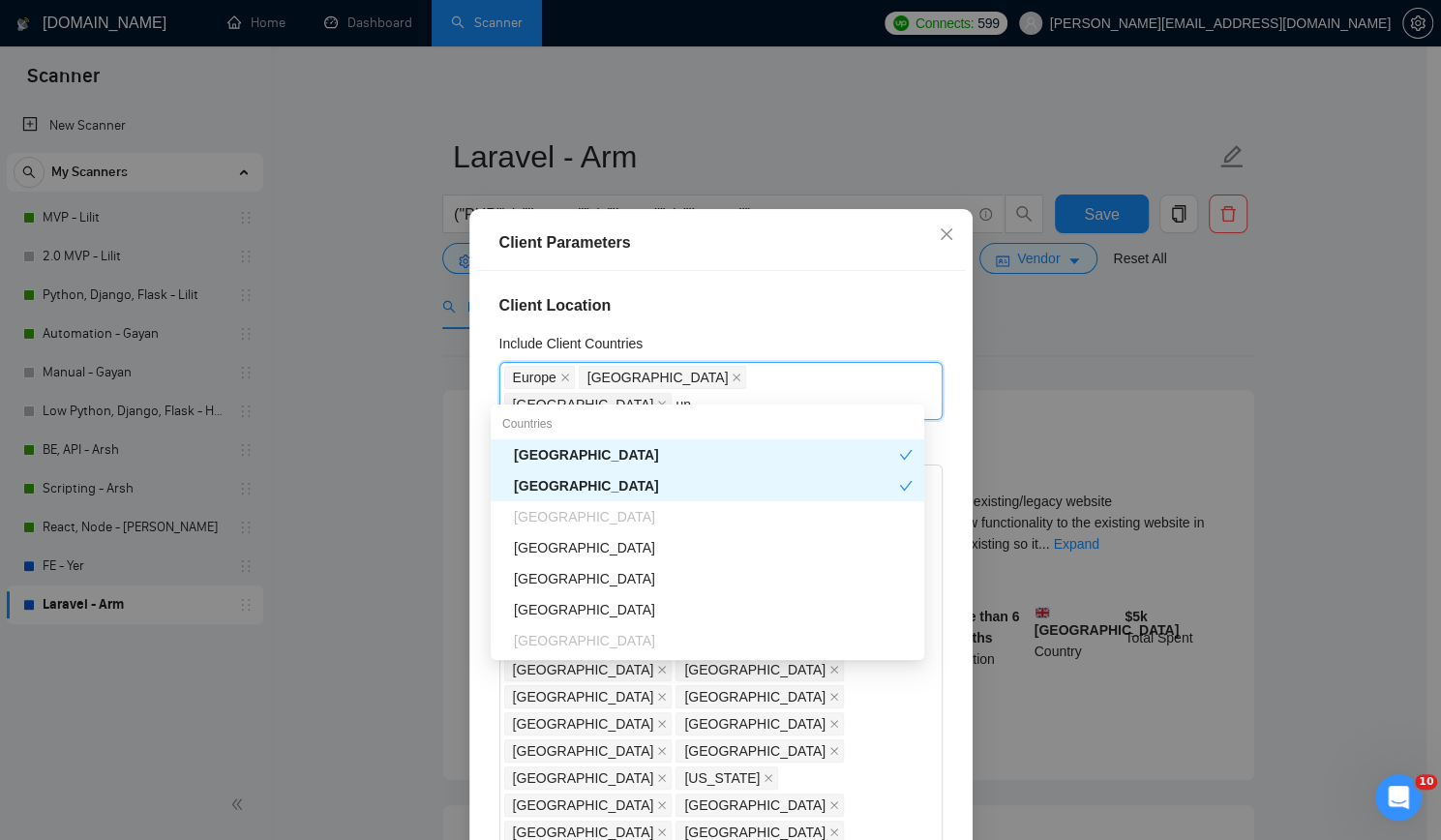
type input "uni"
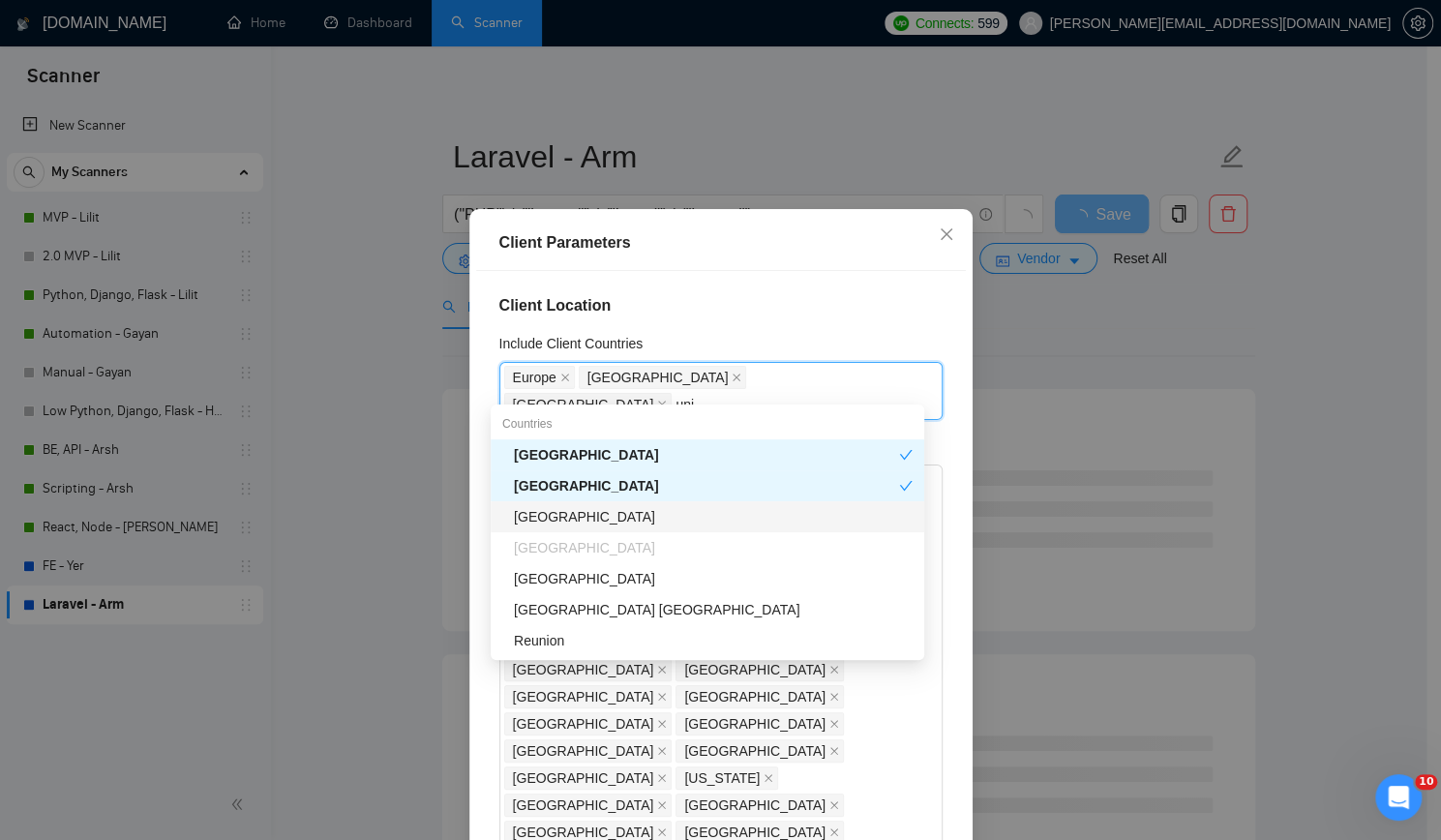
click at [620, 510] on div "[GEOGRAPHIC_DATA]" at bounding box center [712, 516] width 398 height 21
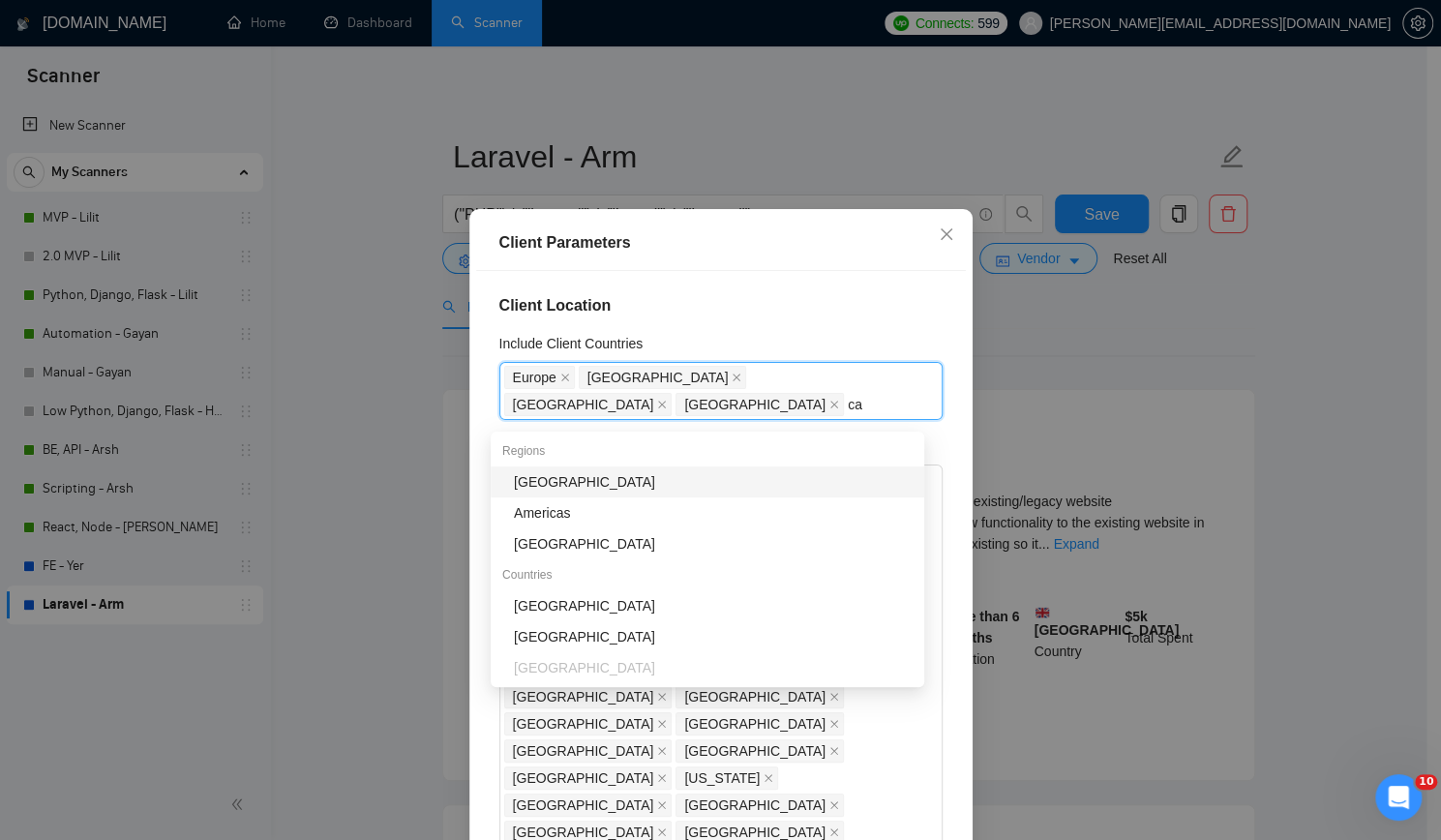
type input "can"
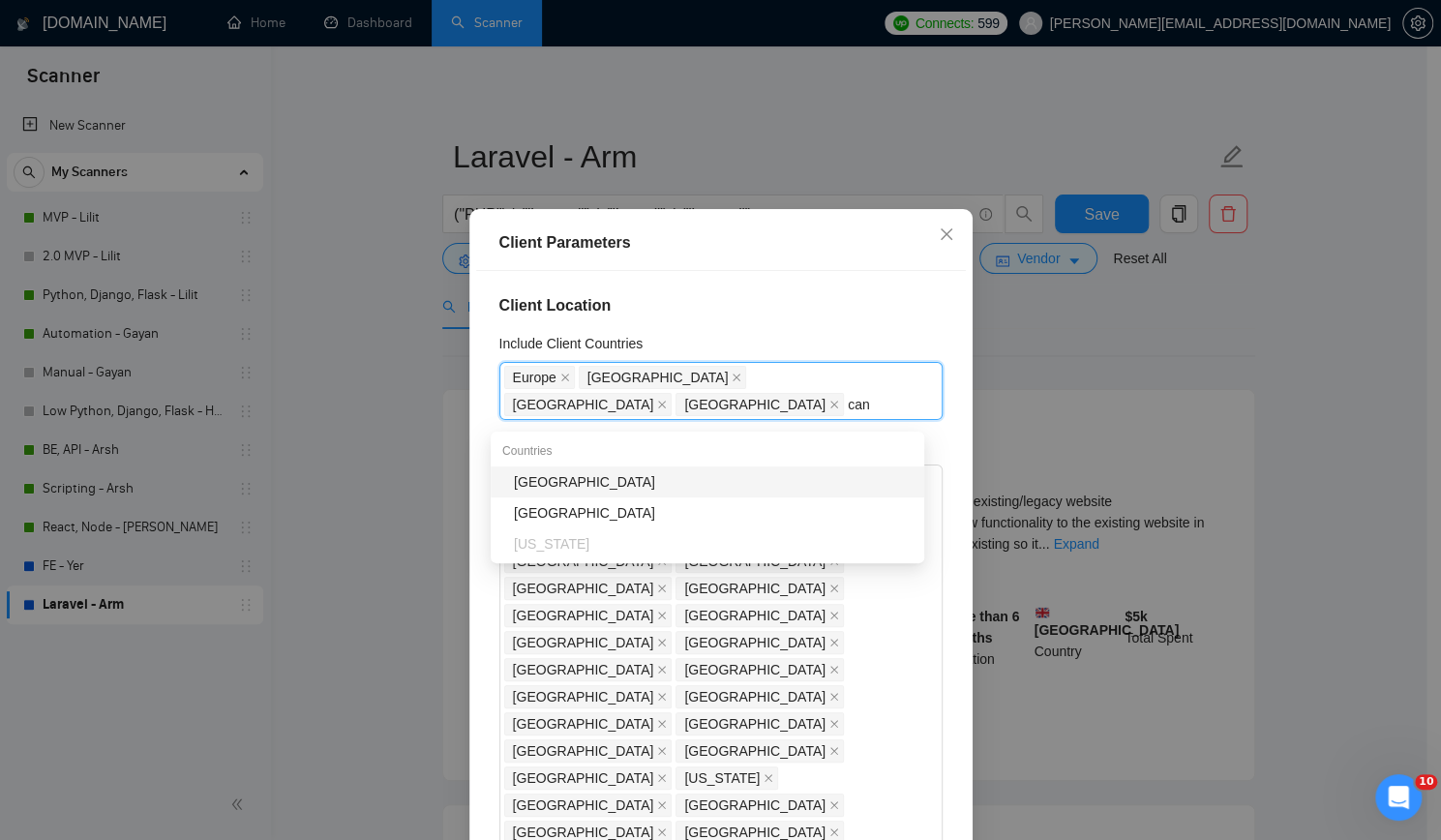
click at [629, 476] on div "[GEOGRAPHIC_DATA]" at bounding box center [712, 482] width 398 height 21
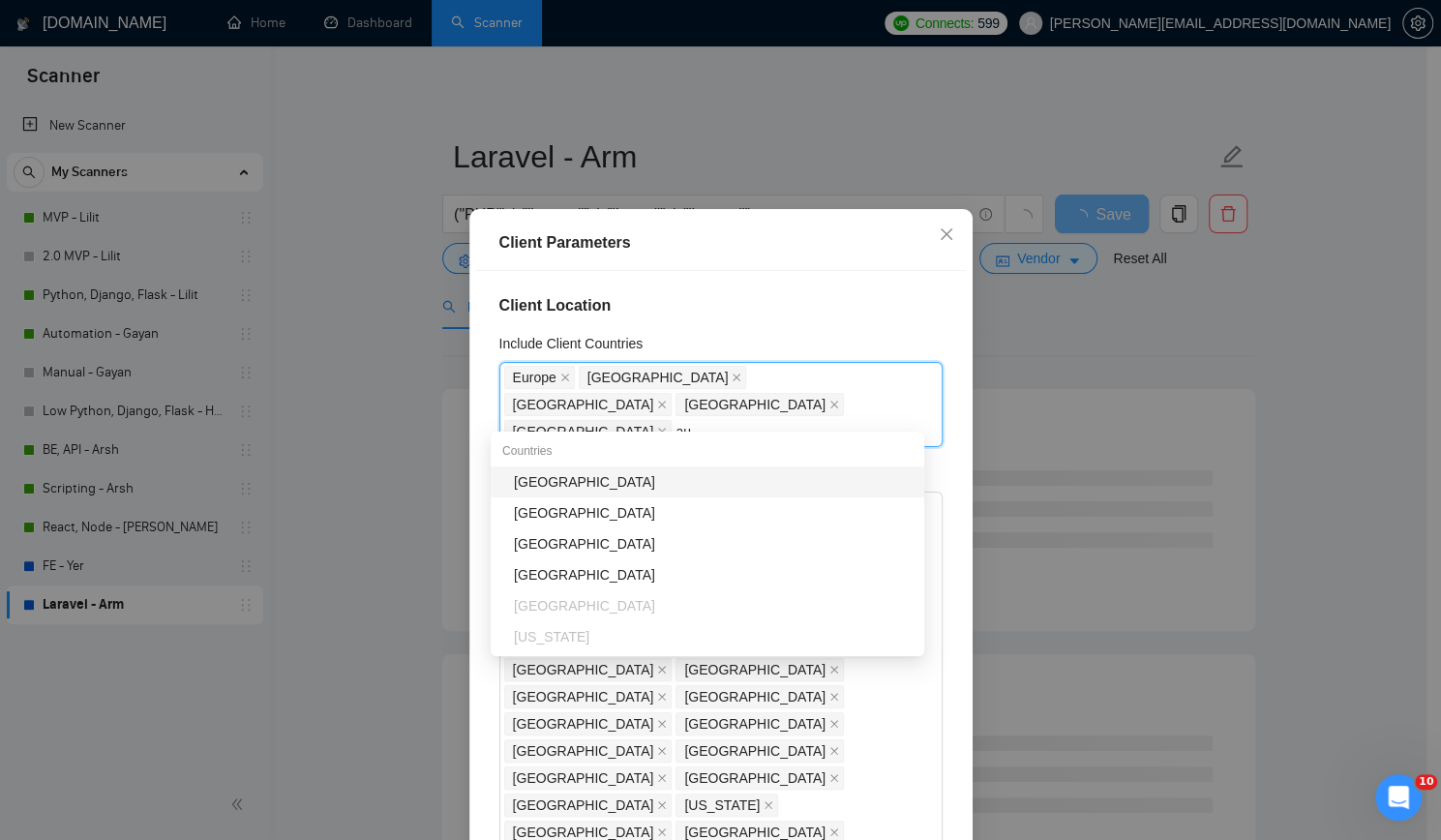
type input "aus"
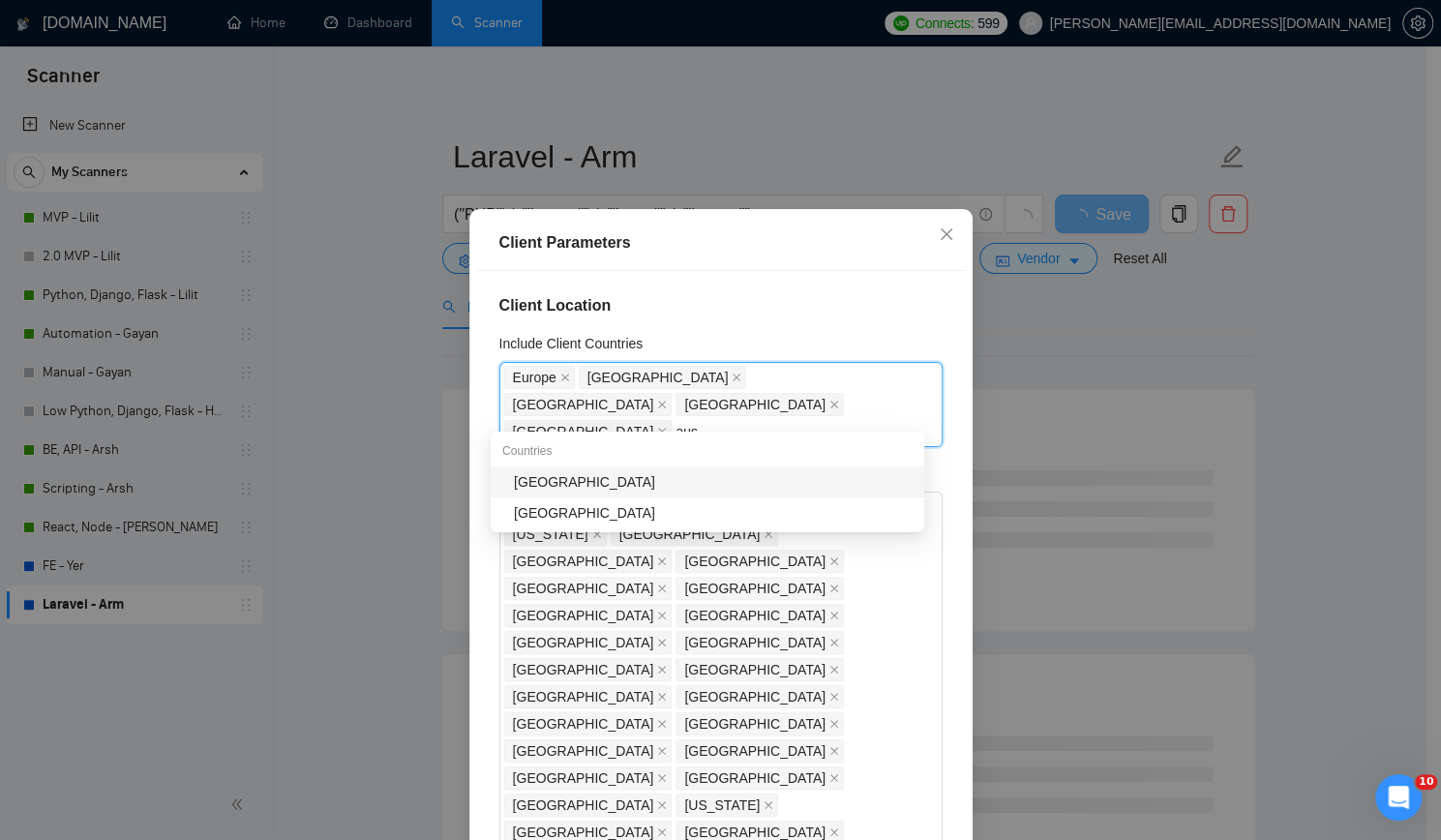
click at [672, 477] on div "[GEOGRAPHIC_DATA]" at bounding box center [712, 482] width 398 height 21
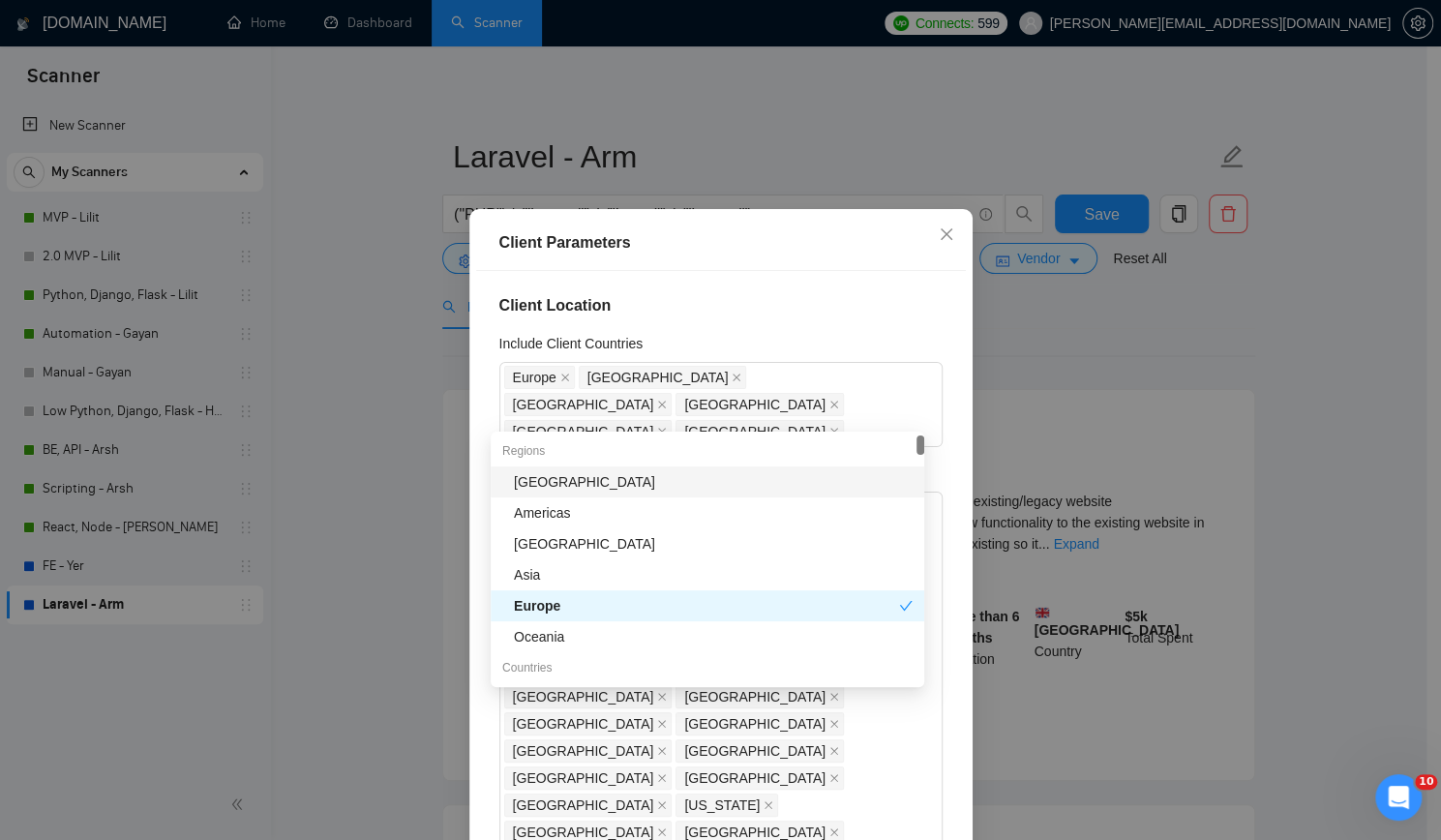
click at [809, 283] on div "Client Location Include Client Countries [GEOGRAPHIC_DATA] [GEOGRAPHIC_DATA] [G…" at bounding box center [720, 565] width 489 height 588
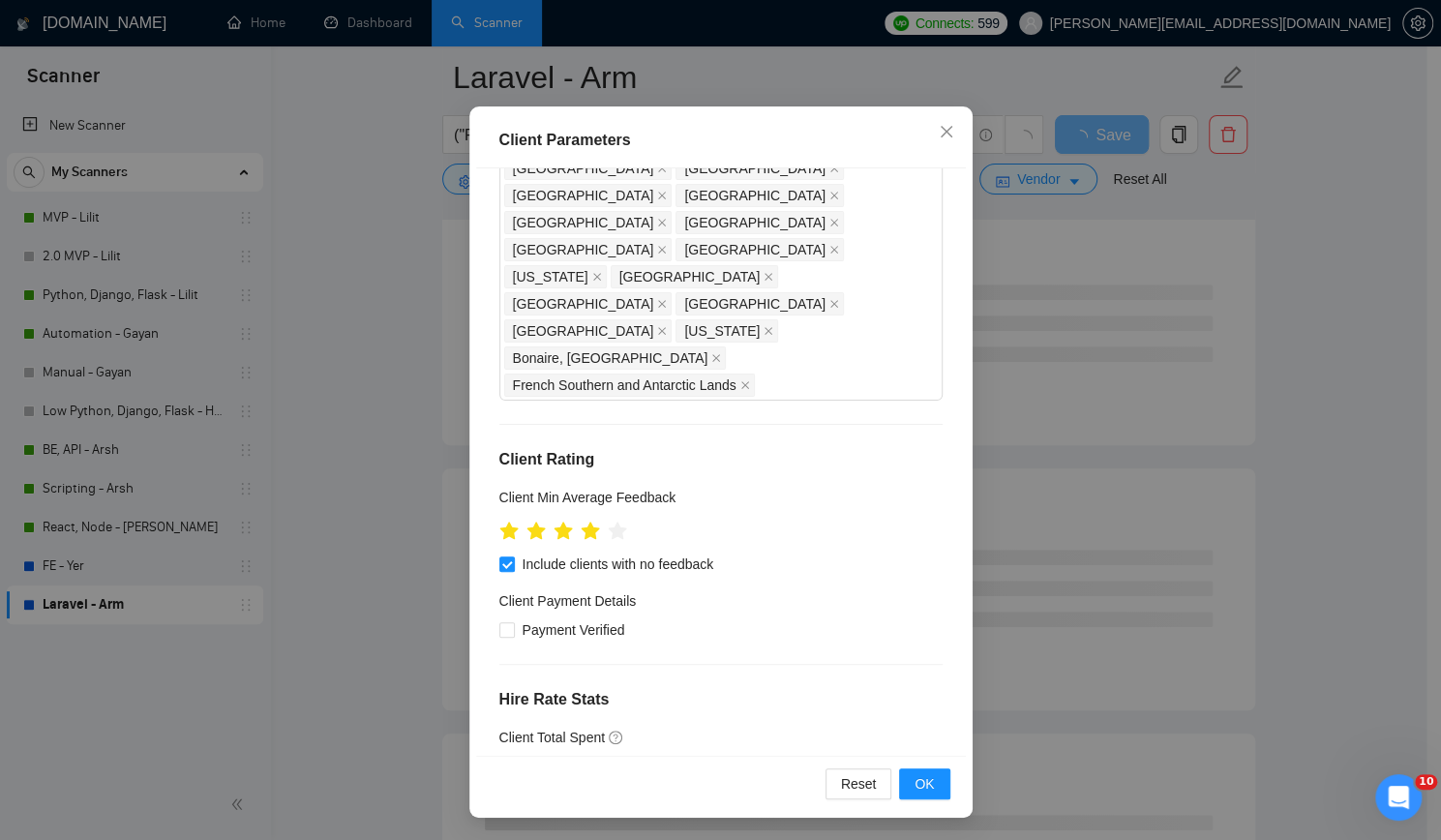
scroll to position [483, 0]
click at [920, 776] on span "OK" at bounding box center [924, 784] width 19 height 21
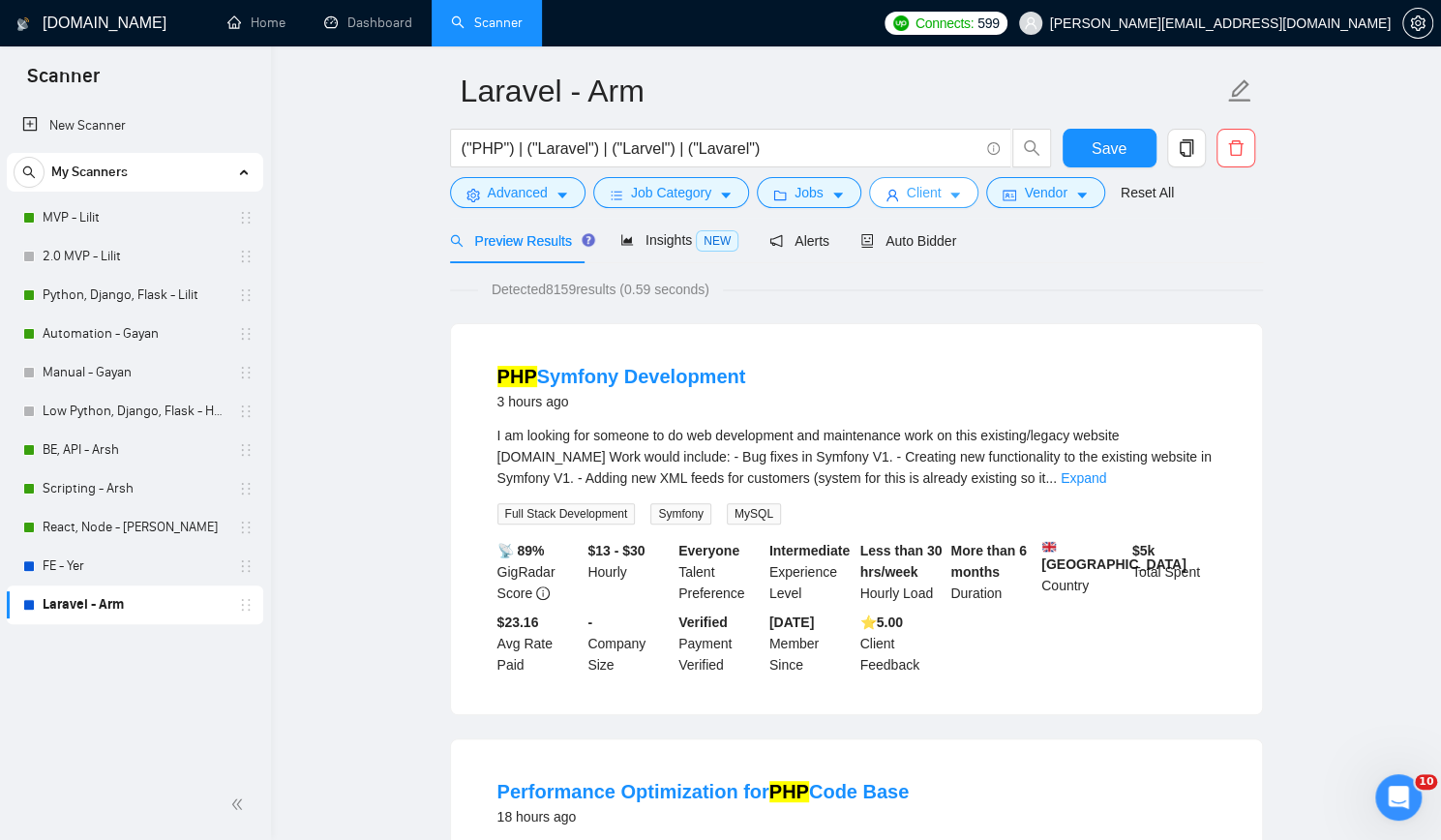
scroll to position [0, 0]
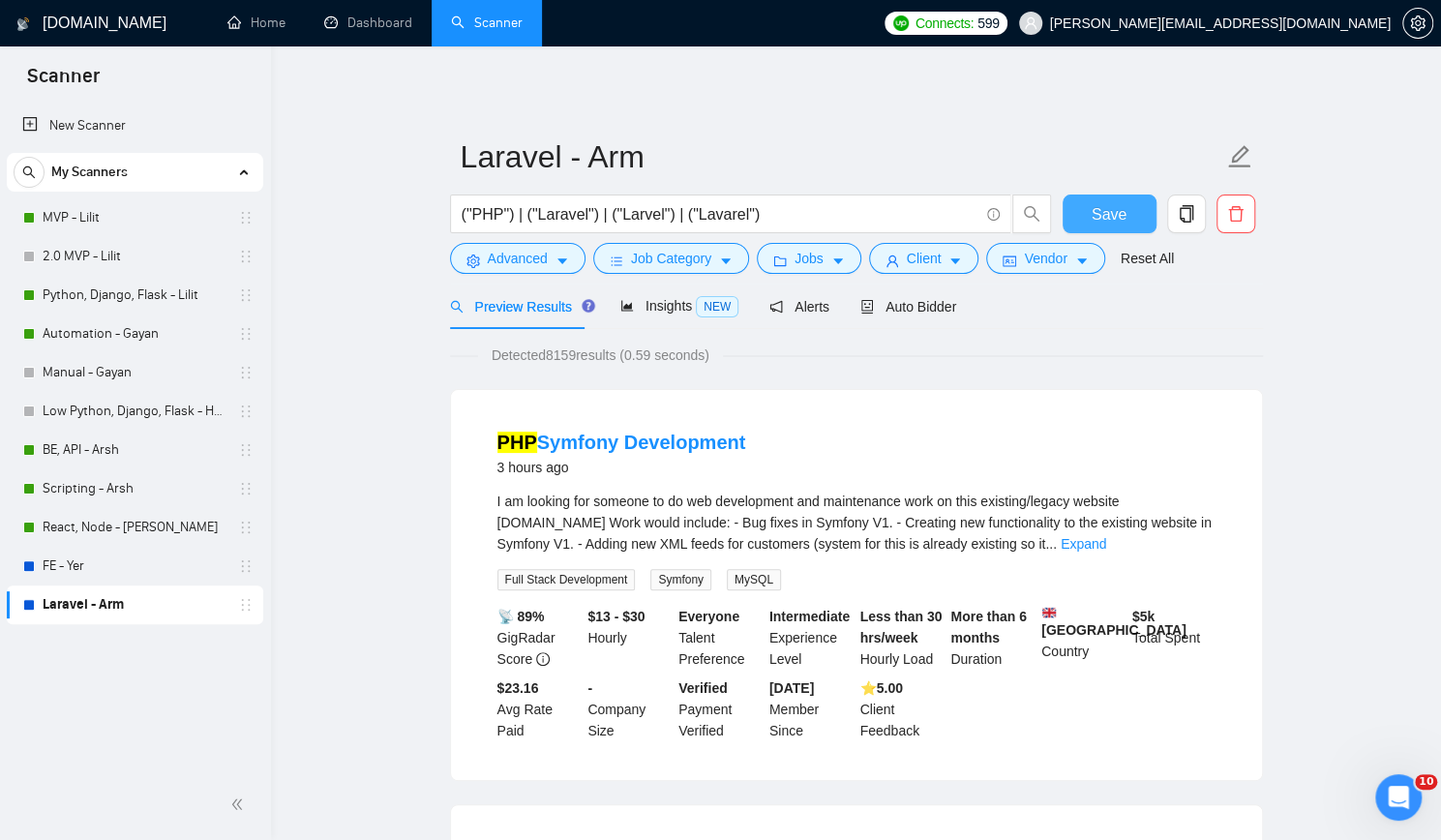
click at [1130, 211] on button "Save" at bounding box center [1109, 214] width 94 height 39
click at [886, 254] on span "user" at bounding box center [893, 261] width 14 height 15
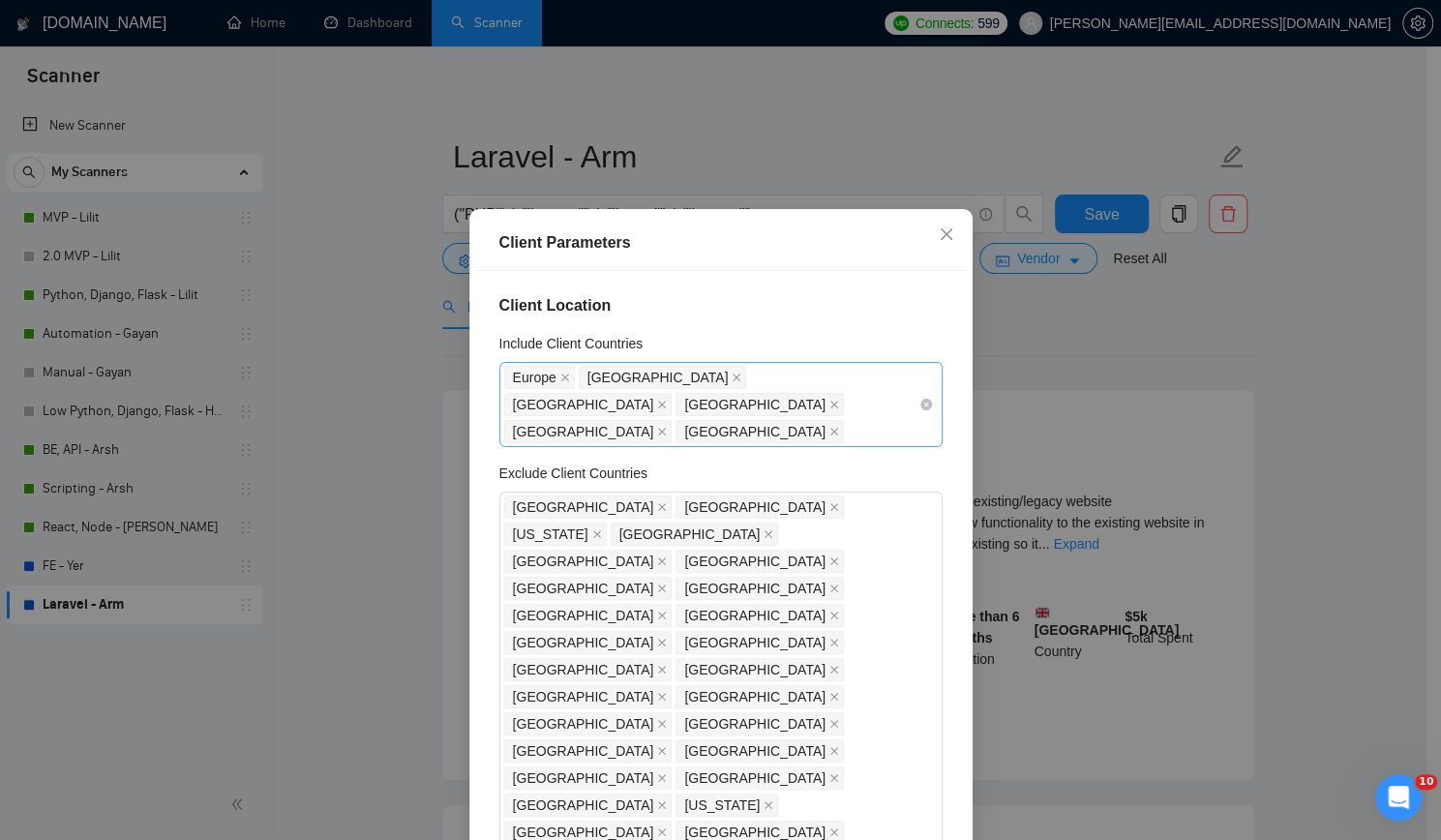
click at [667, 399] on icon "close" at bounding box center [662, 404] width 10 height 10
click at [800, 317] on h4 "Client Location" at bounding box center [720, 306] width 443 height 23
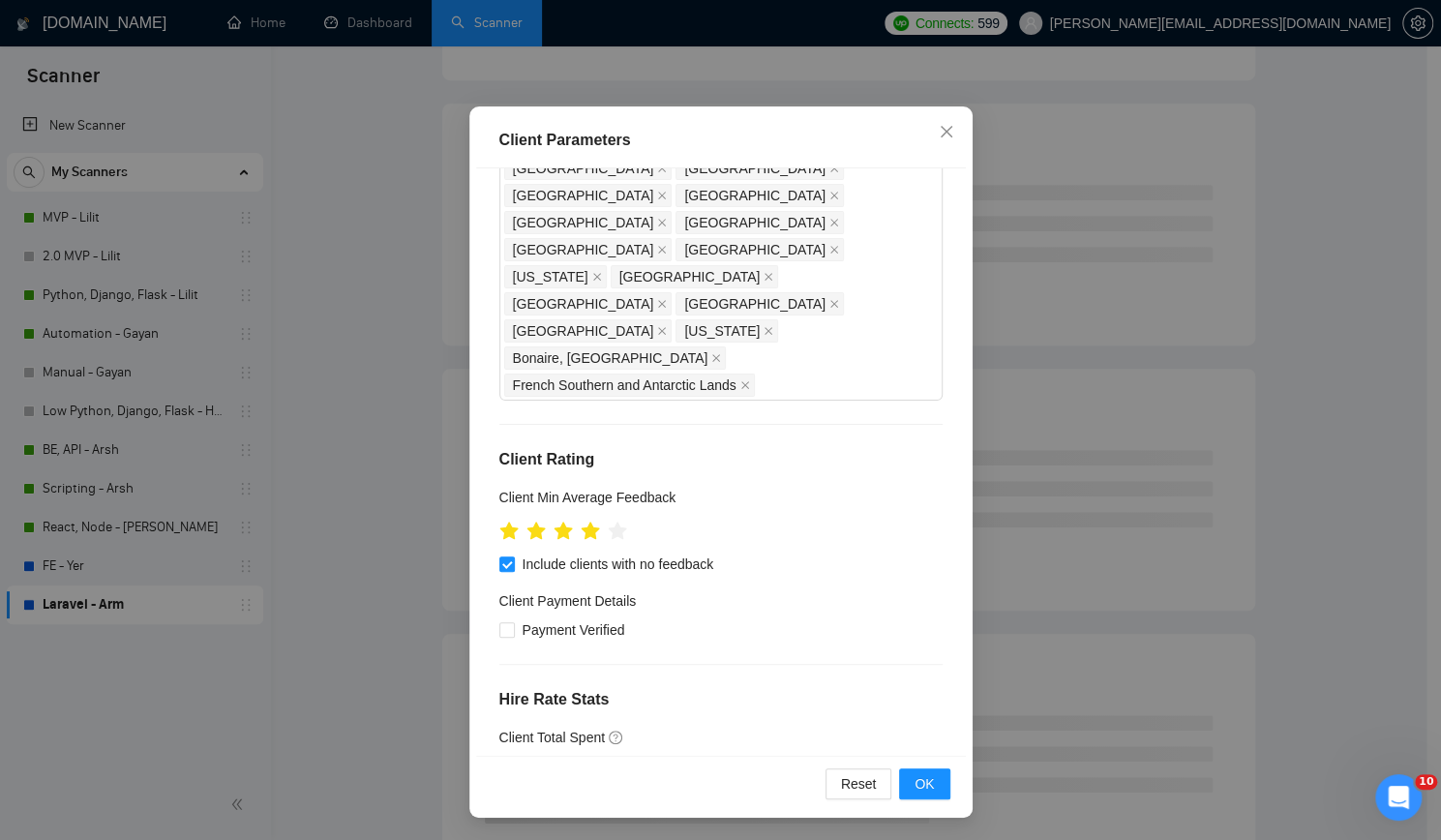
scroll to position [580, 0]
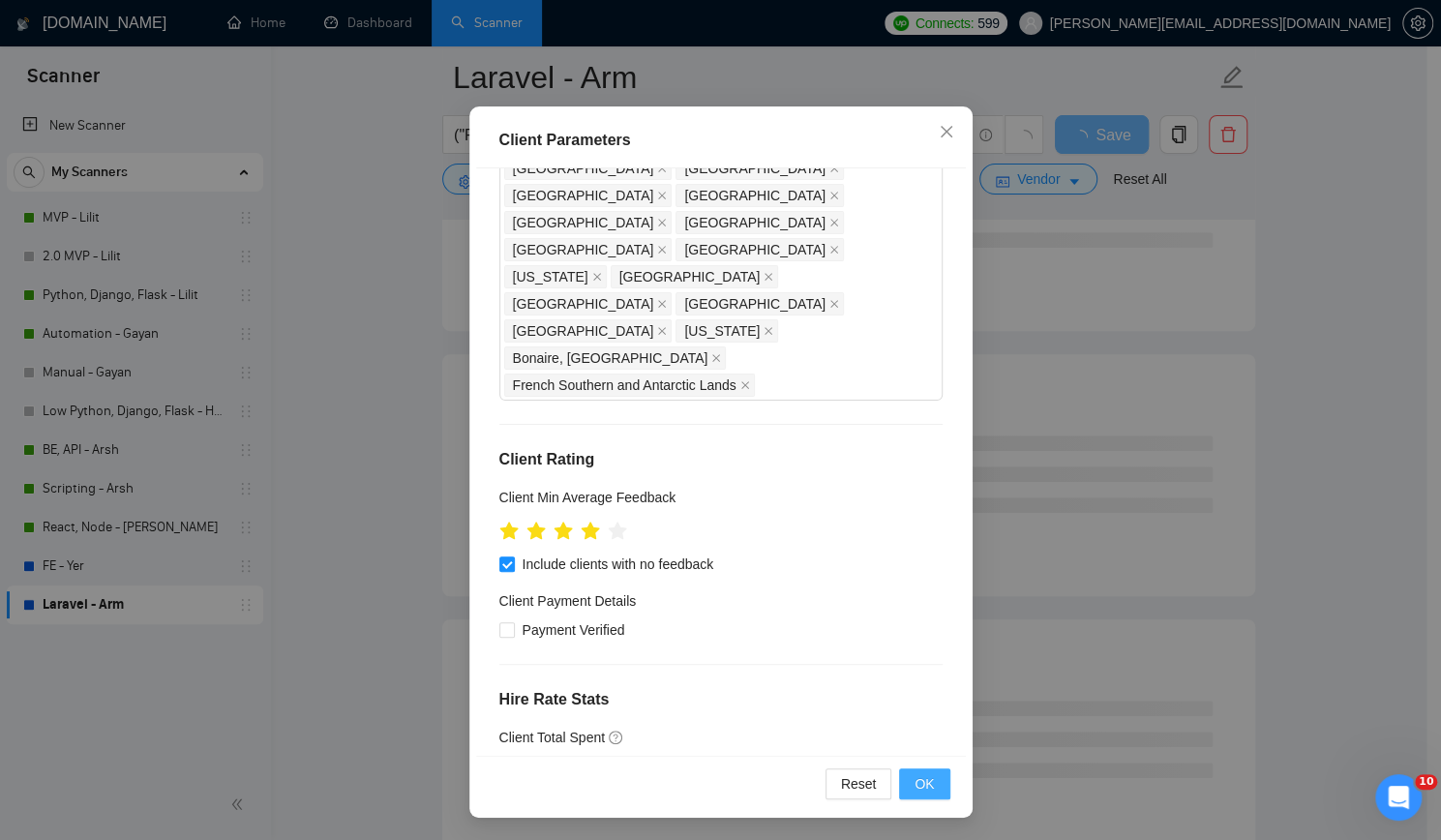
click at [918, 769] on button "OK" at bounding box center [924, 784] width 50 height 31
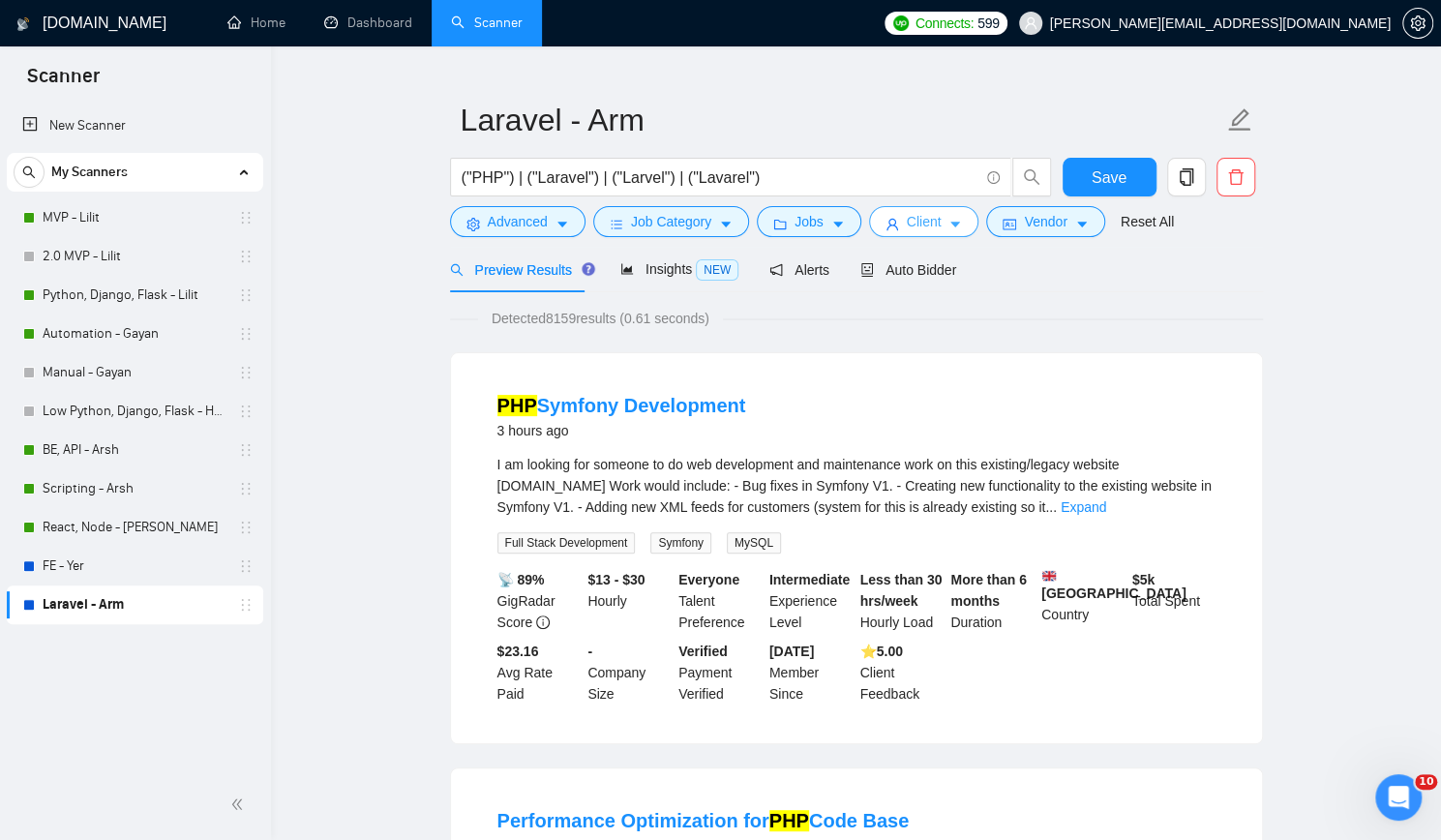
scroll to position [0, 0]
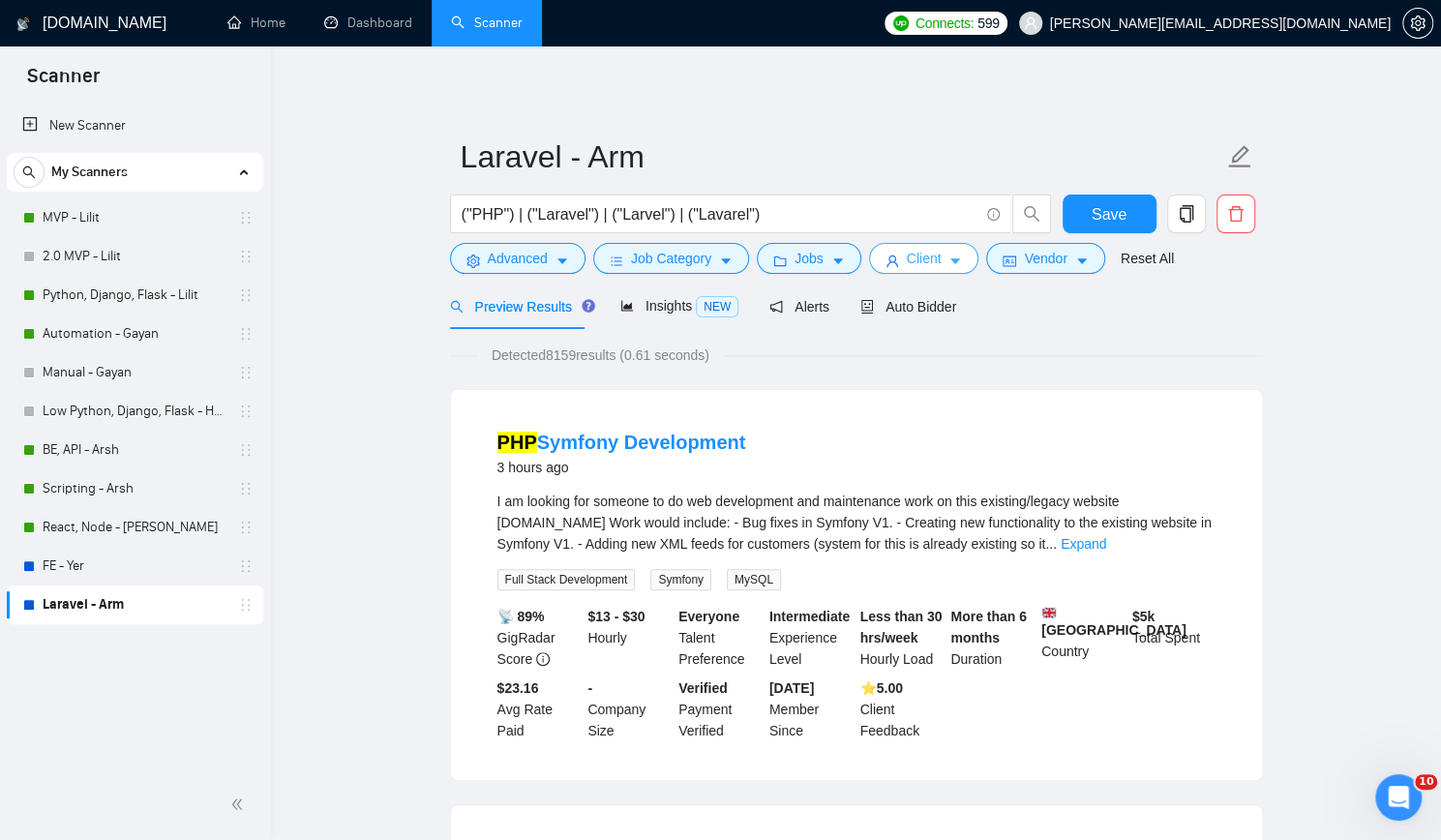
click at [906, 263] on span "Client" at bounding box center [924, 259] width 35 height 21
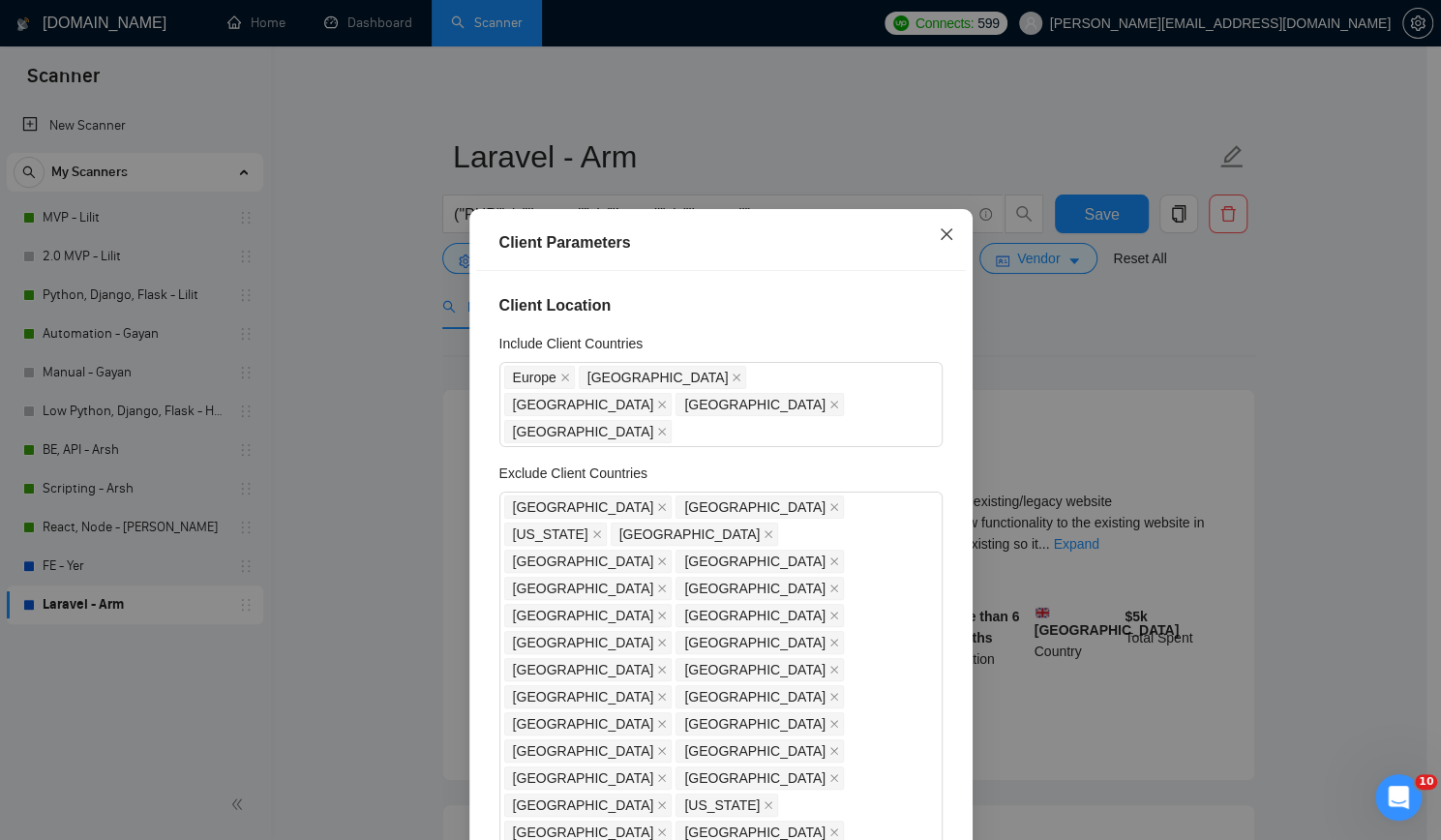
click at [938, 242] on icon "close" at bounding box center [946, 234] width 16 height 16
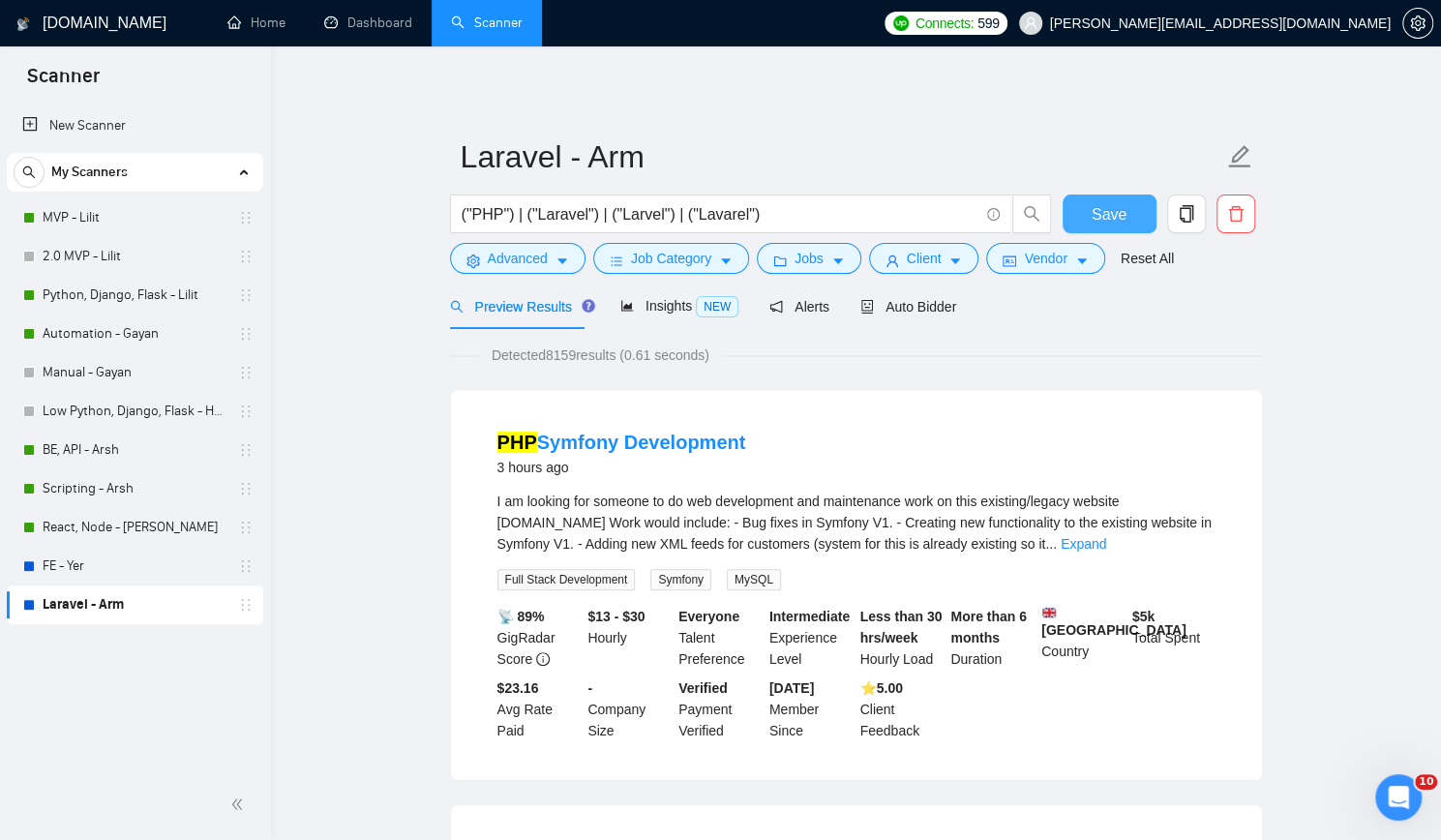
click at [1097, 216] on span "Save" at bounding box center [1109, 214] width 35 height 24
click at [275, 27] on link "Home" at bounding box center [257, 22] width 58 height 16
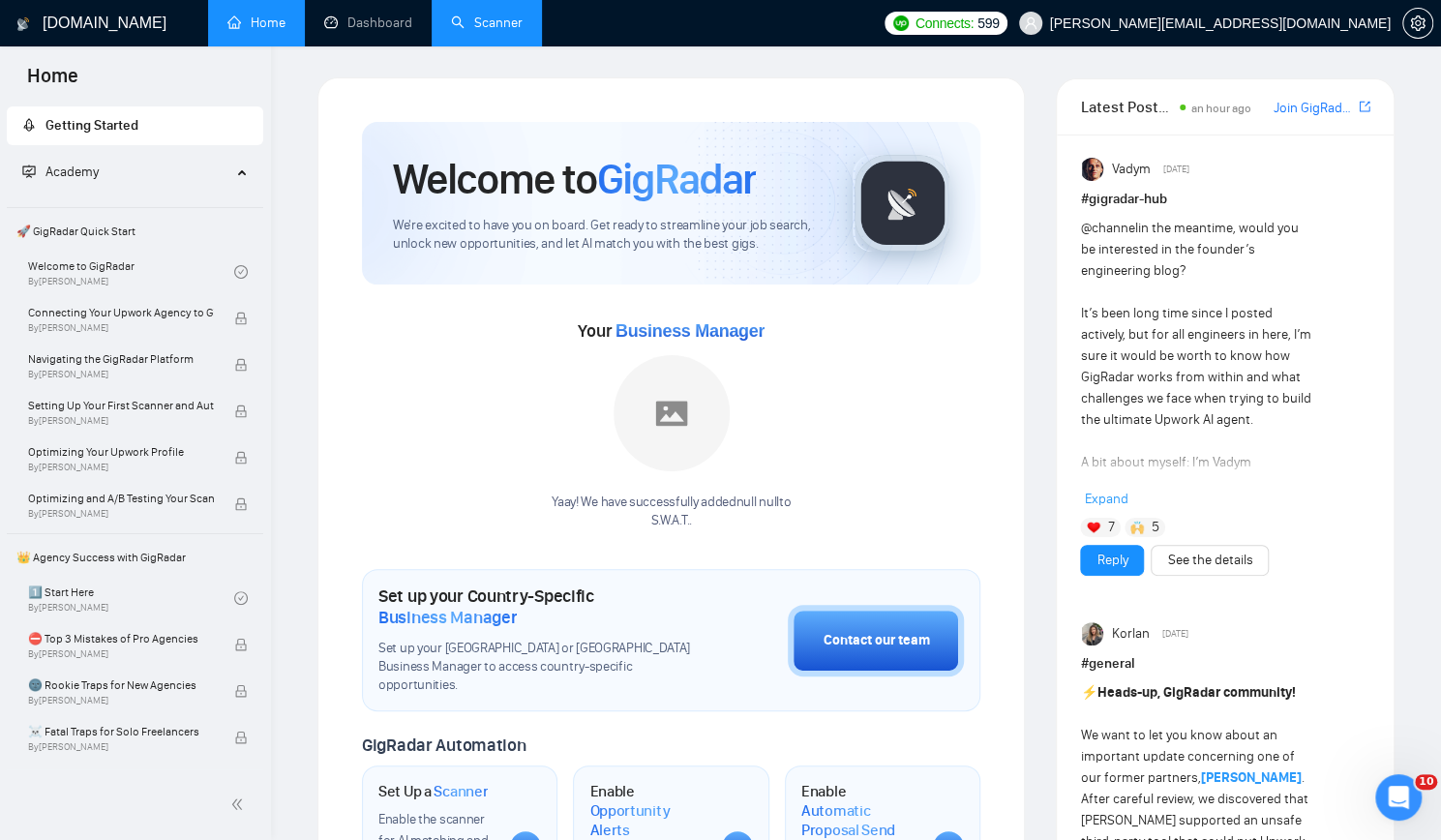
click at [514, 18] on link "Scanner" at bounding box center [486, 22] width 72 height 16
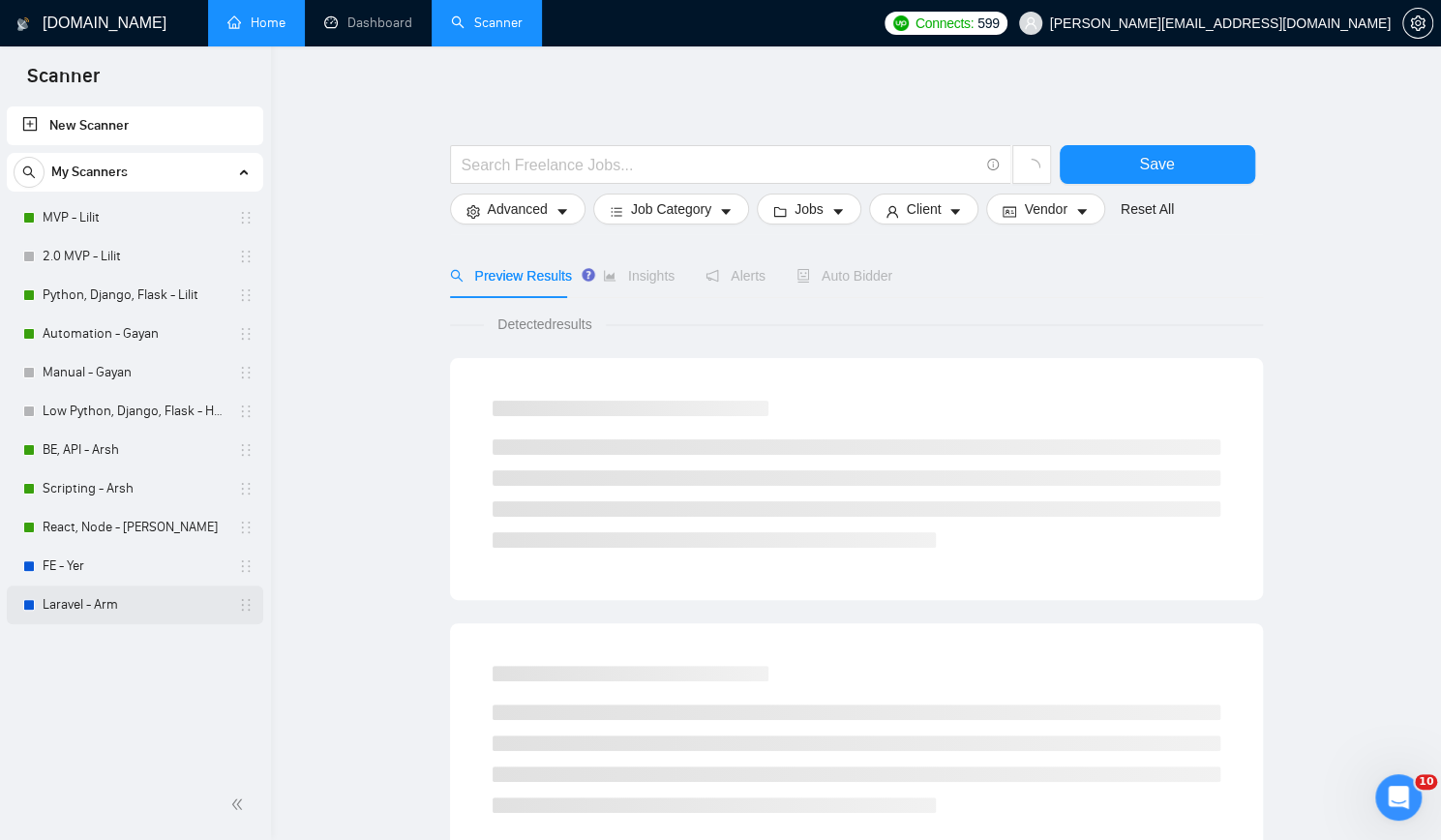
click at [74, 605] on link "Laravel - Arm" at bounding box center [135, 605] width 184 height 39
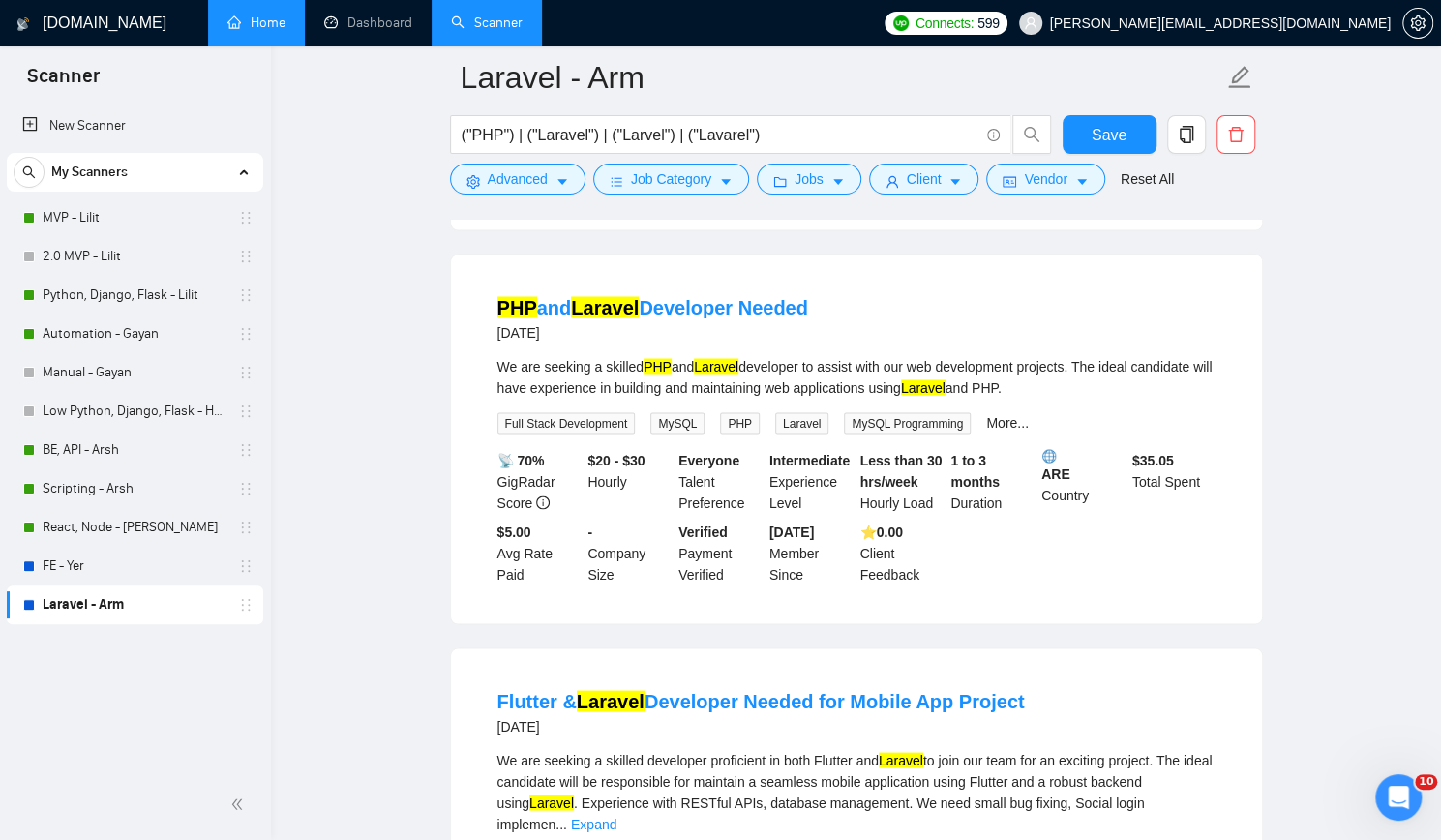
scroll to position [1935, 0]
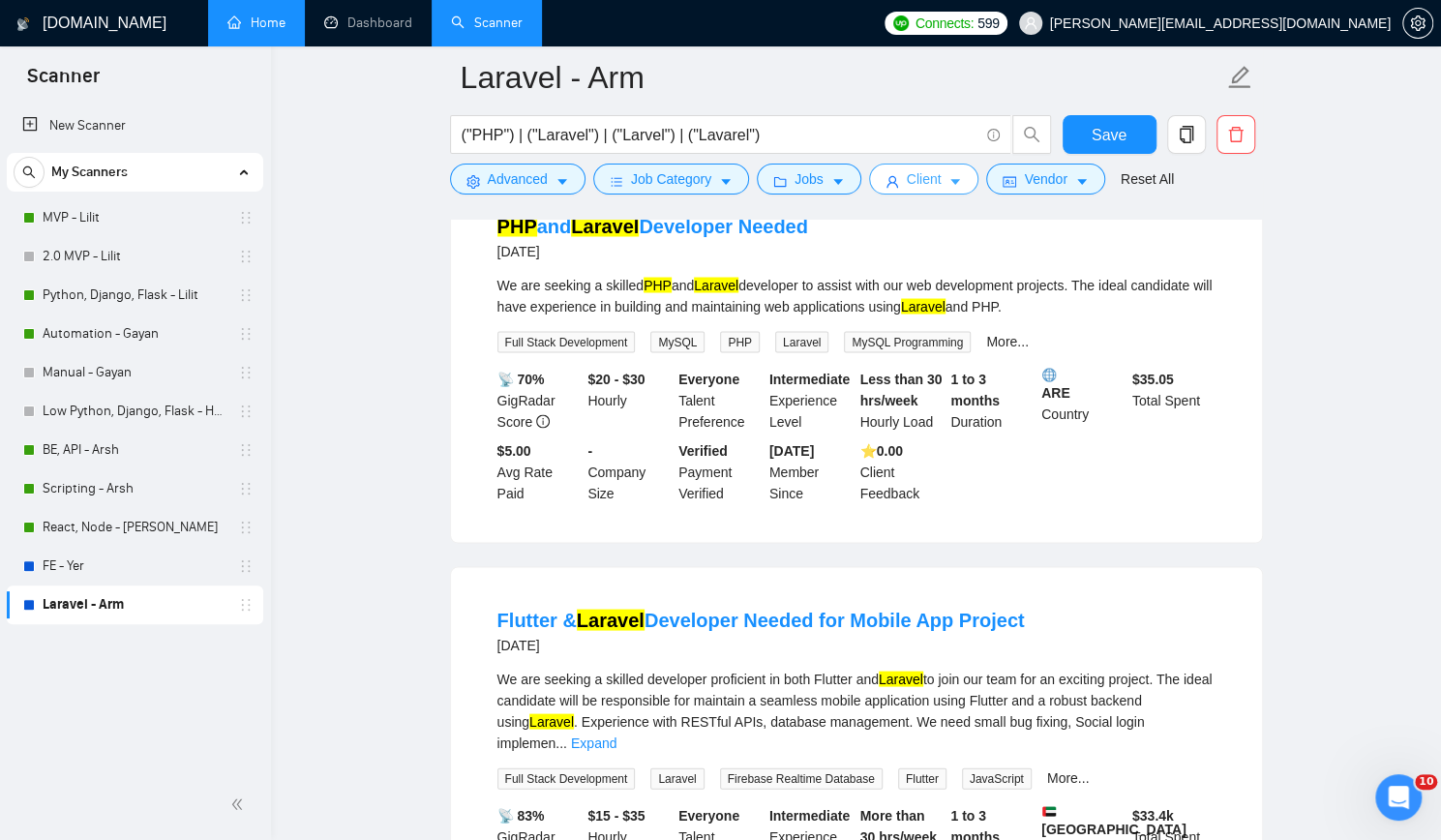
click at [907, 183] on span "Client" at bounding box center [924, 179] width 35 height 21
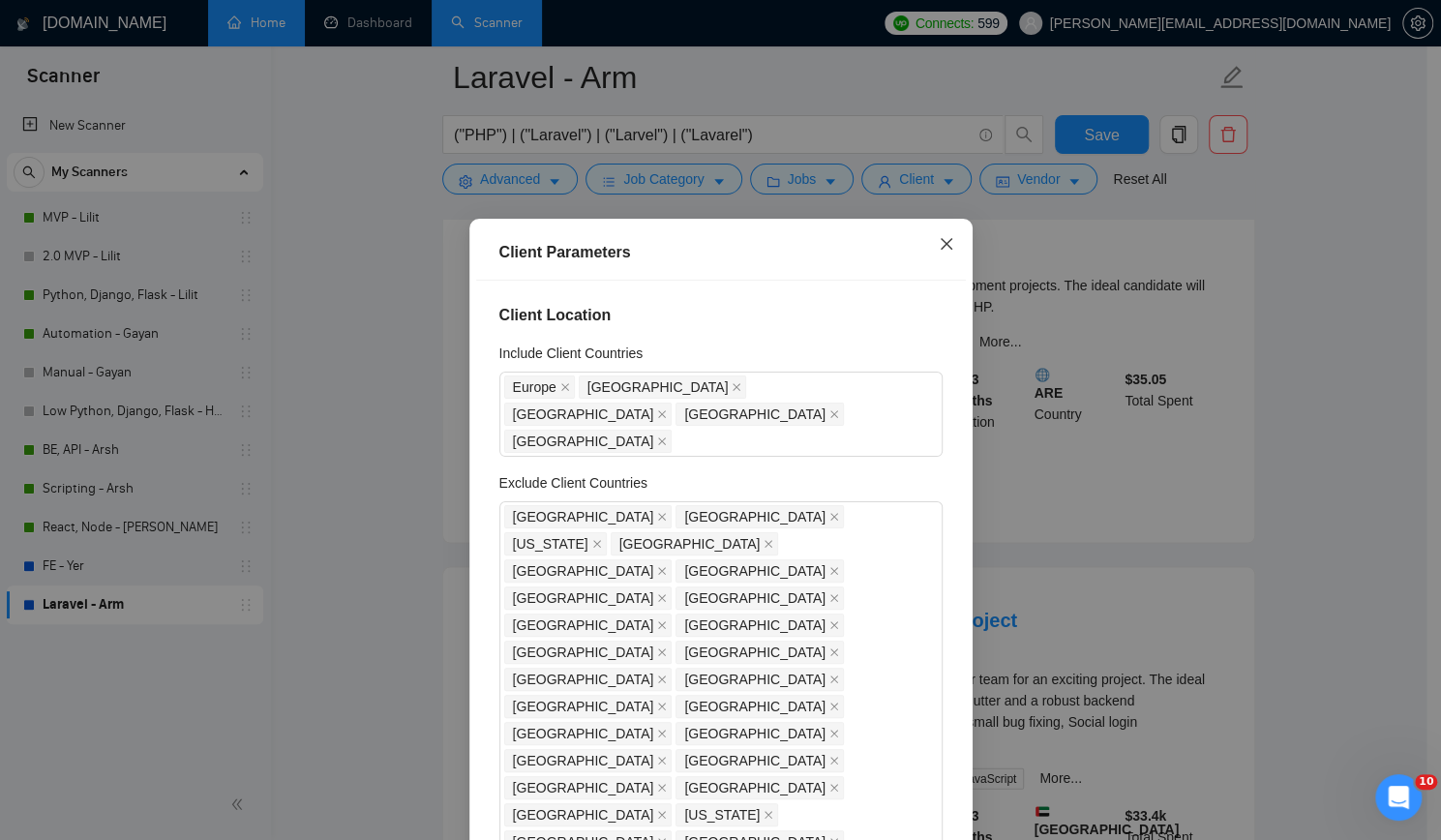
click at [939, 249] on icon "close" at bounding box center [946, 244] width 16 height 16
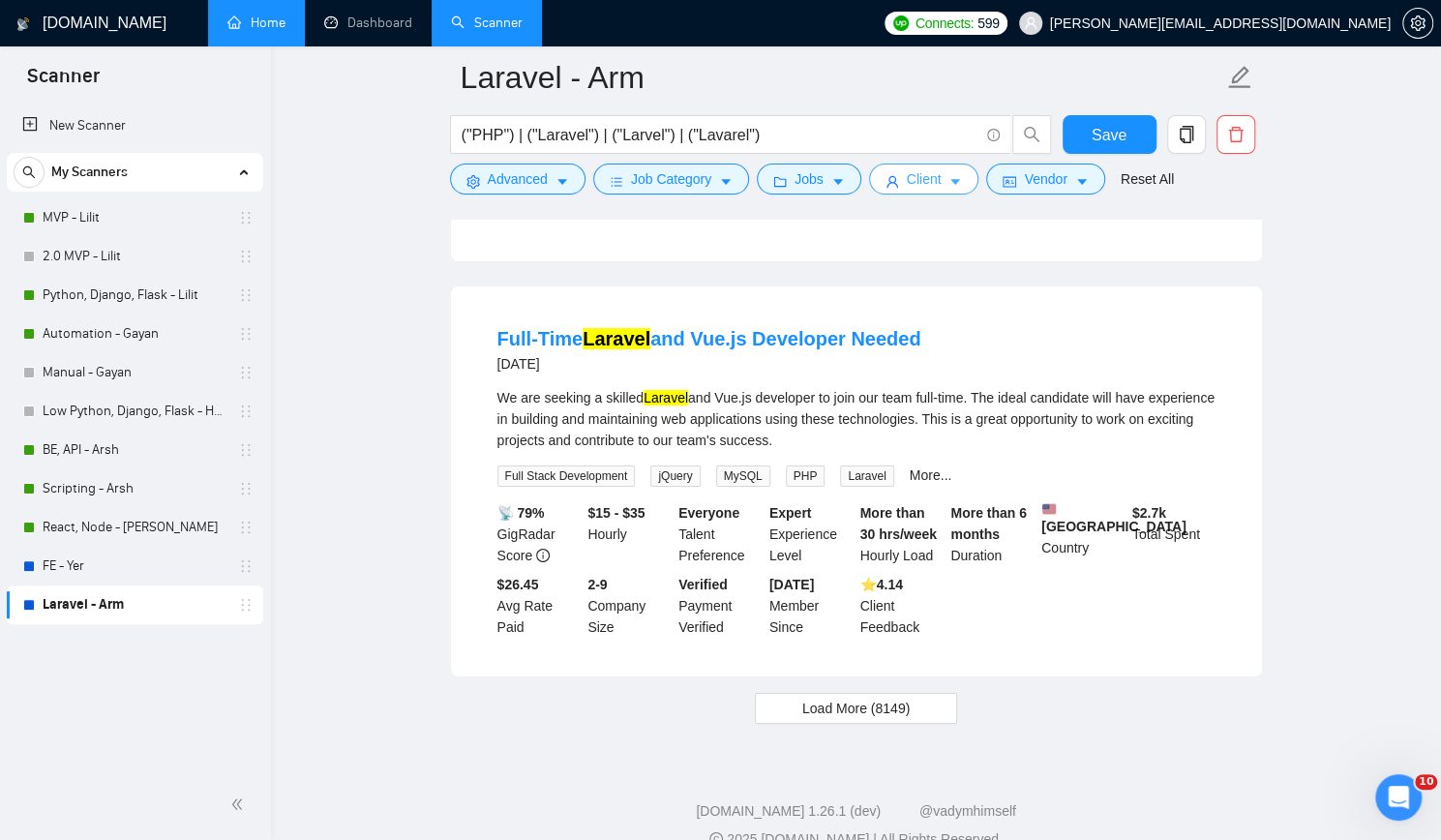
scroll to position [3936, 0]
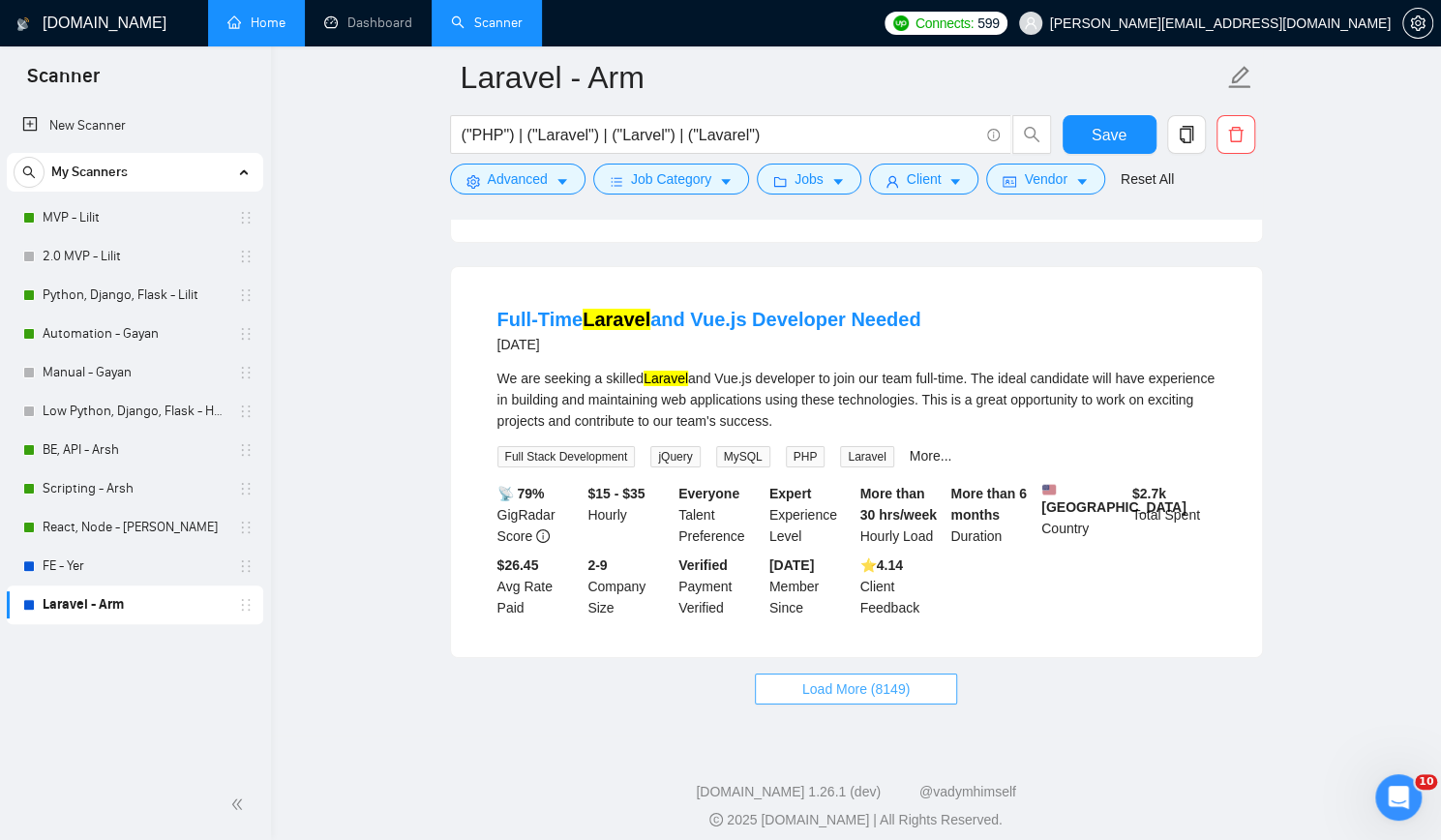
click at [873, 678] on span "Load More (8149)" at bounding box center [856, 689] width 108 height 21
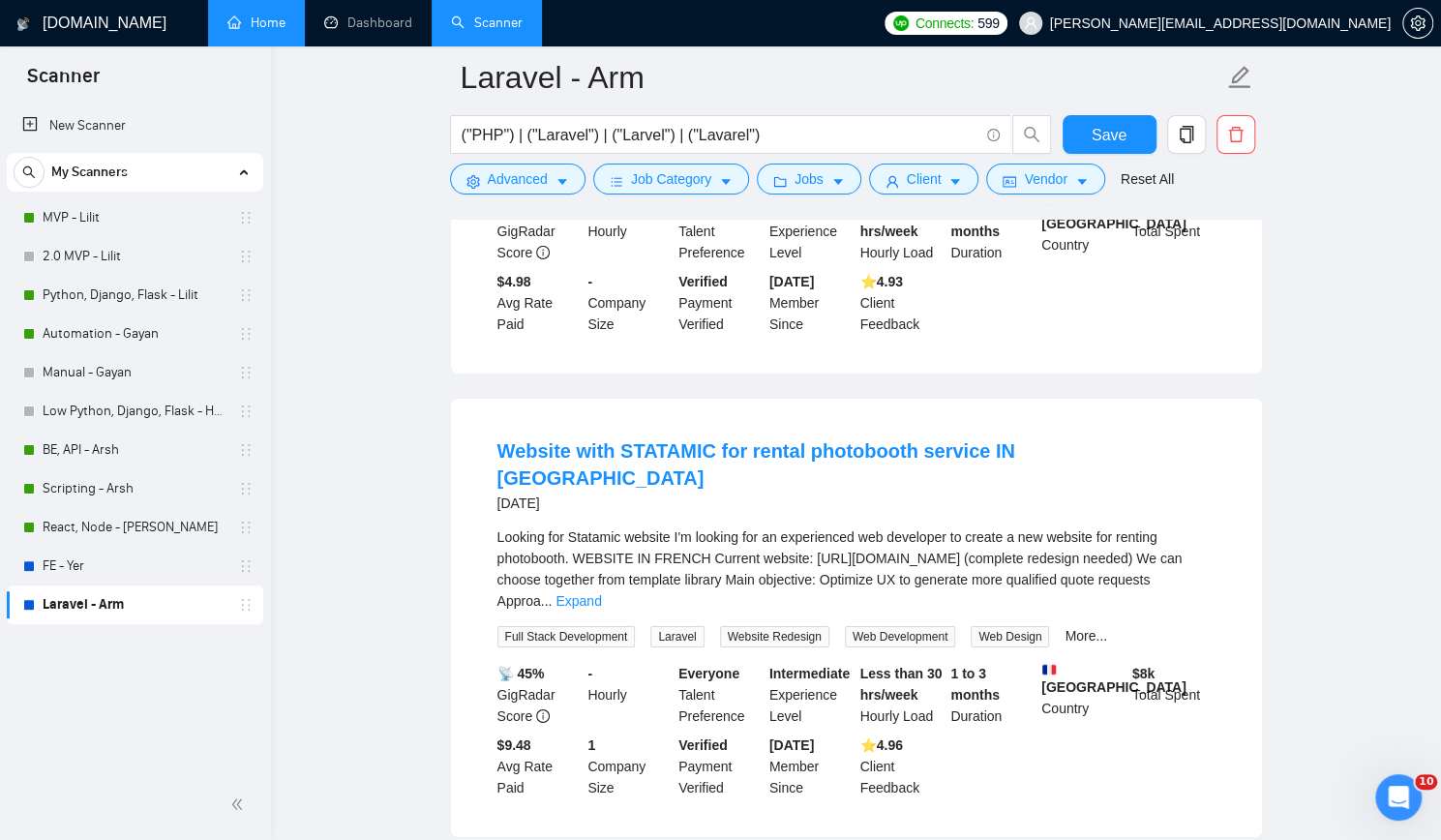
scroll to position [8171, 0]
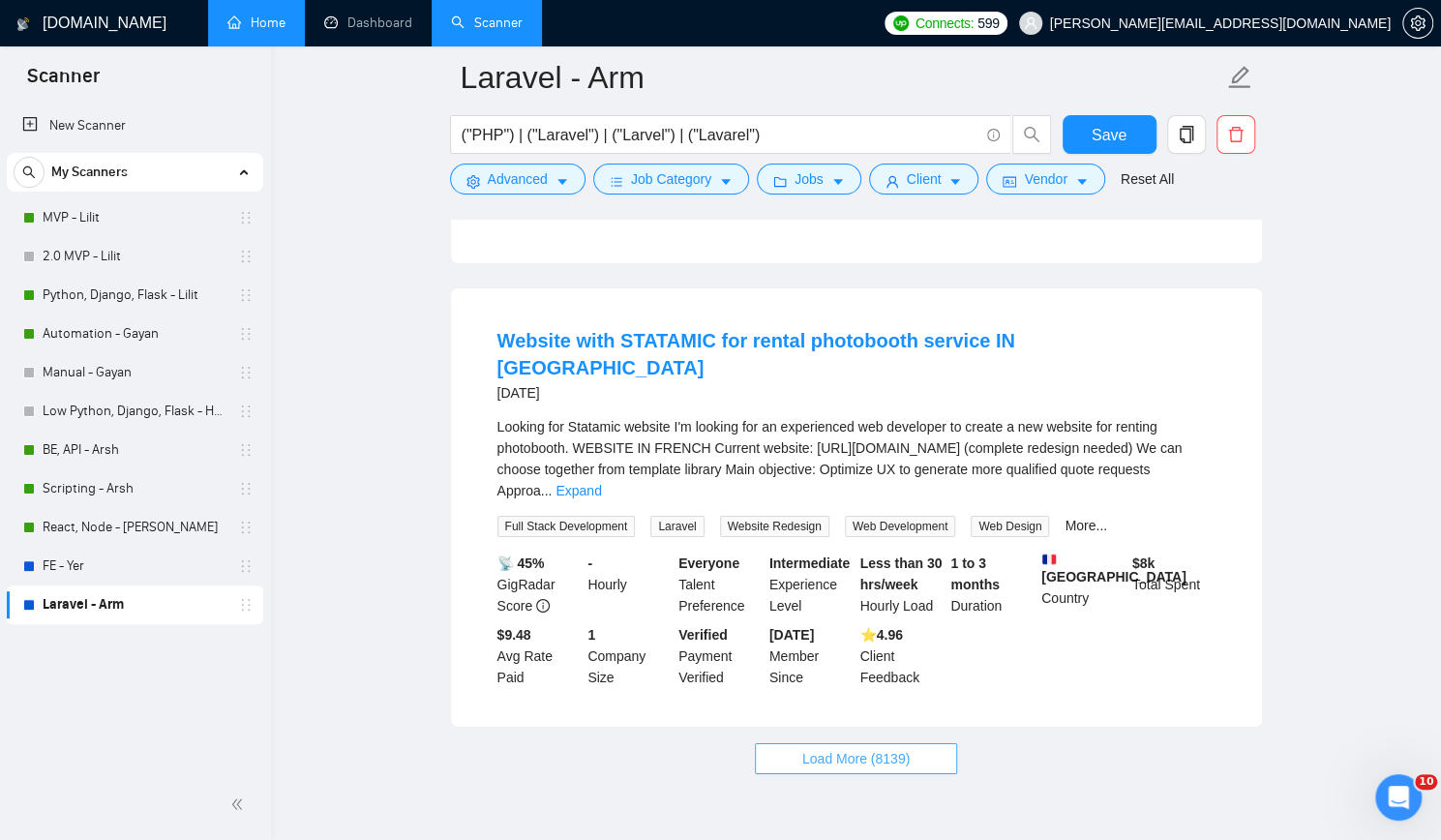
click at [798, 743] on button "Load More (8139)" at bounding box center [856, 759] width 203 height 31
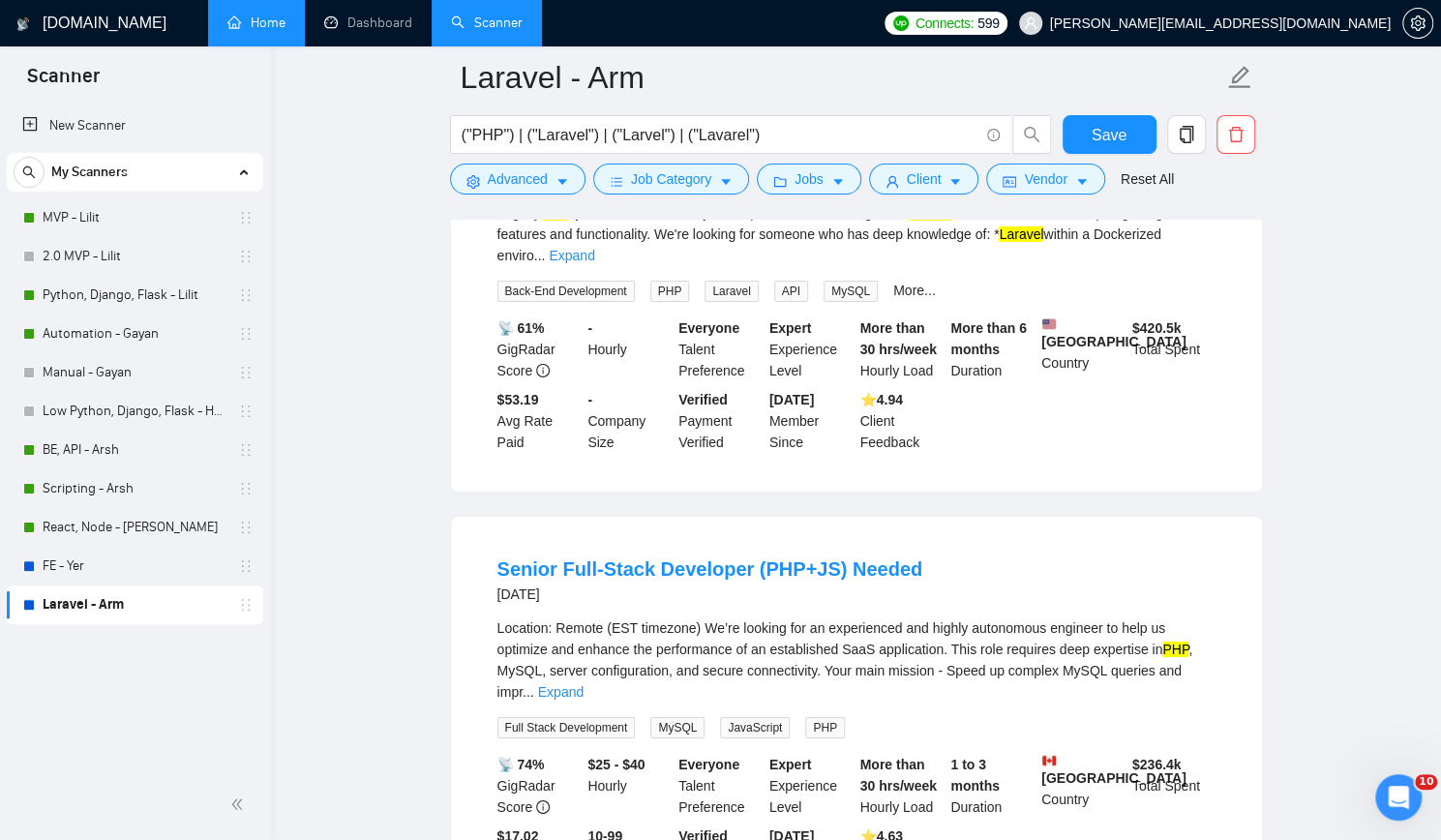
scroll to position [12371, 0]
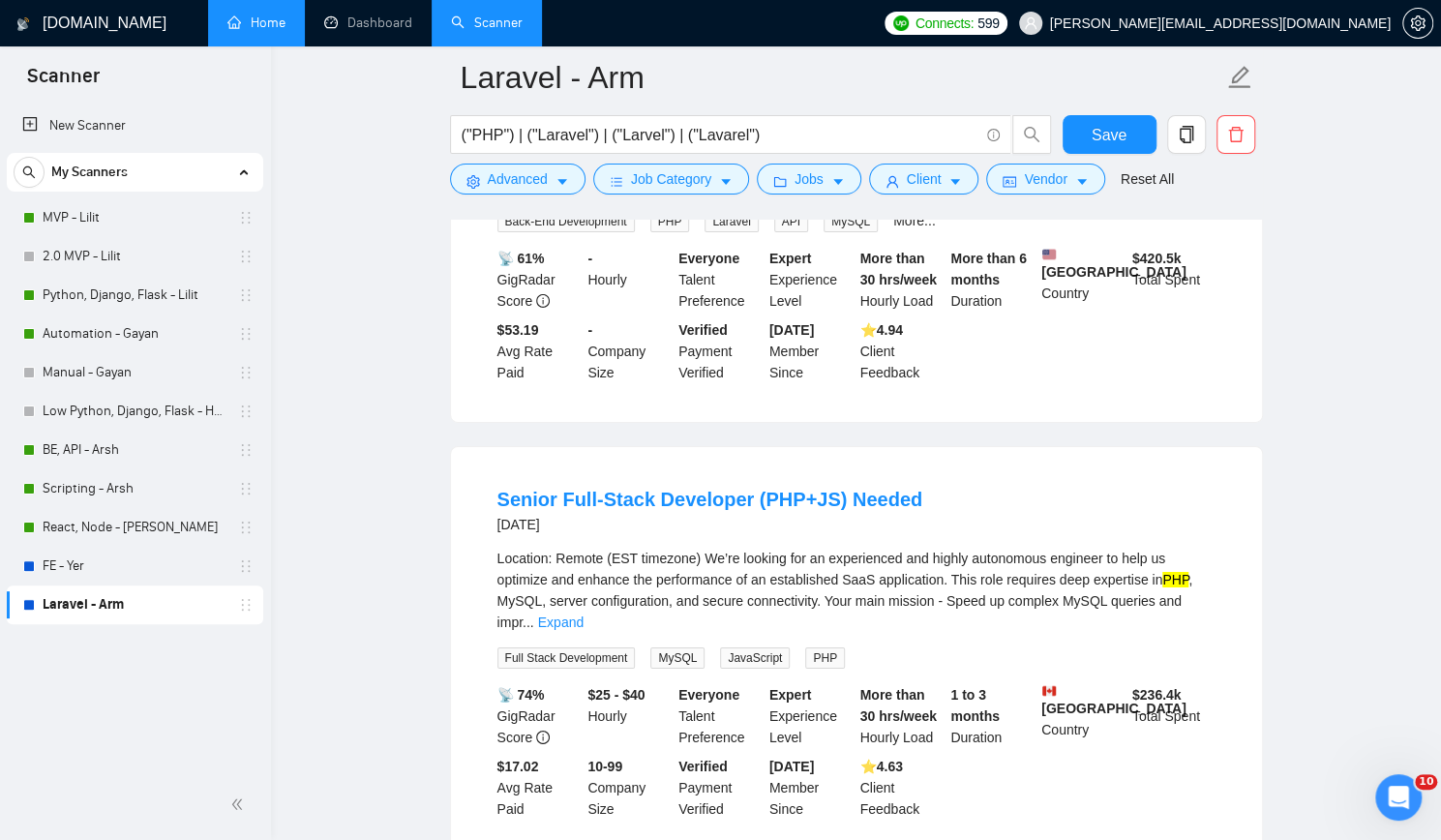
click at [238, 15] on link "Home" at bounding box center [257, 22] width 58 height 16
